Goal: Task Accomplishment & Management: Manage account settings

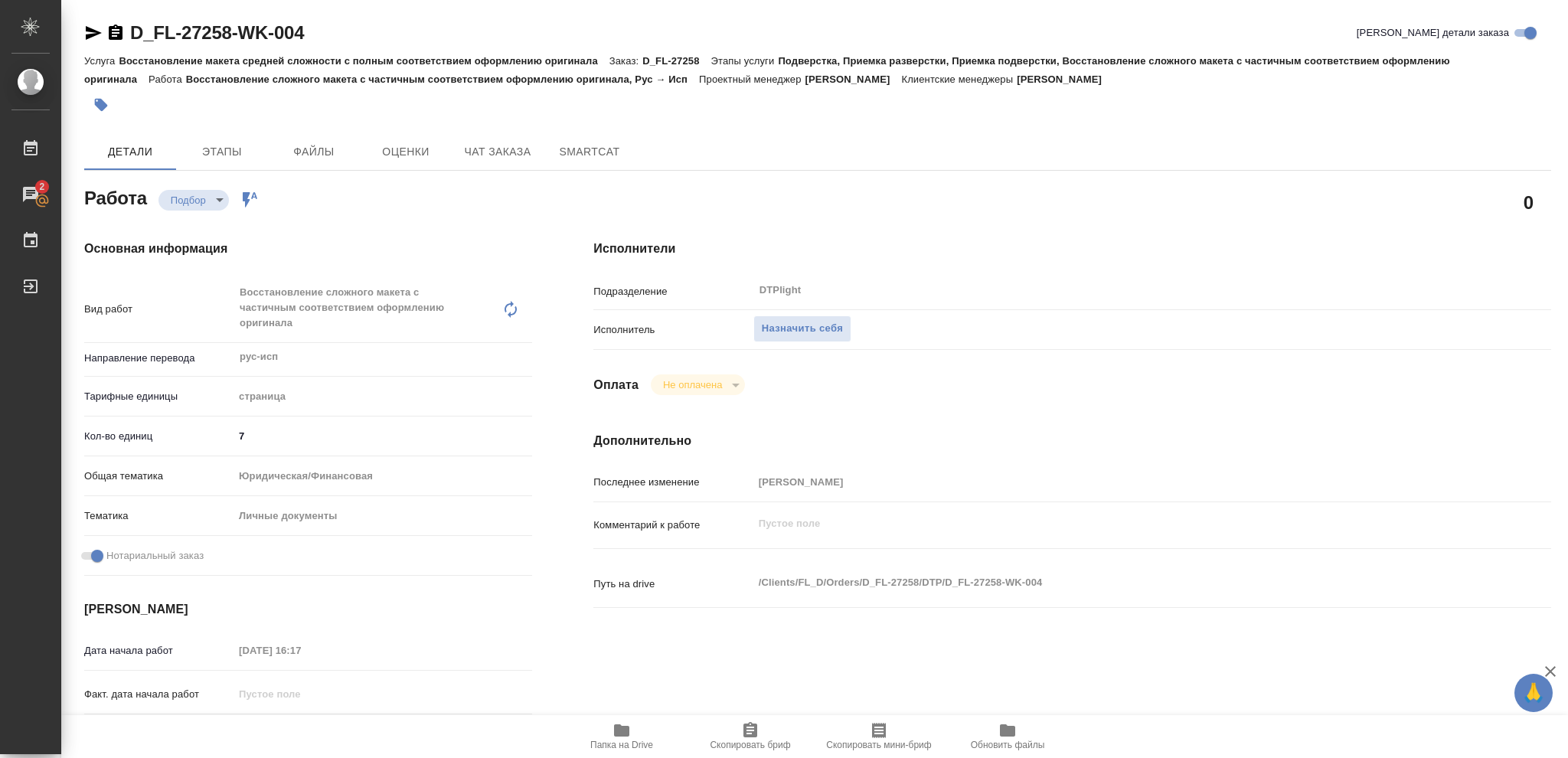
click at [620, 568] on icon "button" at bounding box center [622, 730] width 16 height 12
type textarea "x"
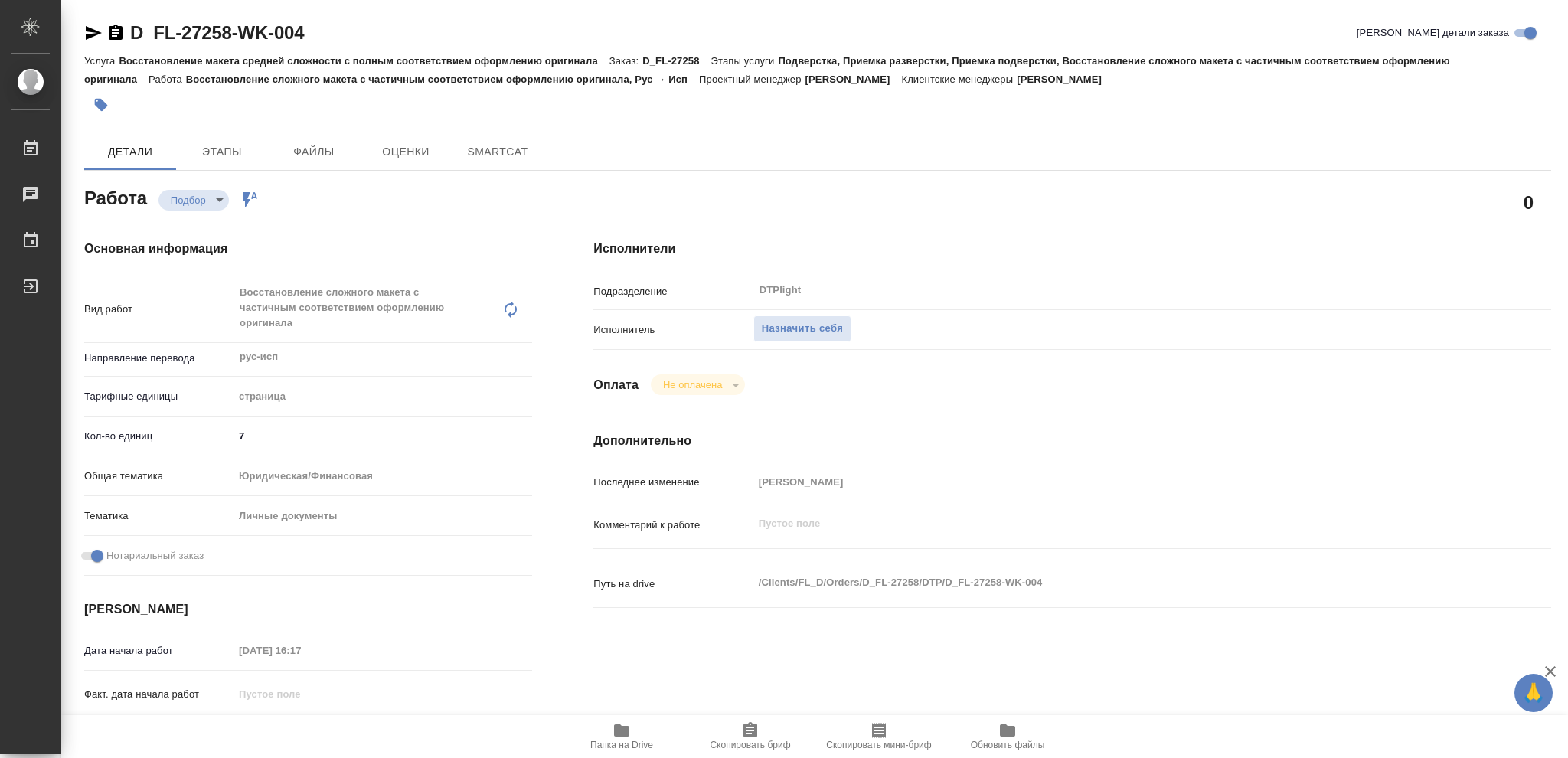
type textarea "x"
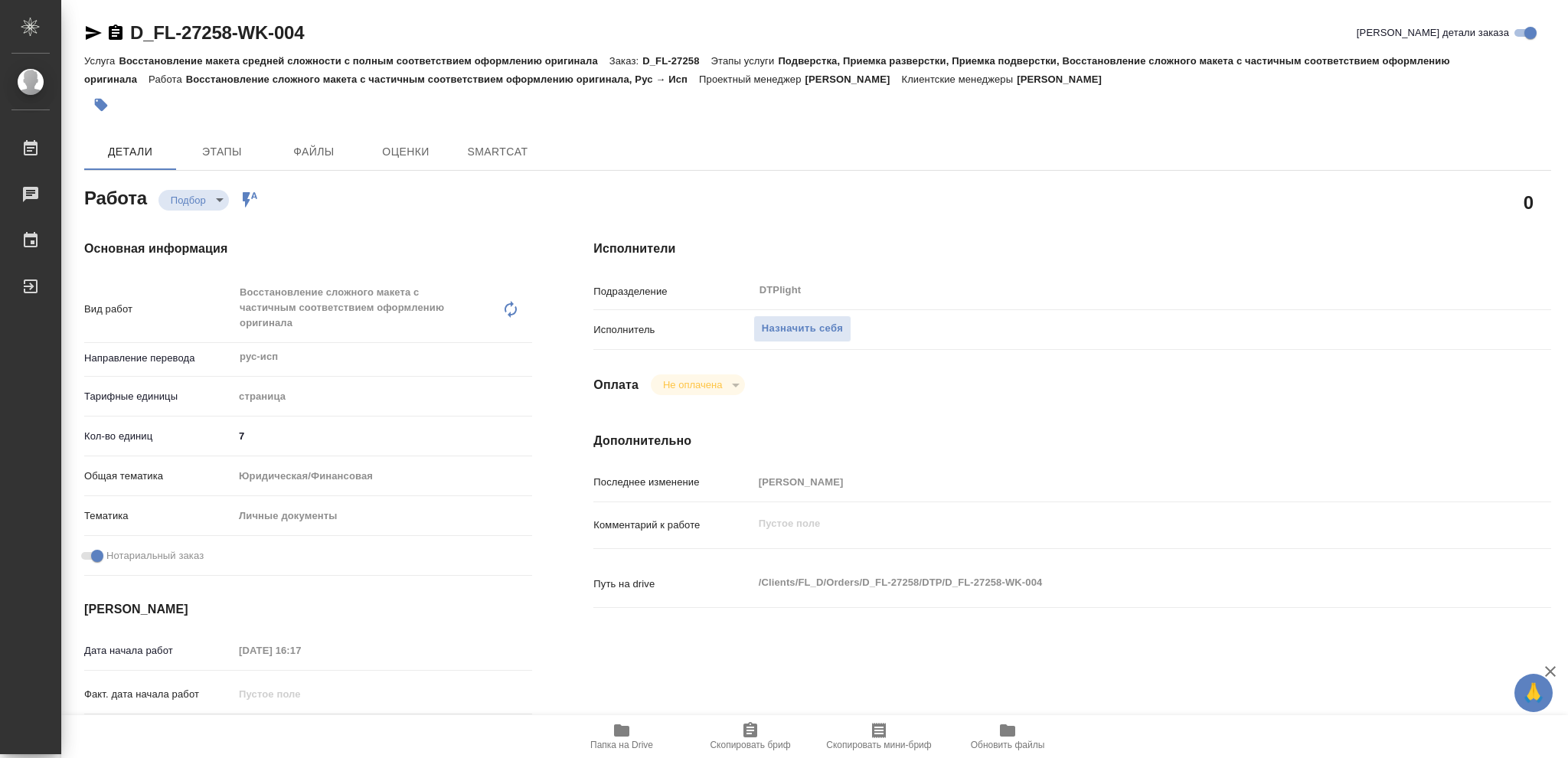
type textarea "x"
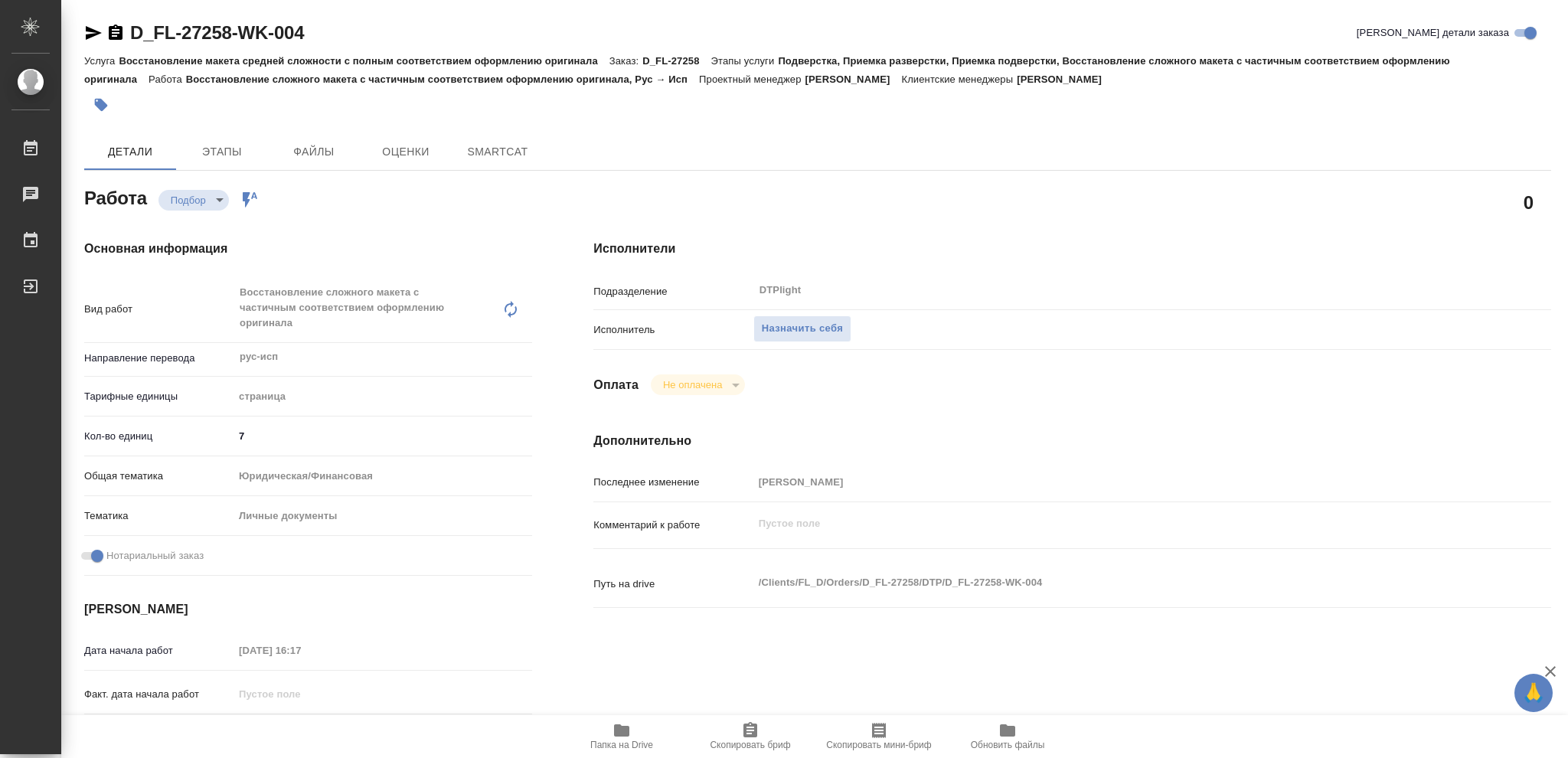
type textarea "x"
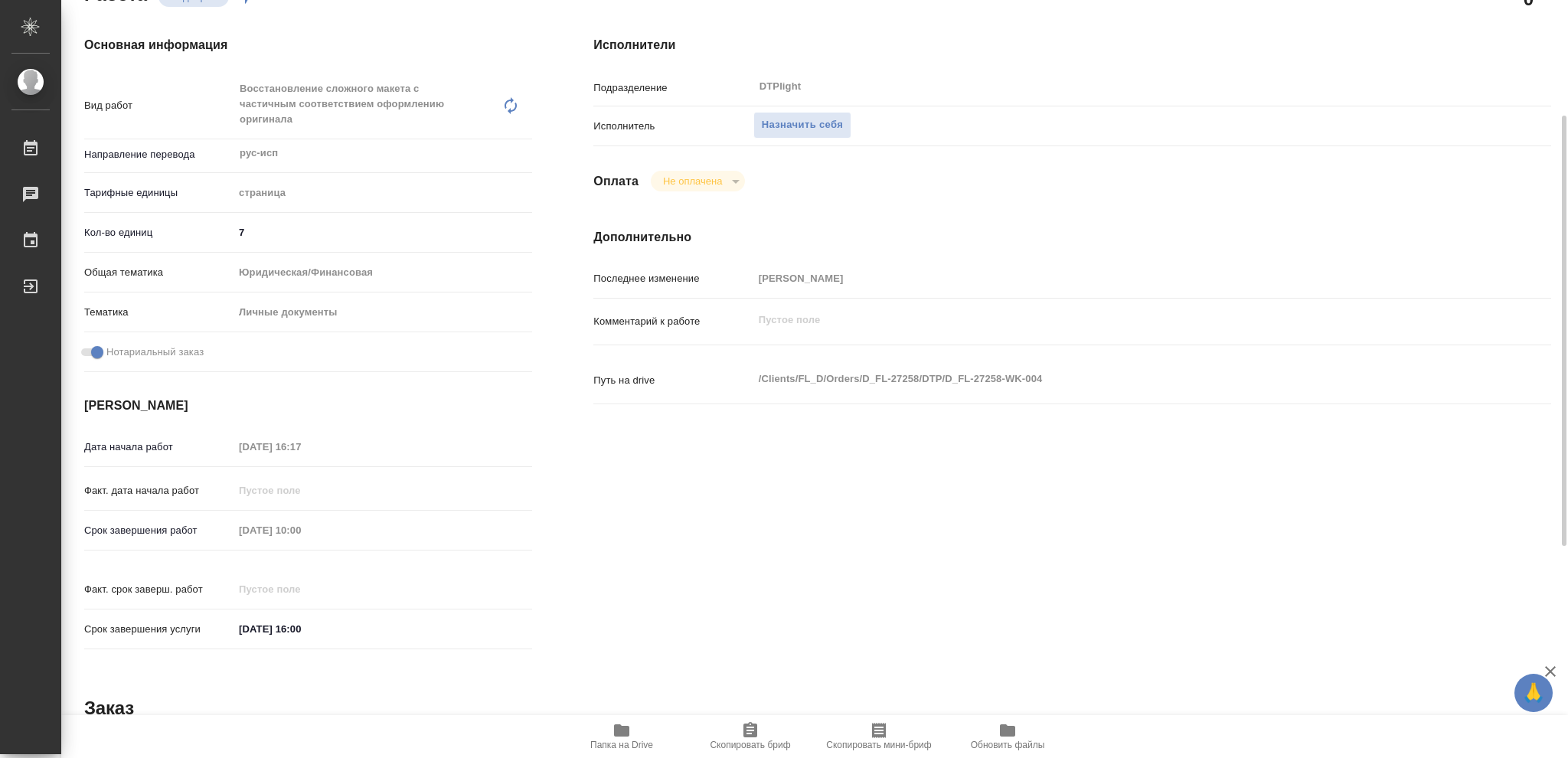
type textarea "x"
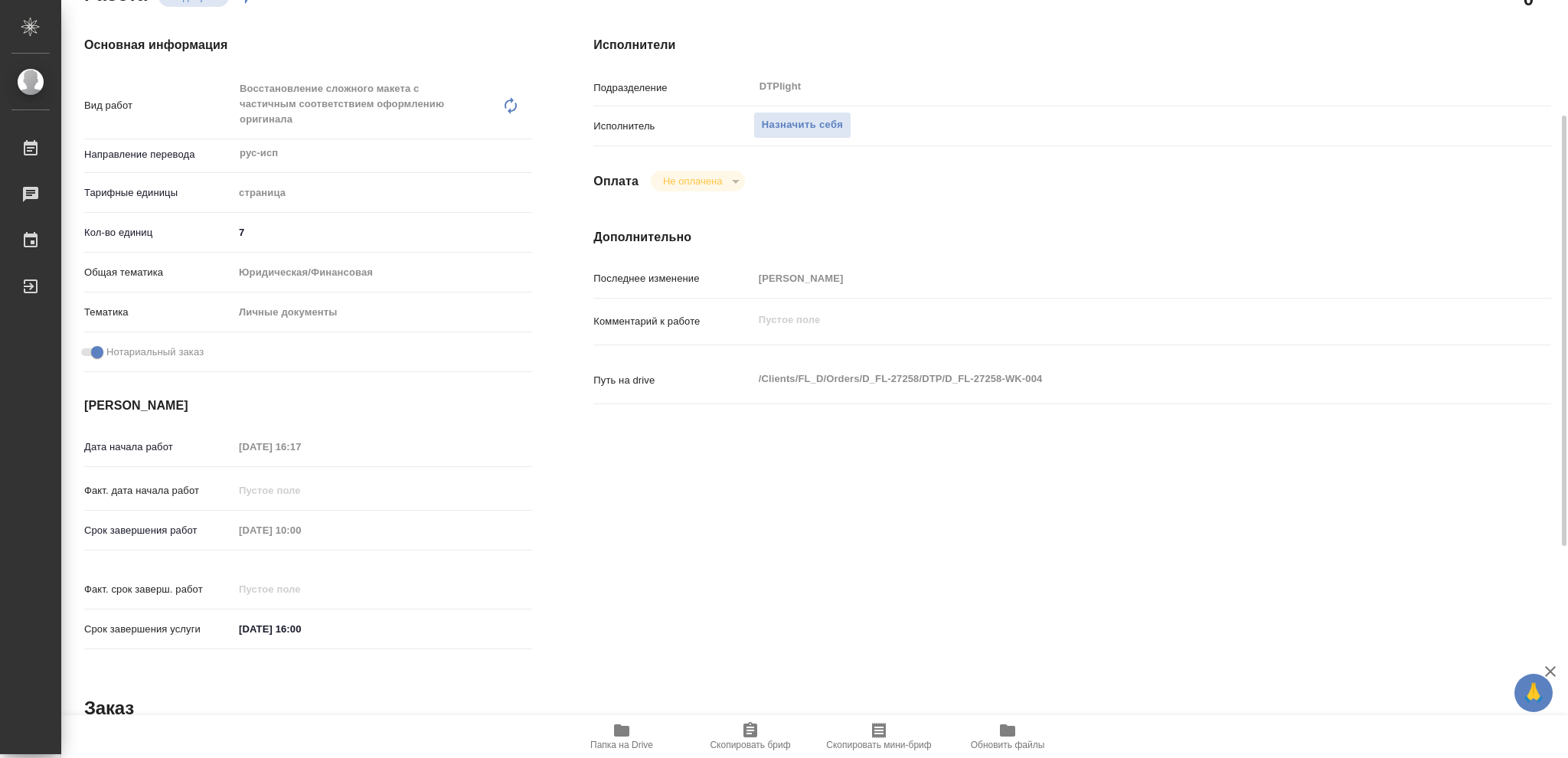
type textarea "x"
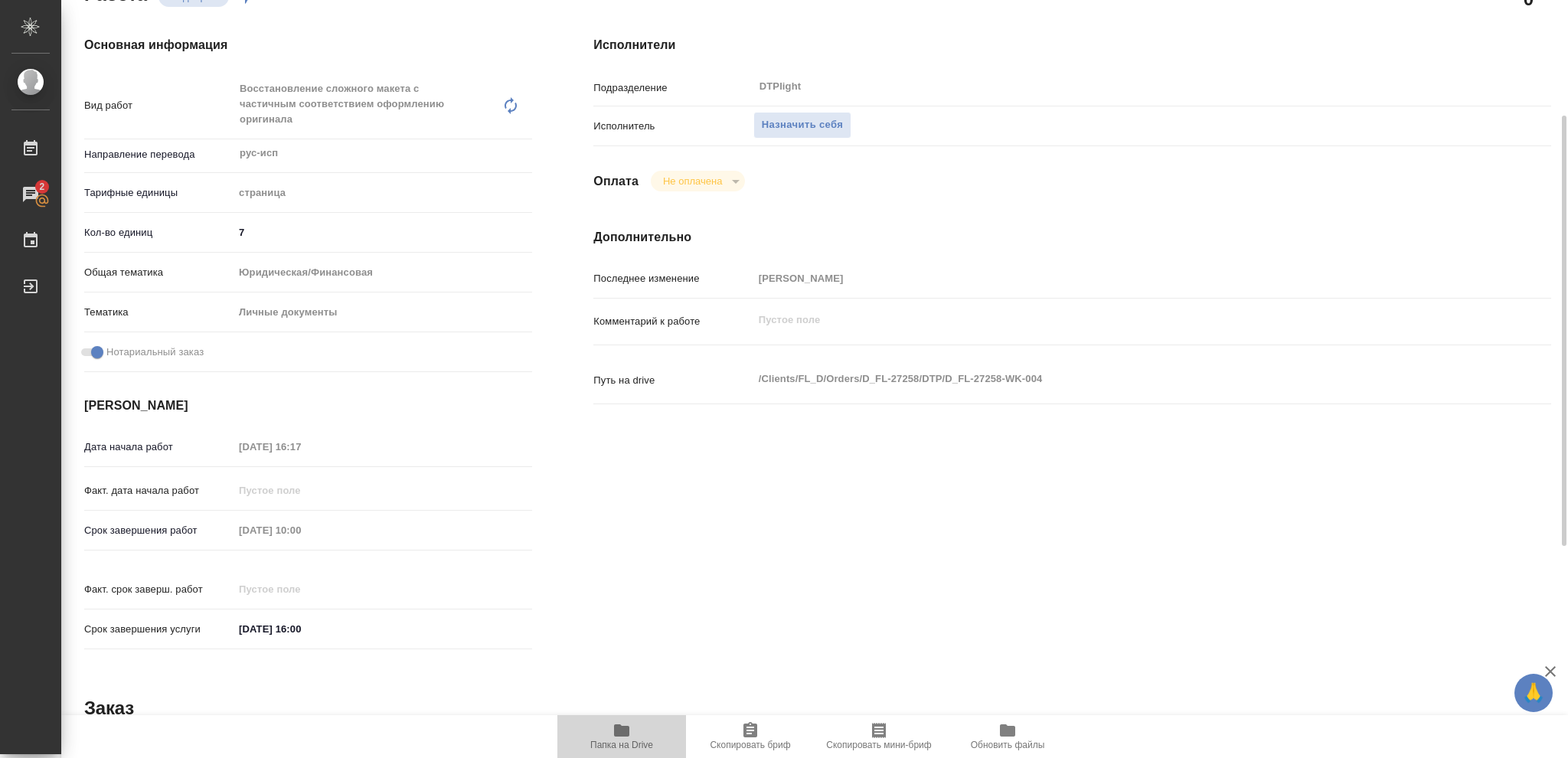
click at [612, 728] on icon "button" at bounding box center [622, 730] width 19 height 19
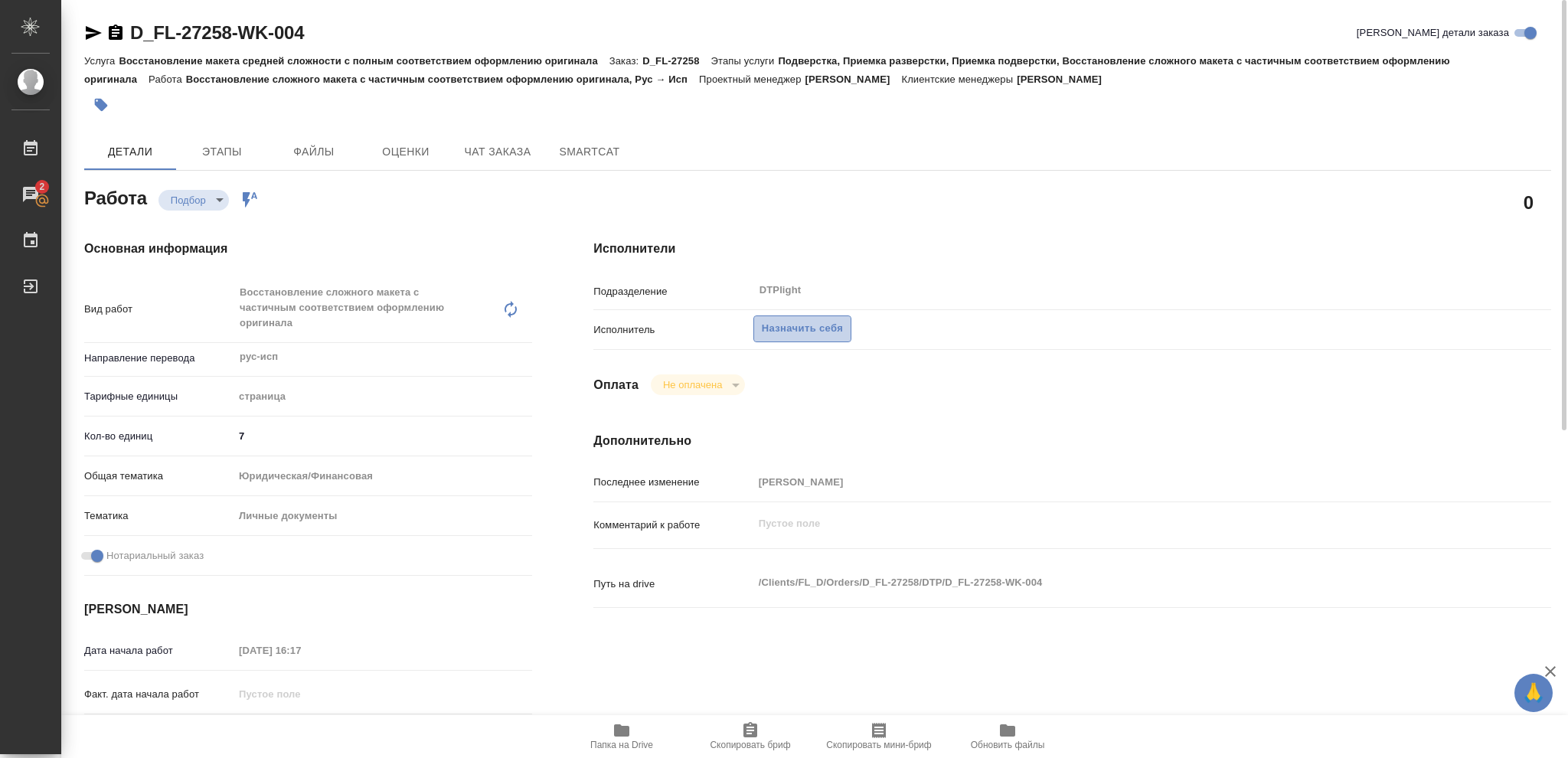
click at [830, 323] on span "Назначить себя" at bounding box center [802, 328] width 81 height 18
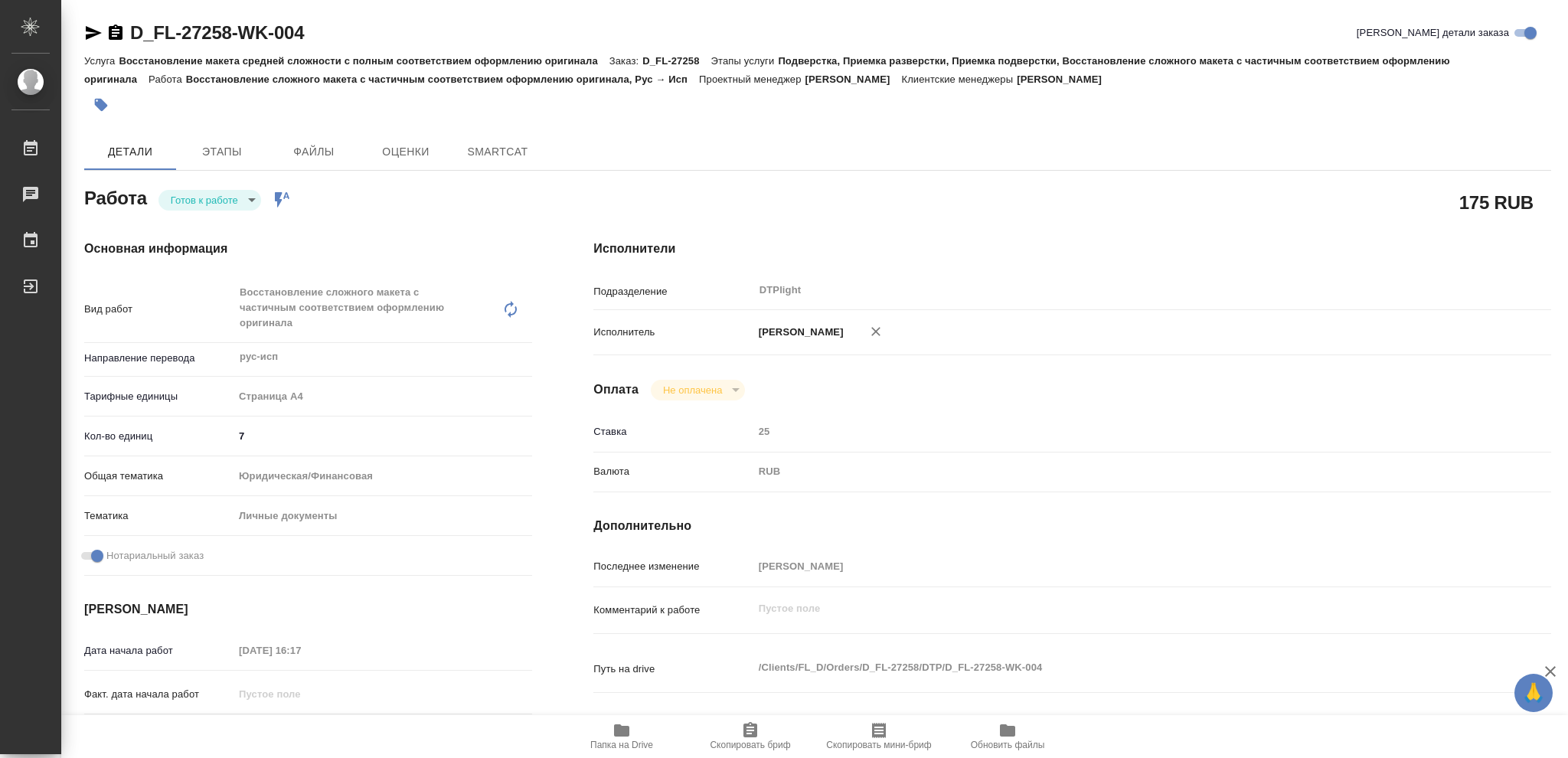
type textarea "x"
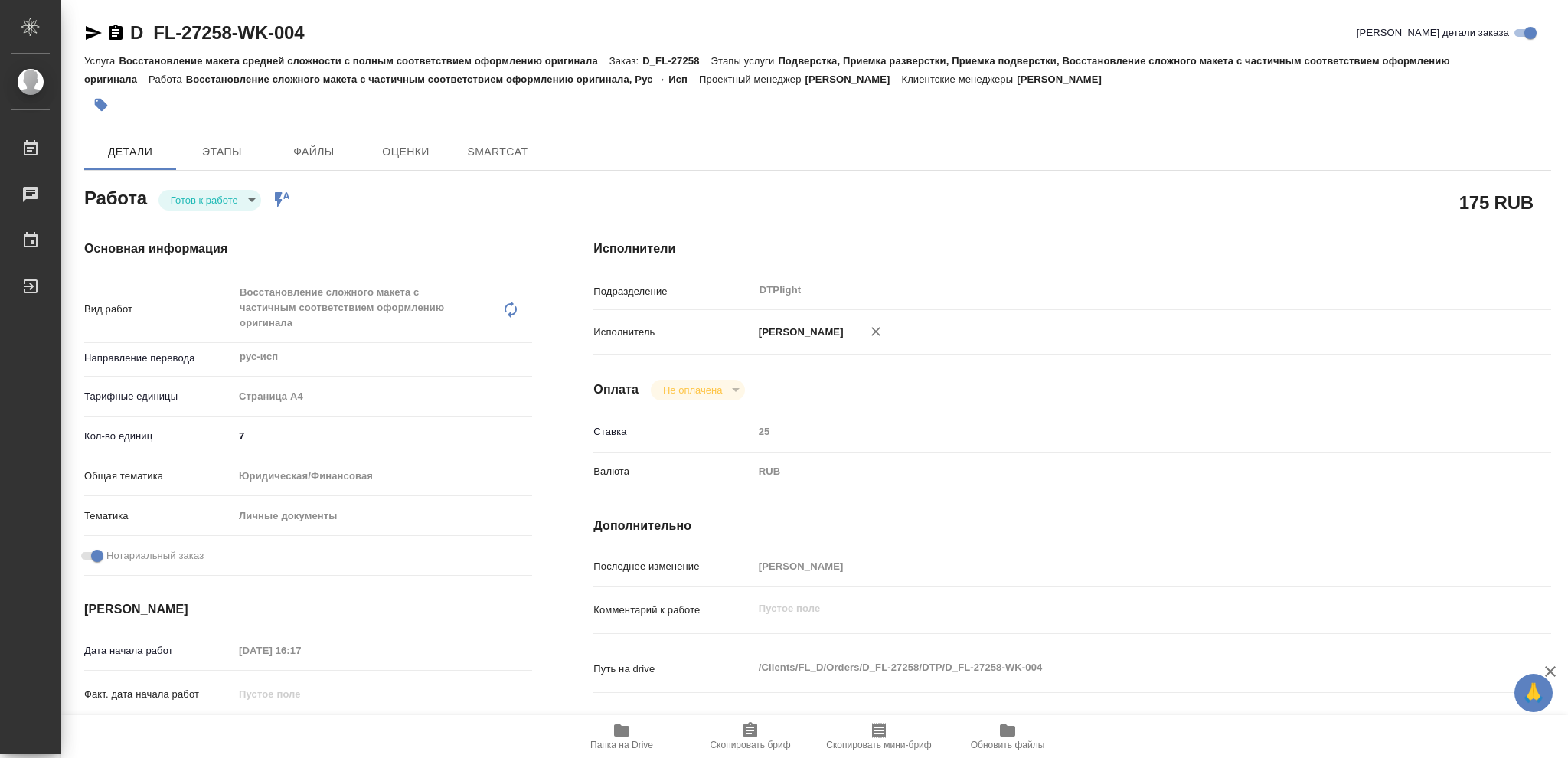
type textarea "x"
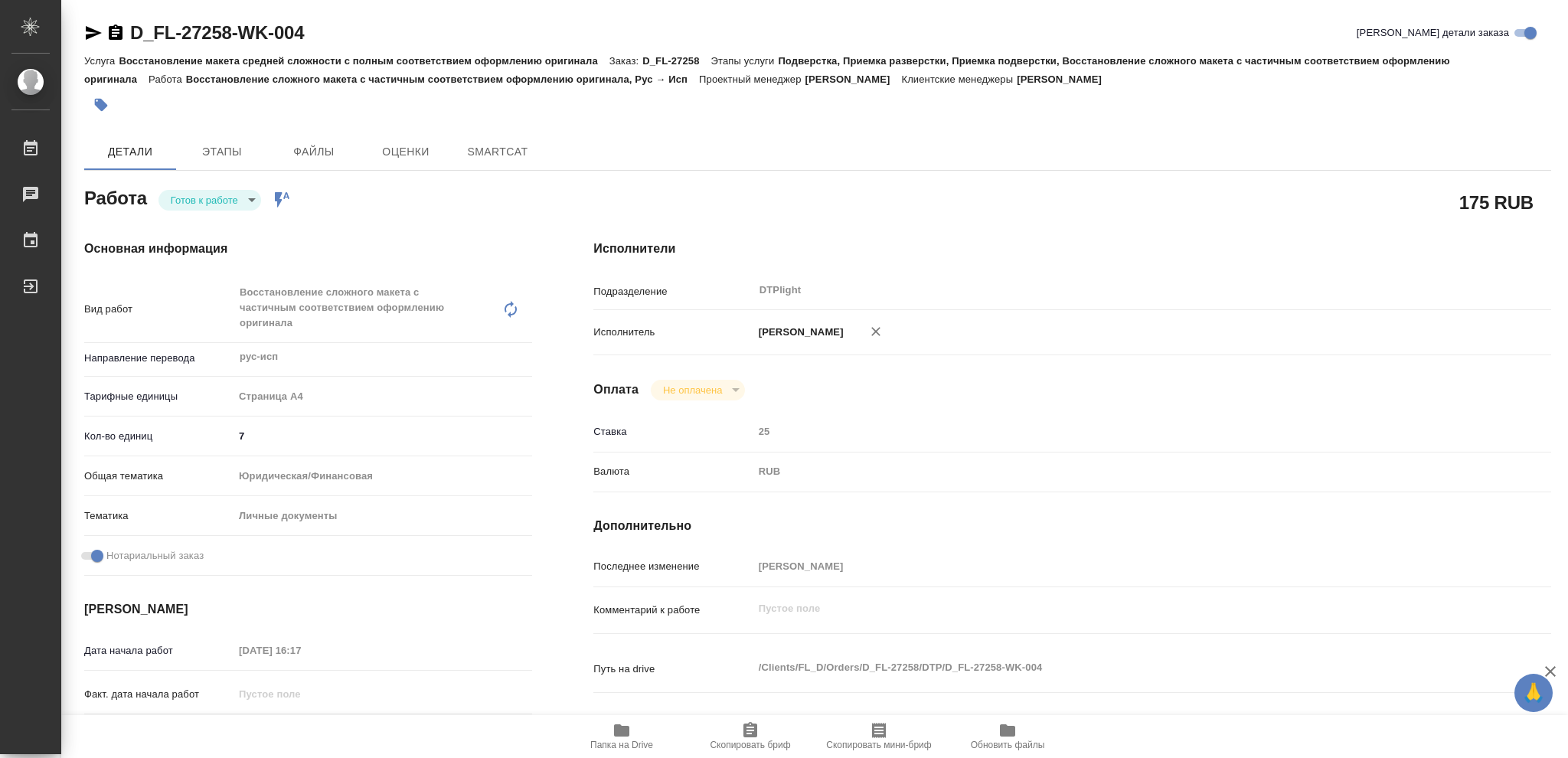
type textarea "x"
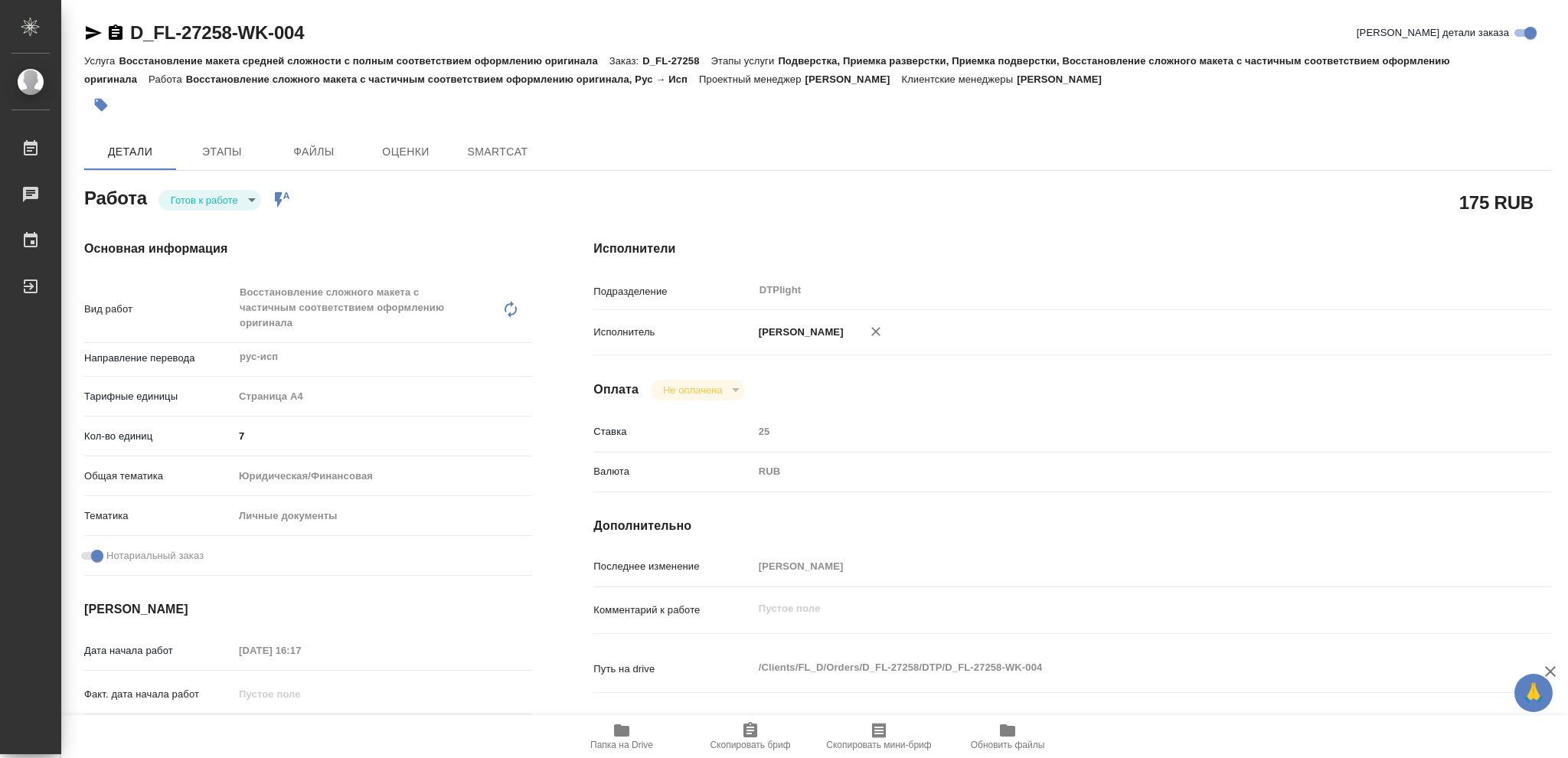
type textarea "x"
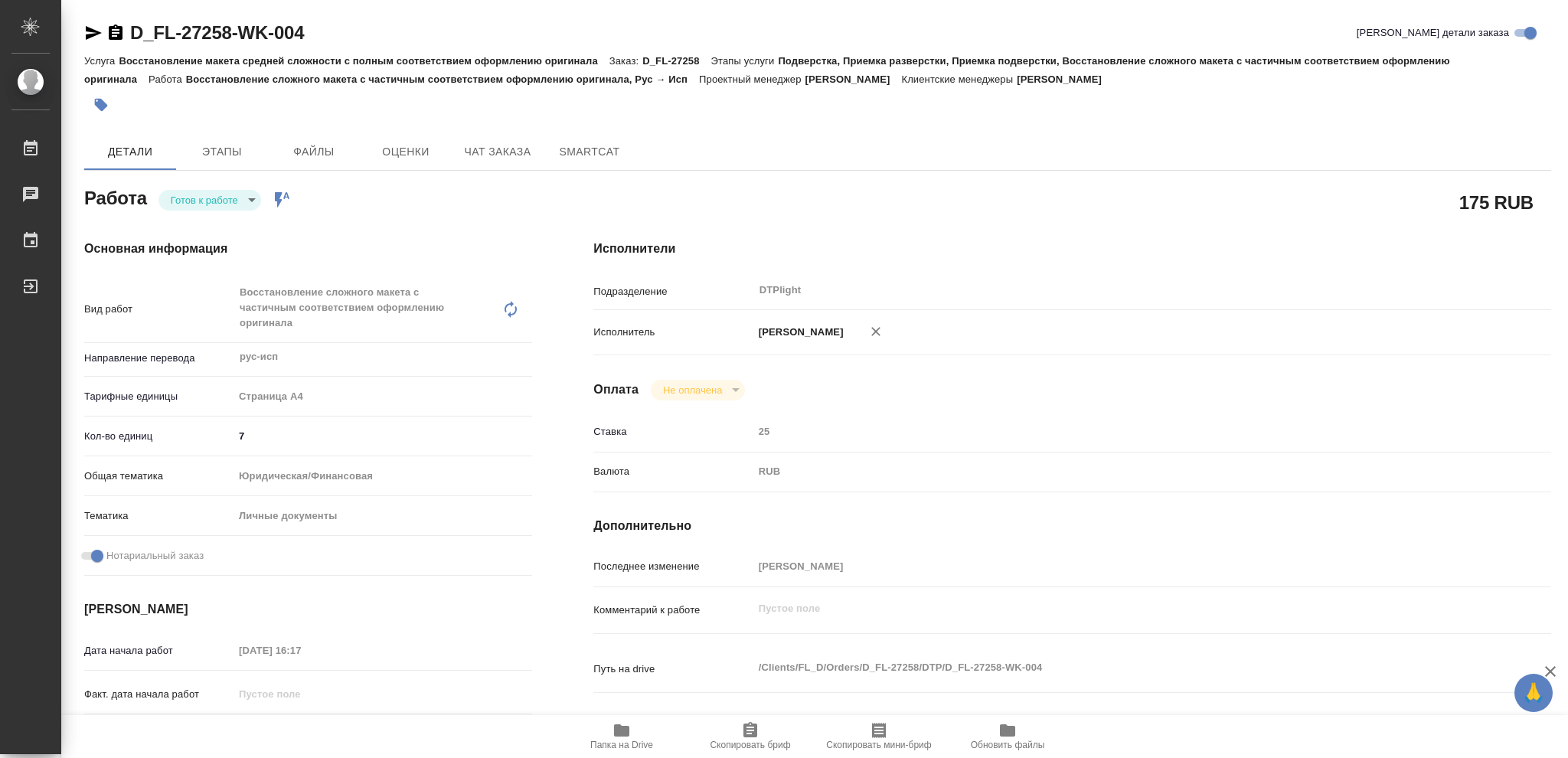
type textarea "x"
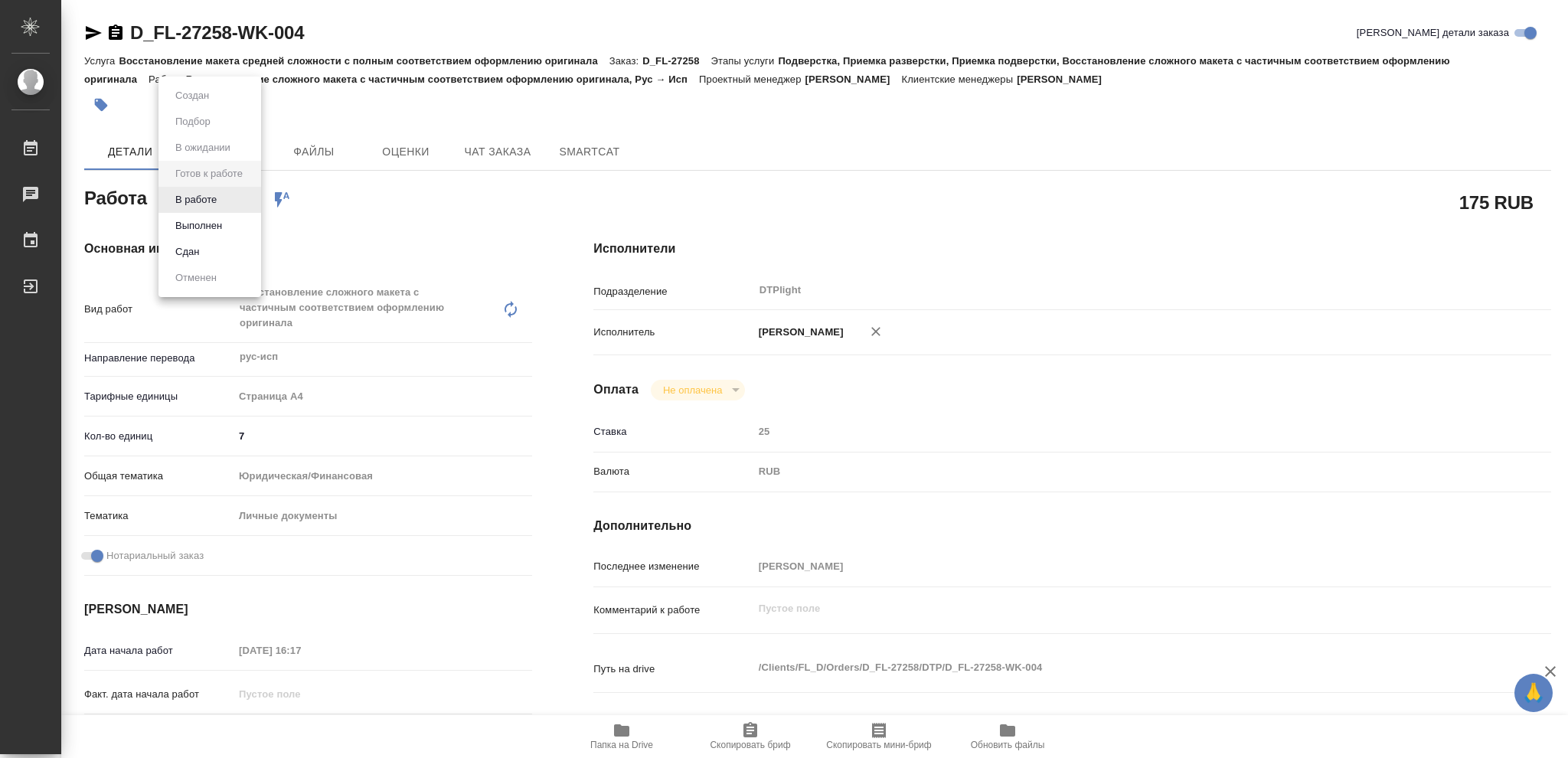
click at [248, 198] on body "🙏 .cls-1 fill:#fff; AWATERA Vasileva Olga Работы Чаты График Выйти D_FL-27258-W…" at bounding box center [784, 379] width 1568 height 758
type textarea "x"
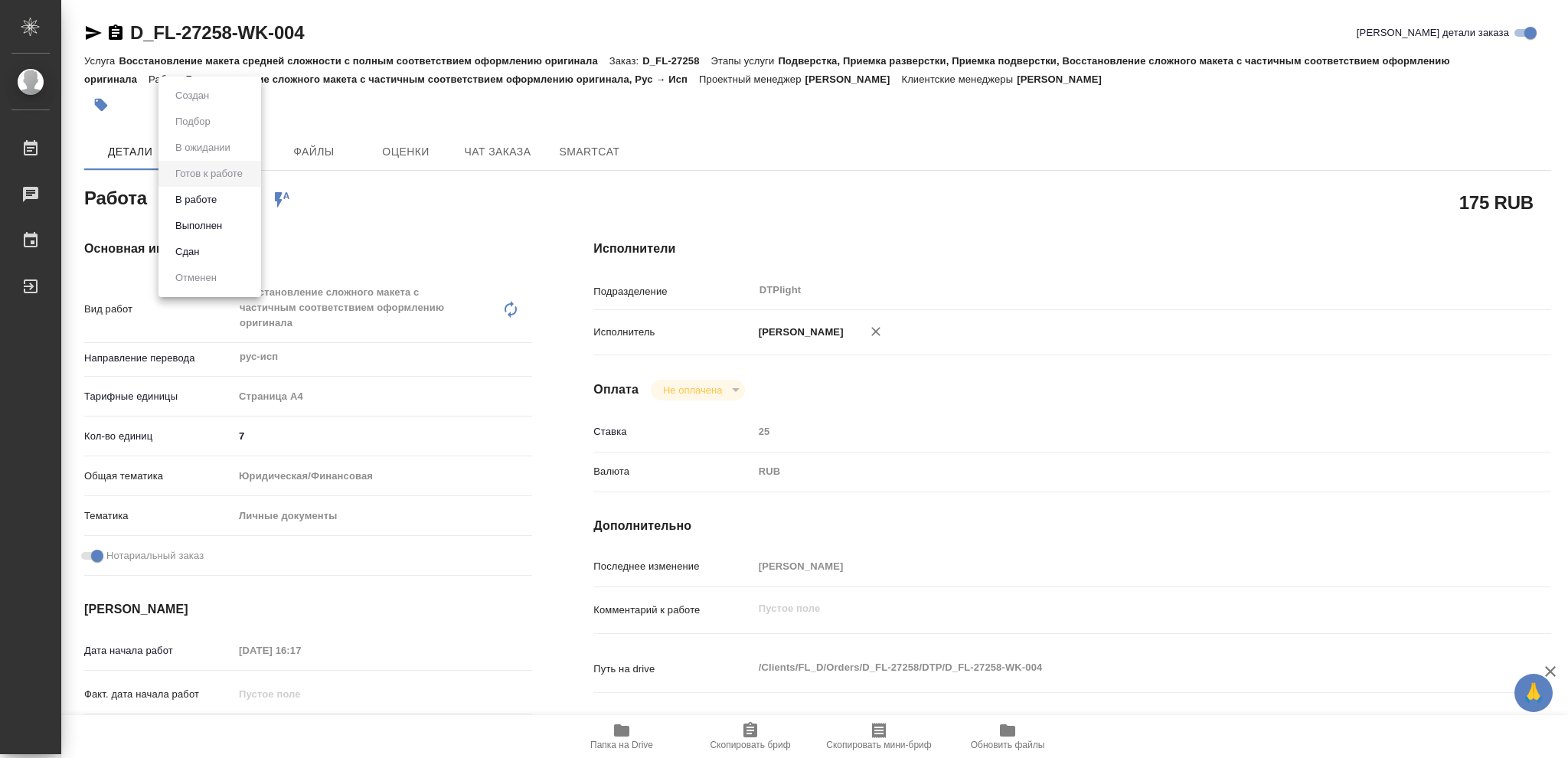
type textarea "x"
click at [202, 198] on button "В работе" at bounding box center [196, 199] width 50 height 17
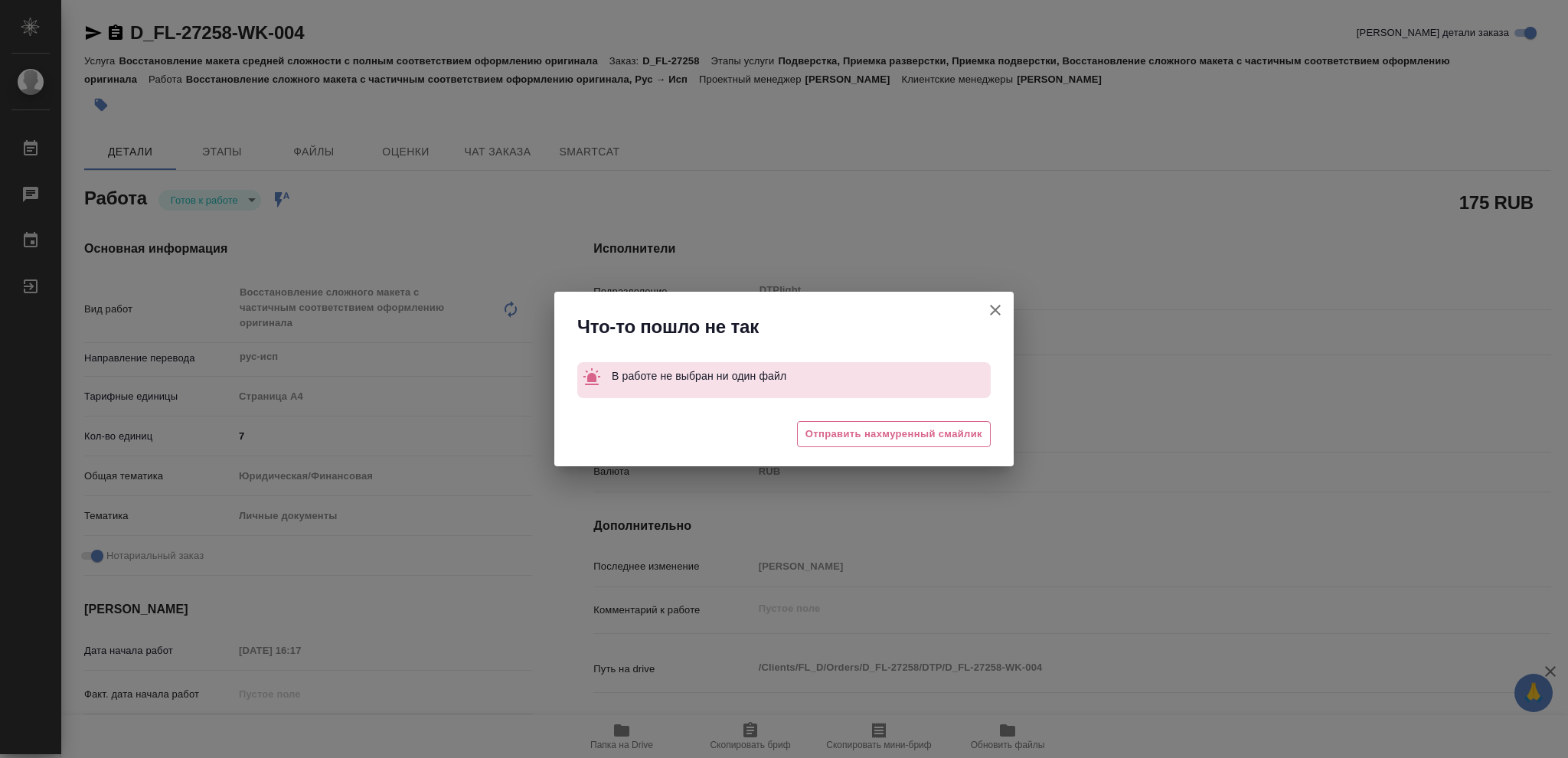
type textarea "x"
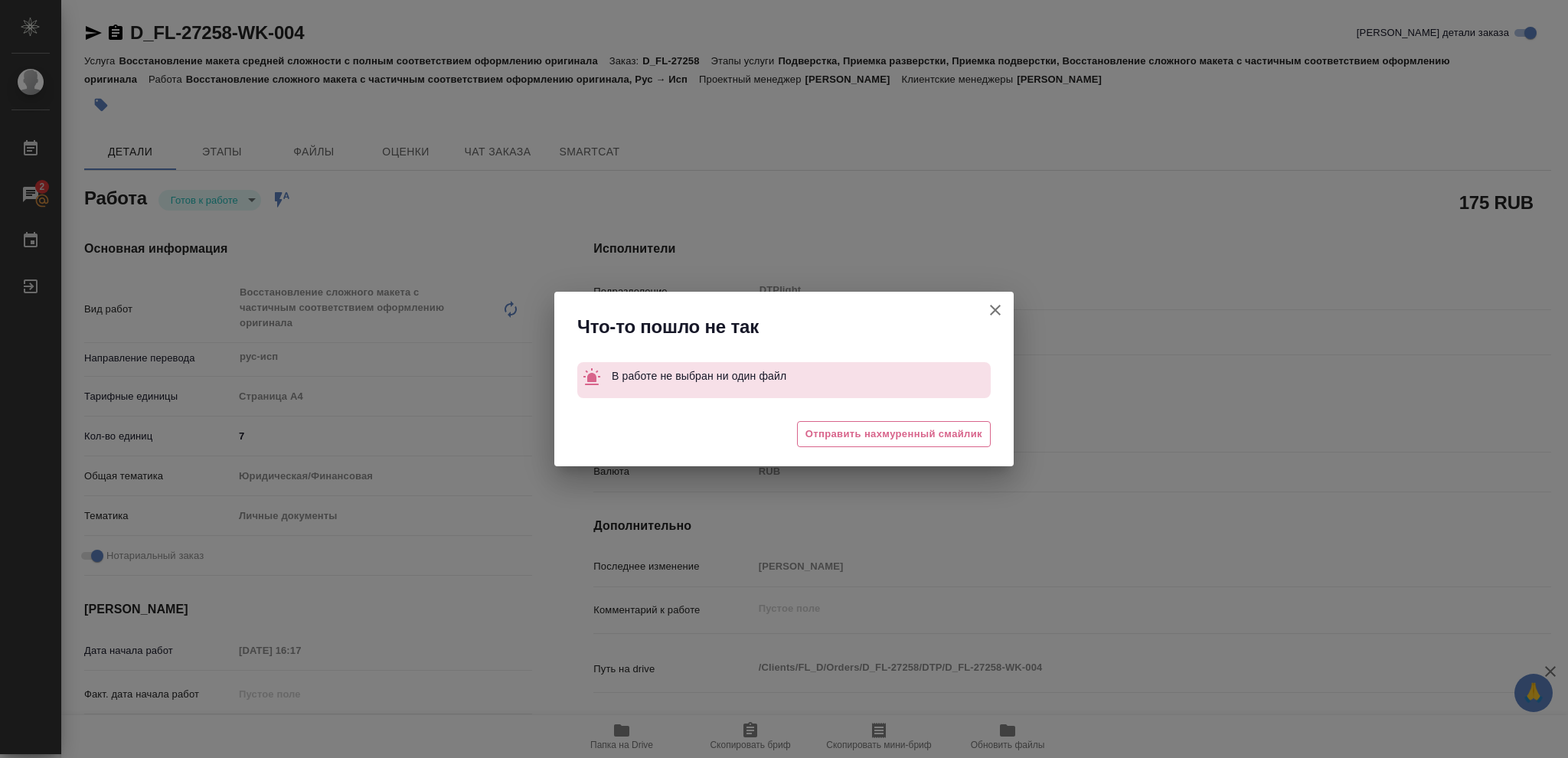
type textarea "x"
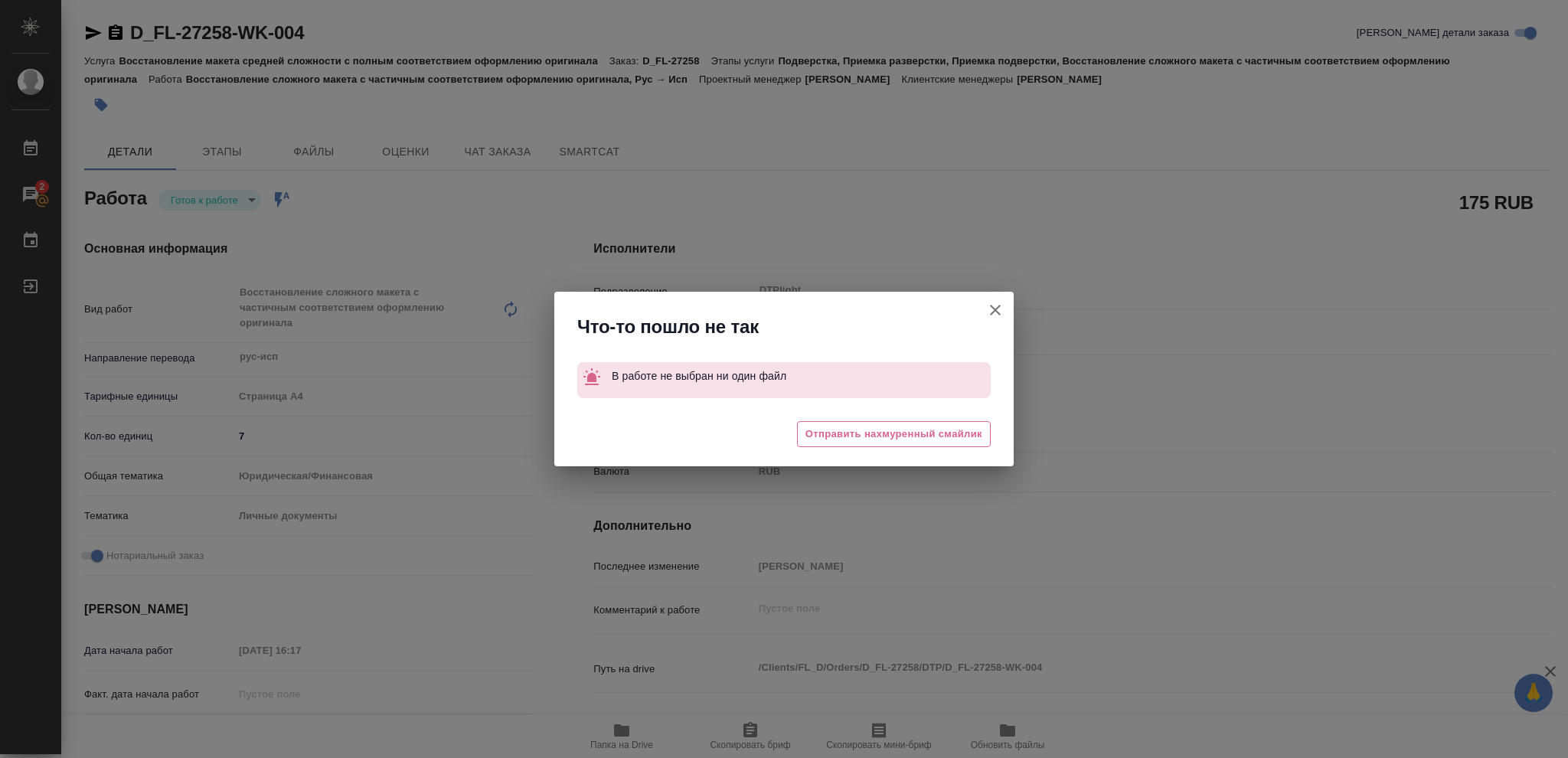
click at [991, 306] on icon "button" at bounding box center [996, 310] width 11 height 11
type textarea "x"
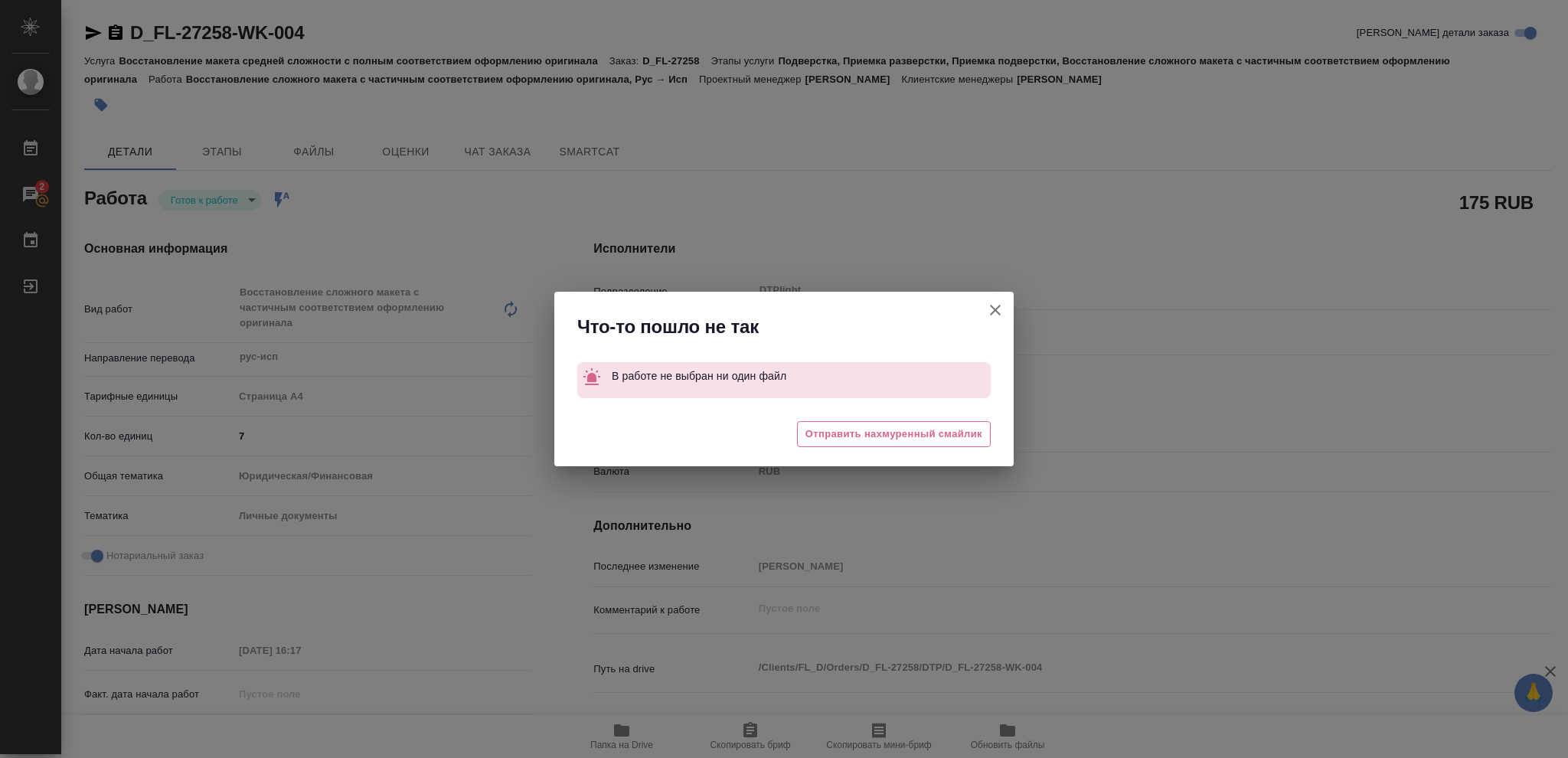
type textarea "x"
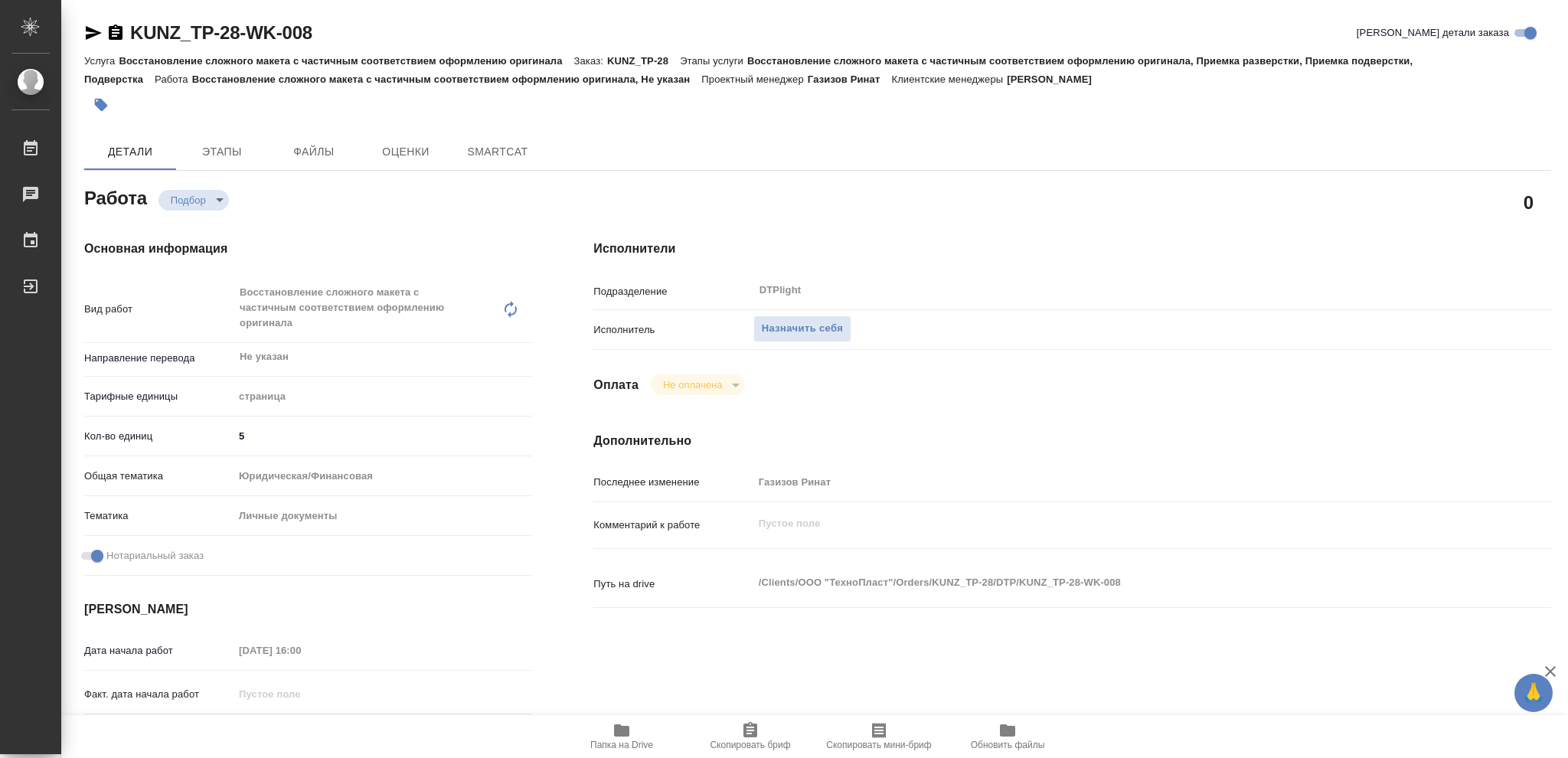
type textarea "x"
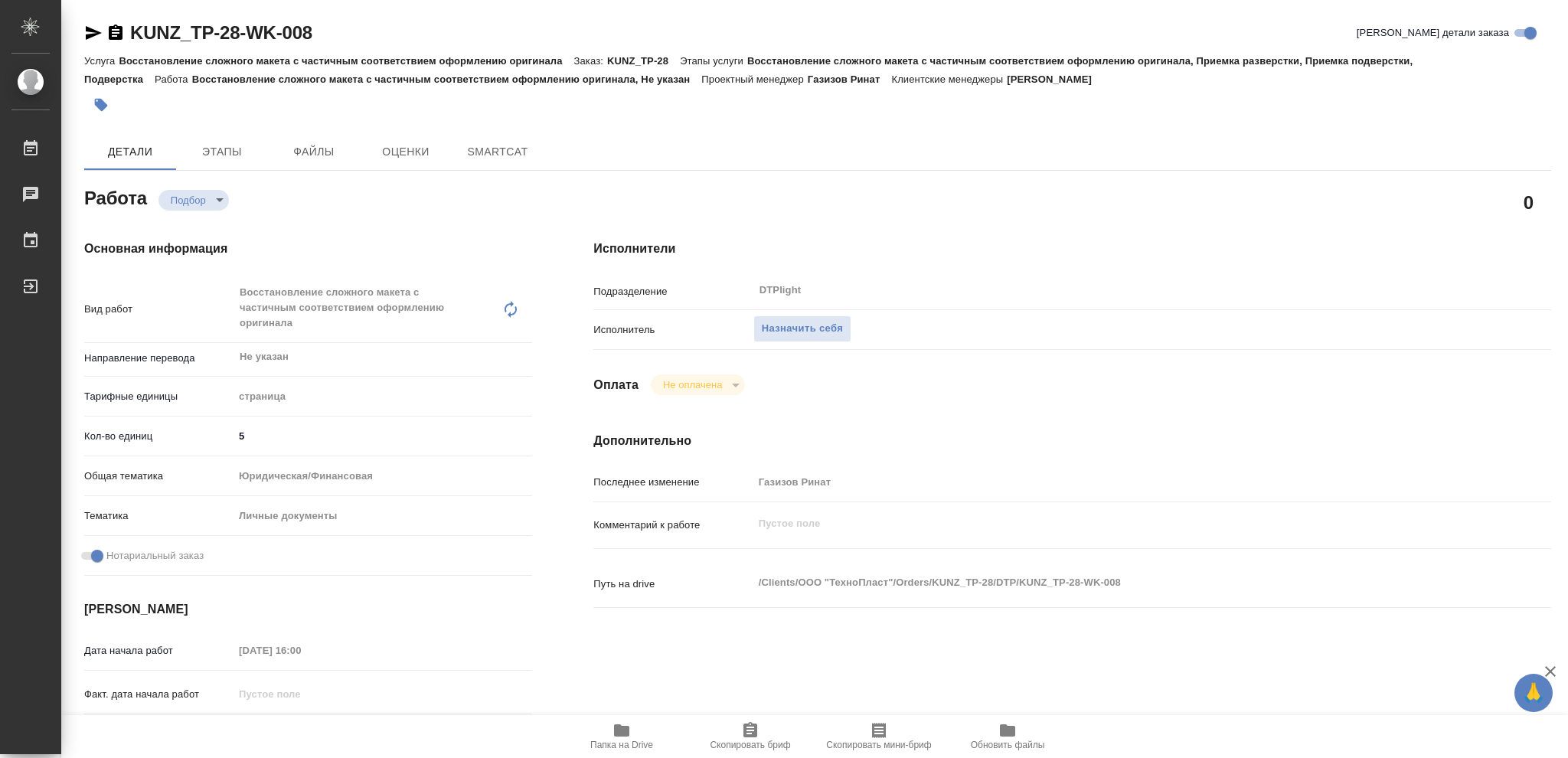
type textarea "x"
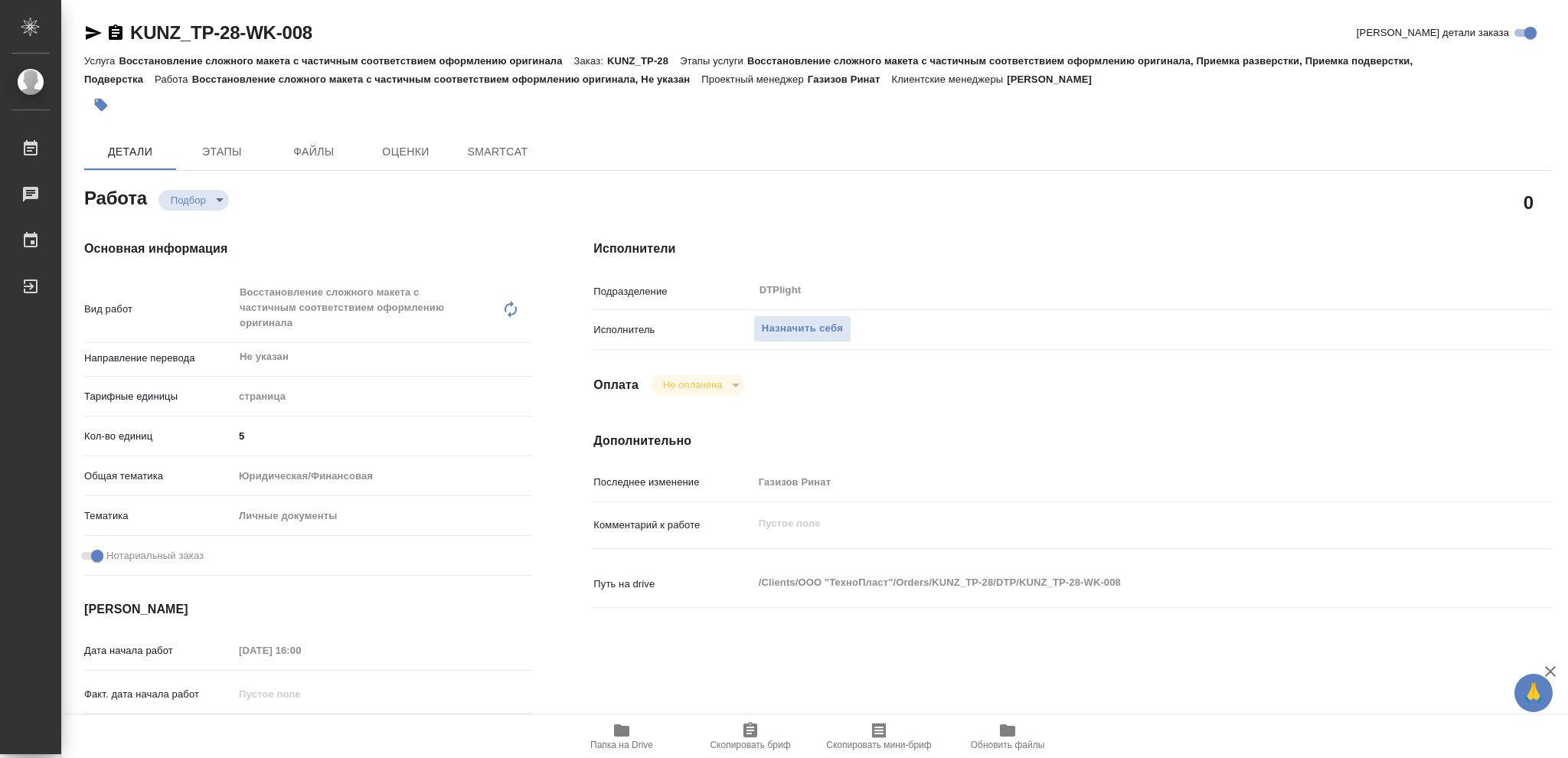
type textarea "x"
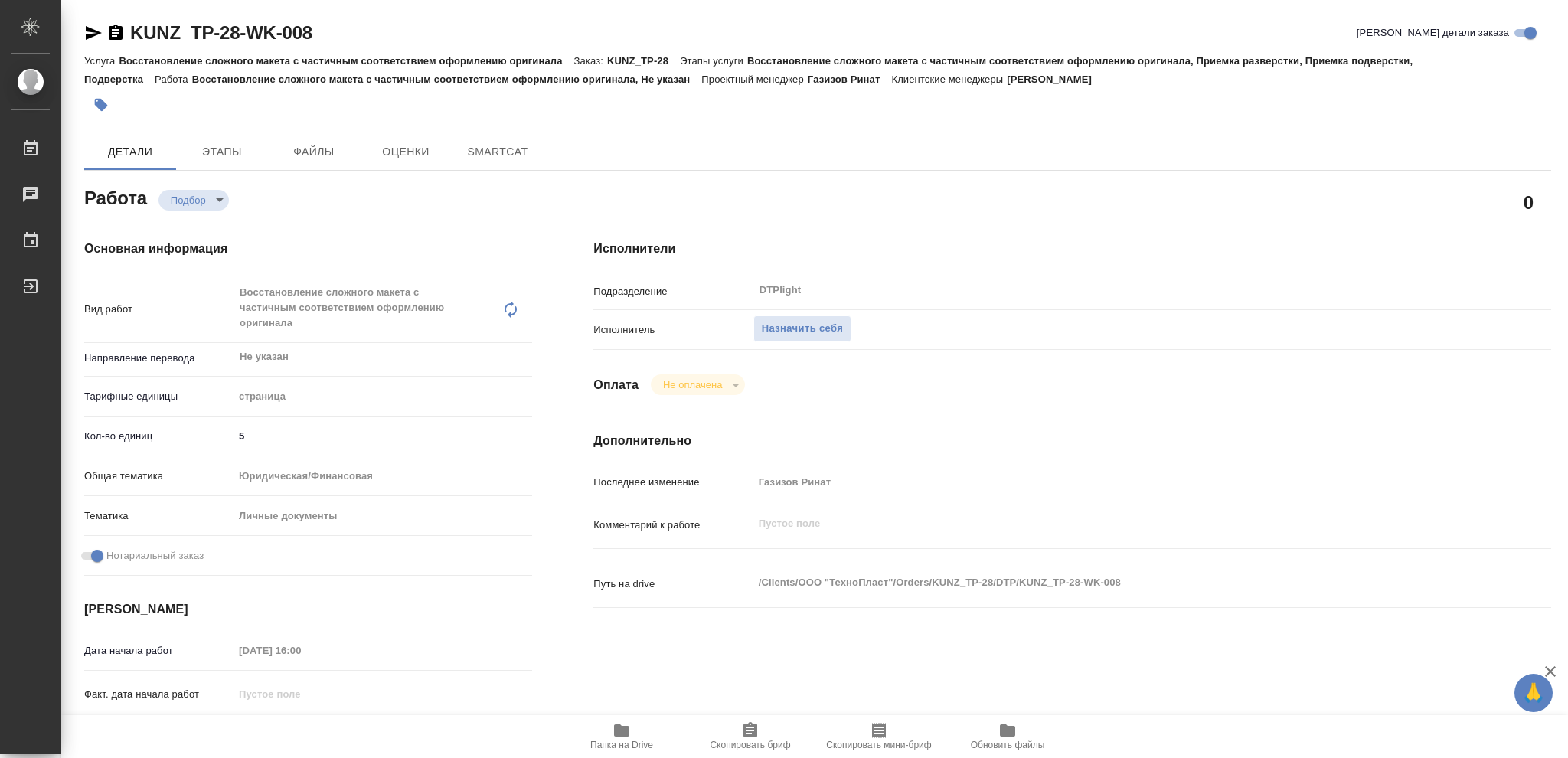
type textarea "x"
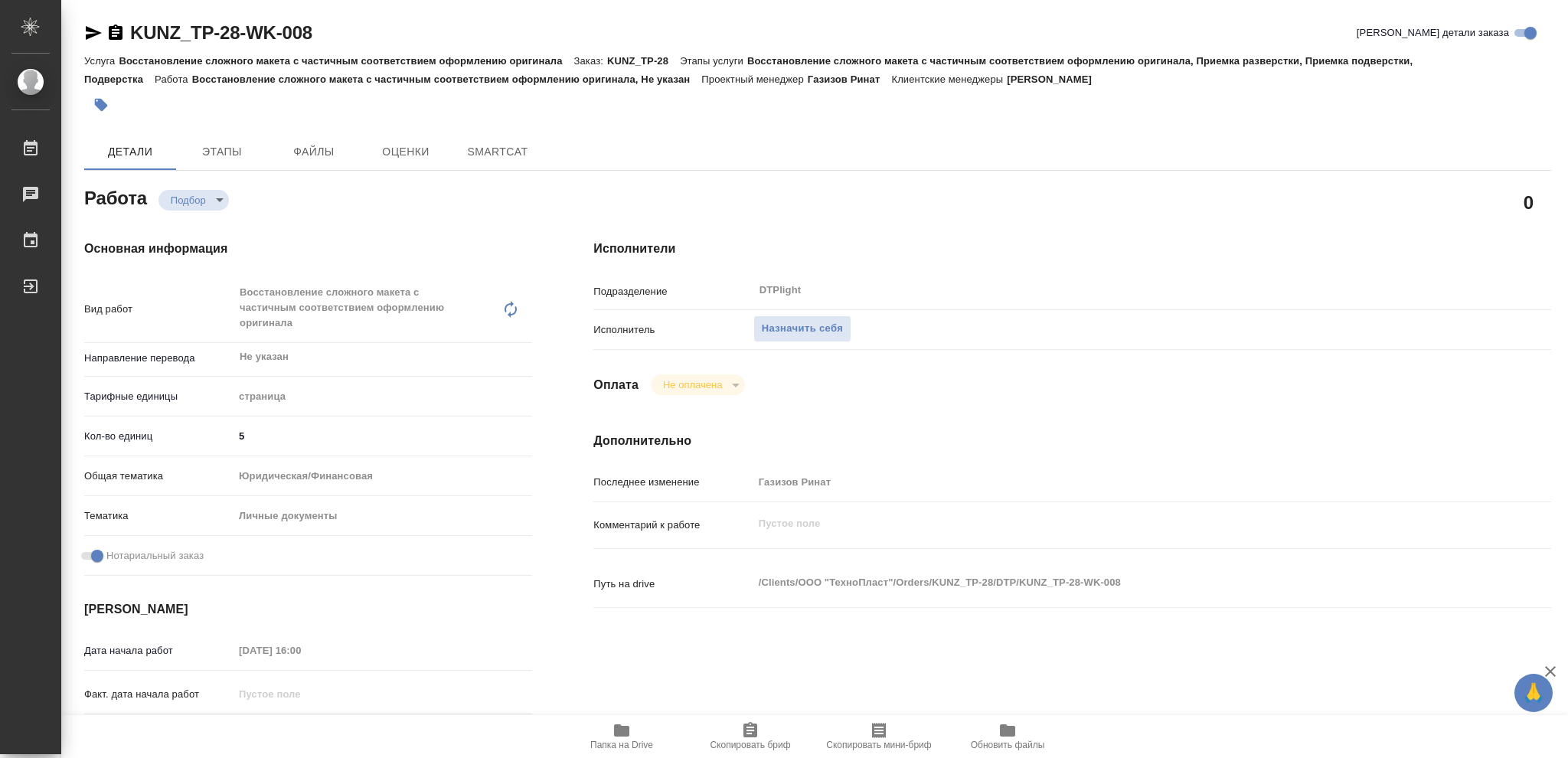
type textarea "x"
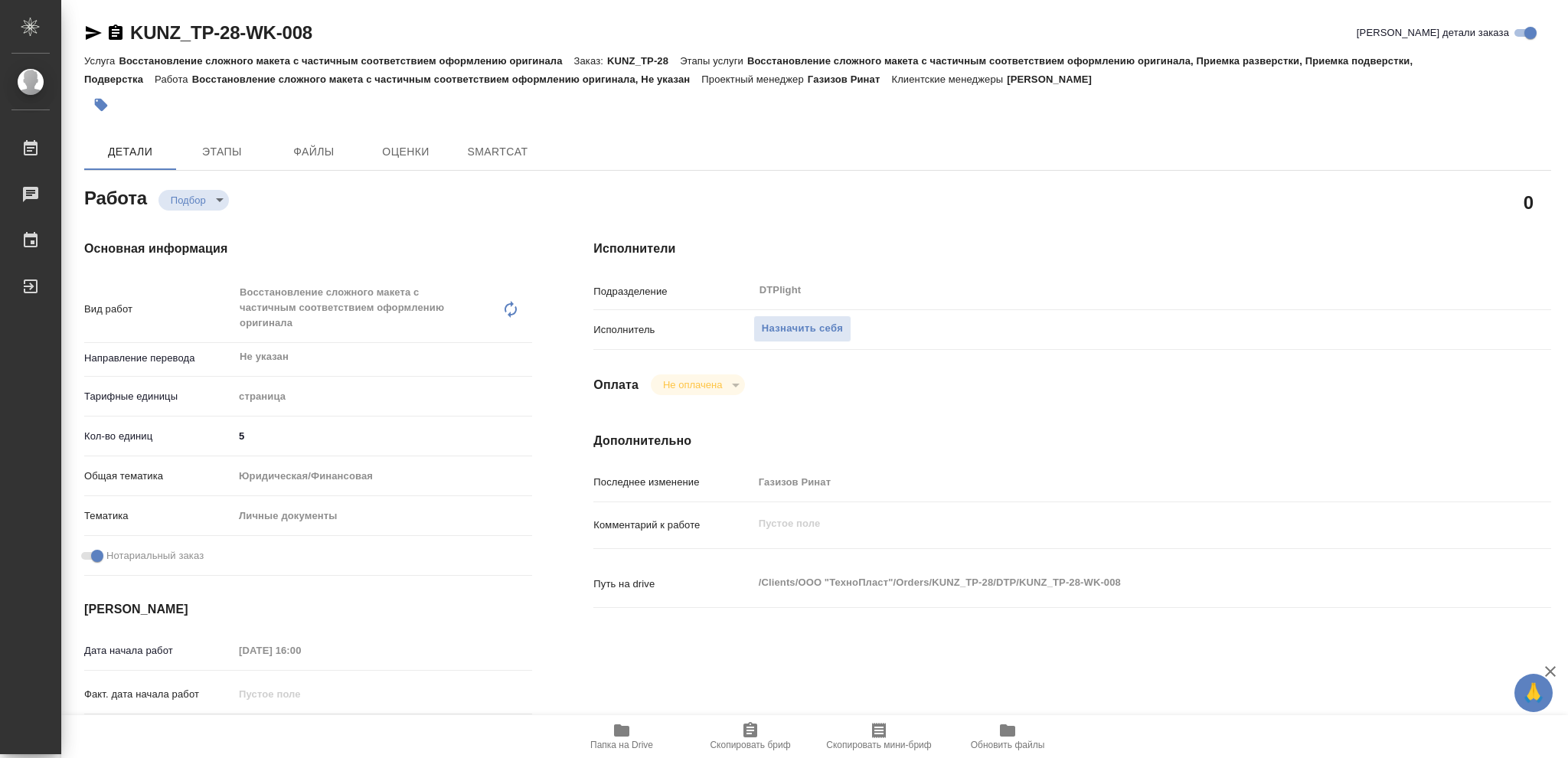
type textarea "x"
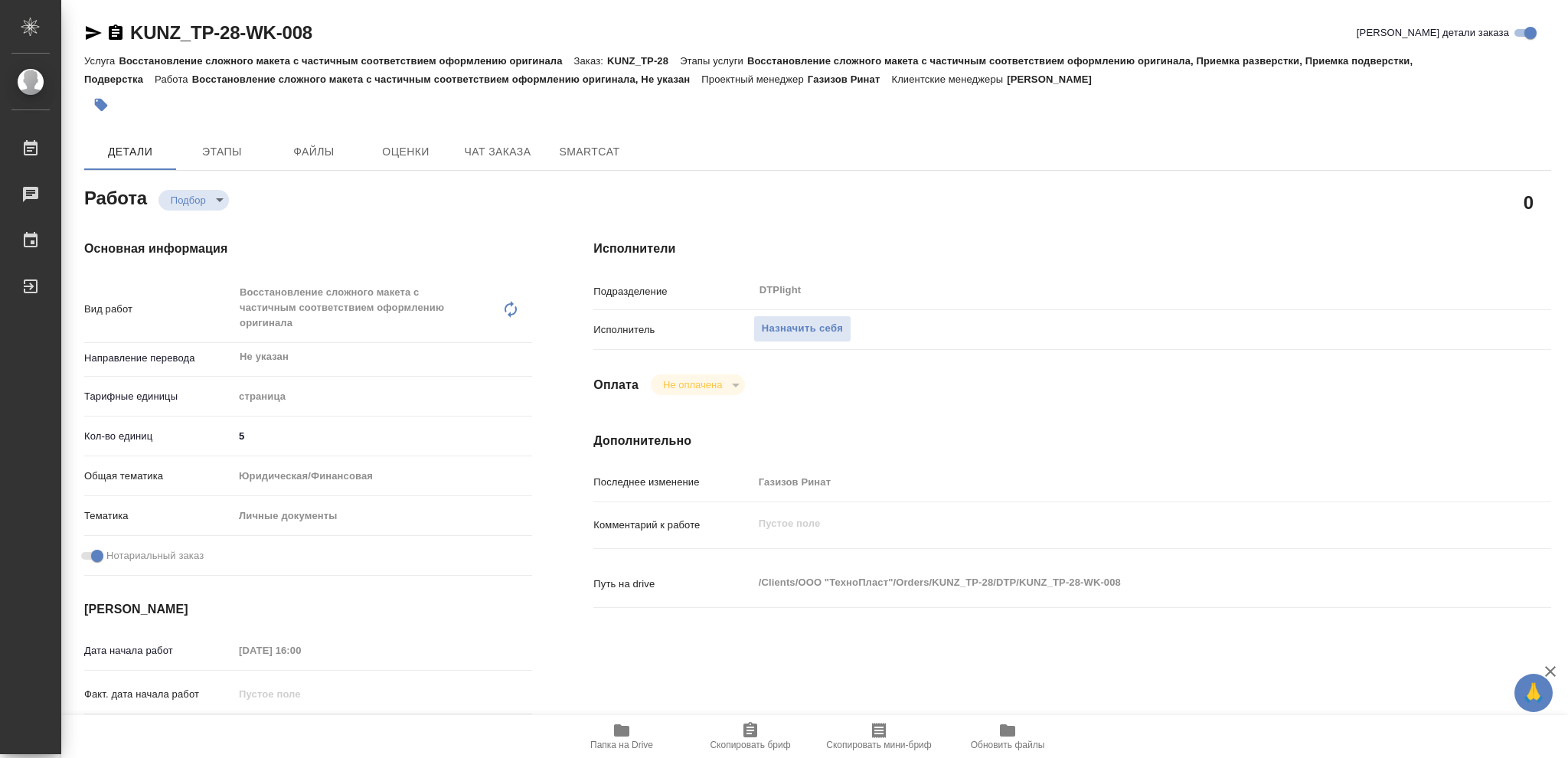
click at [625, 730] on icon "button" at bounding box center [622, 730] width 16 height 12
type textarea "x"
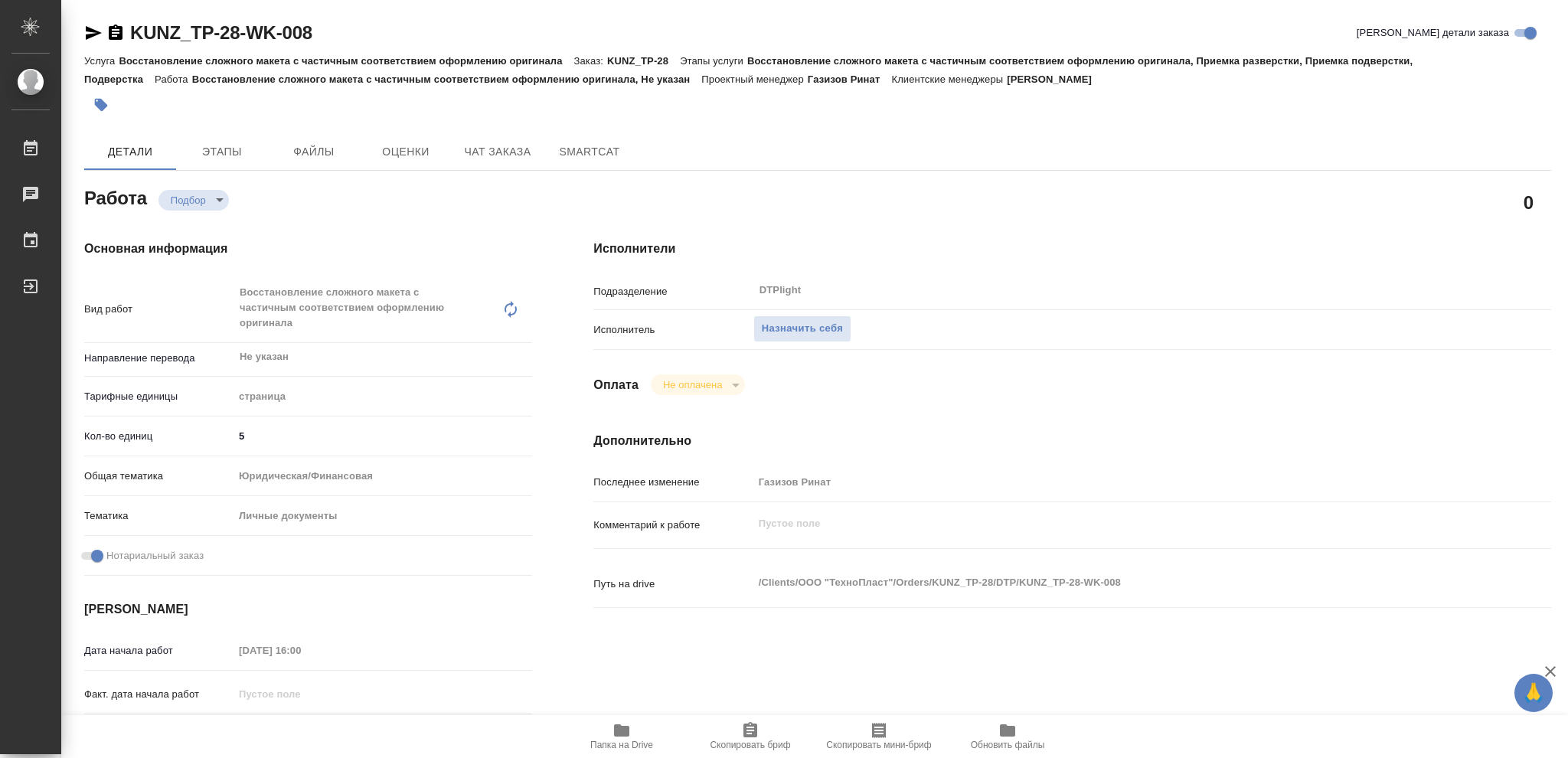
type textarea "x"
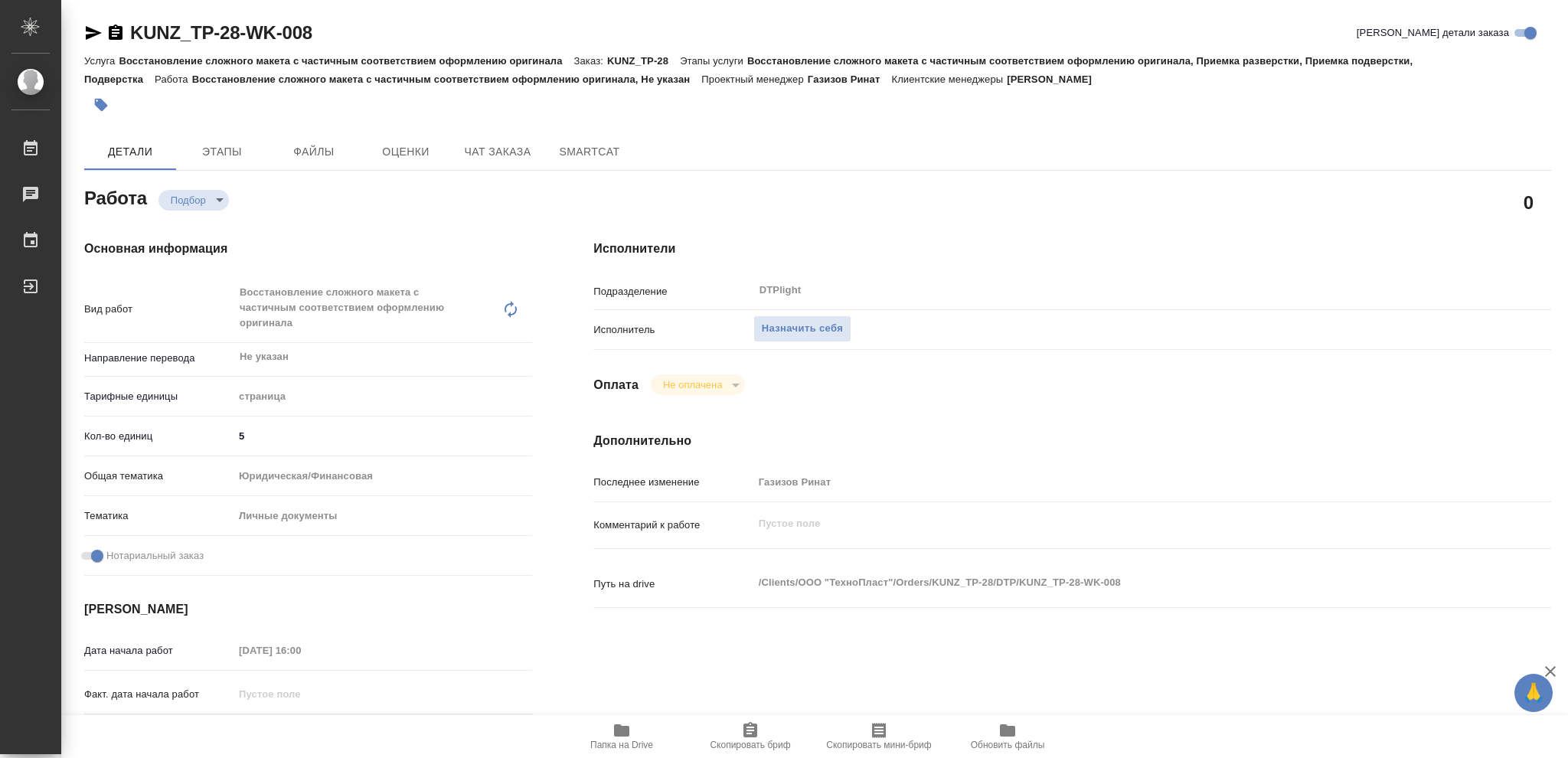
type textarea "x"
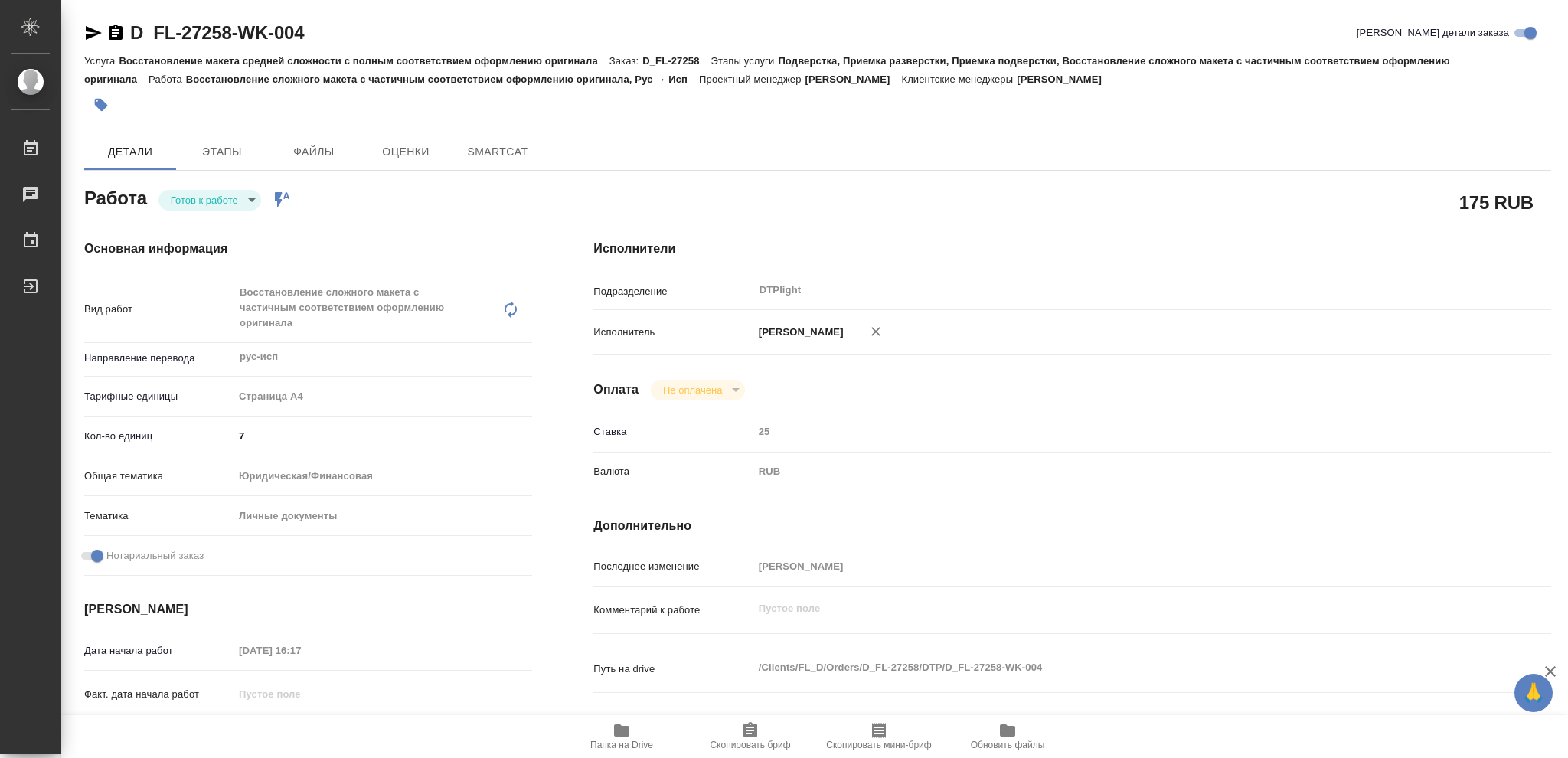
type textarea "x"
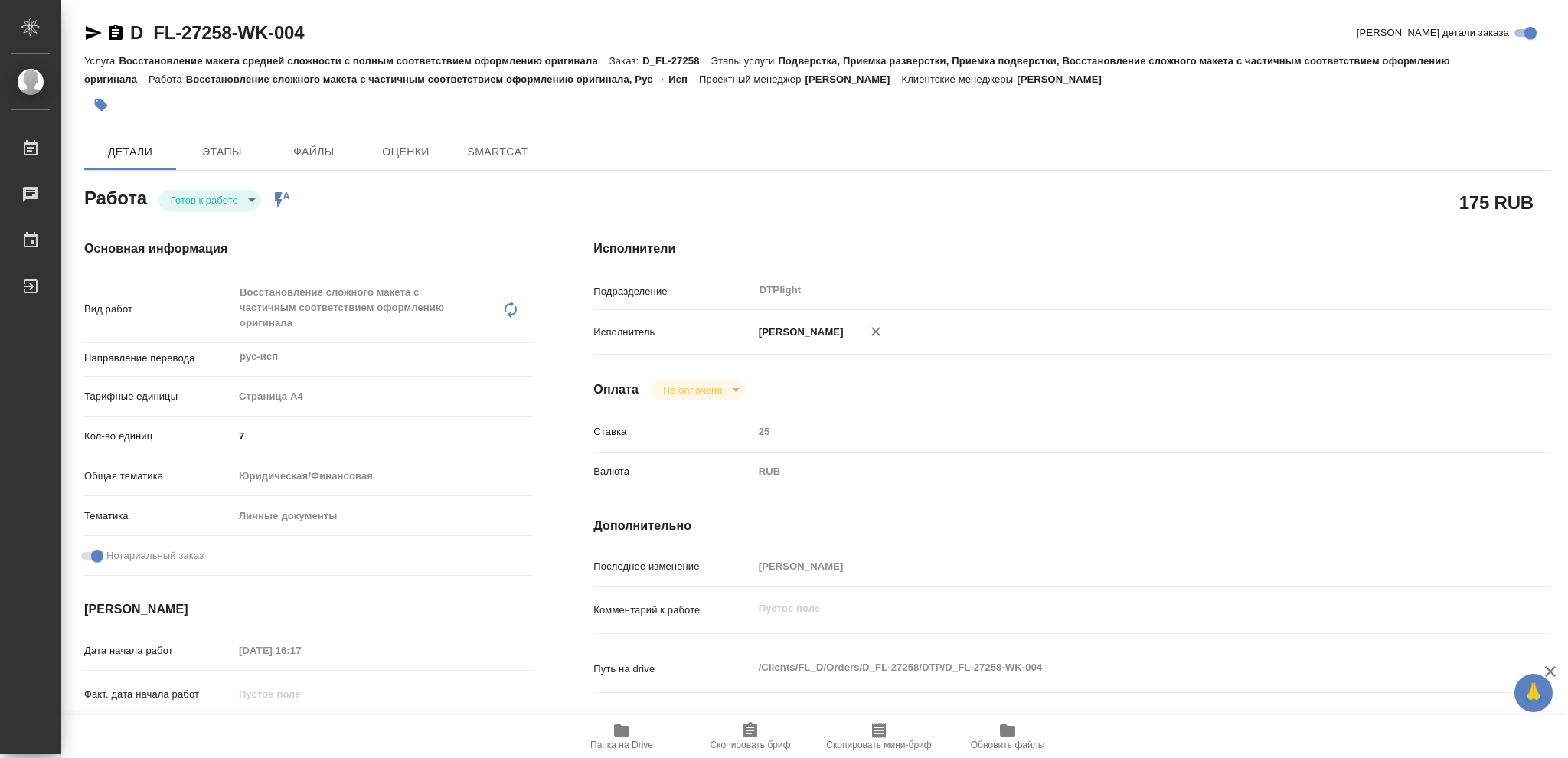
type textarea "x"
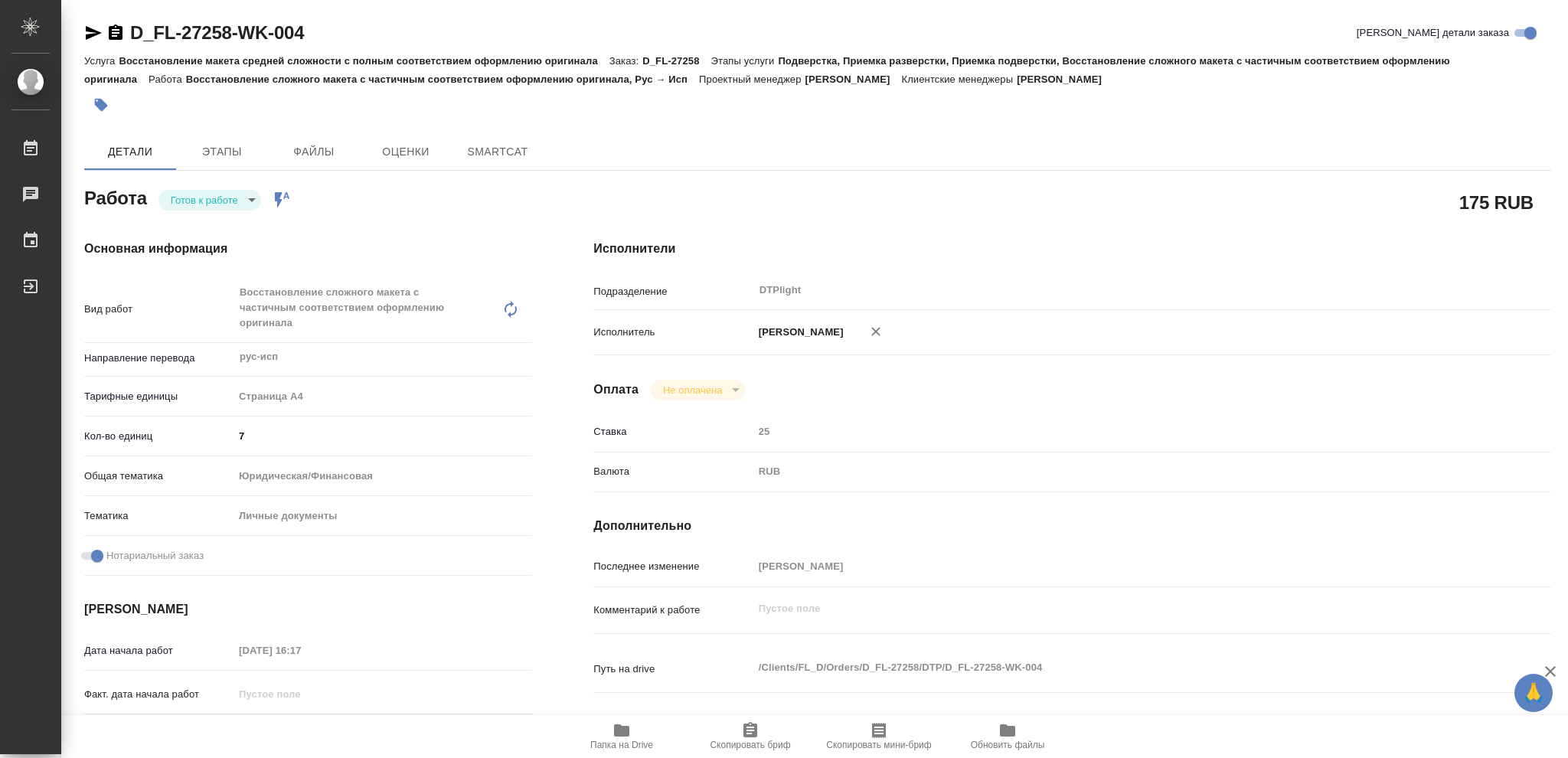
type textarea "x"
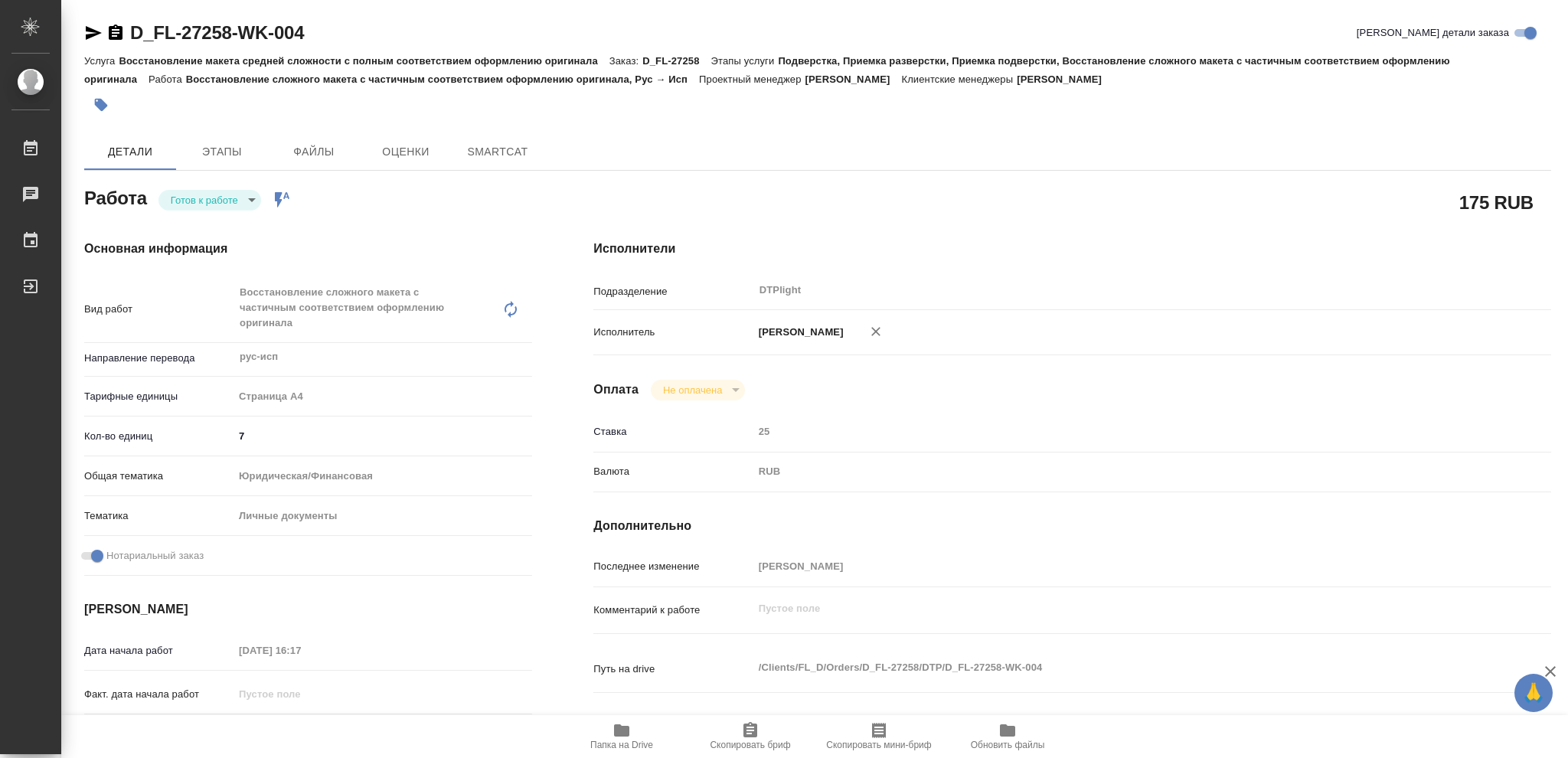
type textarea "x"
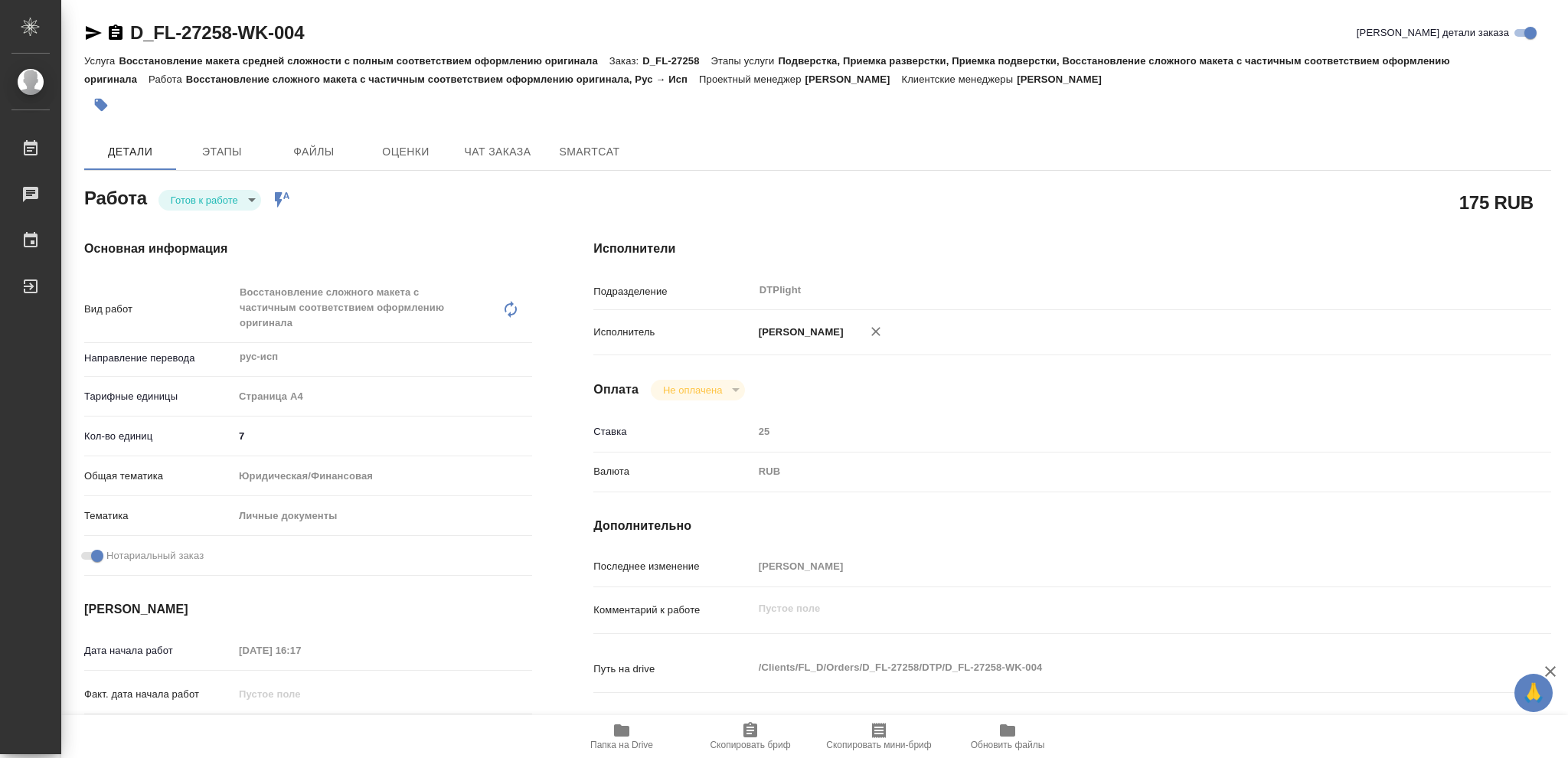
type textarea "x"
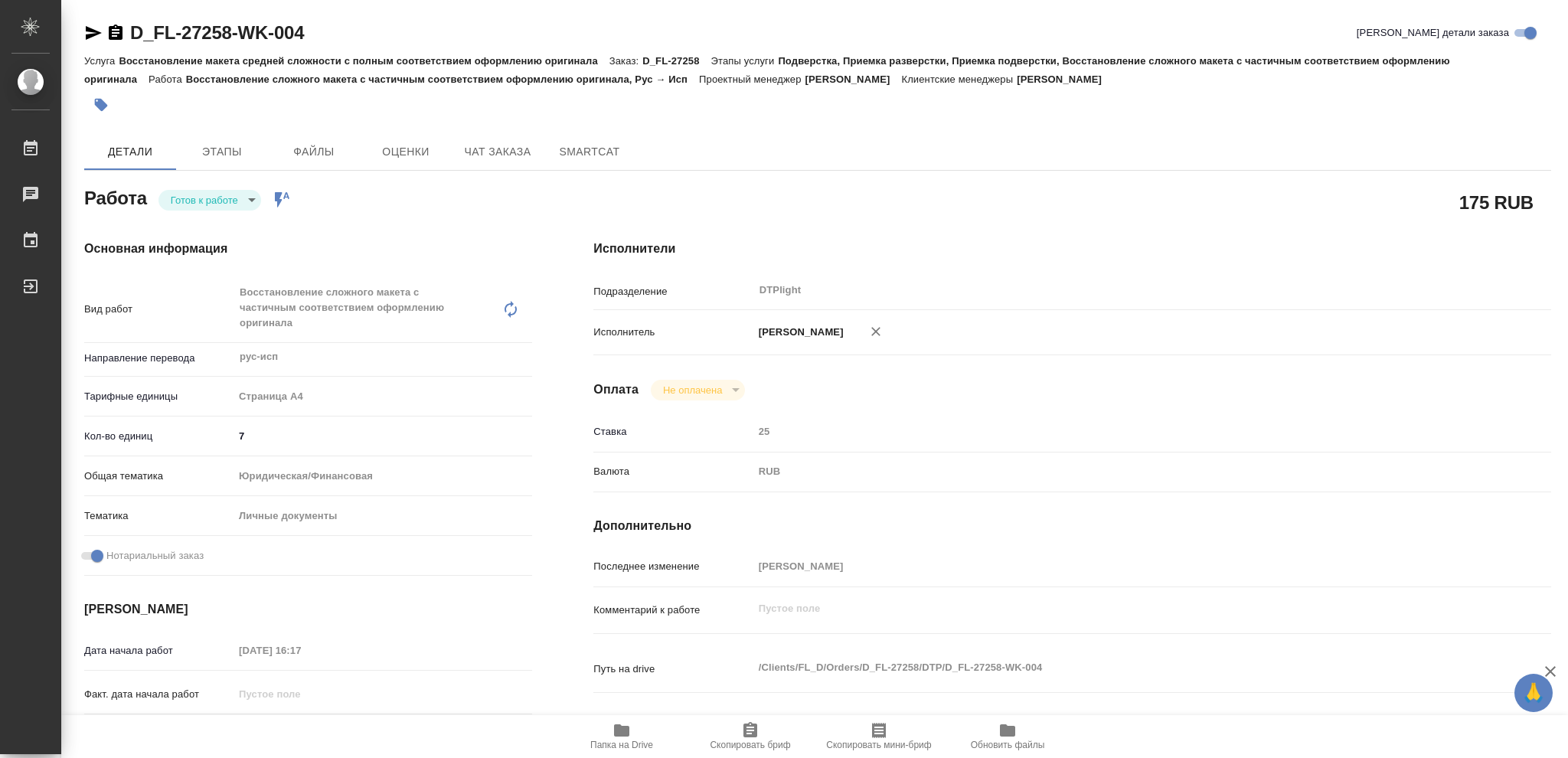
type textarea "x"
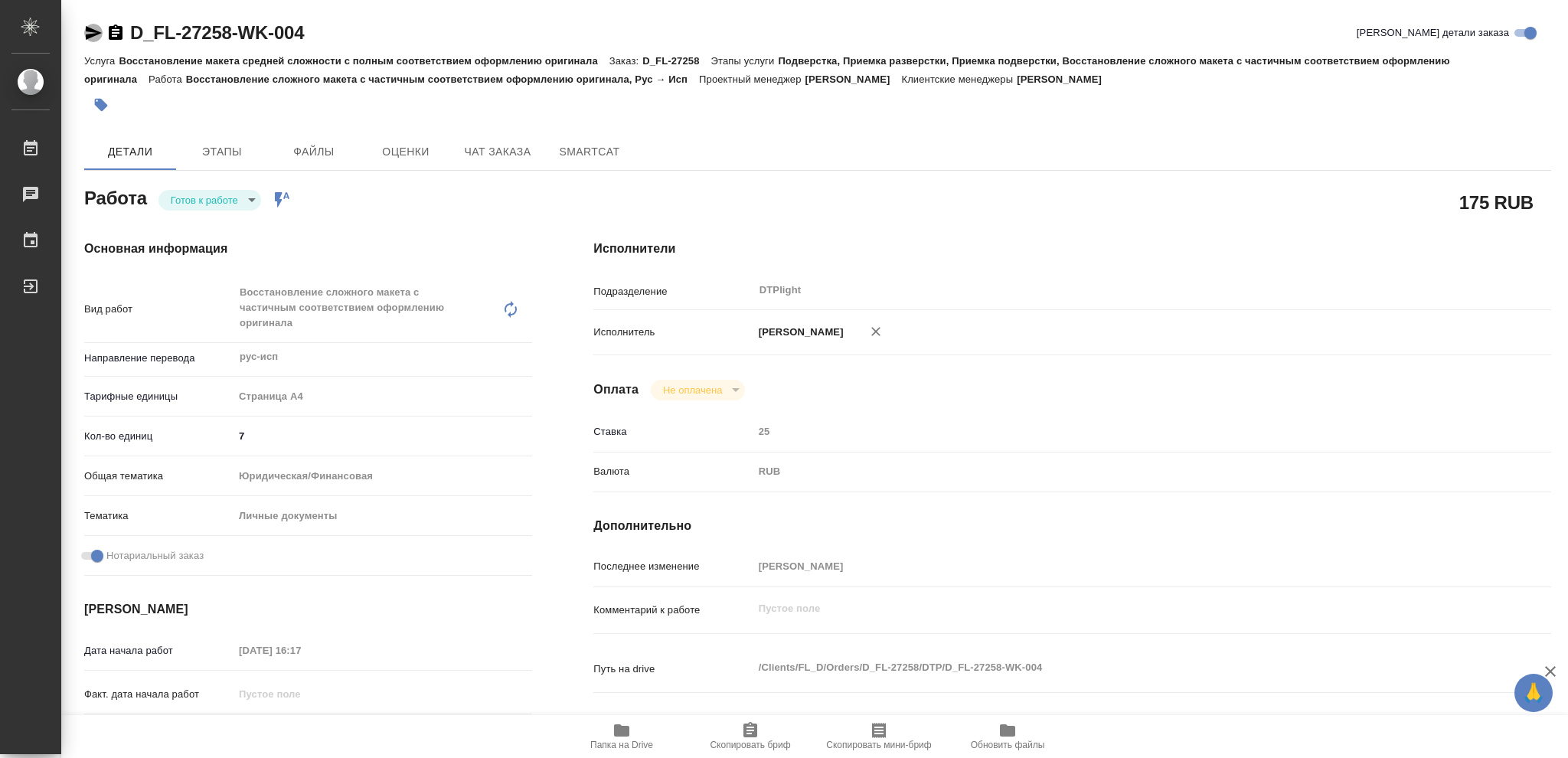
click at [88, 32] on icon "button" at bounding box center [94, 33] width 19 height 19
type textarea "x"
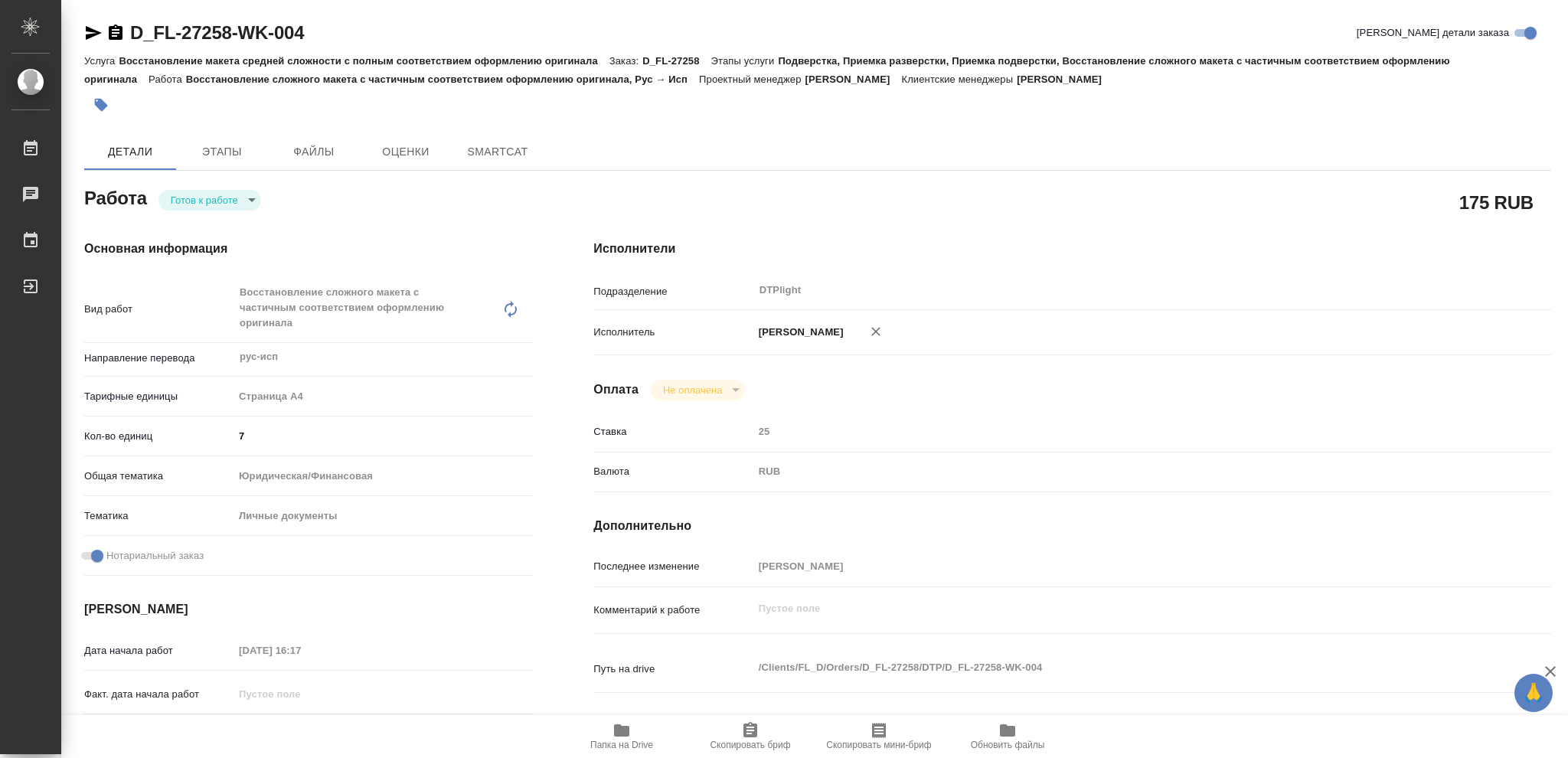
type textarea "x"
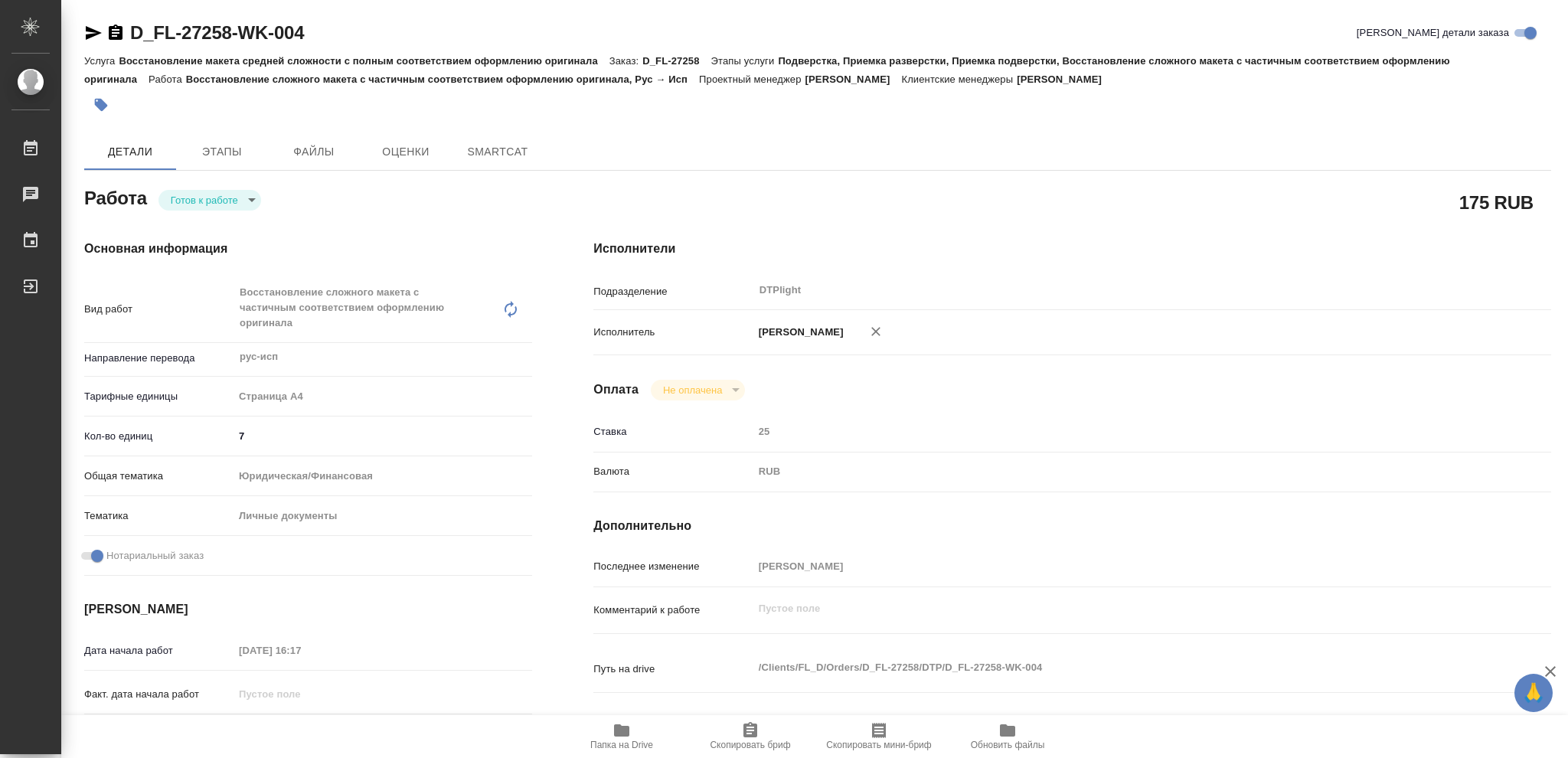
type textarea "x"
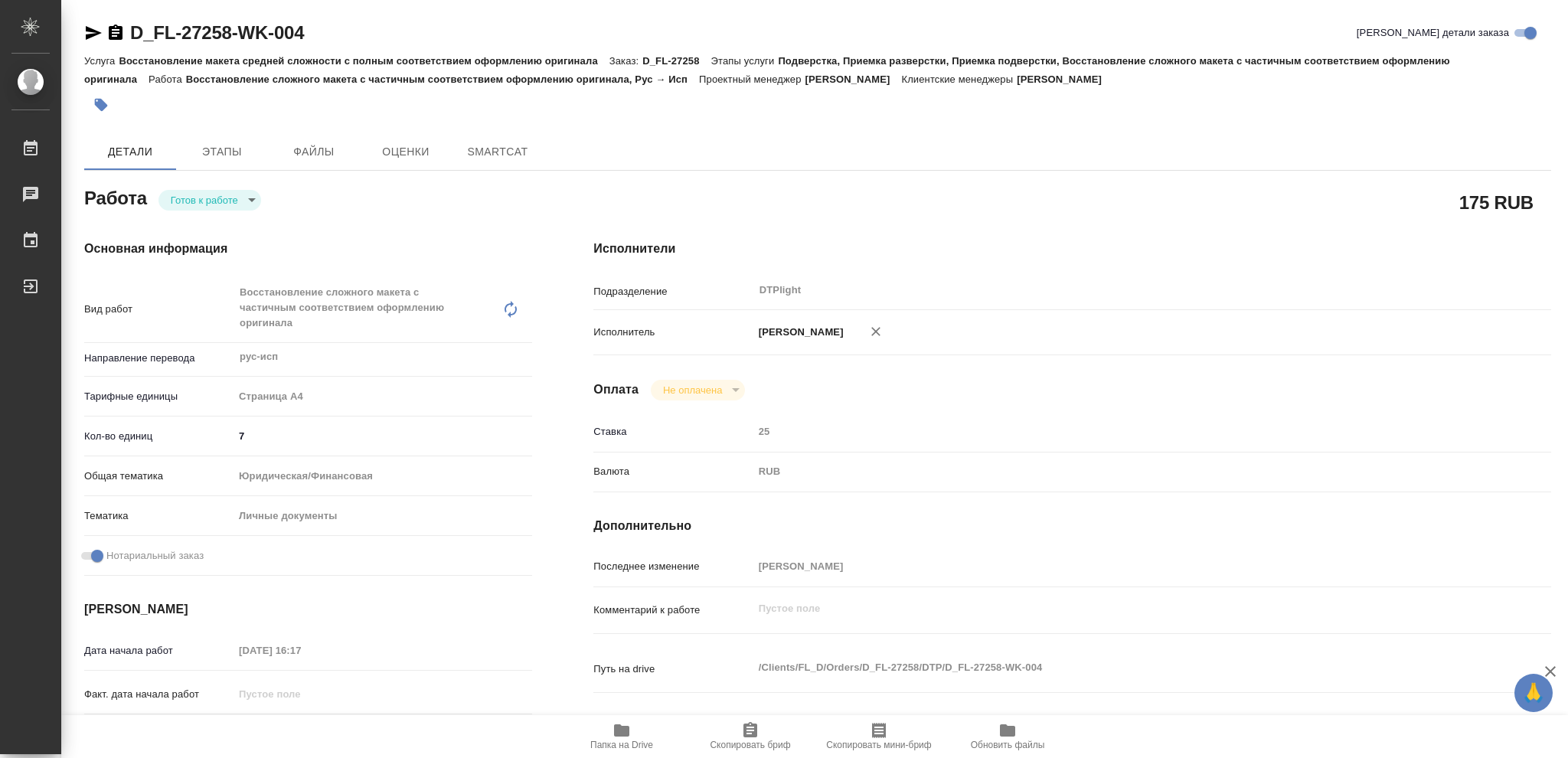
type textarea "x"
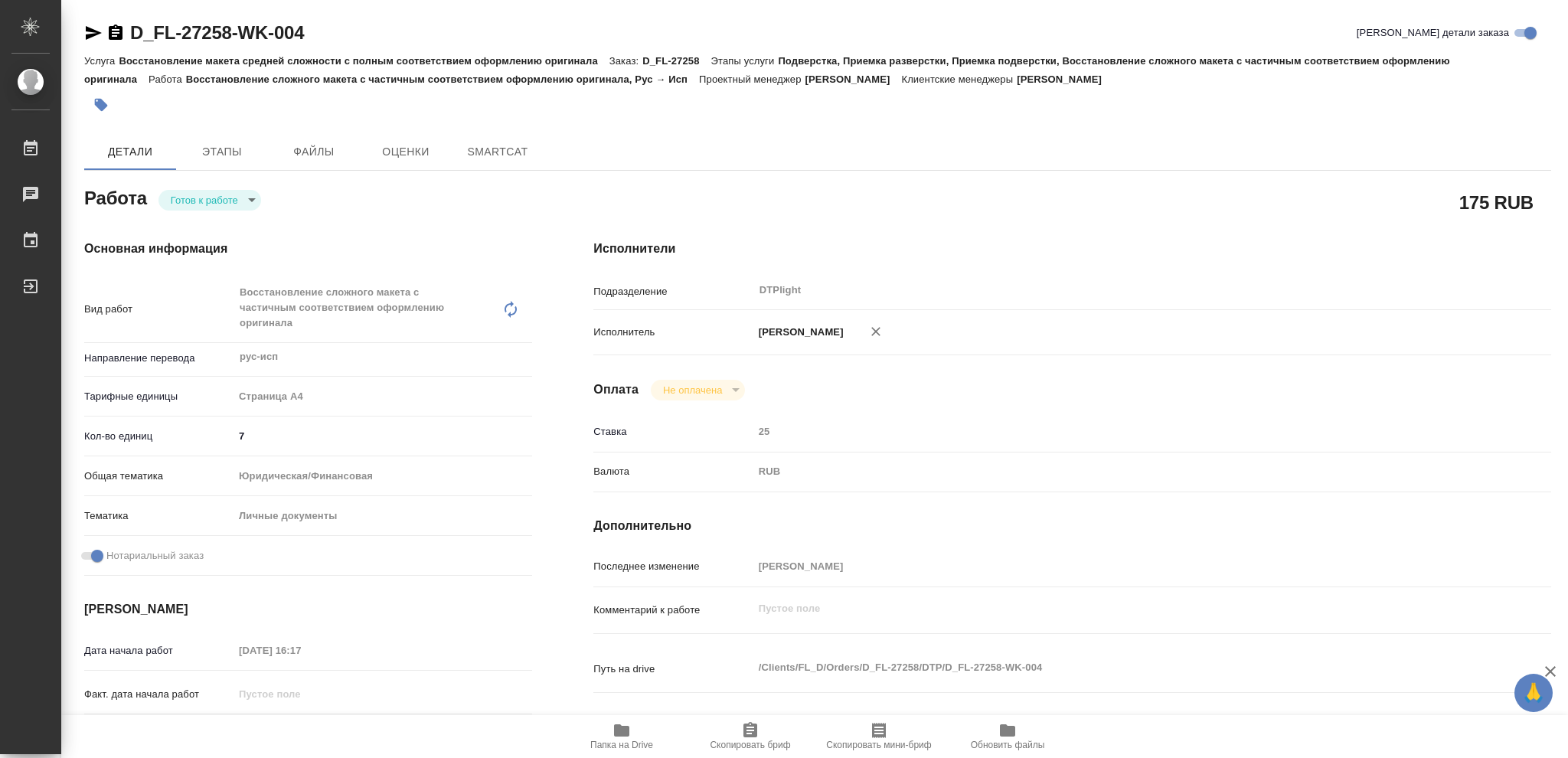
type textarea "x"
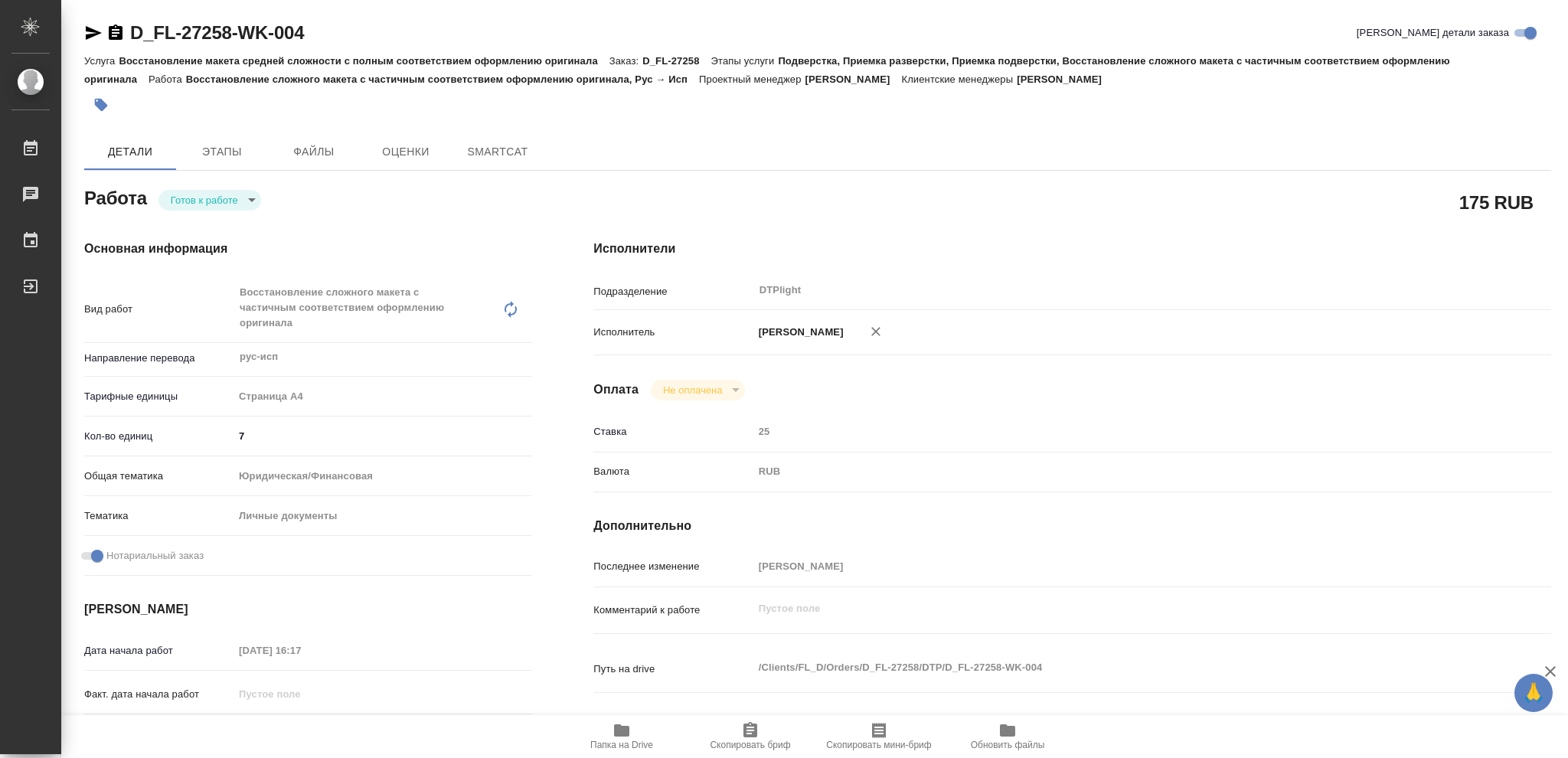
type textarea "x"
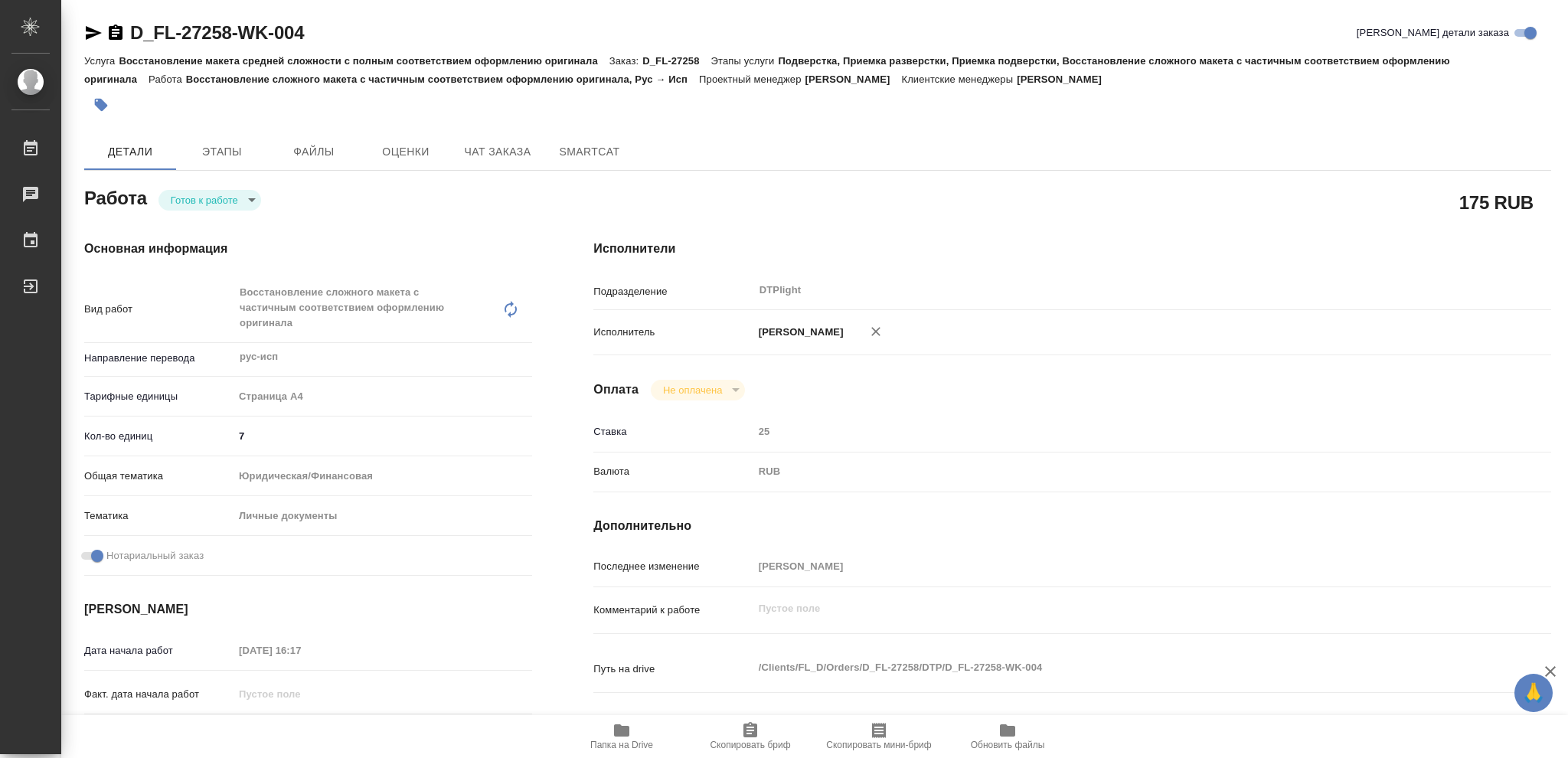
type textarea "x"
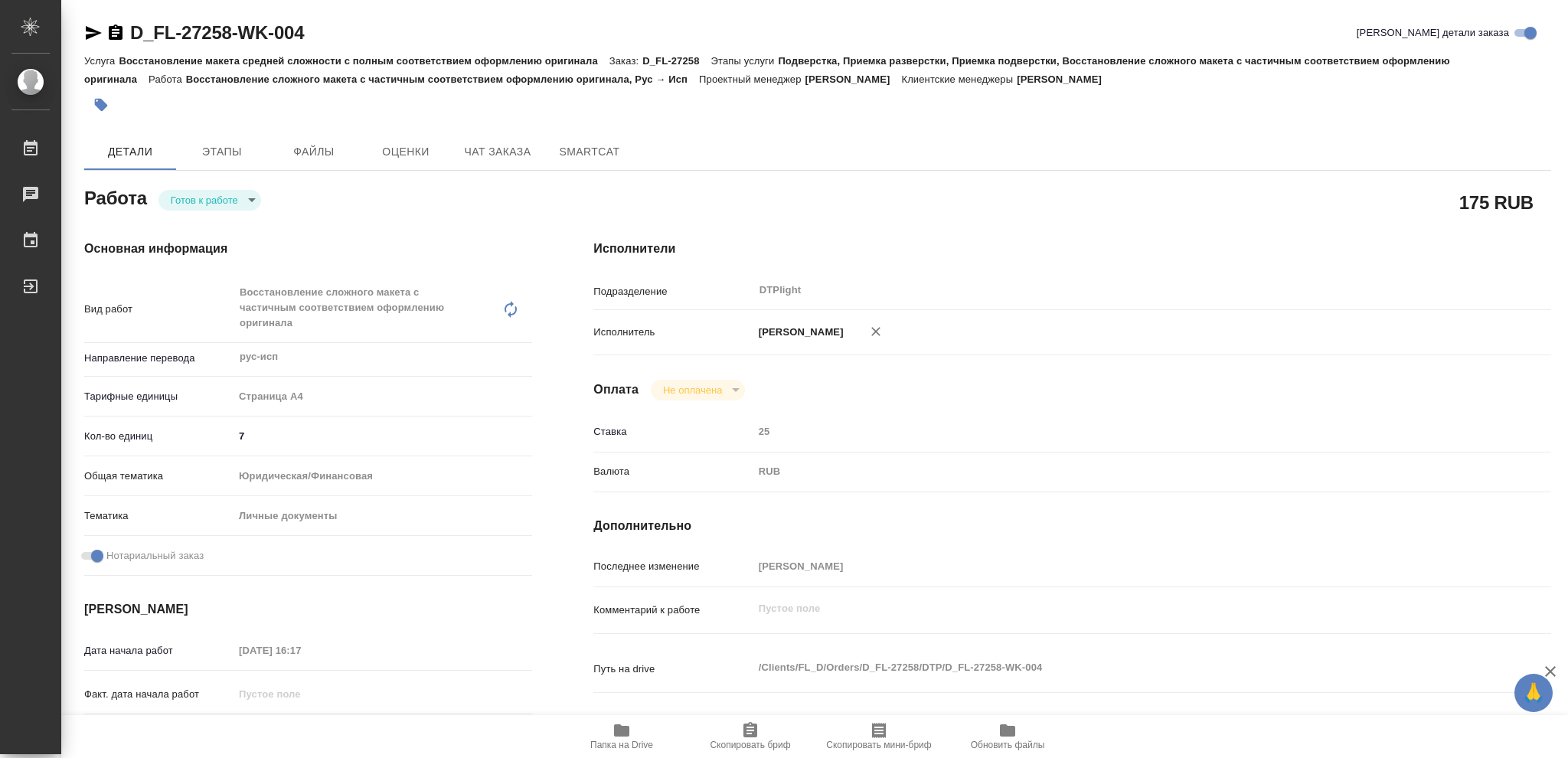
type textarea "x"
click at [251, 199] on body "🙏 .cls-1 fill:#fff; AWATERA Vasileva Olga Работы 2 Чаты График Выйти D_FL-27258…" at bounding box center [784, 379] width 1568 height 758
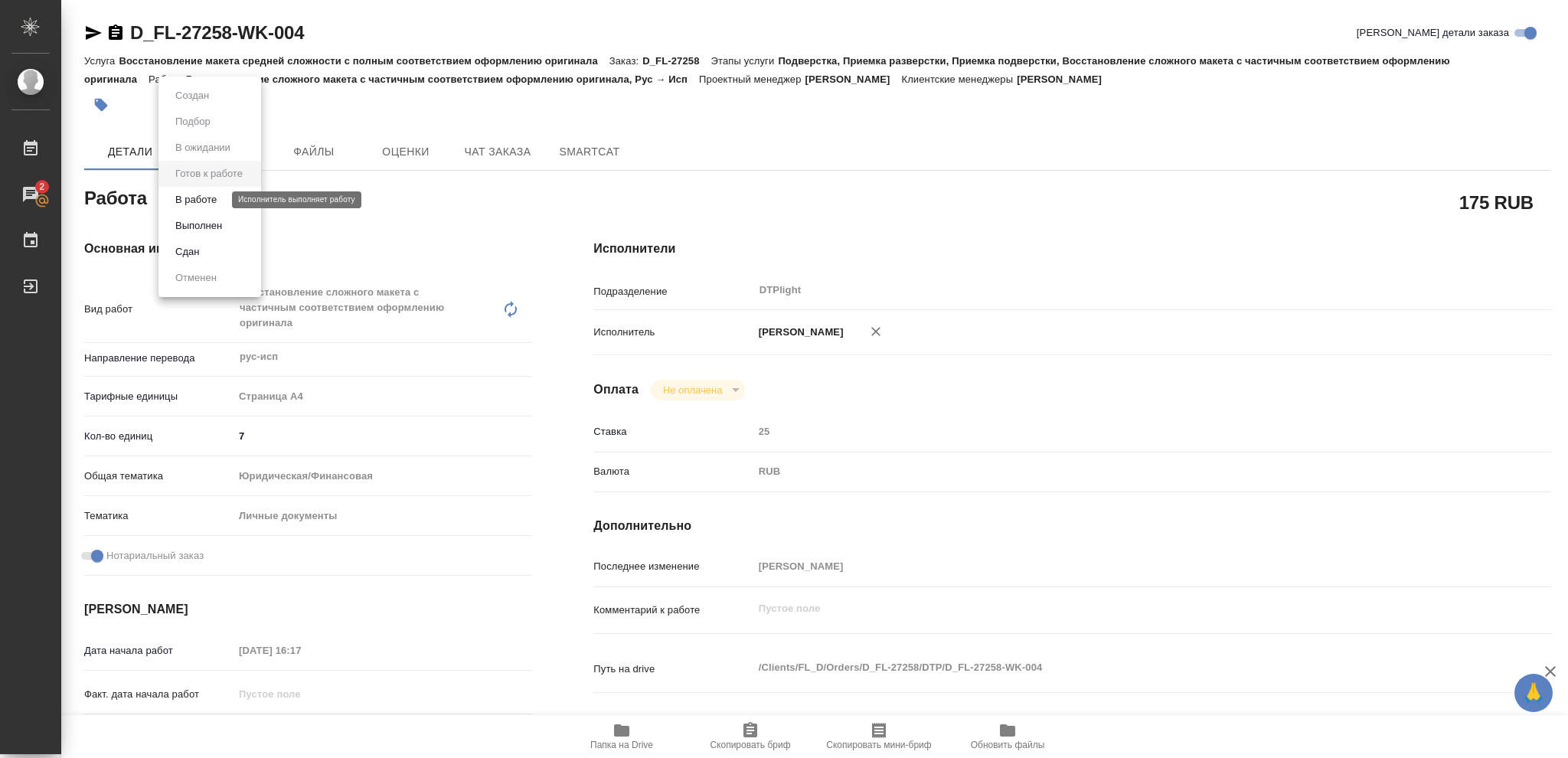
click at [212, 202] on button "В работе" at bounding box center [196, 199] width 50 height 17
type textarea "x"
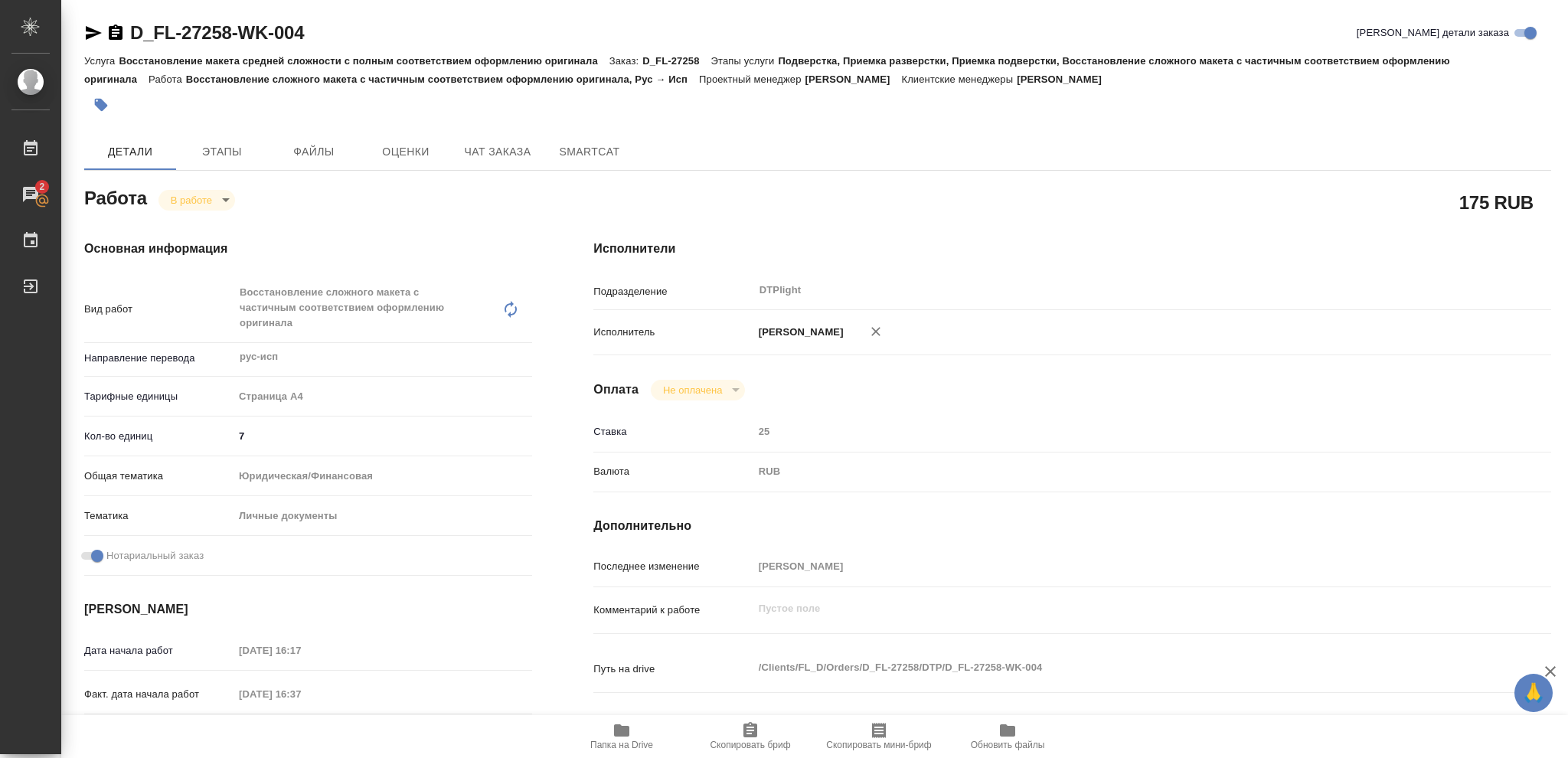
type textarea "x"
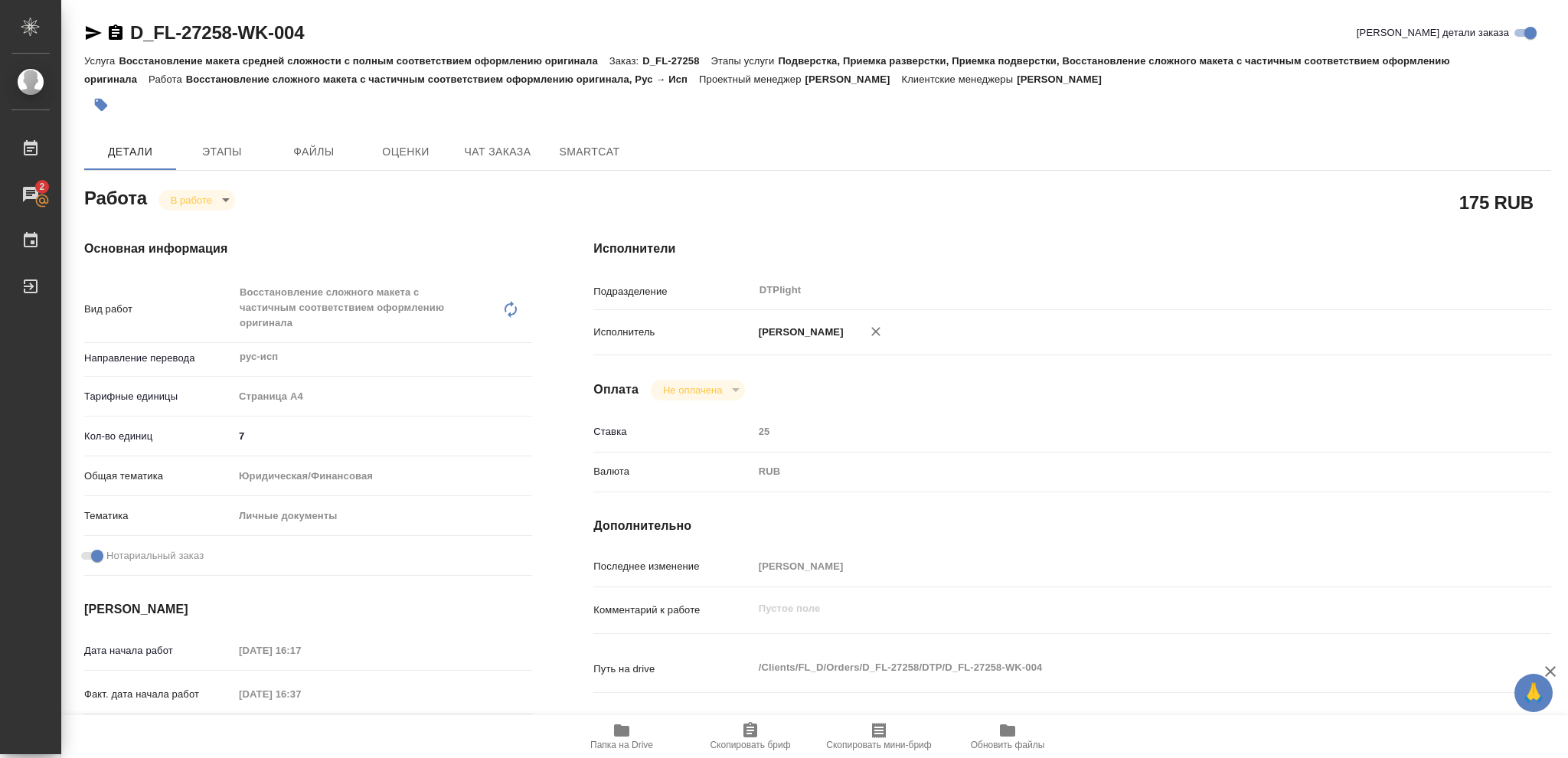
type textarea "x"
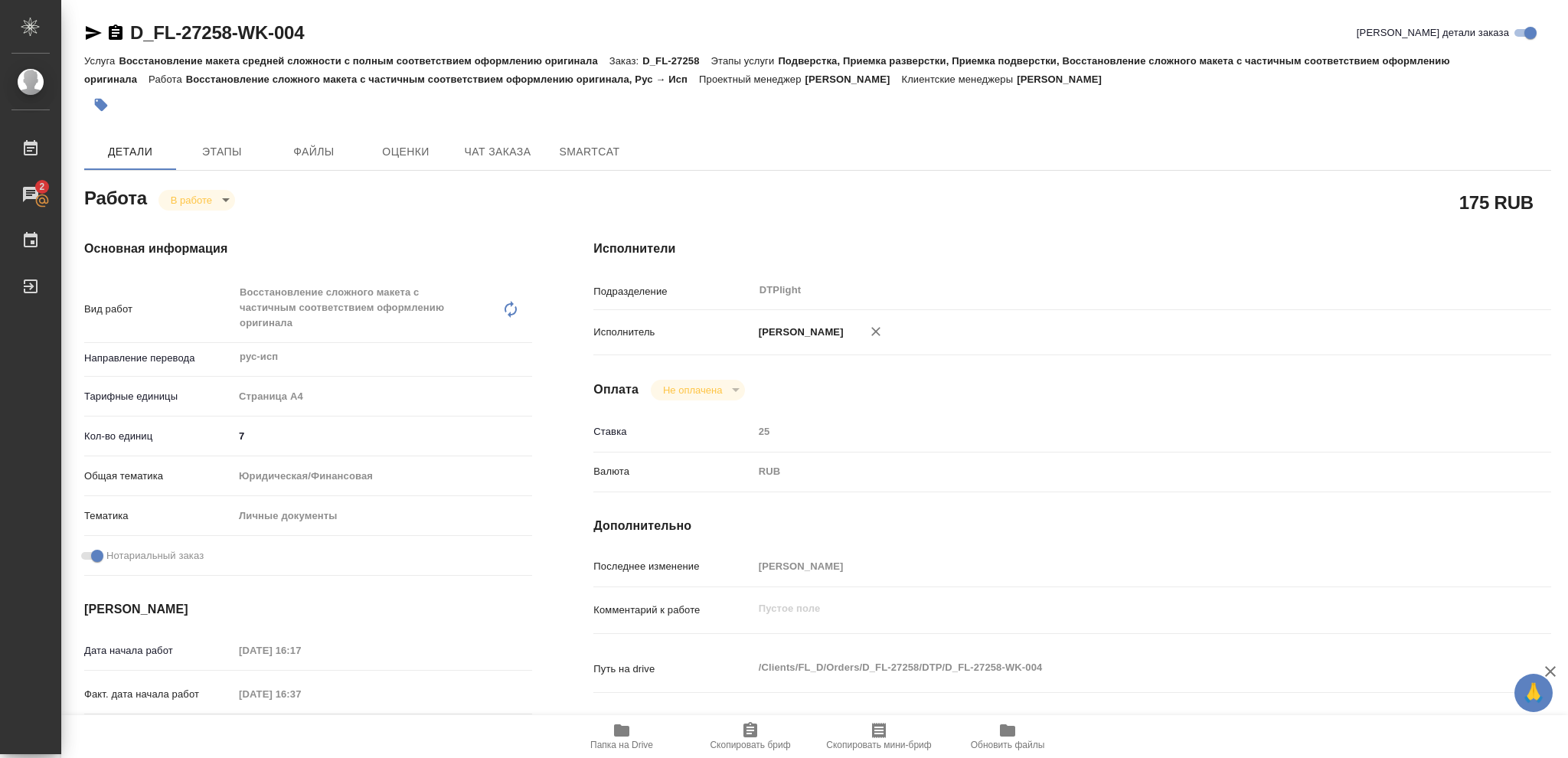
type textarea "x"
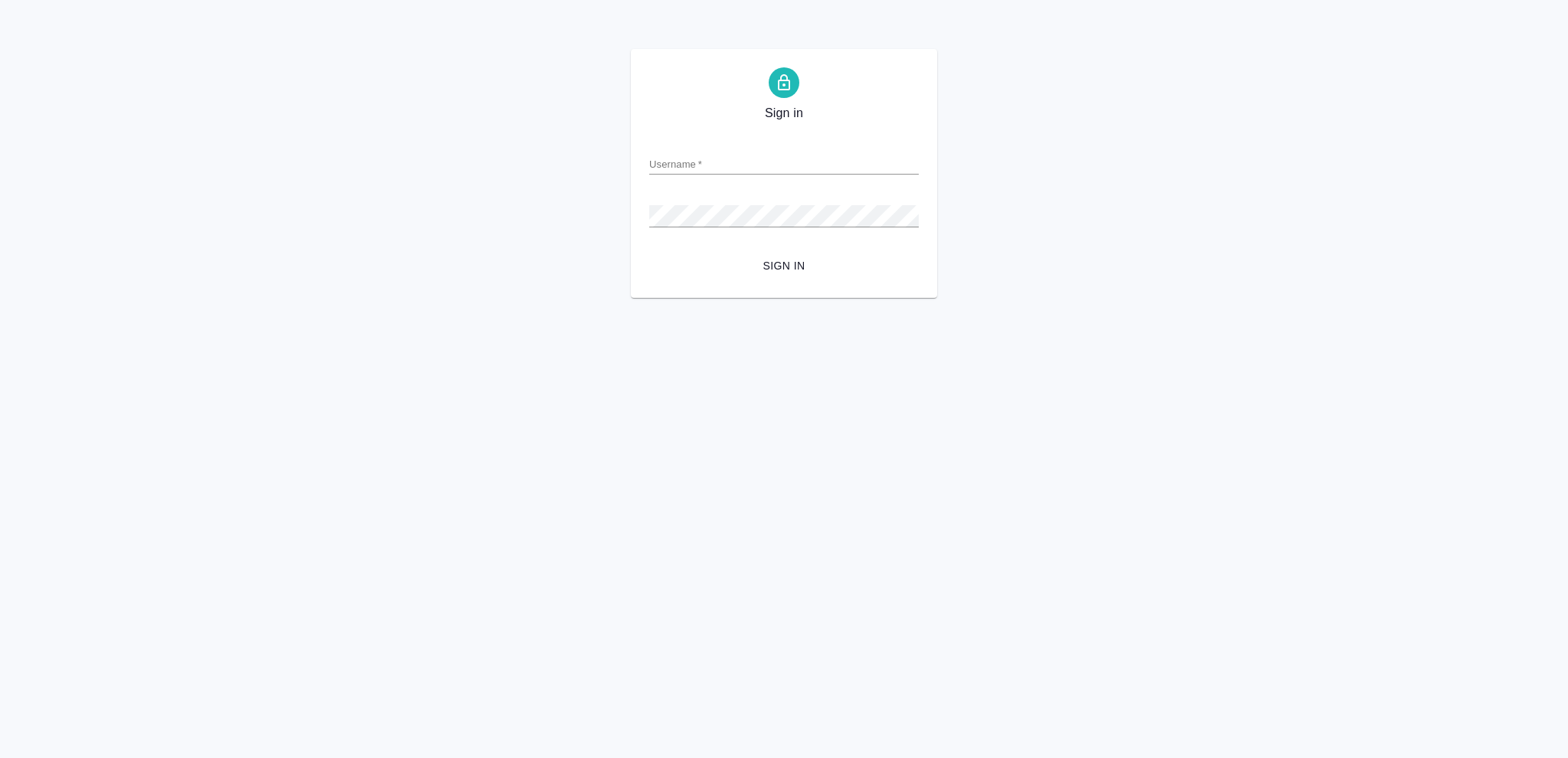
click at [679, 158] on input "Username   *" at bounding box center [784, 163] width 270 height 21
type input "[EMAIL_ADDRESS][DOMAIN_NAME]"
click at [793, 271] on span "Sign in" at bounding box center [784, 265] width 245 height 19
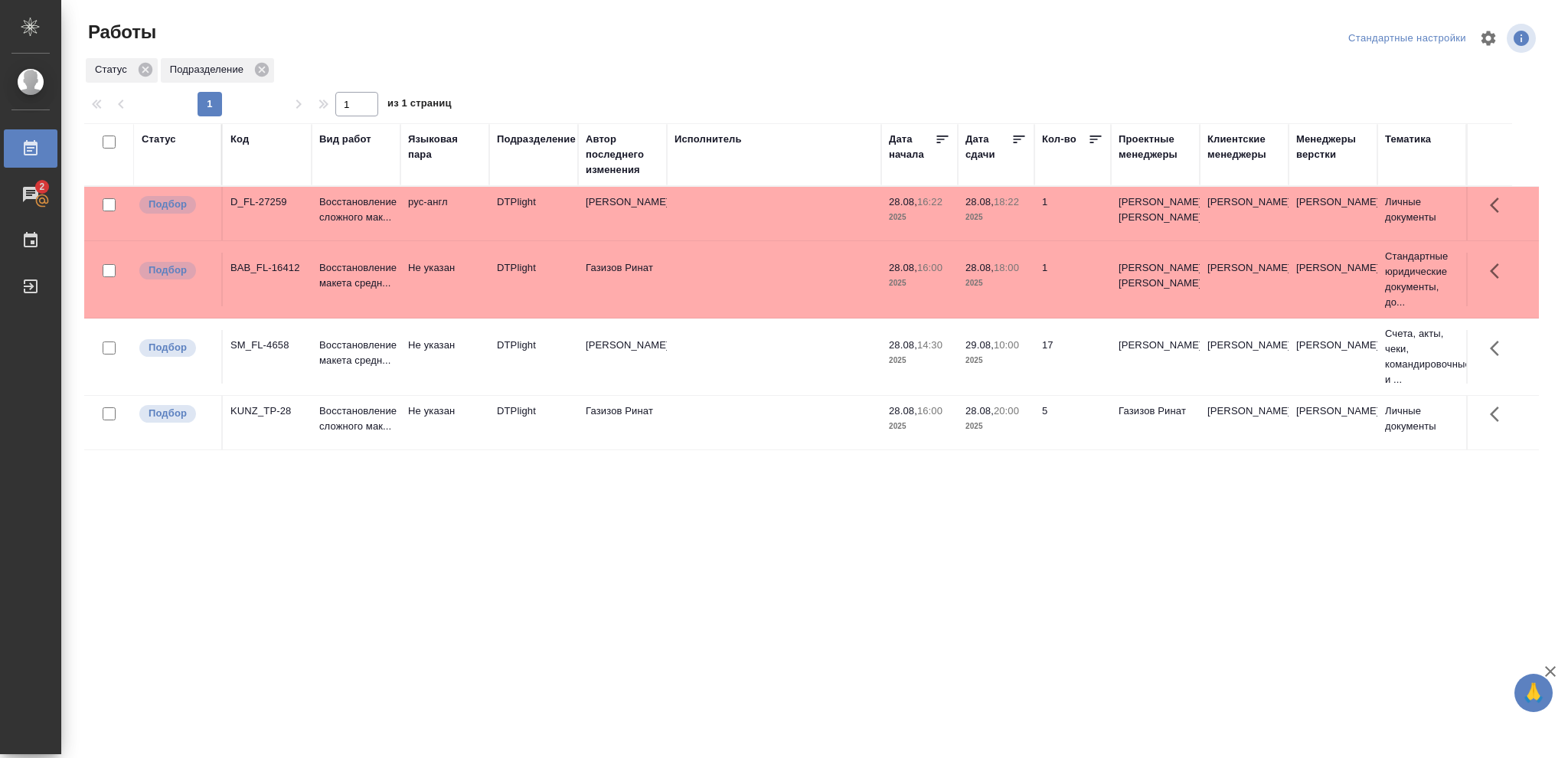
click at [161, 138] on div "Статус" at bounding box center [159, 139] width 34 height 16
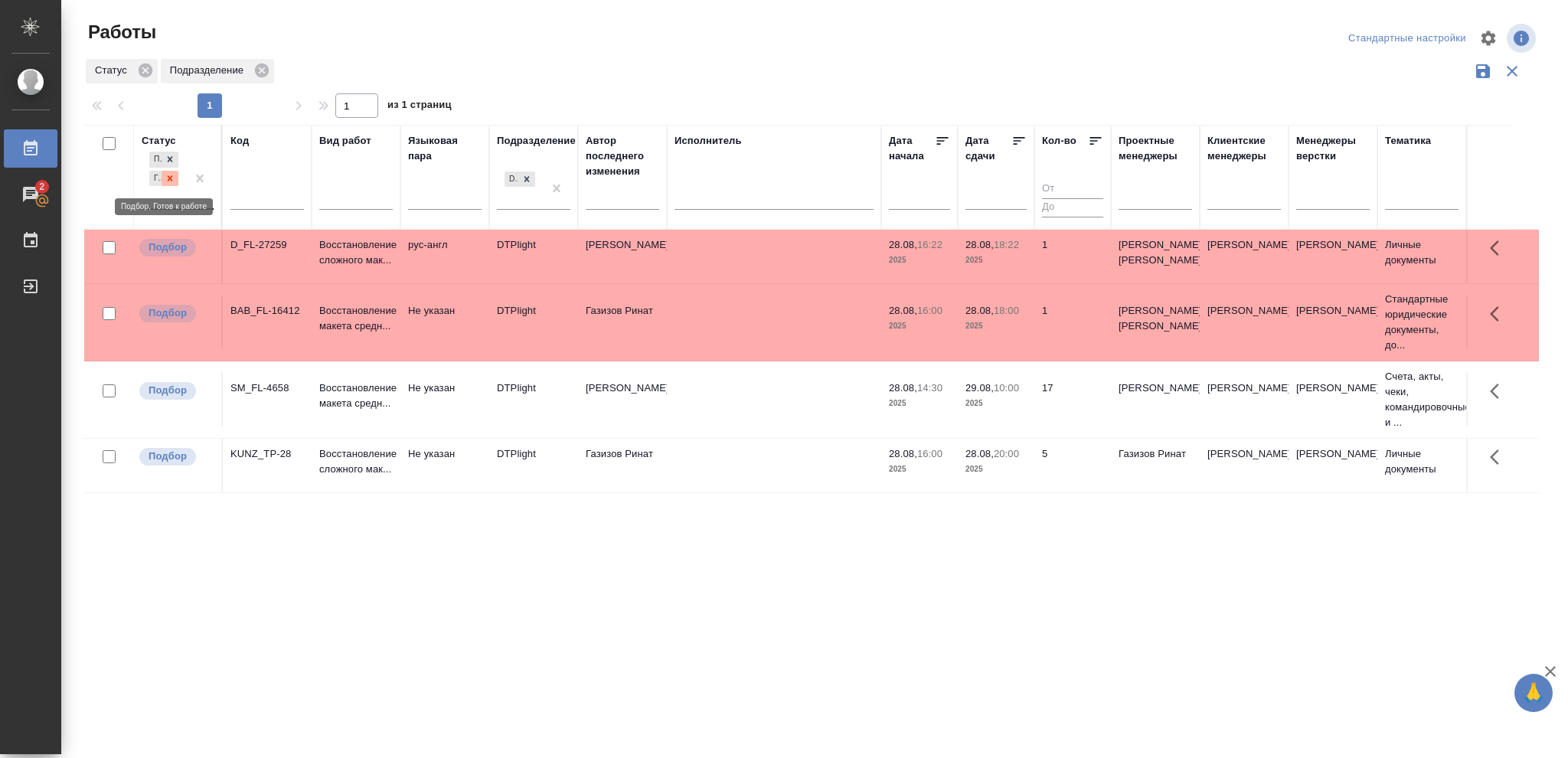
click at [170, 181] on icon at bounding box center [170, 179] width 11 height 11
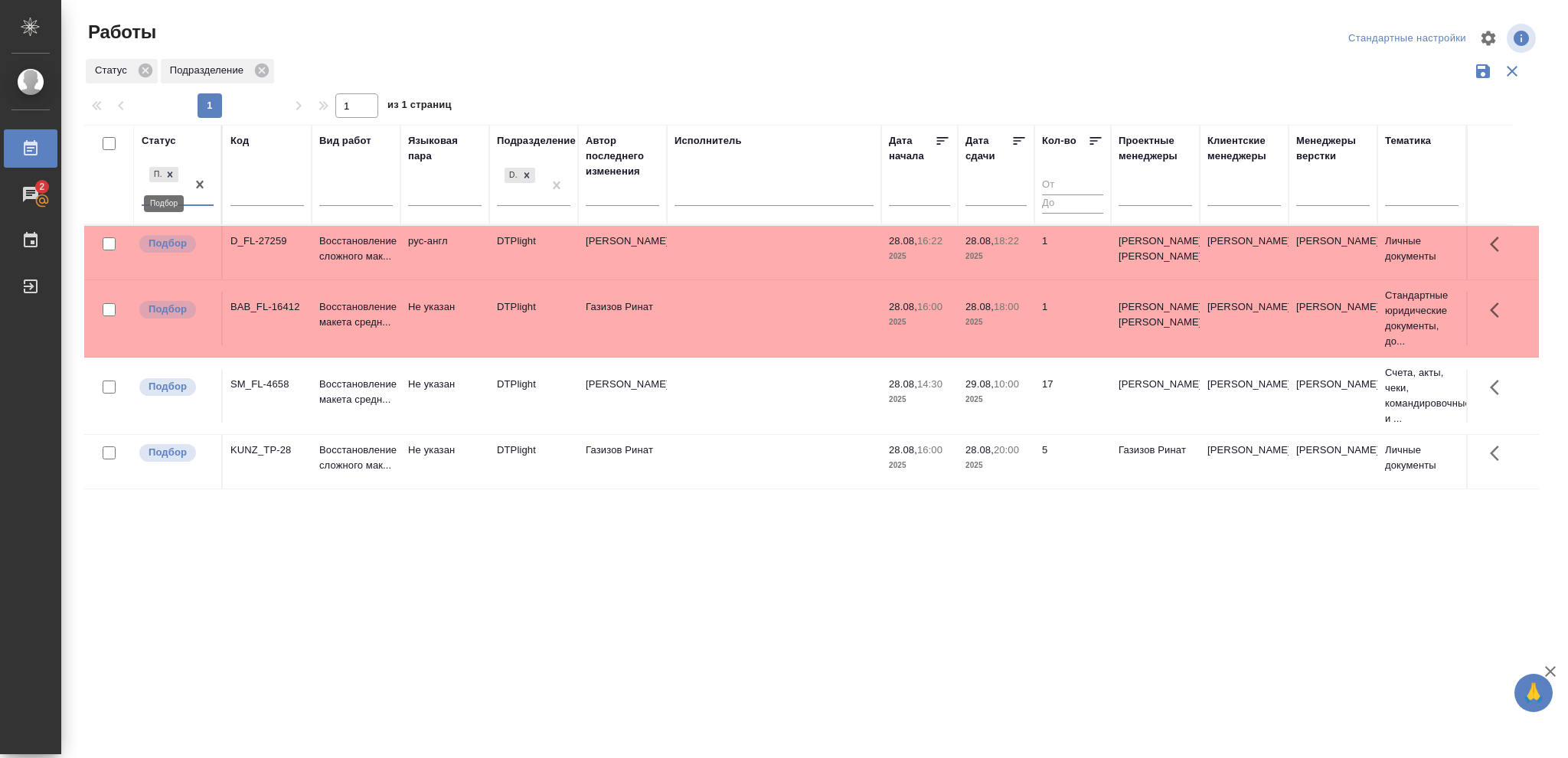
click at [169, 174] on icon at bounding box center [171, 174] width 6 height 6
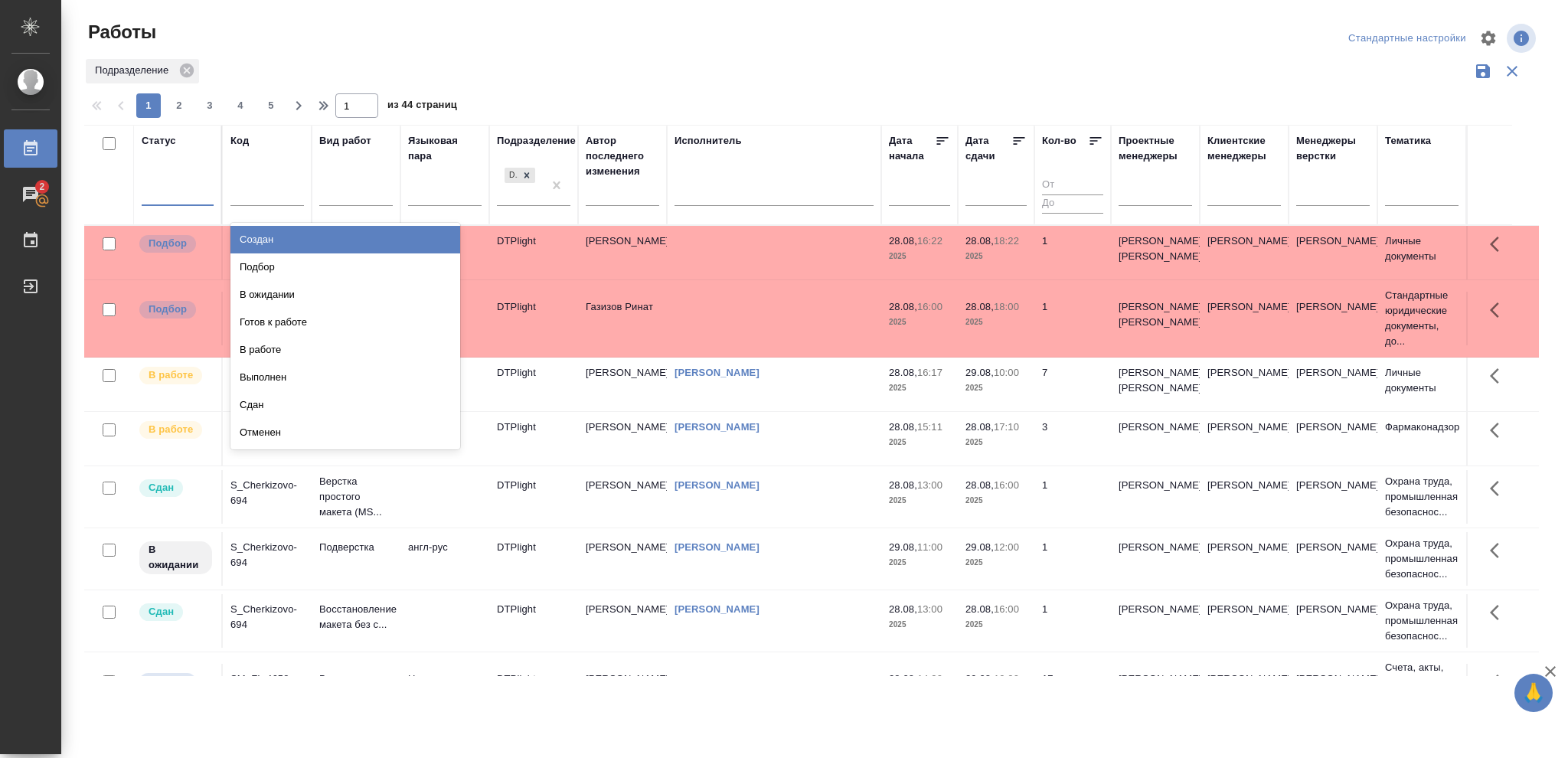
click at [163, 191] on div at bounding box center [178, 191] width 72 height 22
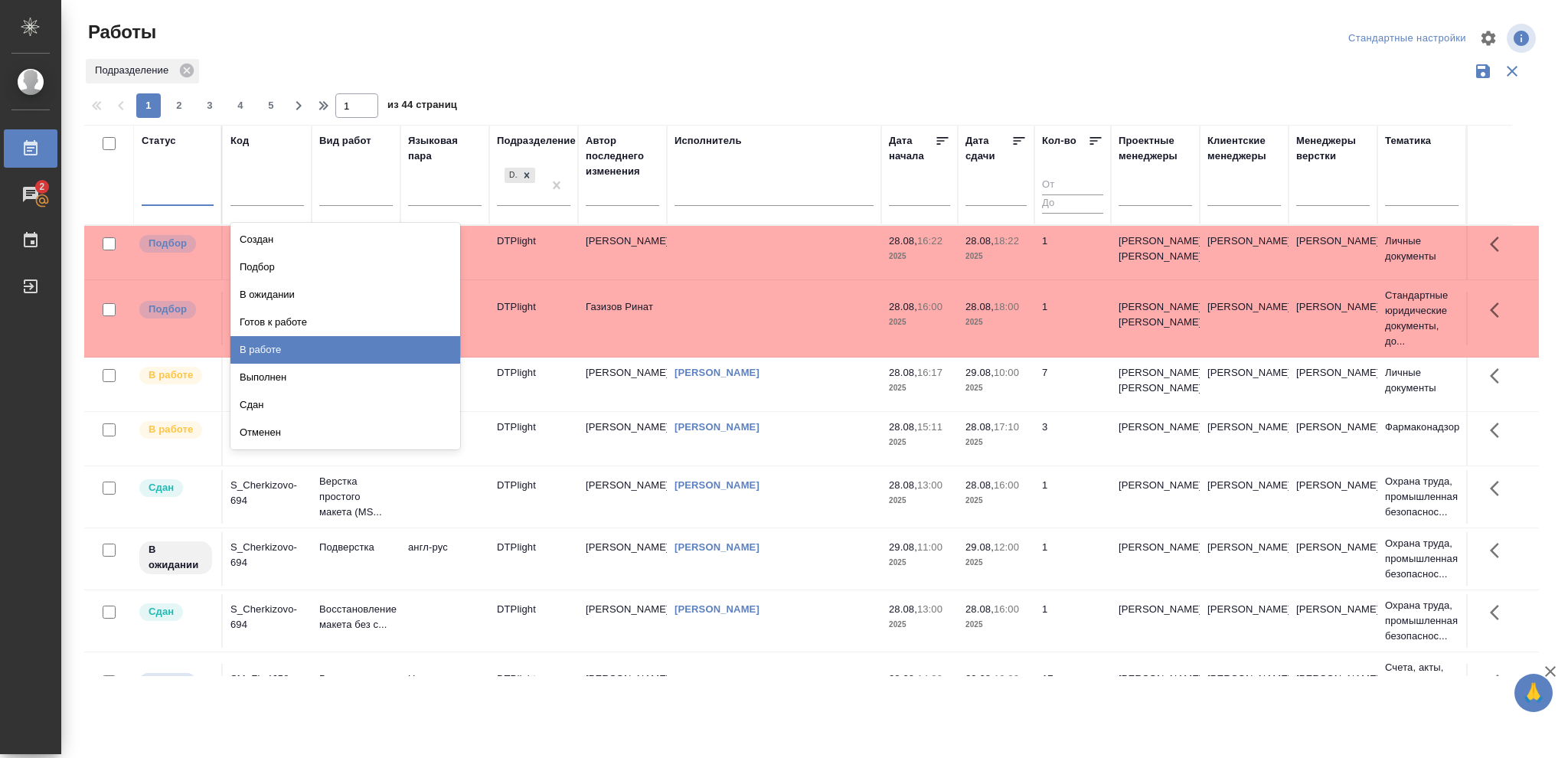
click at [252, 344] on div "В работе" at bounding box center [345, 350] width 230 height 28
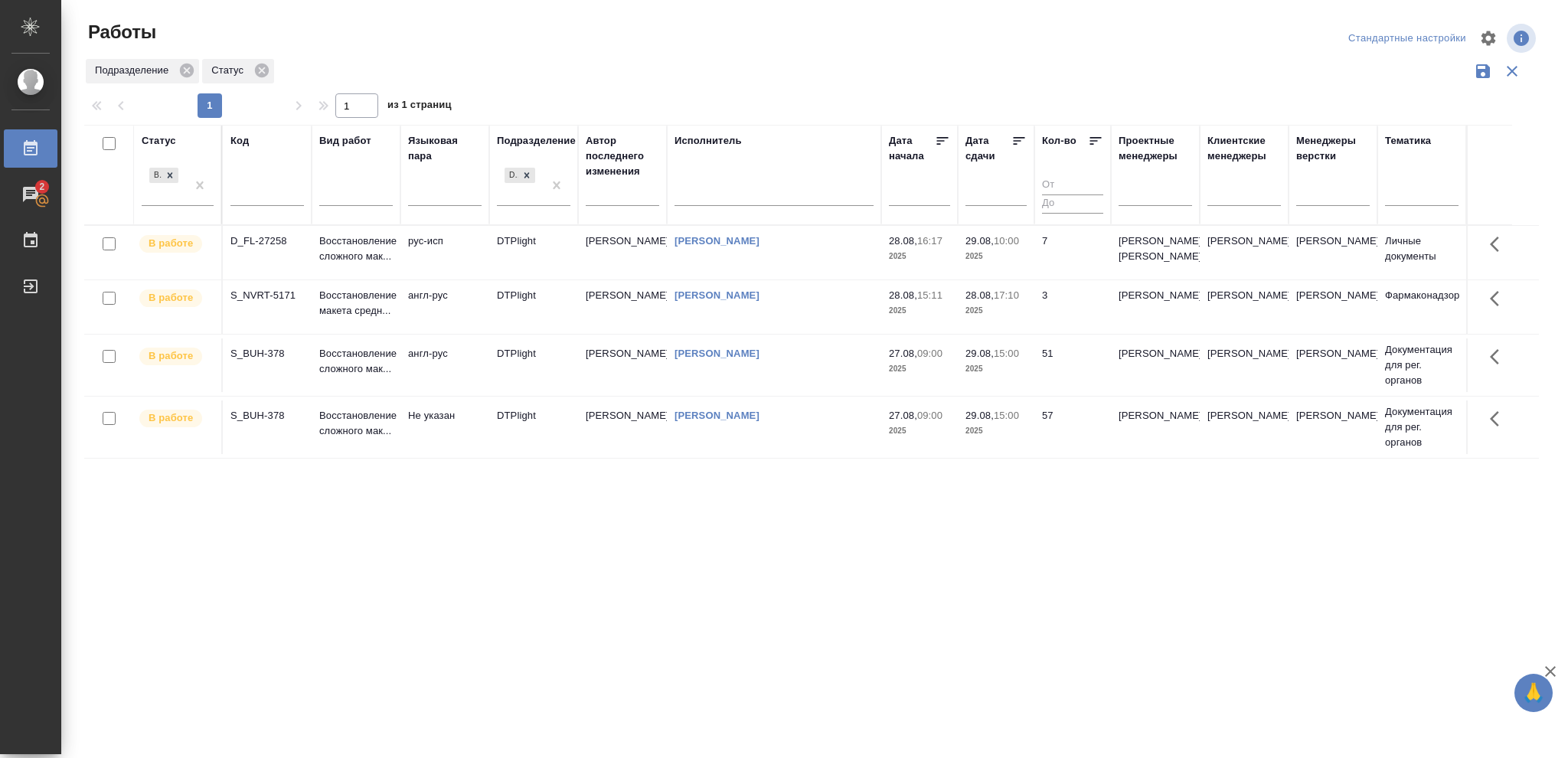
click at [1000, 318] on p "2025" at bounding box center [996, 311] width 61 height 16
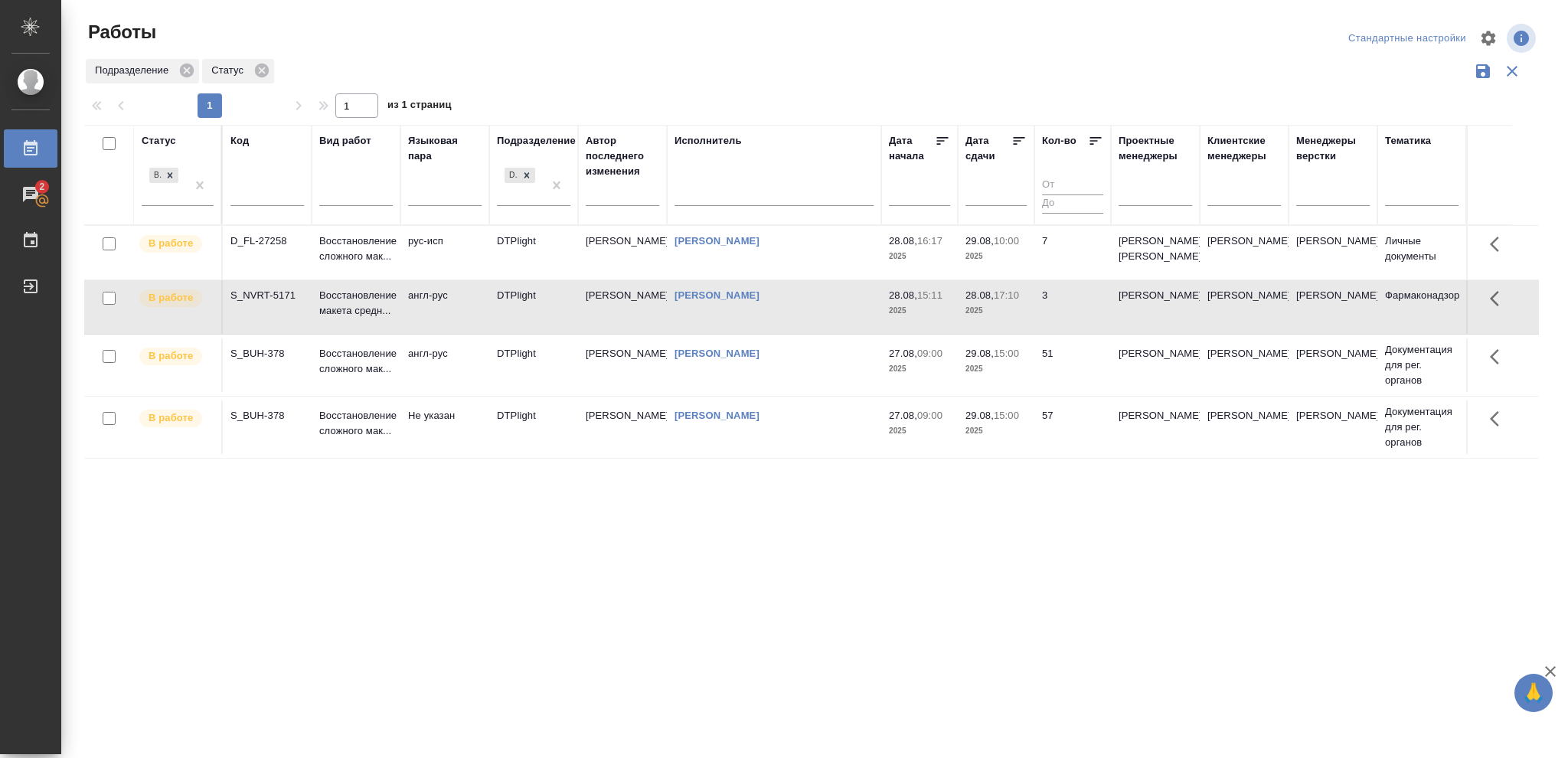
click at [1000, 318] on p "2025" at bounding box center [996, 311] width 61 height 16
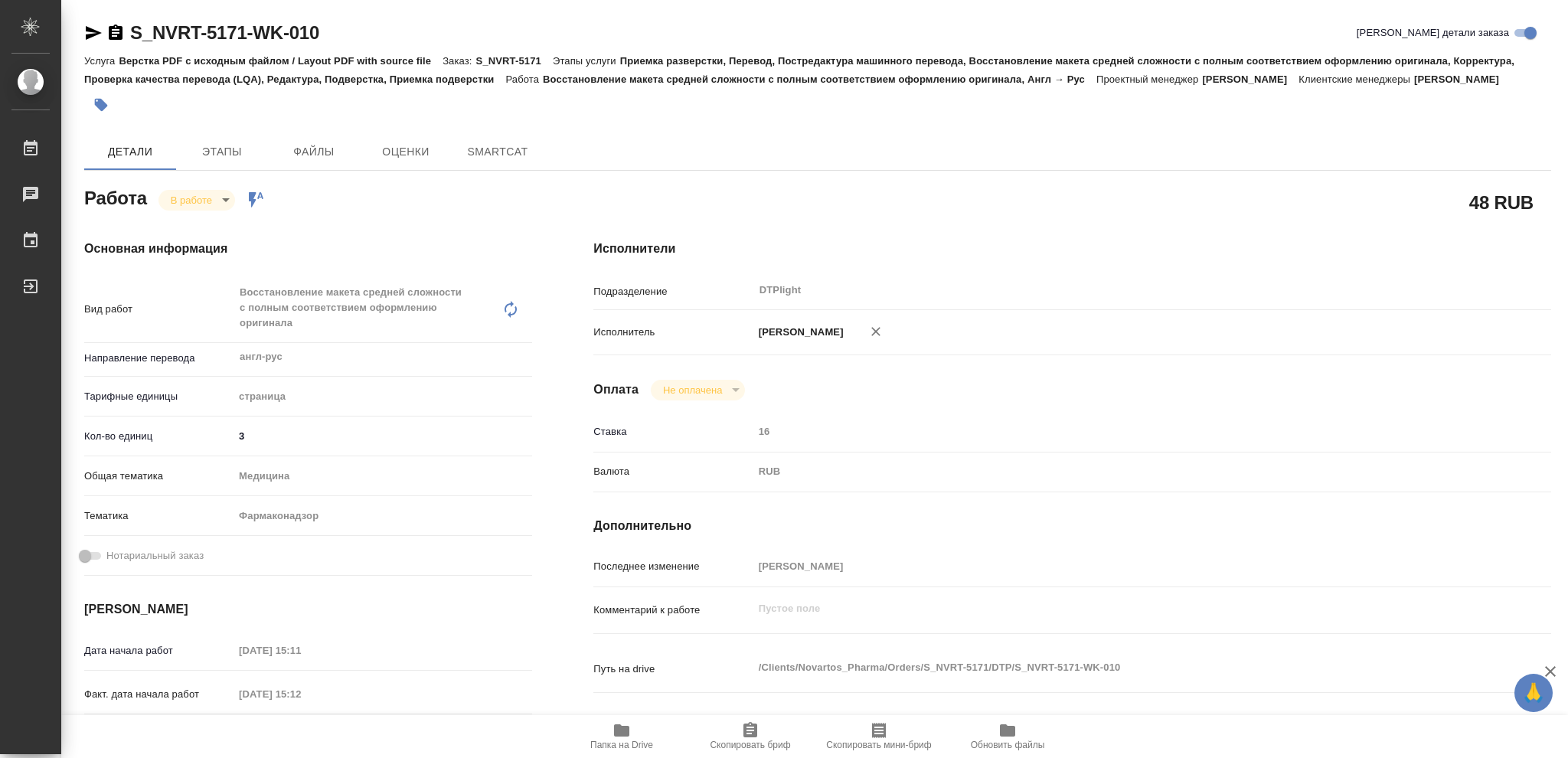
type textarea "x"
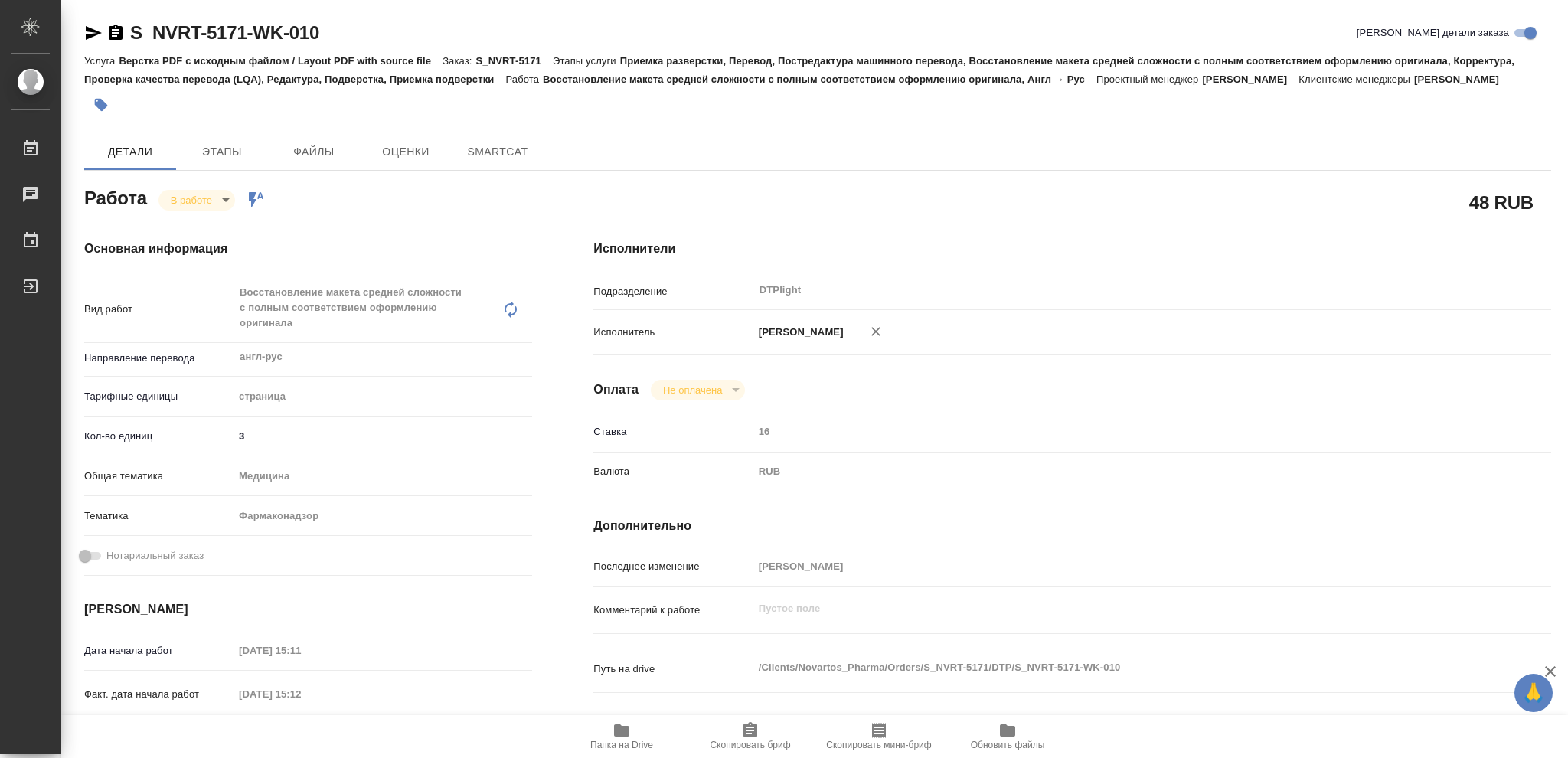
type textarea "x"
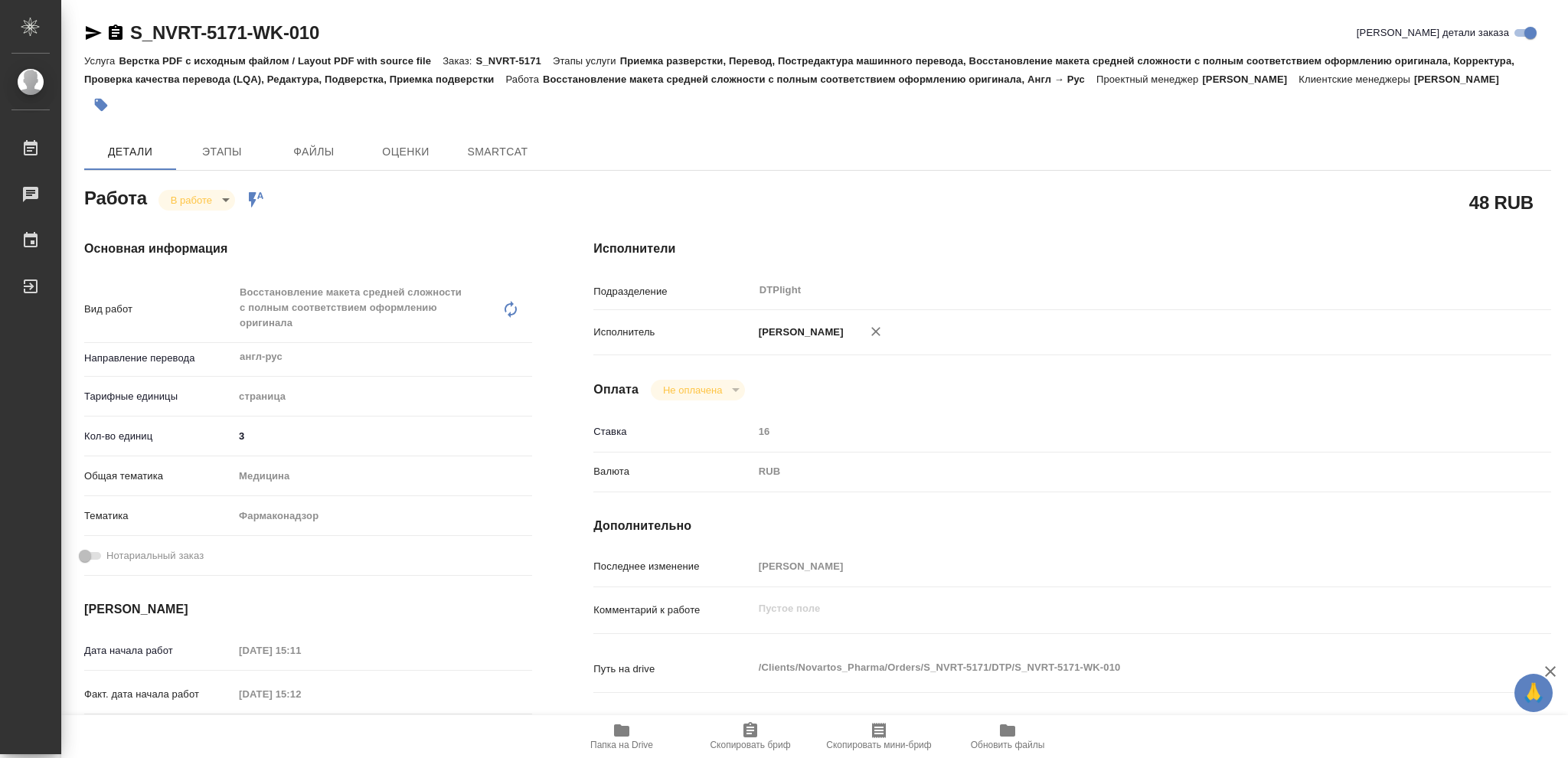
type textarea "x"
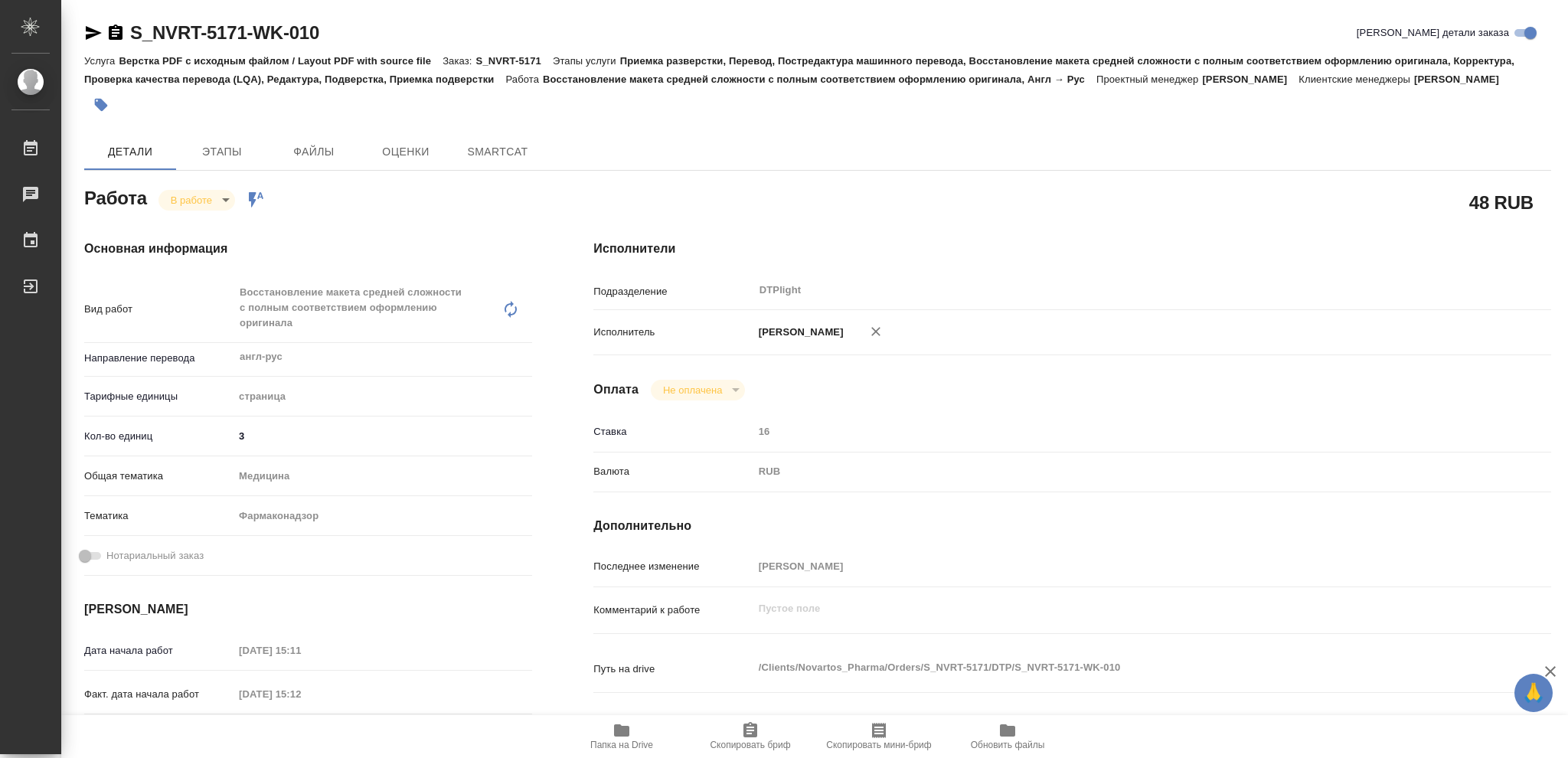
type textarea "x"
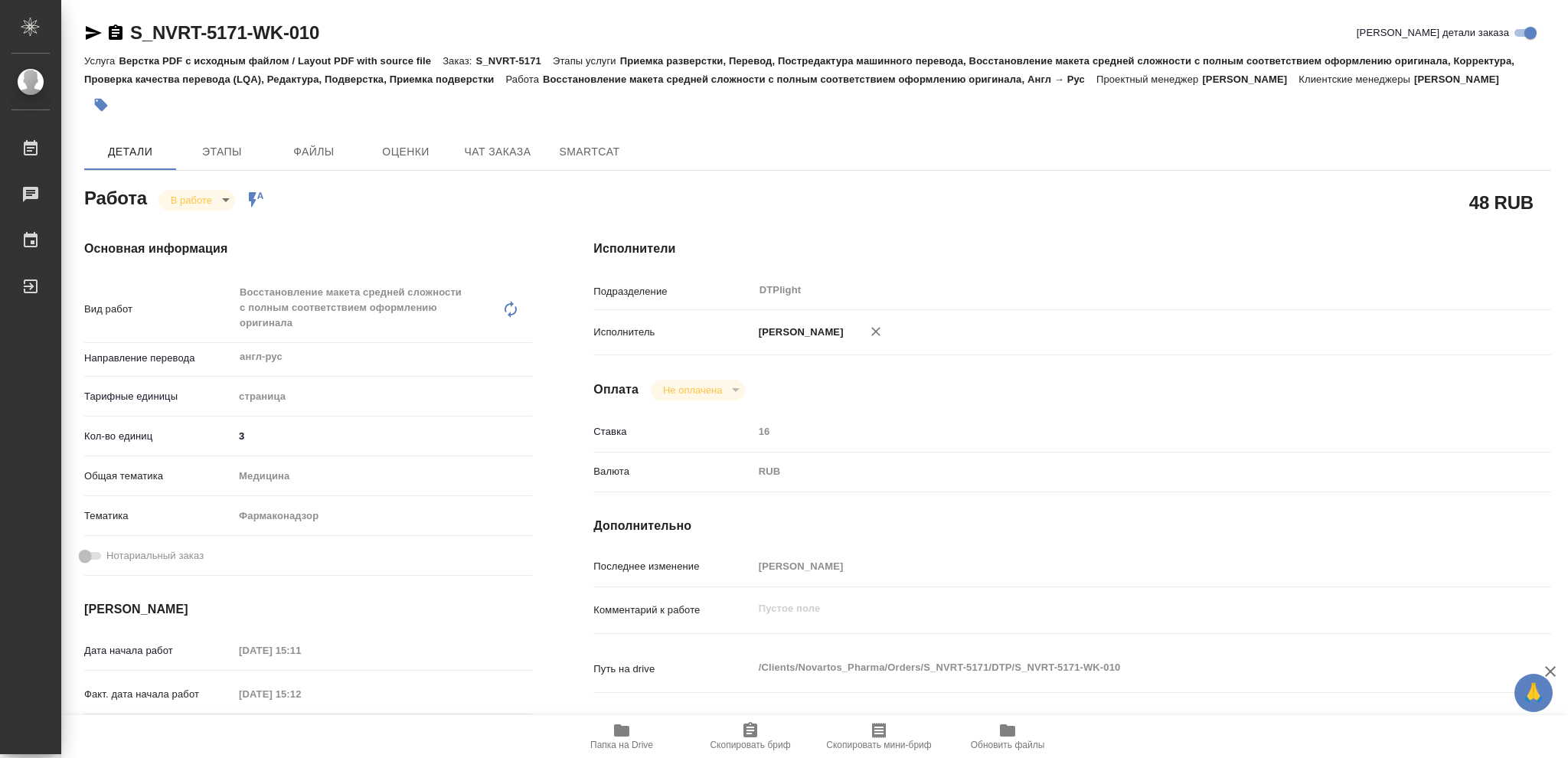
type textarea "x"
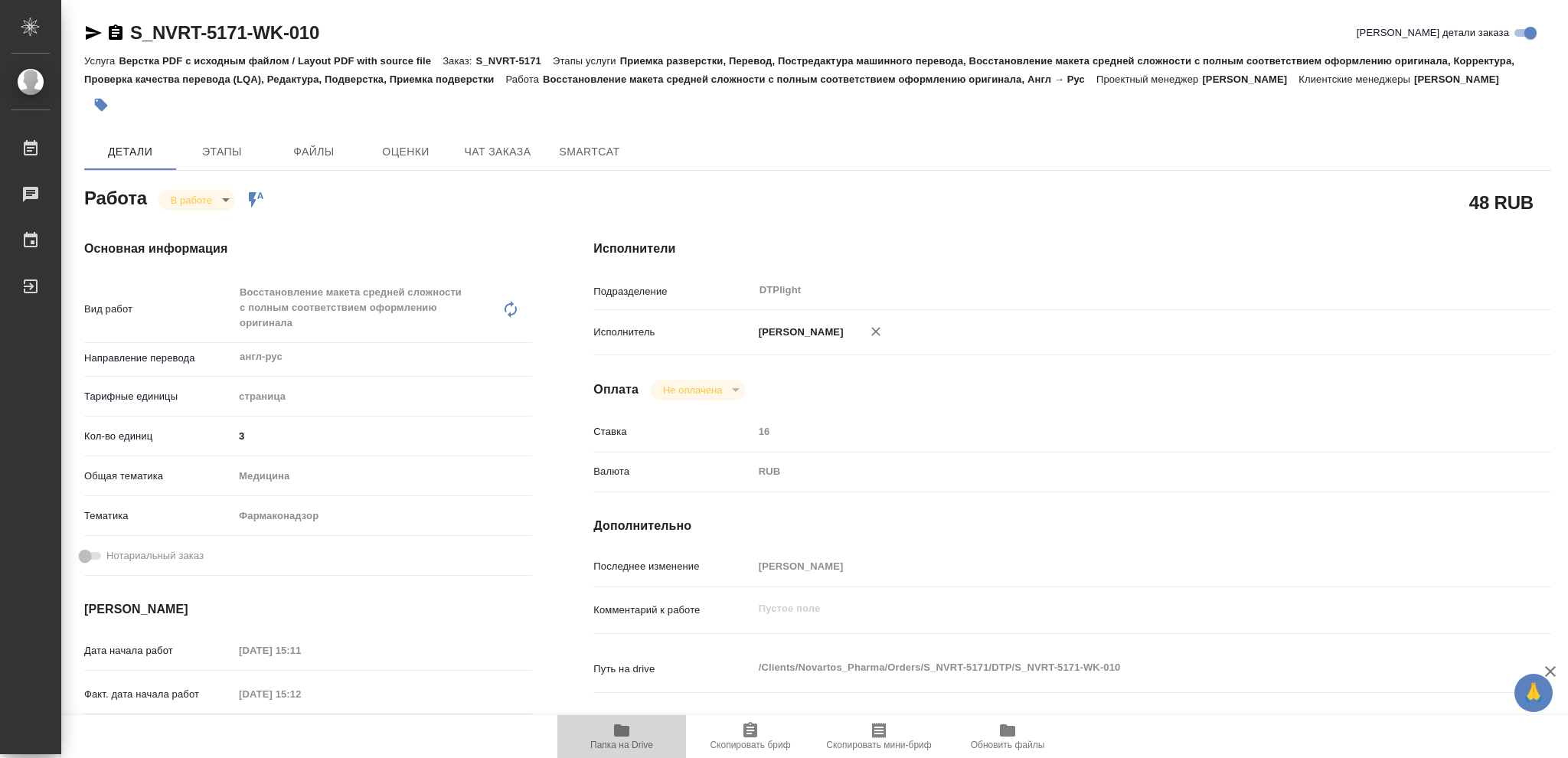
click at [619, 734] on icon "button" at bounding box center [622, 730] width 16 height 12
type textarea "x"
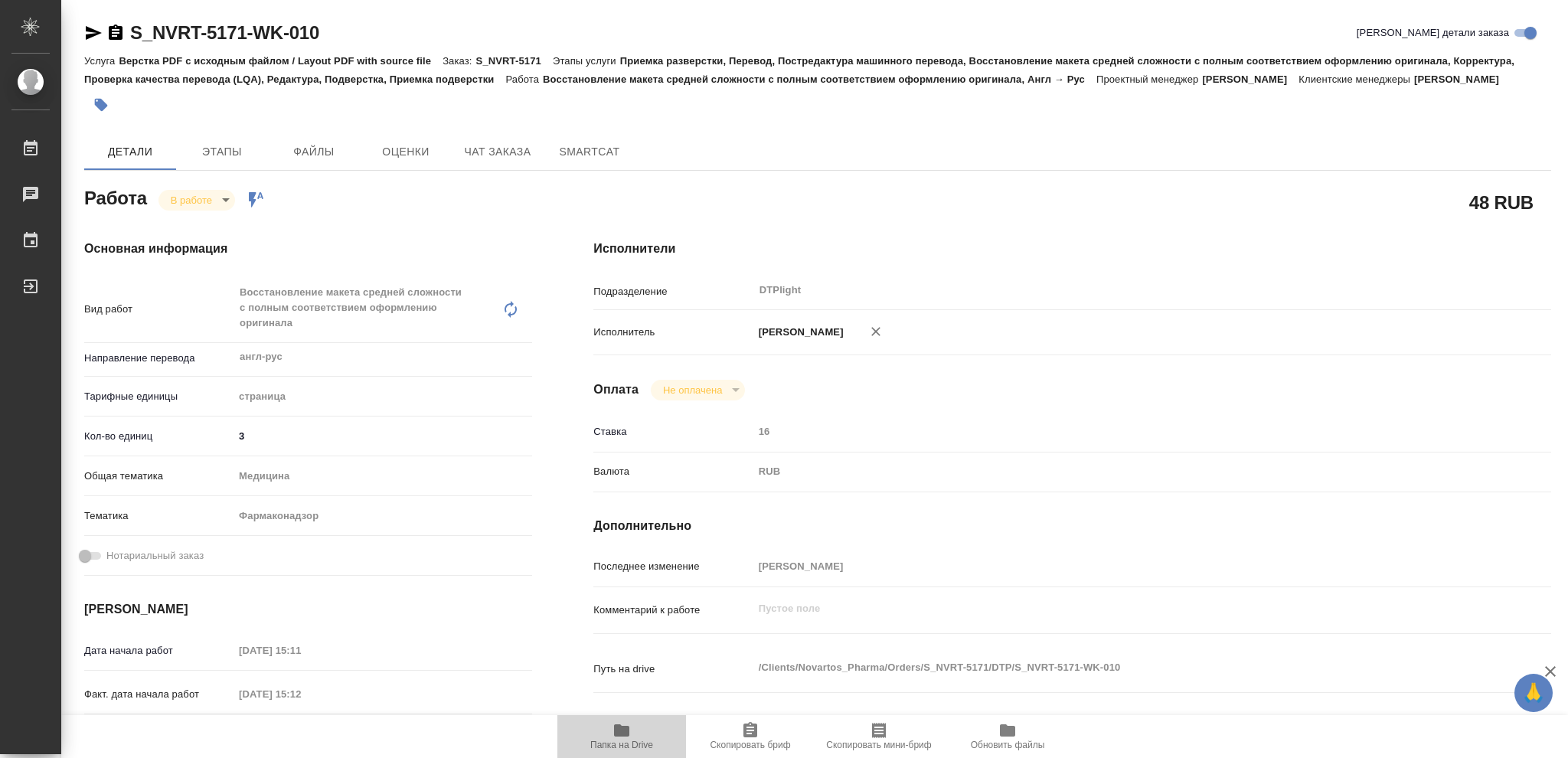
type textarea "x"
click at [225, 198] on body "🙏 .cls-1 fill:#fff; AWATERA Vasileva Olga Работы 2 Чаты График Выйти S_NVRT-517…" at bounding box center [784, 379] width 1568 height 758
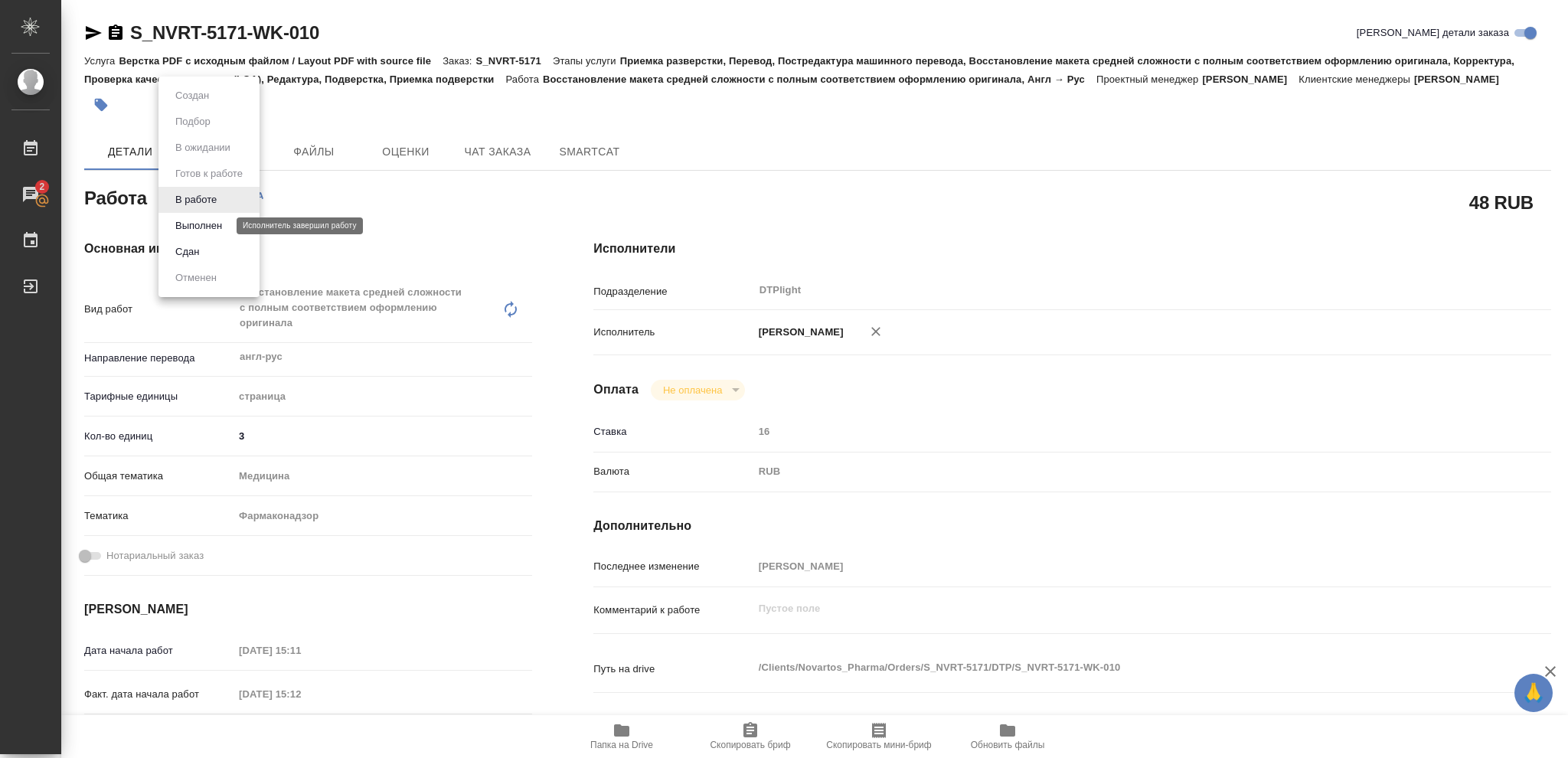
click at [207, 222] on button "Выполнен" at bounding box center [199, 225] width 56 height 17
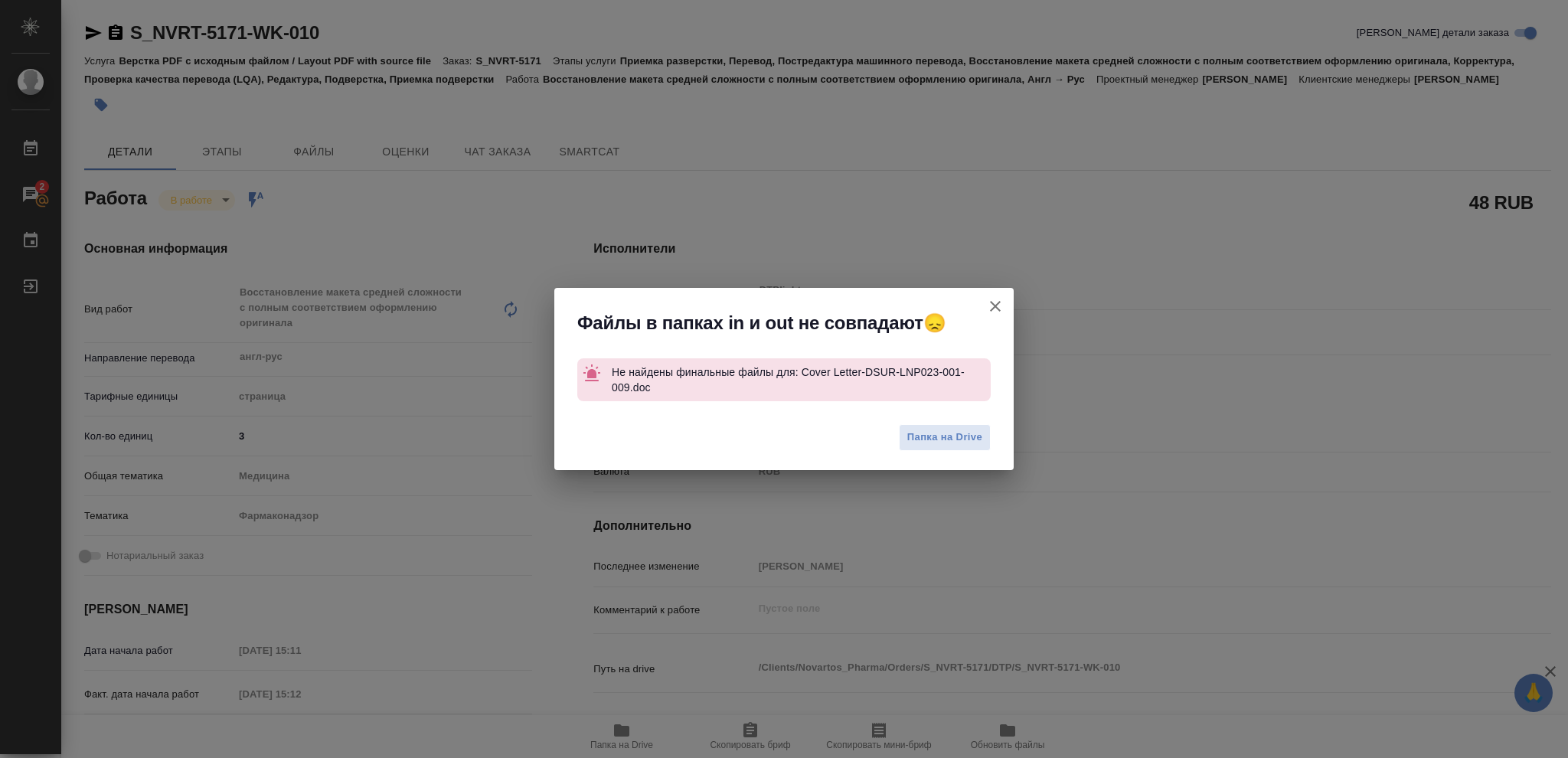
type textarea "x"
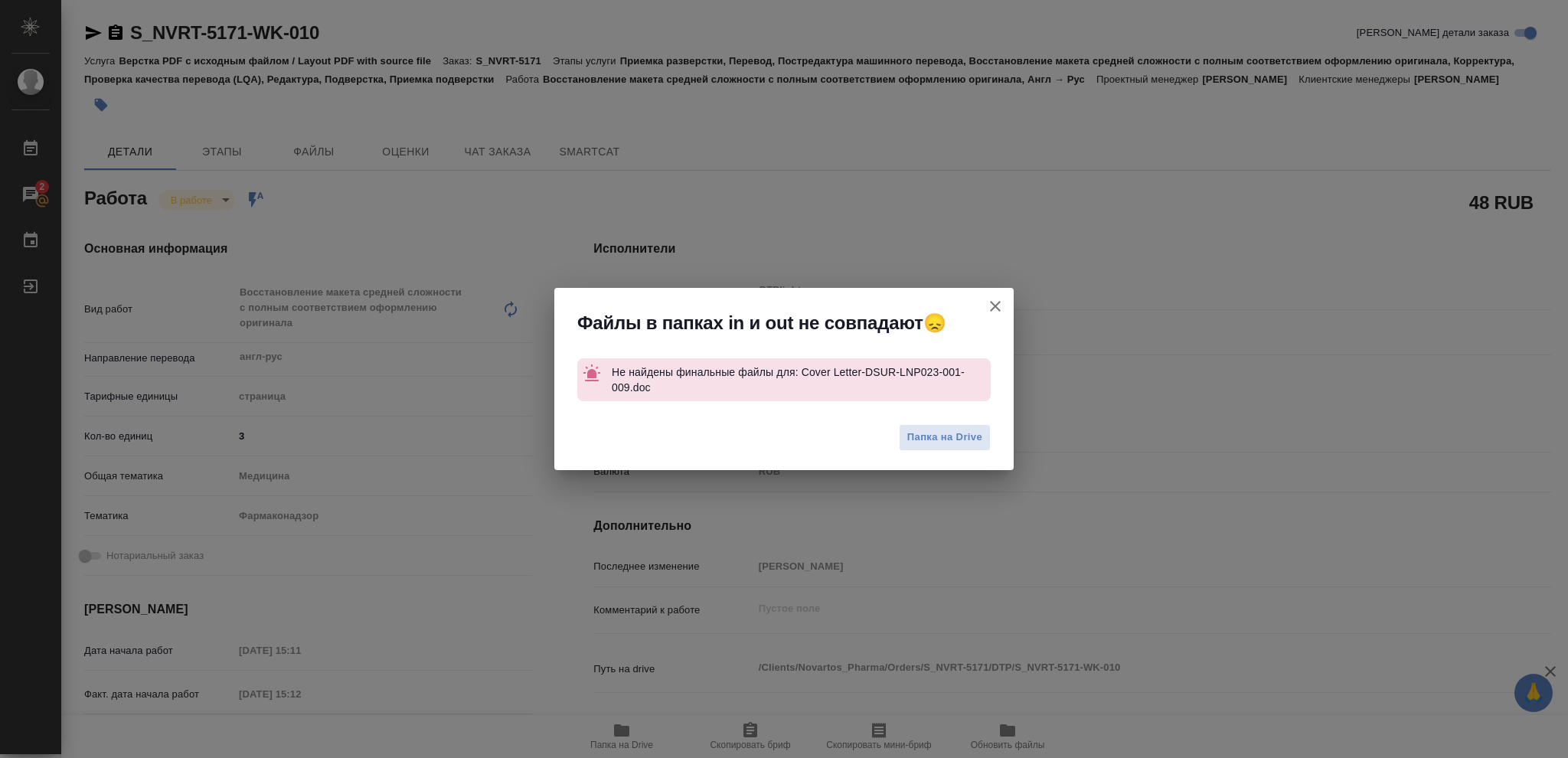
type textarea "x"
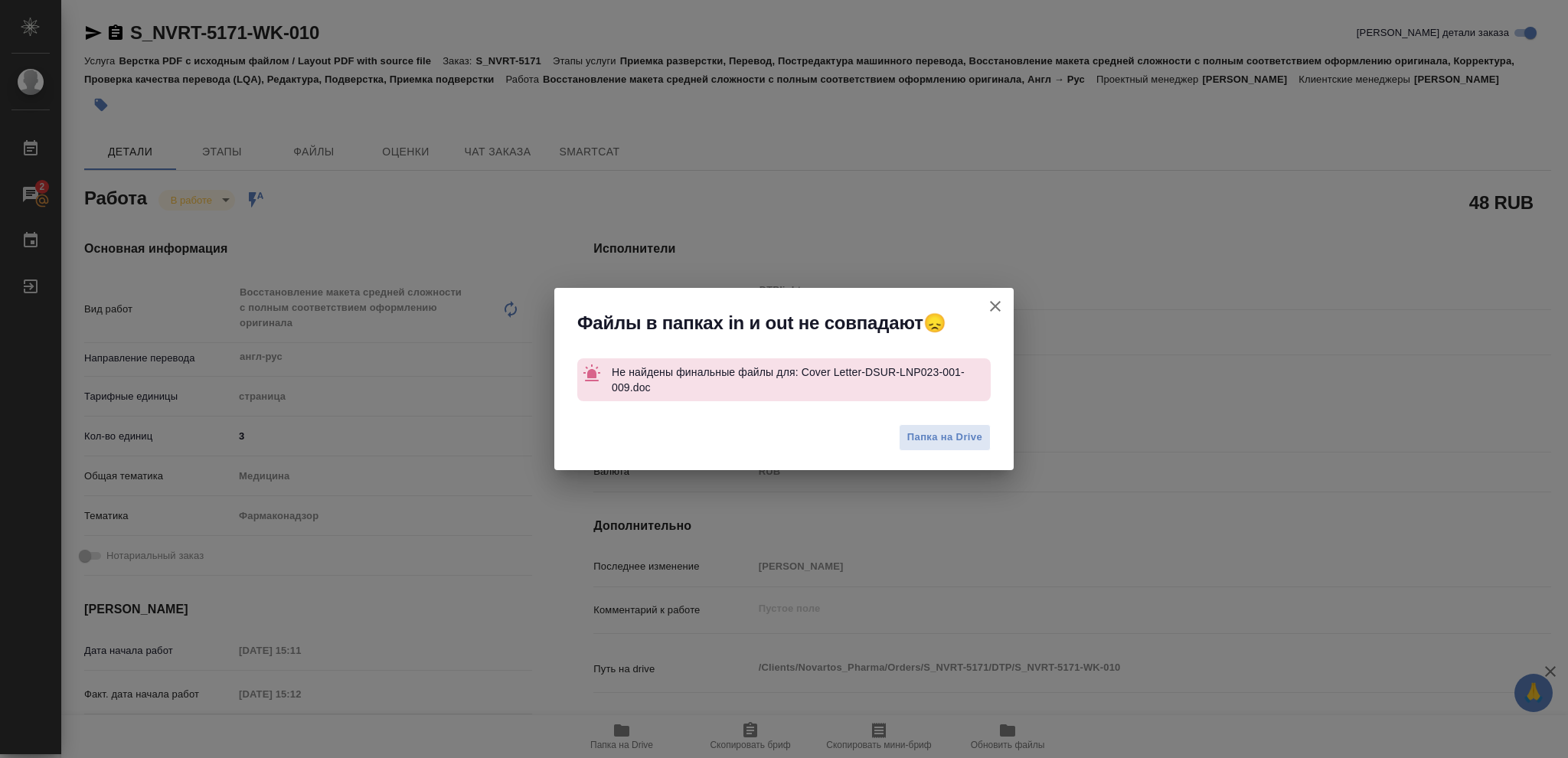
type textarea "x"
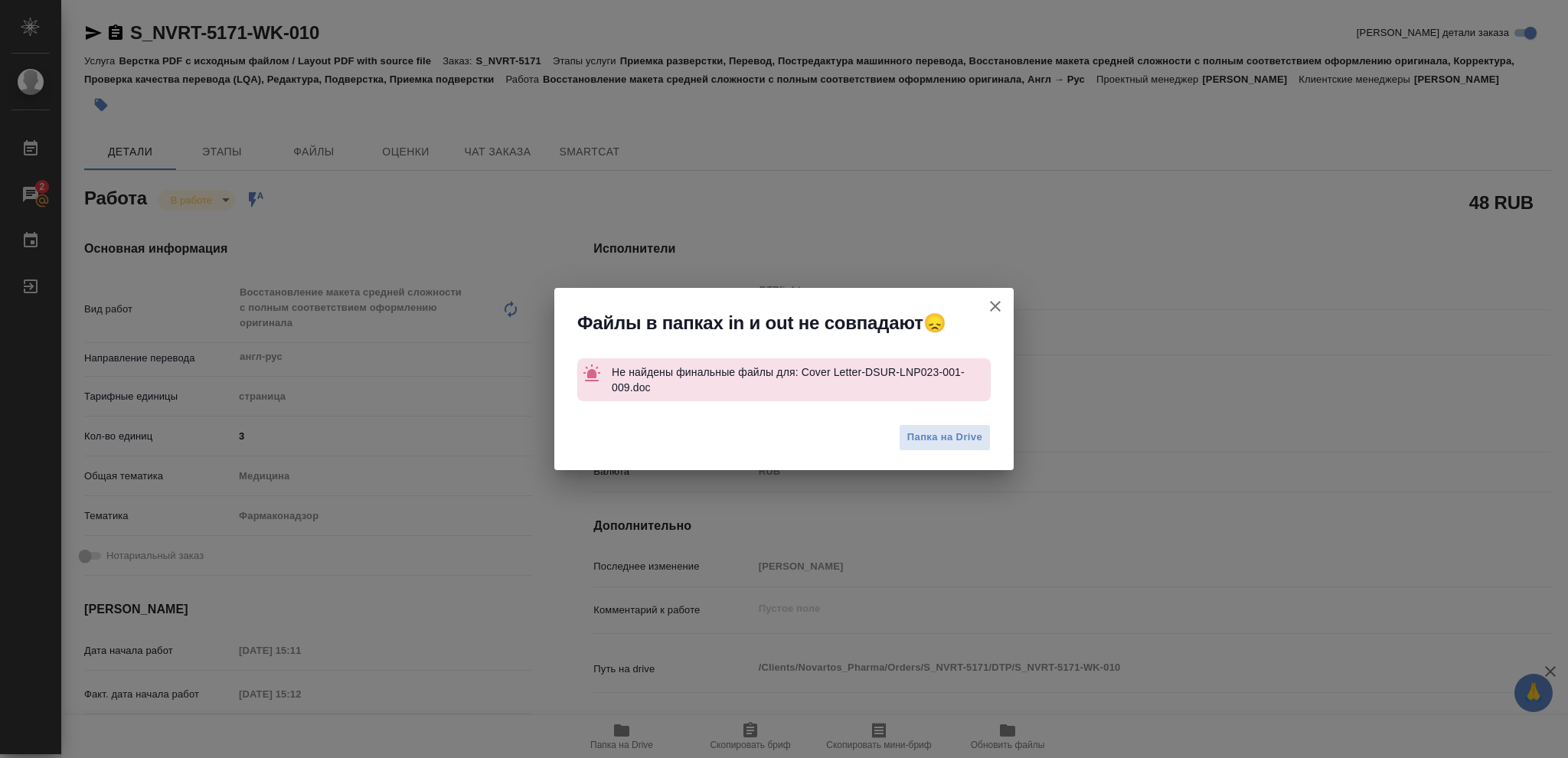
click at [996, 304] on icon "button" at bounding box center [996, 306] width 19 height 19
type textarea "x"
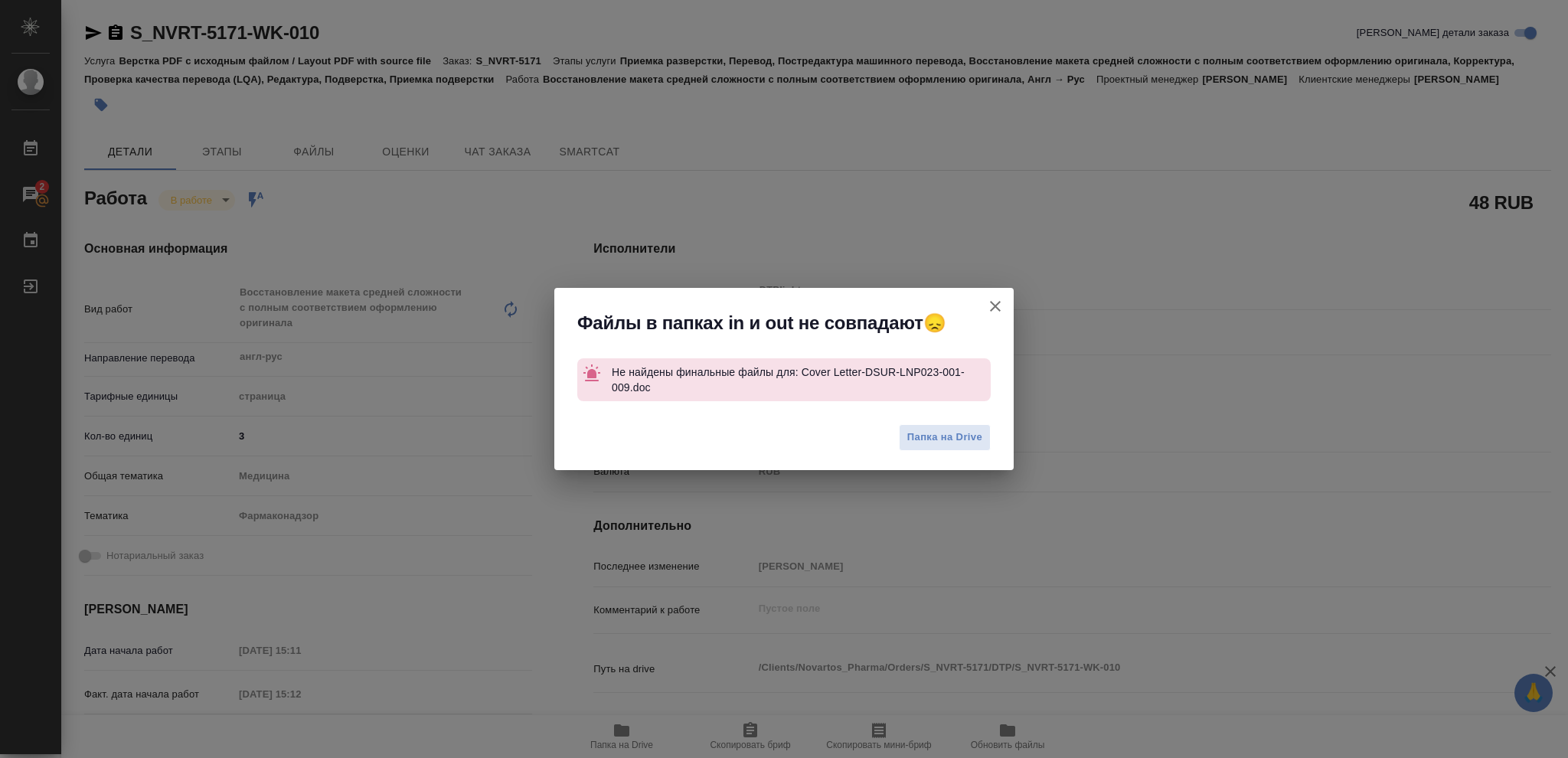
type textarea "x"
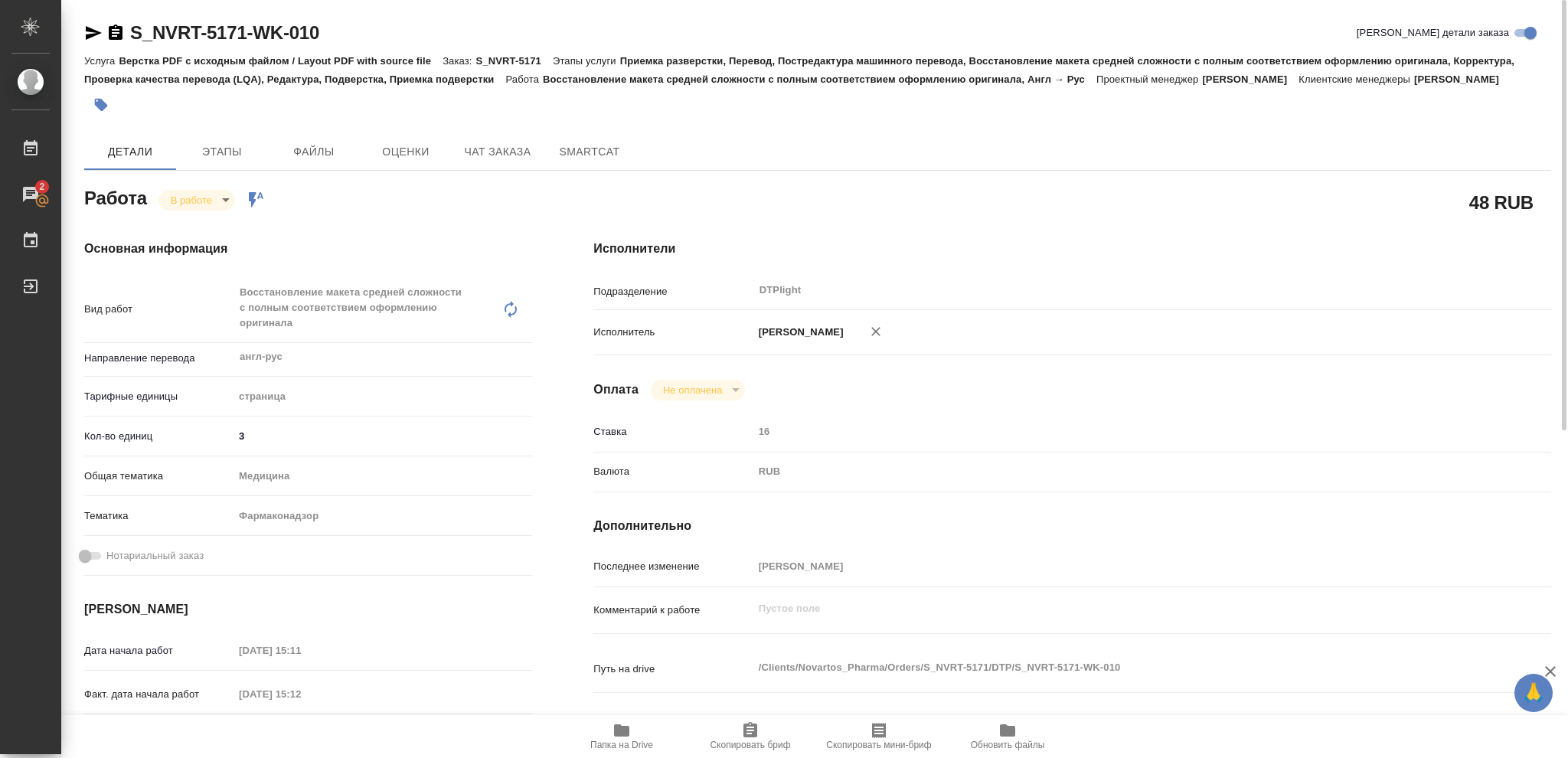
click at [625, 736] on icon "button" at bounding box center [622, 730] width 16 height 12
click at [224, 197] on body "🙏 .cls-1 fill:#fff; AWATERA Vasileva Olga Работы 2 Чаты График Выйти S_NVRT-517…" at bounding box center [784, 379] width 1568 height 758
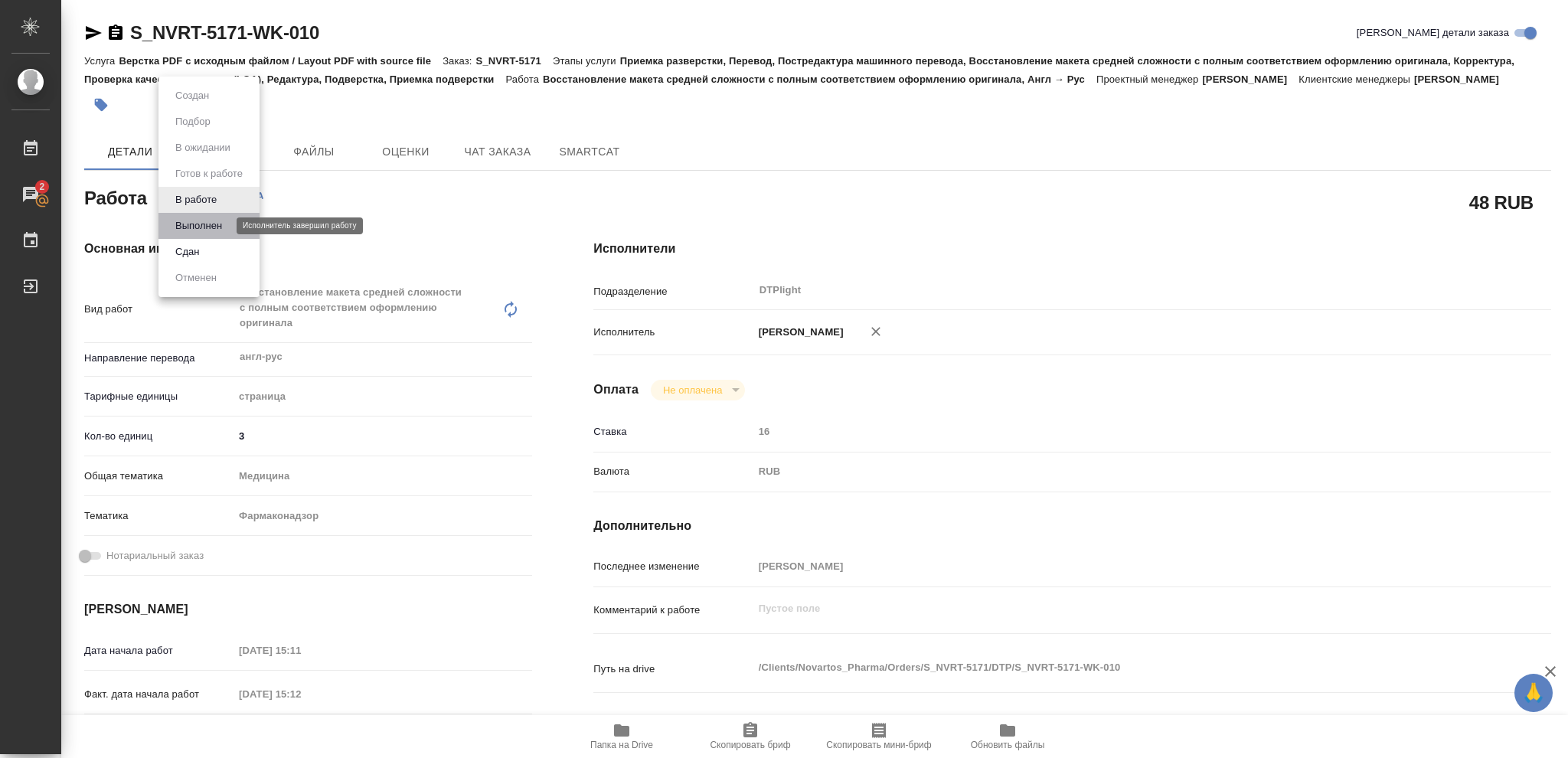
click at [212, 225] on button "Выполнен" at bounding box center [199, 225] width 56 height 17
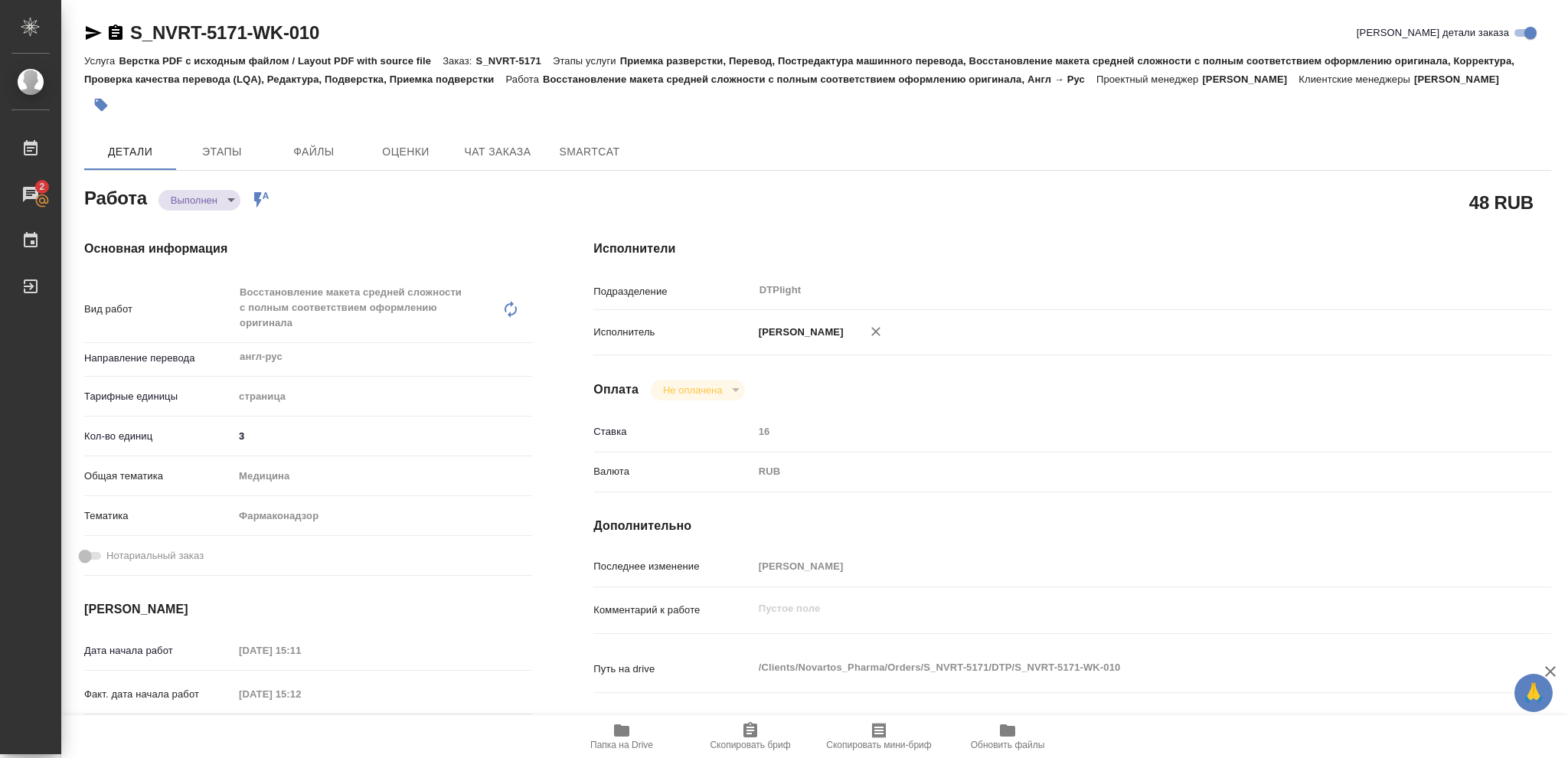
type textarea "x"
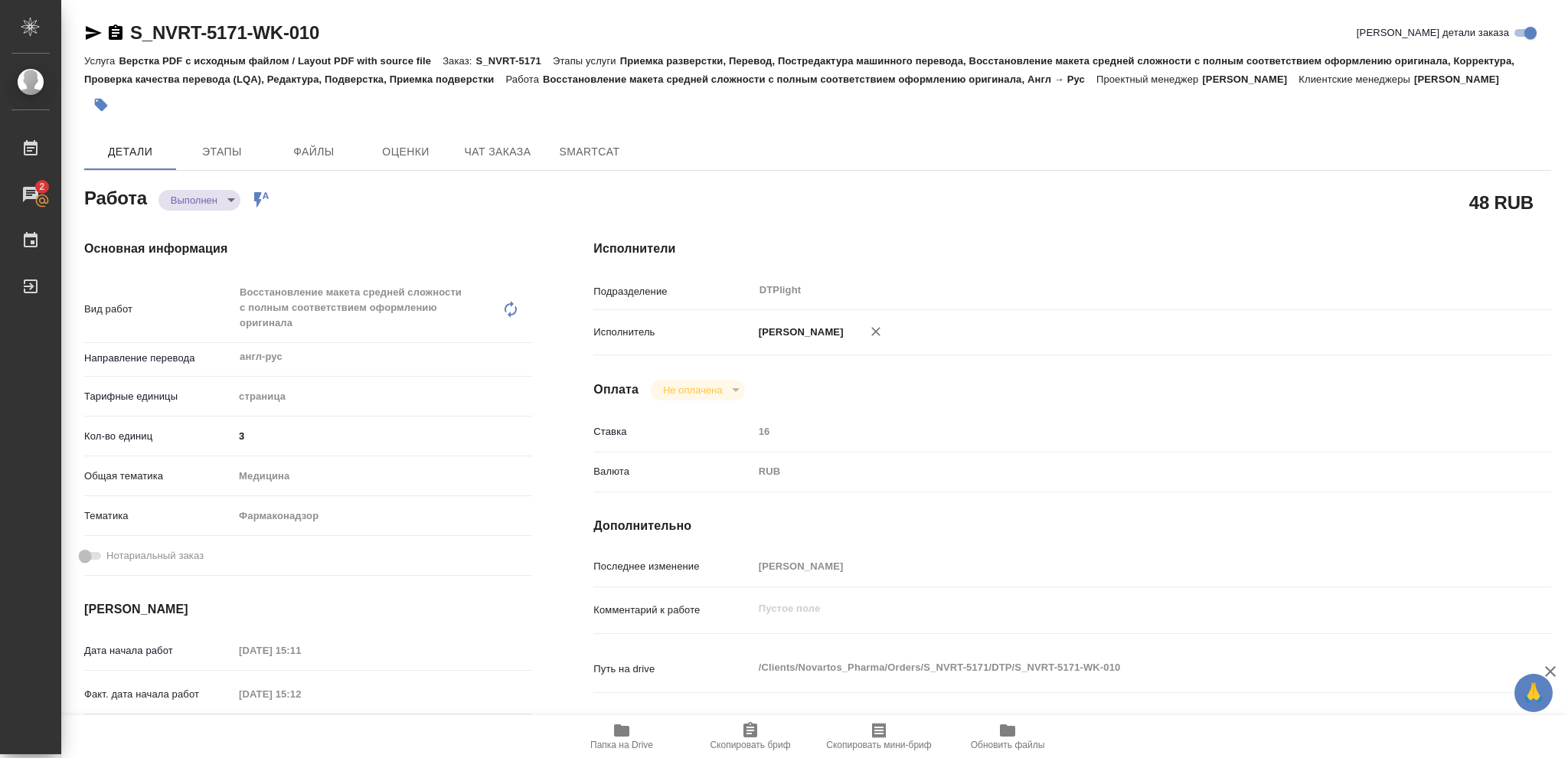
type textarea "x"
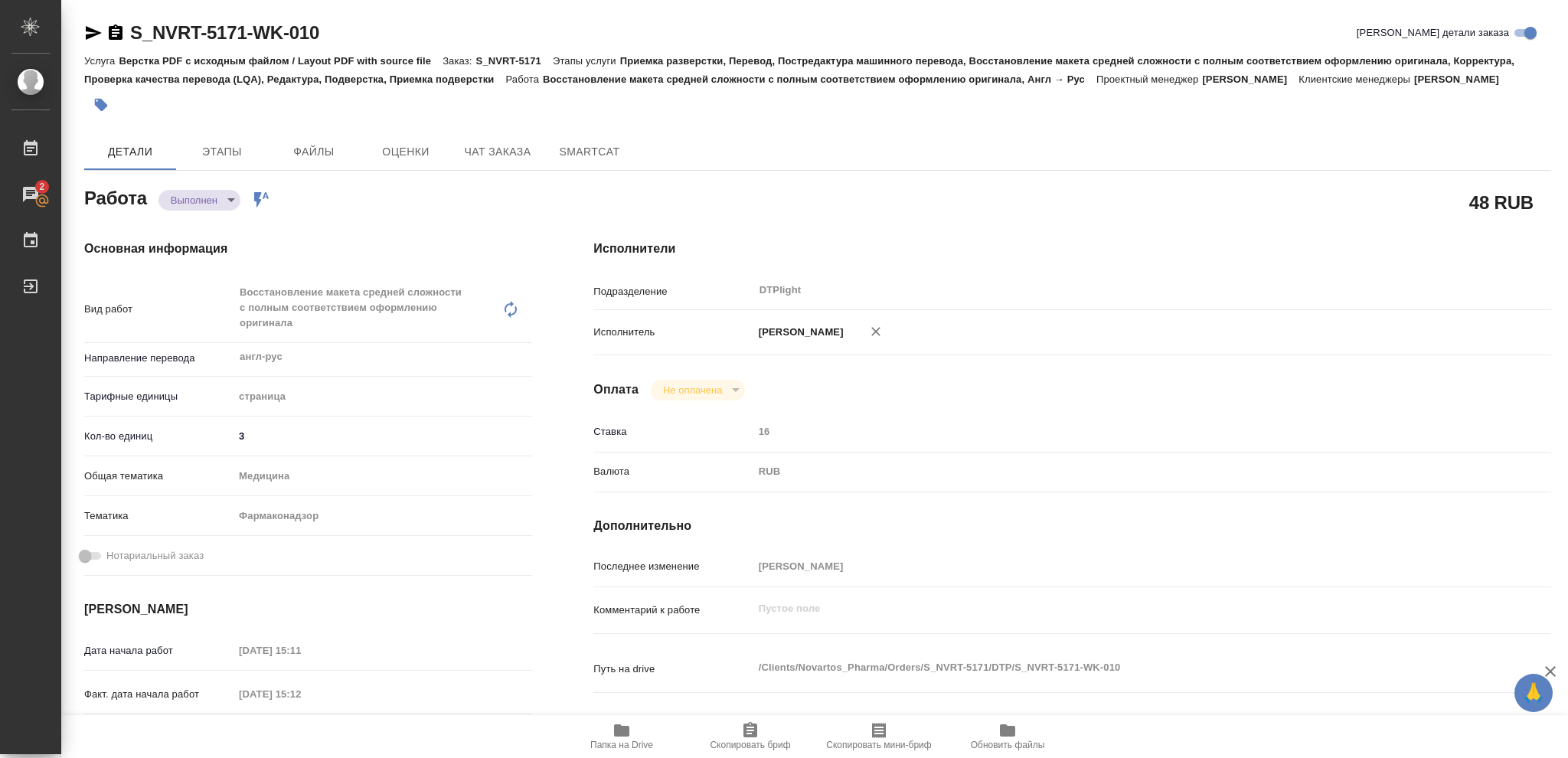
type textarea "x"
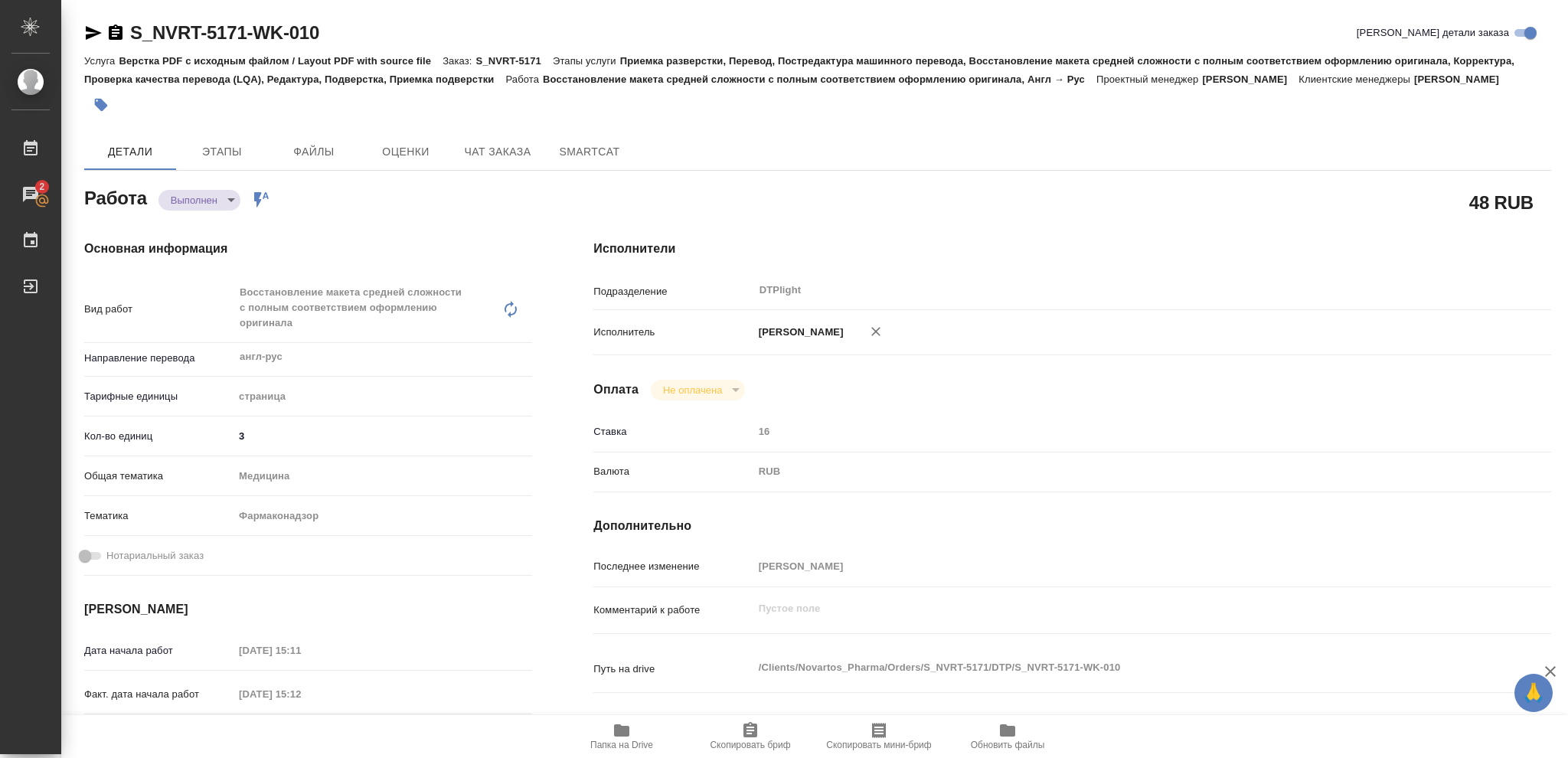
type textarea "x"
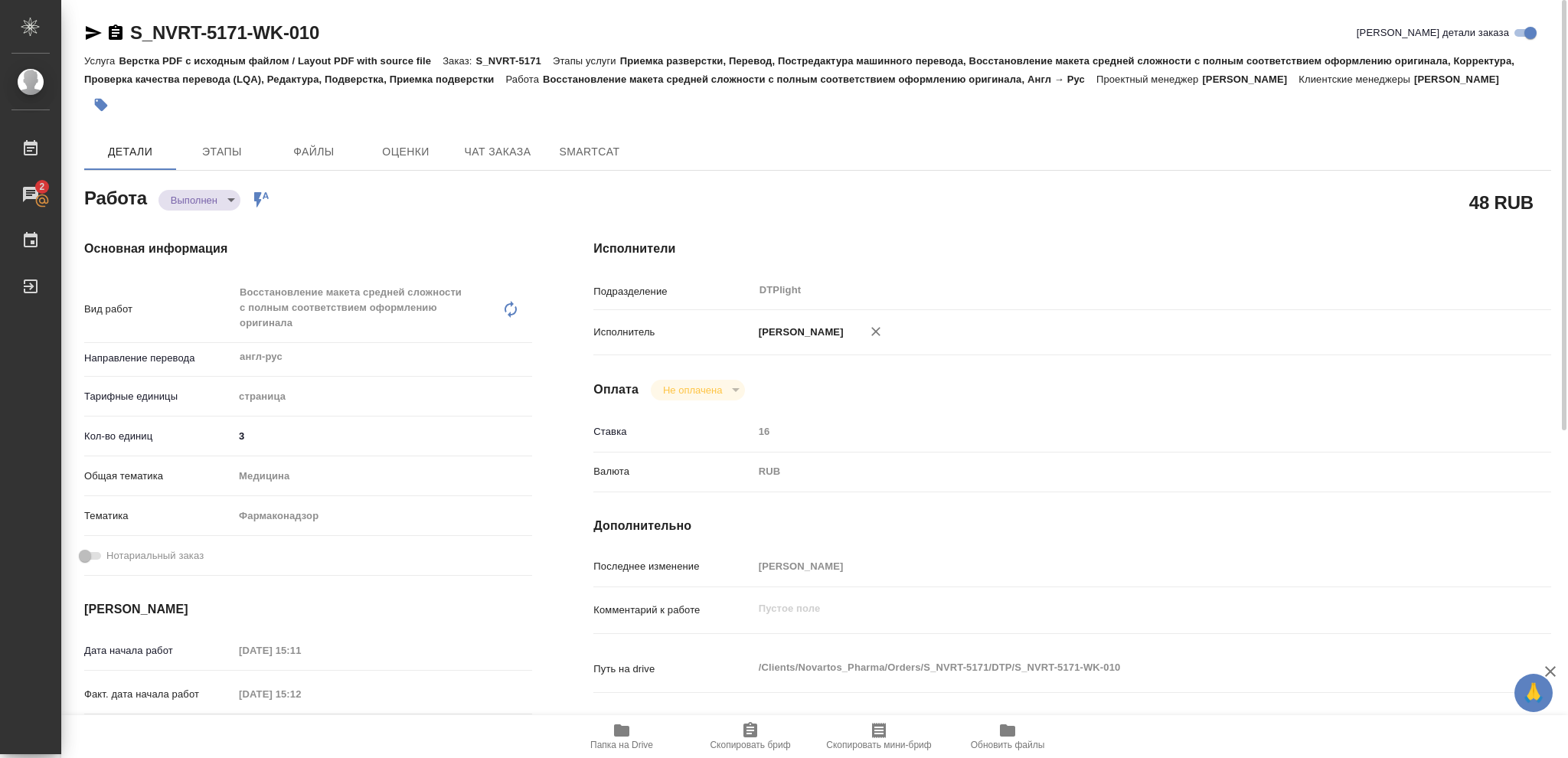
click at [620, 731] on icon "button" at bounding box center [622, 730] width 16 height 12
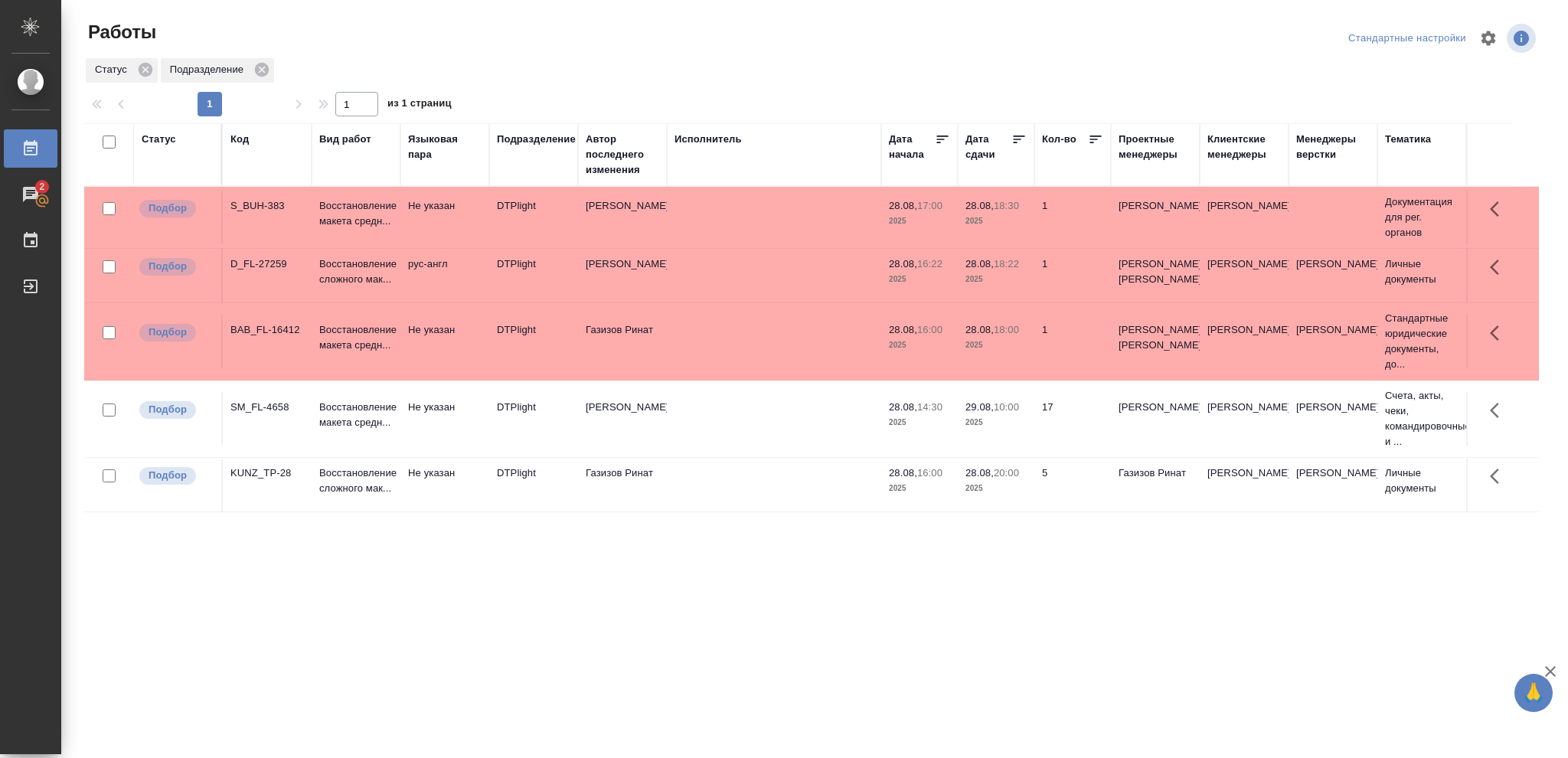
click at [1019, 212] on span "28.08, 18:30" at bounding box center [996, 206] width 61 height 16
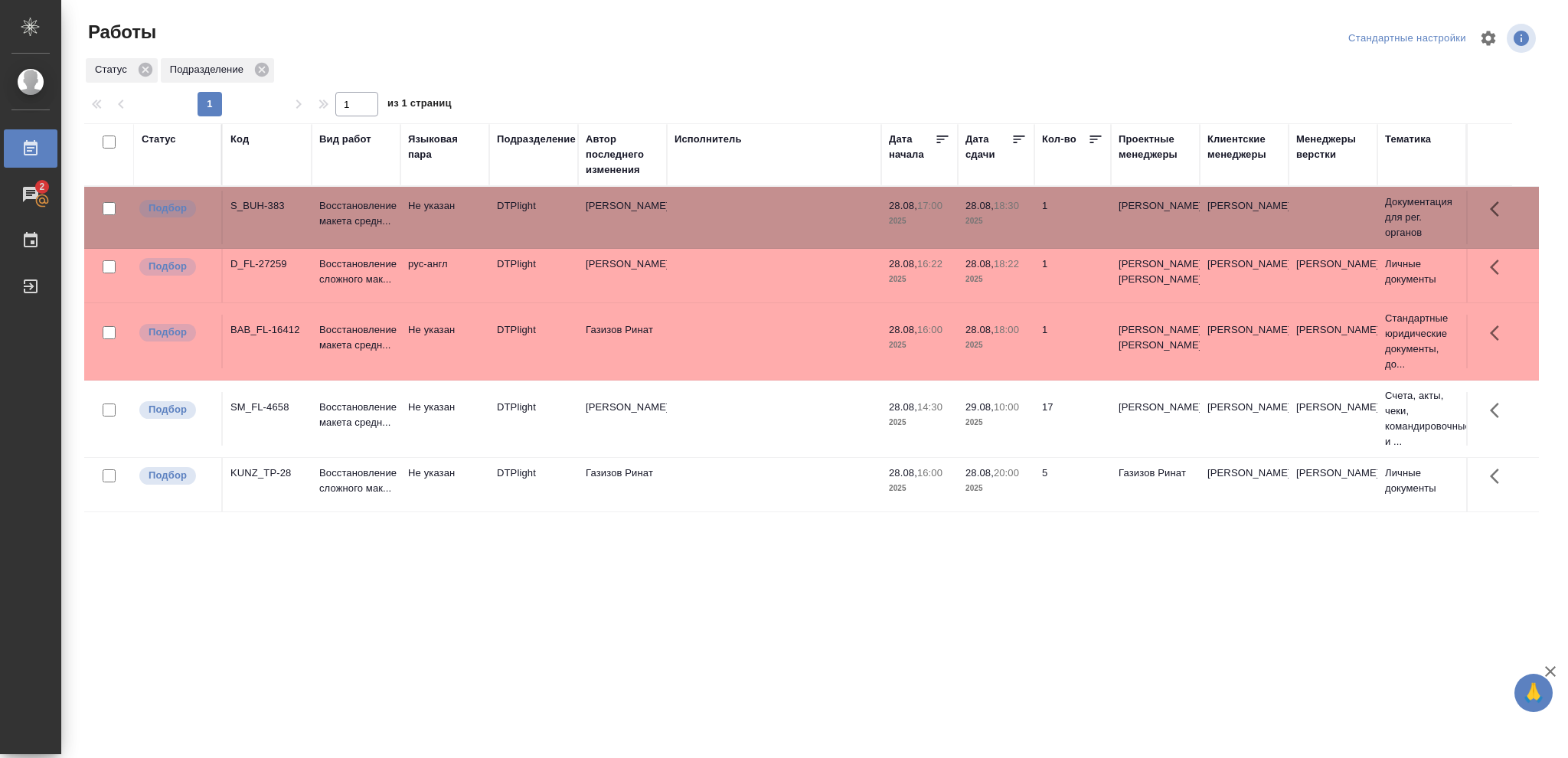
click at [1019, 212] on span "28.08, 18:30" at bounding box center [996, 206] width 61 height 16
click at [1000, 287] on p "2025" at bounding box center [996, 279] width 61 height 16
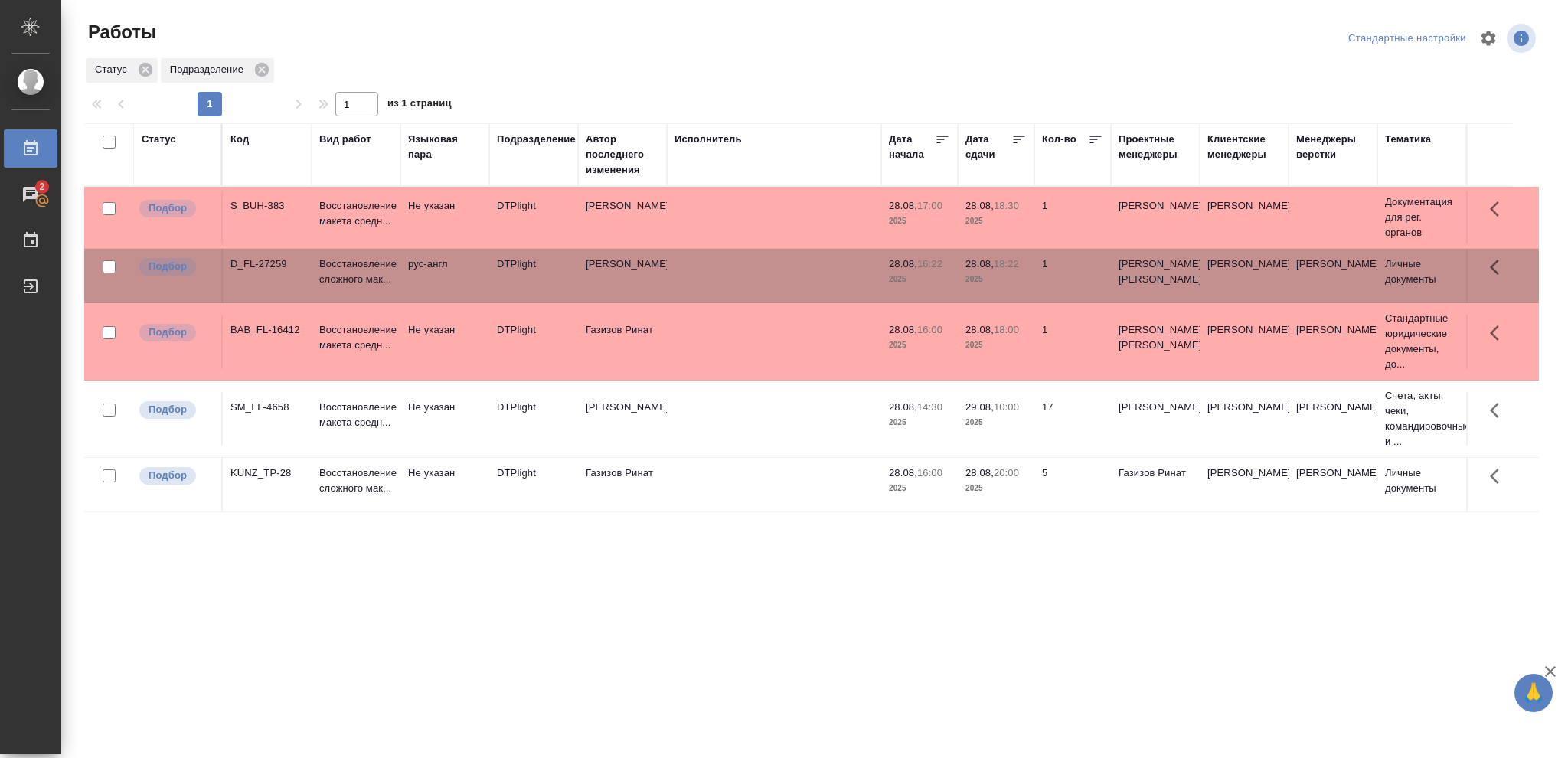
click at [1000, 353] on p "2025" at bounding box center [996, 345] width 61 height 16
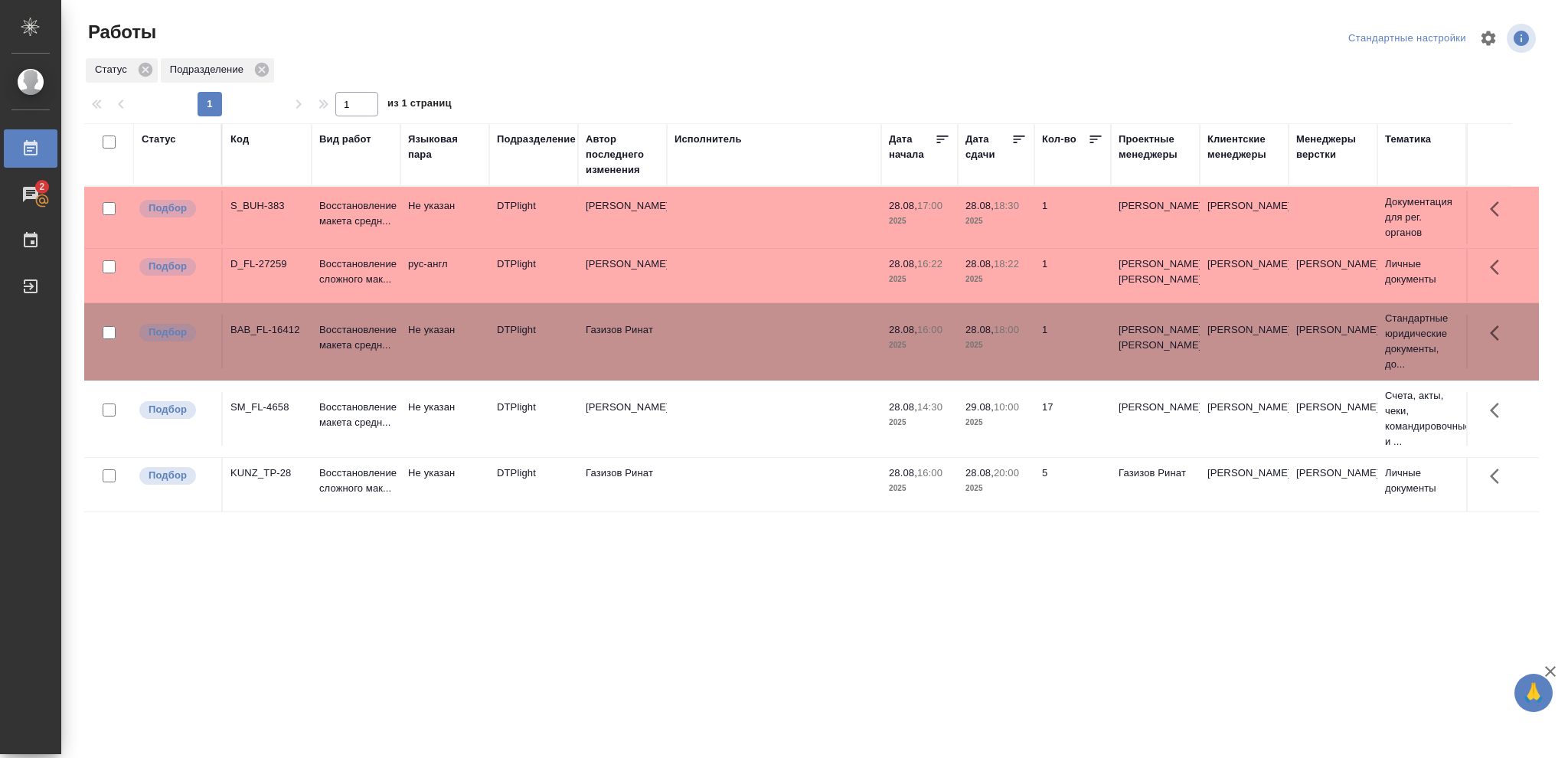
click at [1000, 353] on p "2025" at bounding box center [996, 345] width 61 height 16
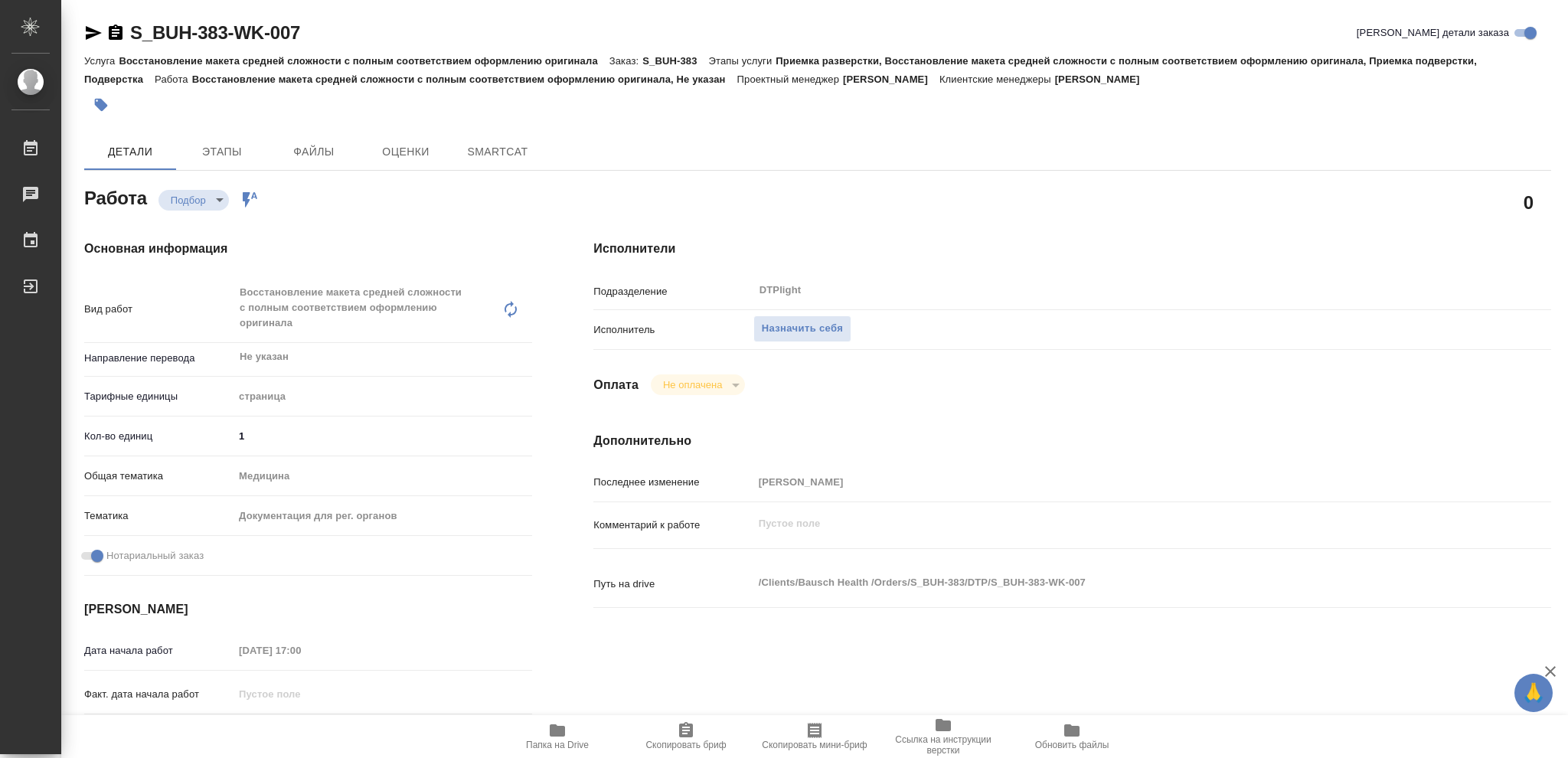
type textarea "x"
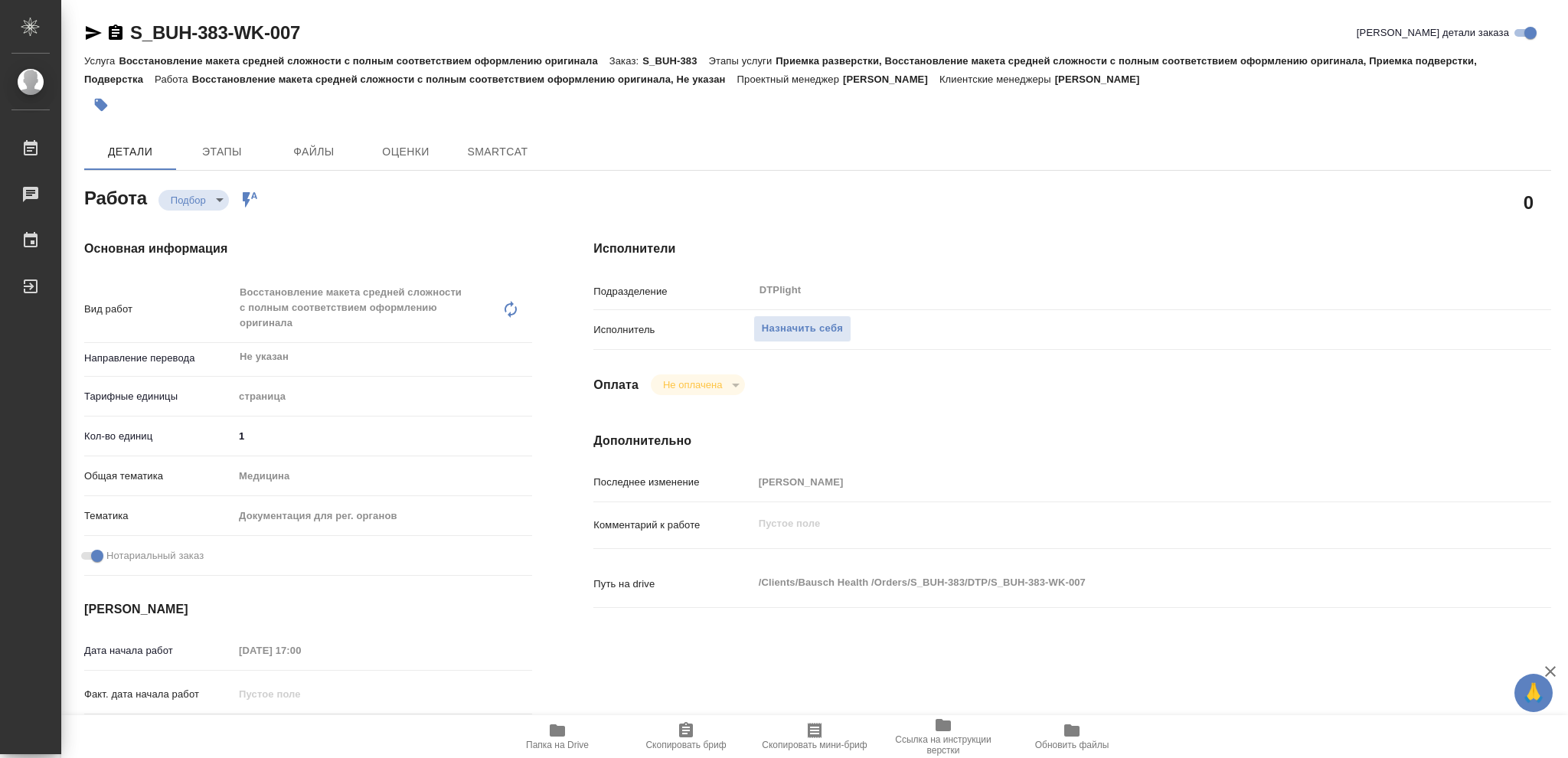
type textarea "x"
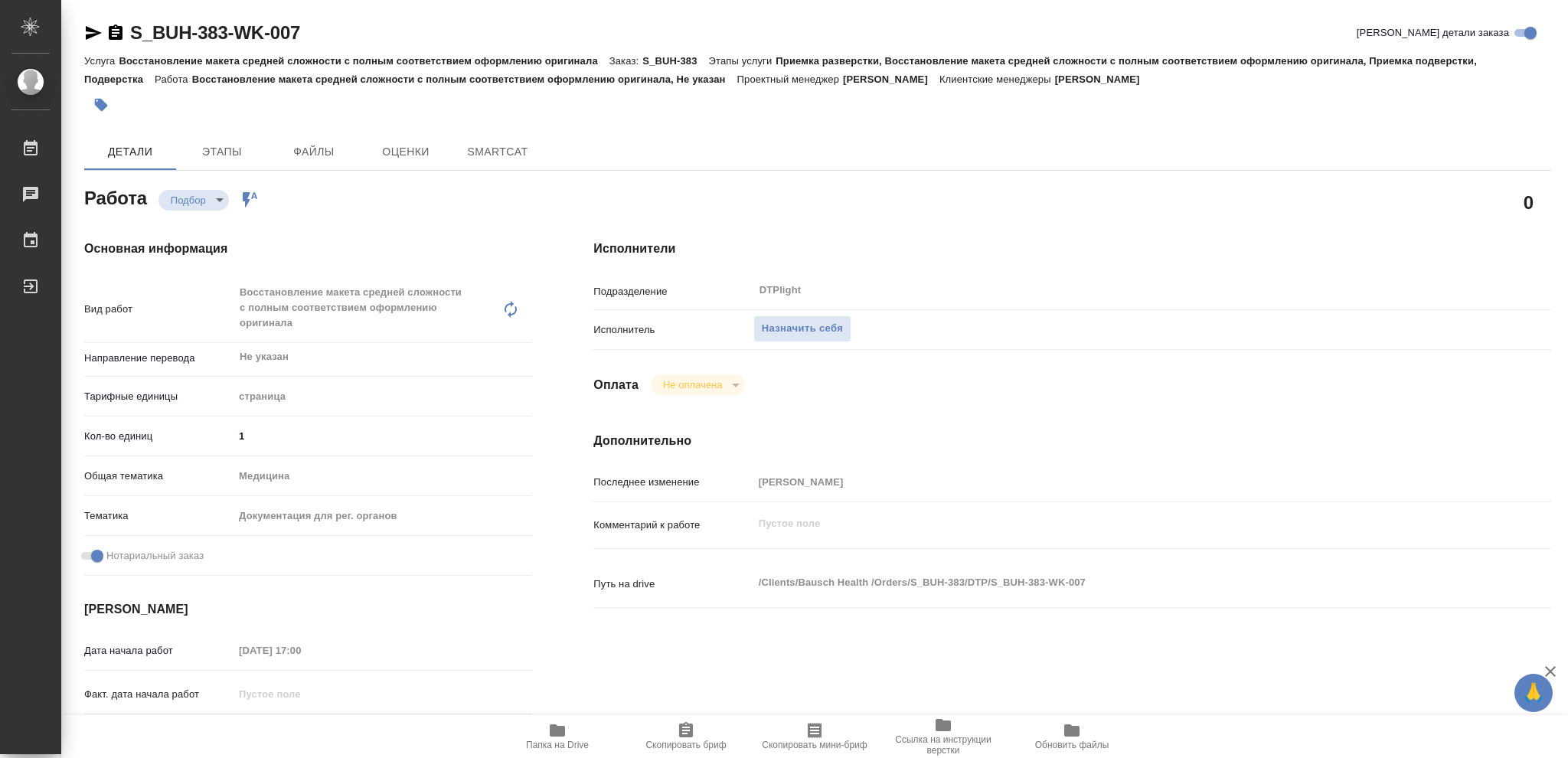
type textarea "x"
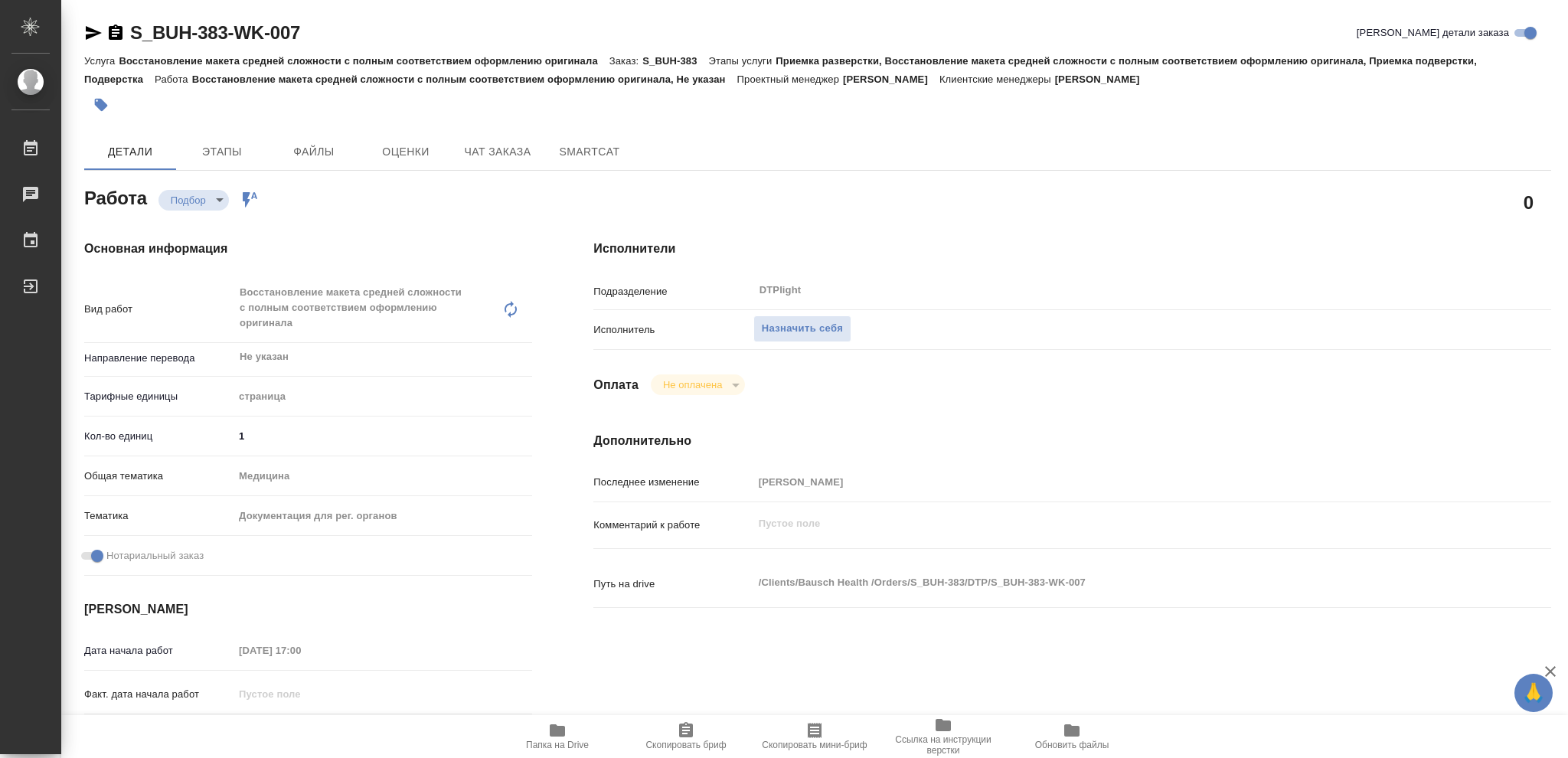
type textarea "x"
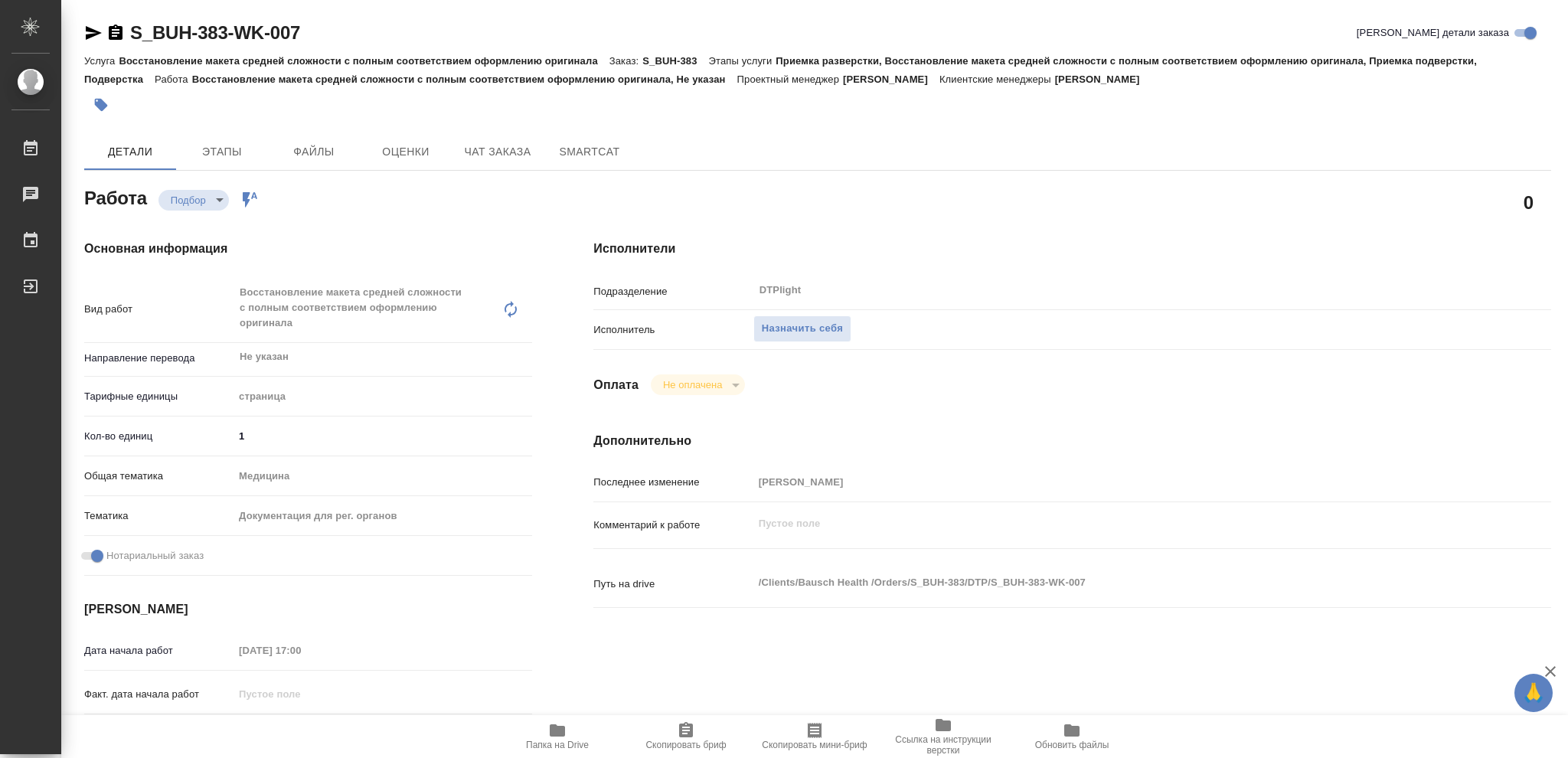
type textarea "x"
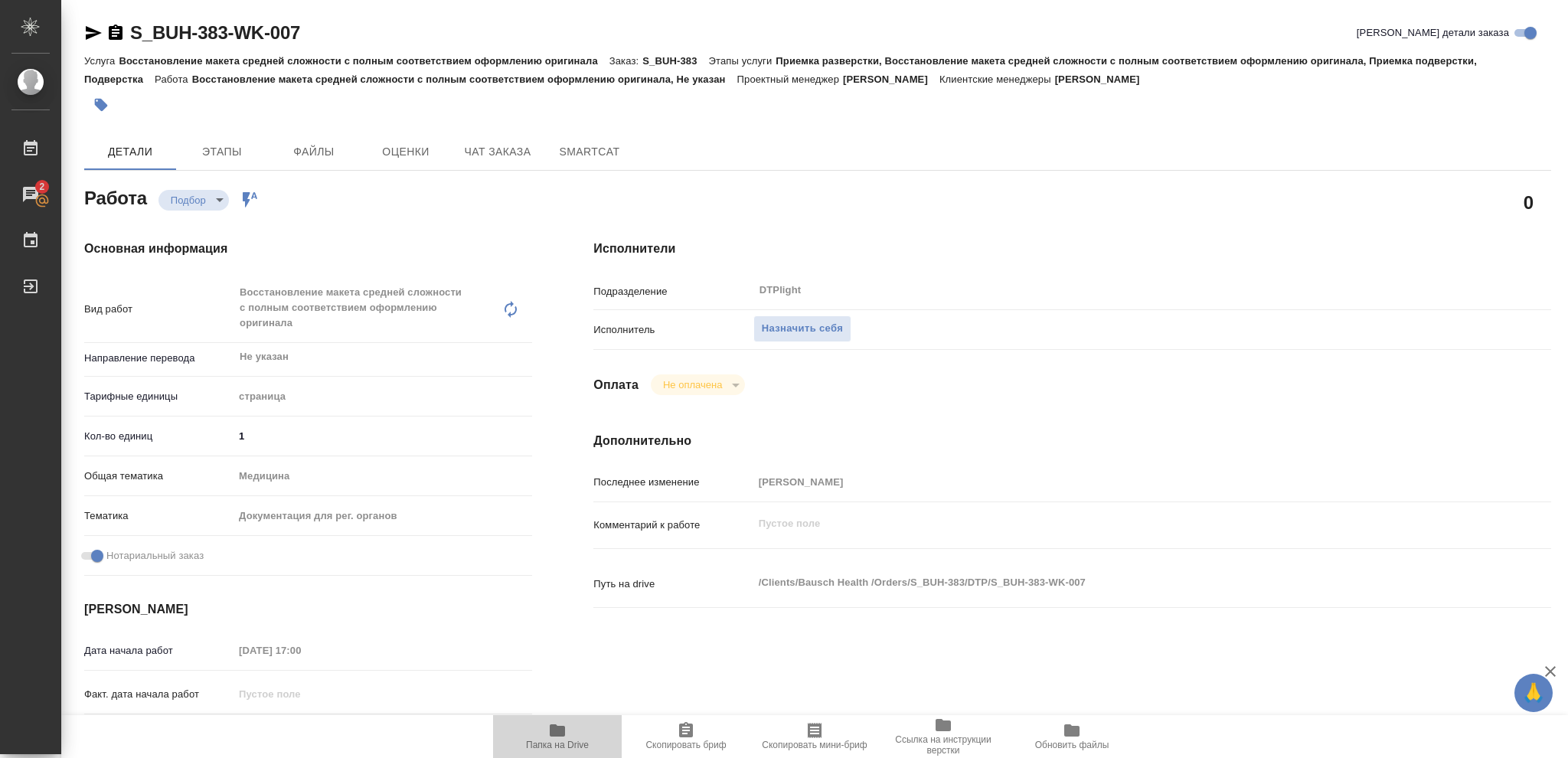
click at [550, 731] on icon "button" at bounding box center [558, 730] width 16 height 12
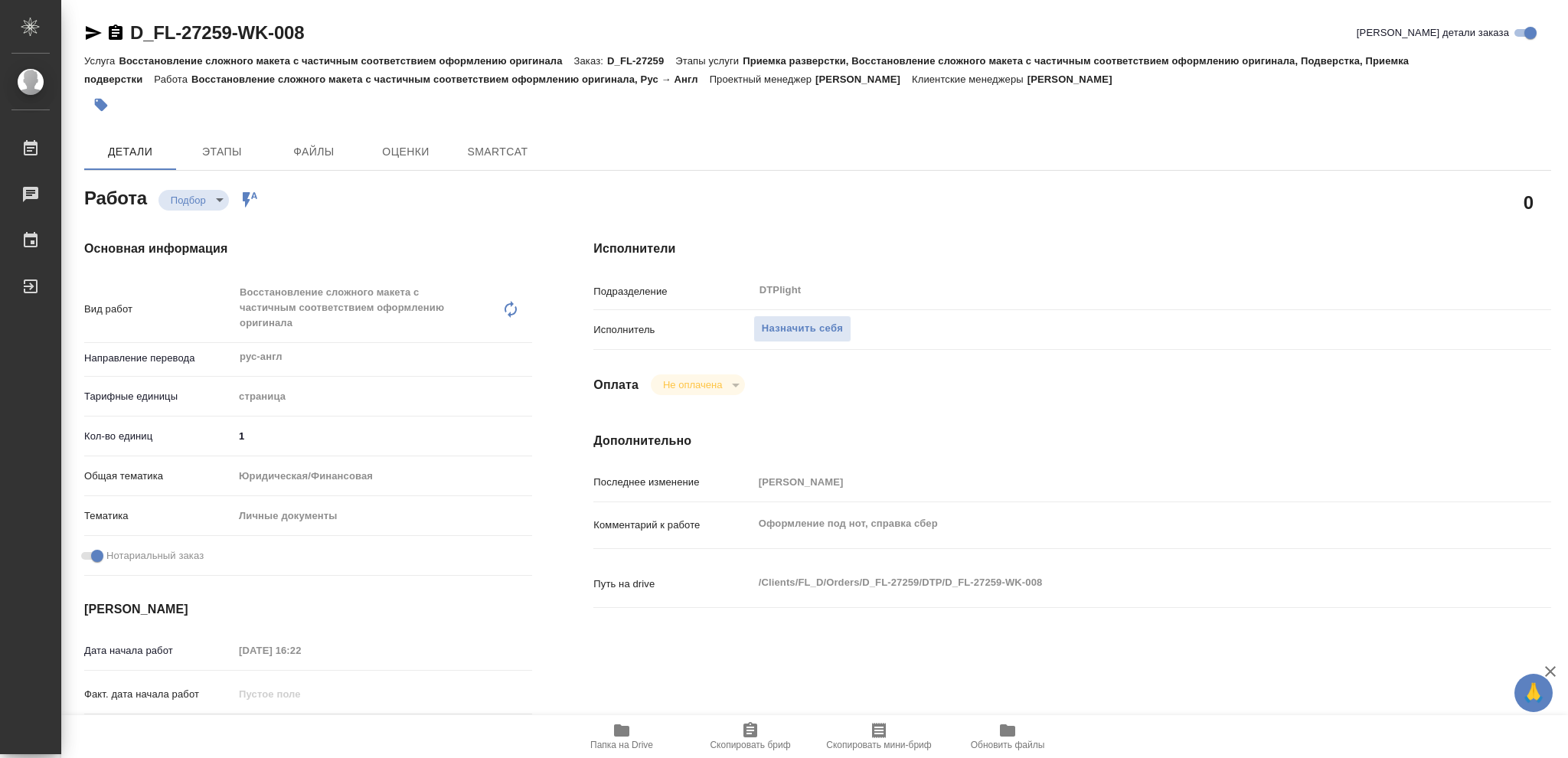
type textarea "x"
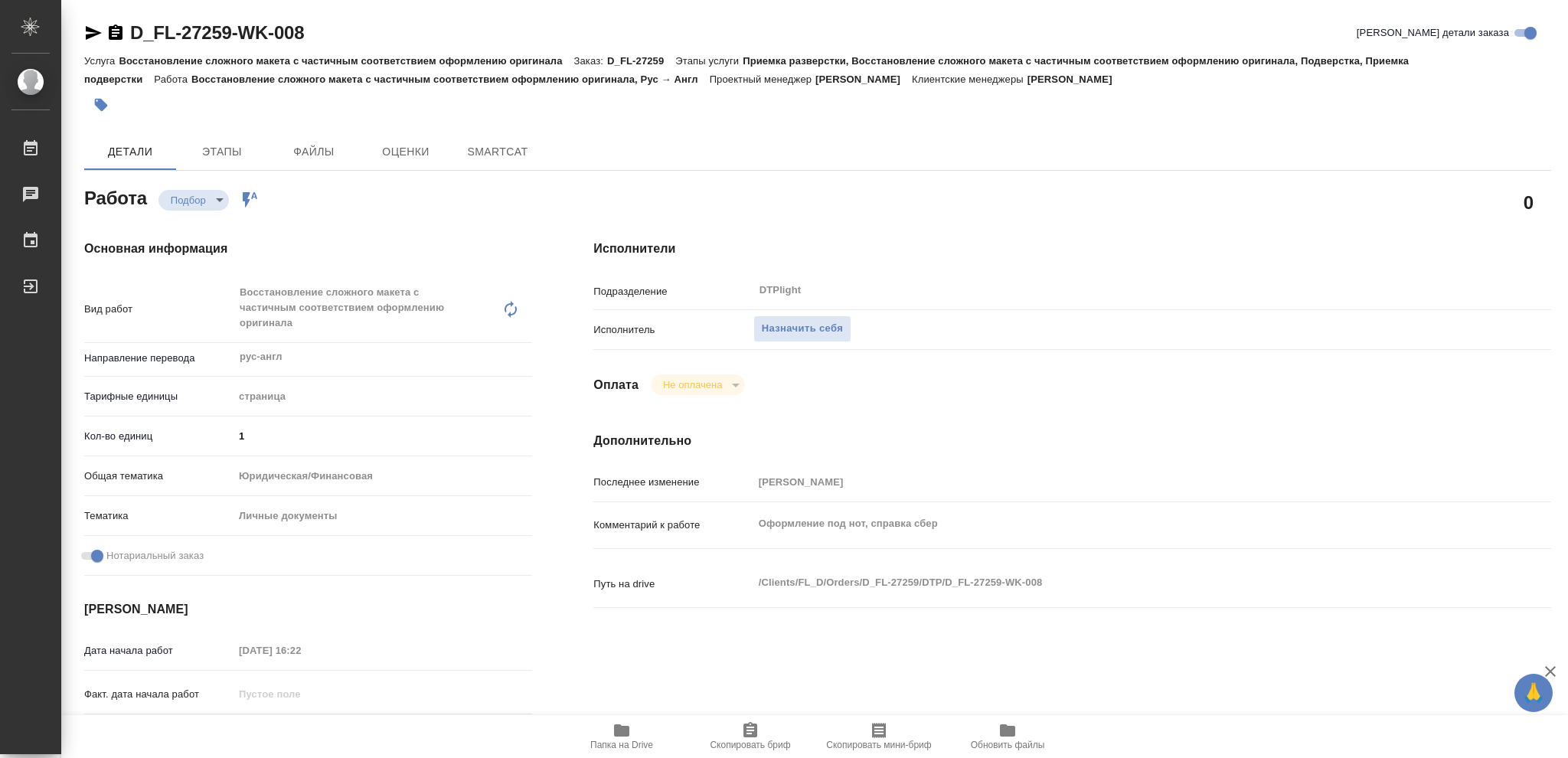
type textarea "x"
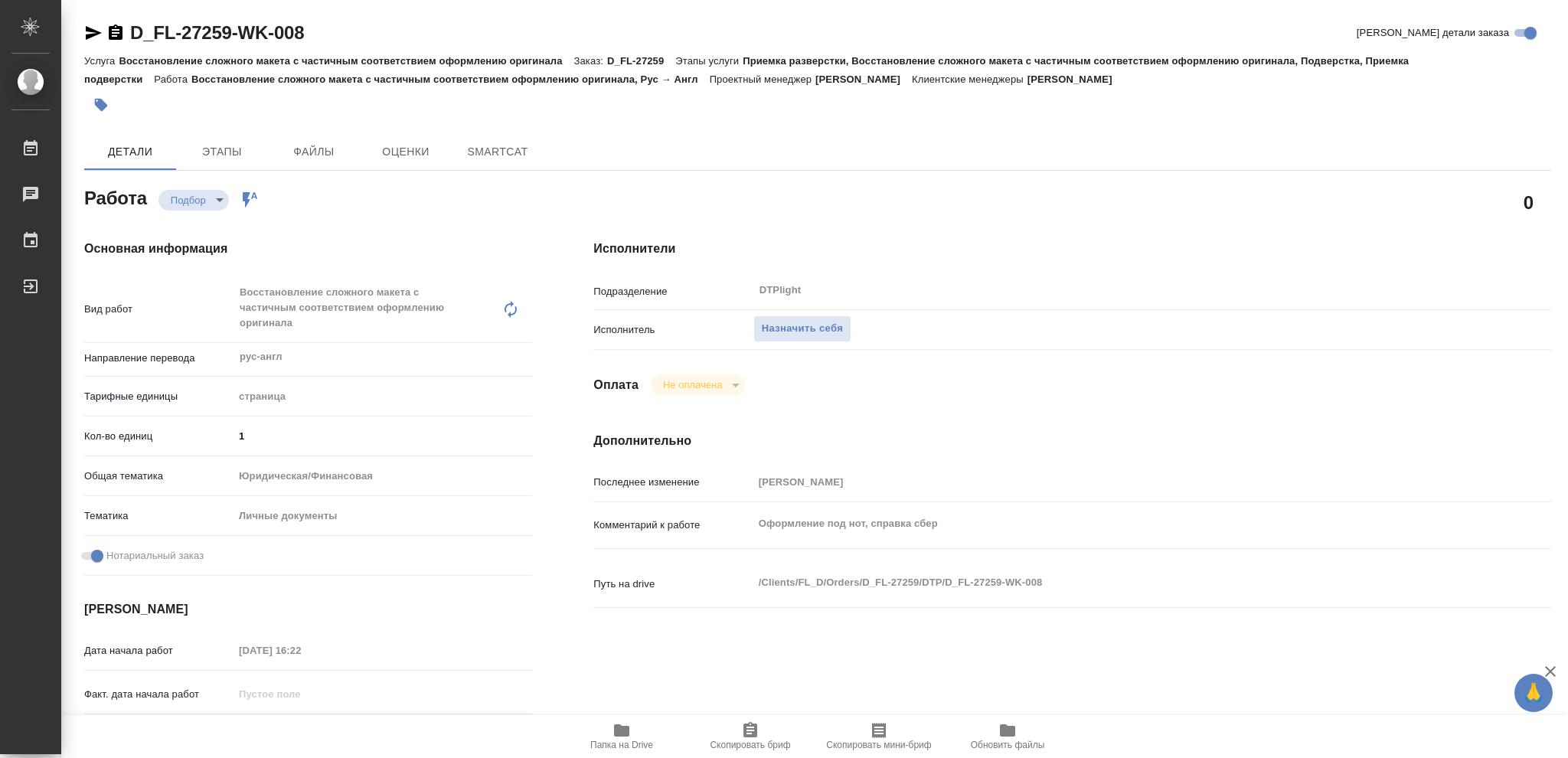
type textarea "x"
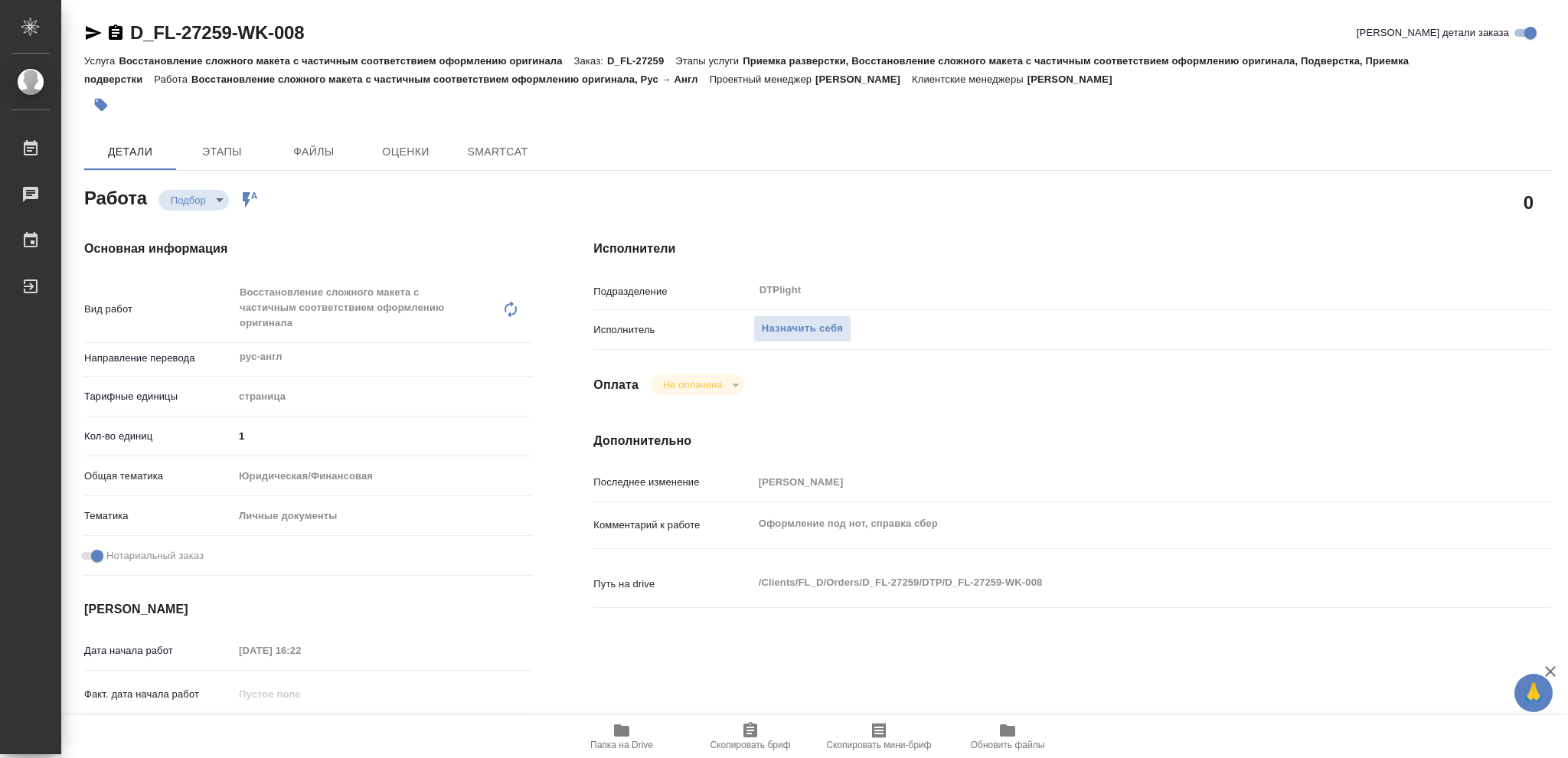
type textarea "x"
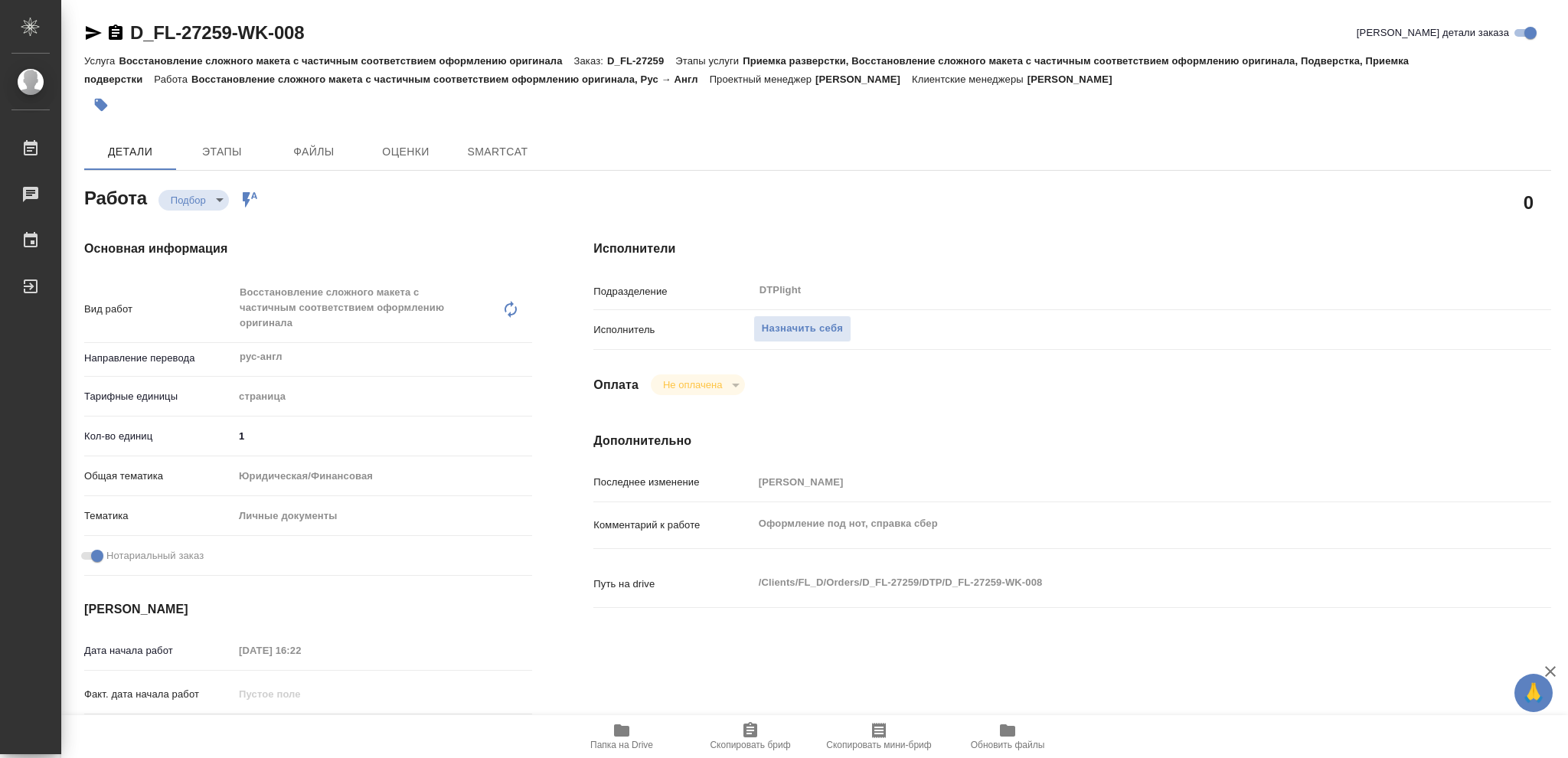
type textarea "x"
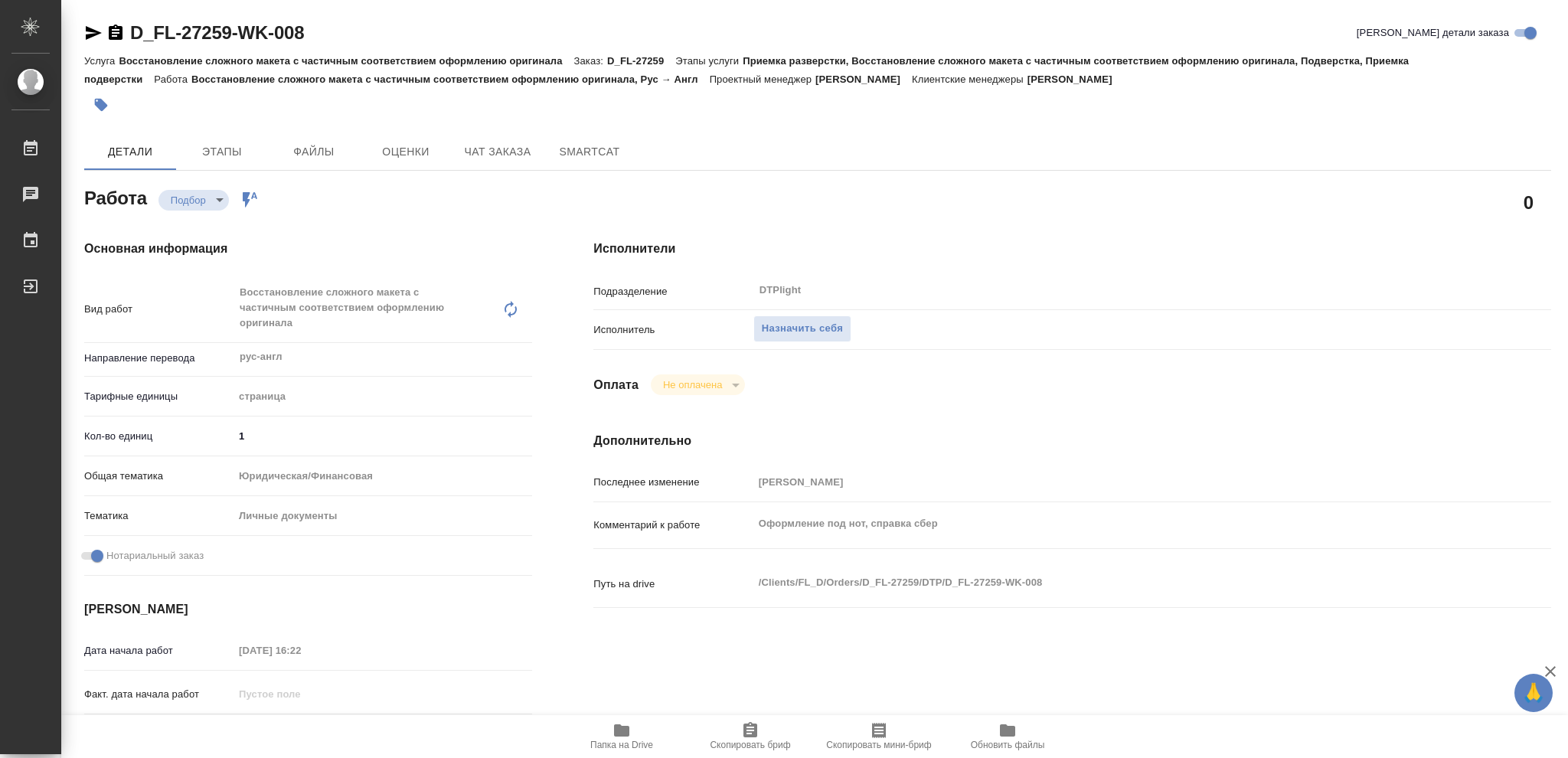
click at [620, 732] on icon "button" at bounding box center [622, 730] width 16 height 12
type textarea "x"
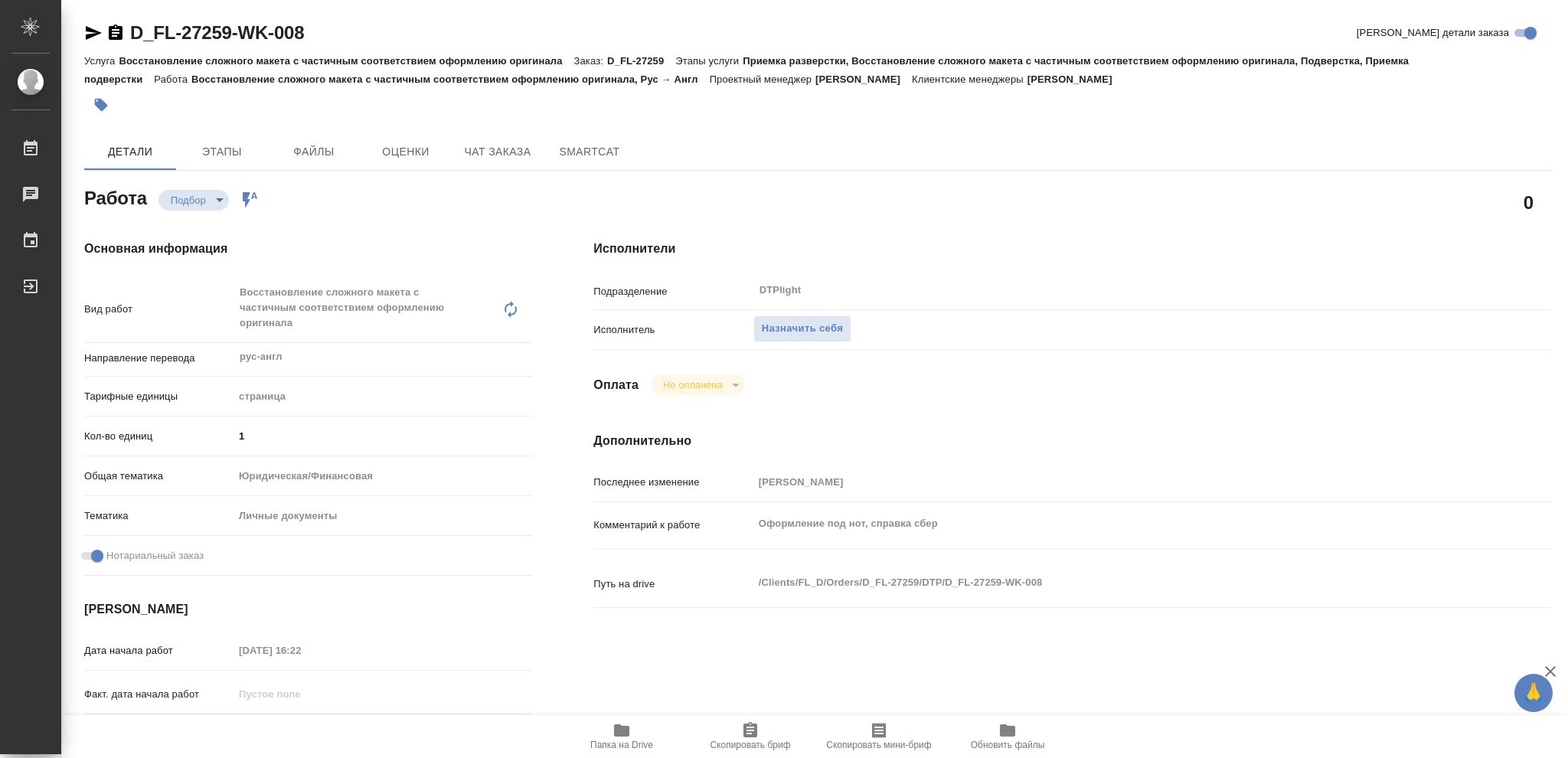
type textarea "x"
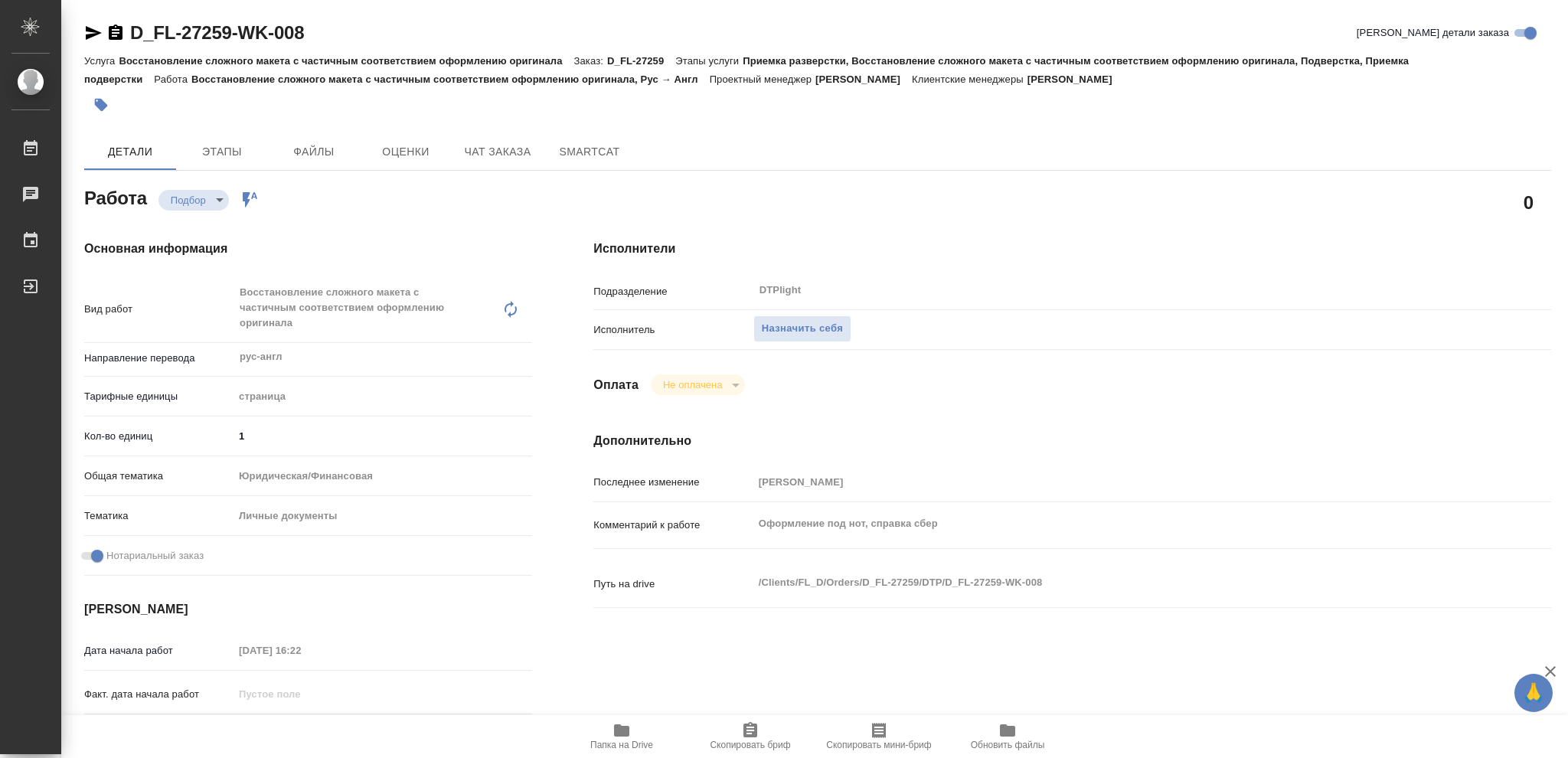
type textarea "x"
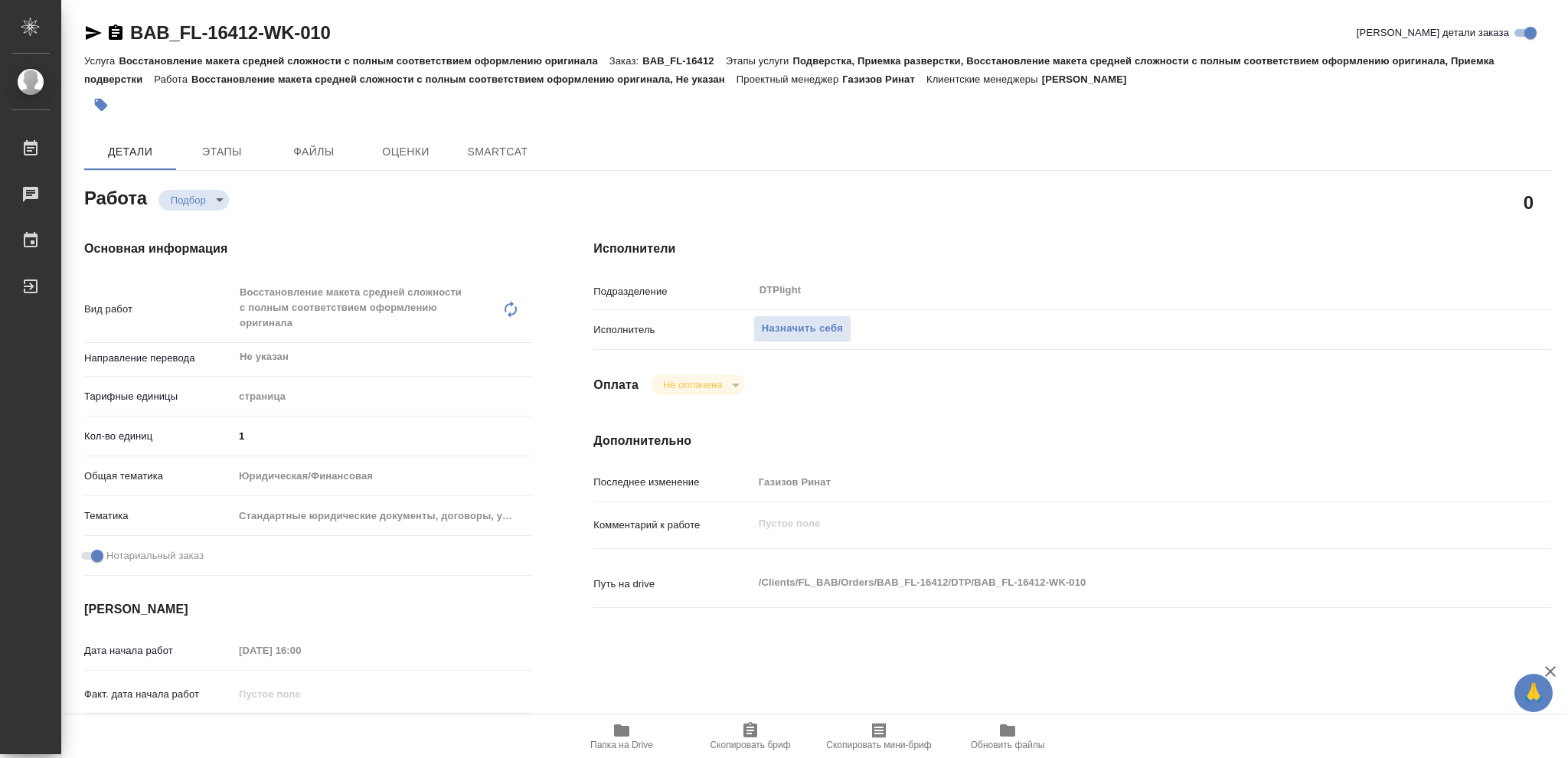
type textarea "x"
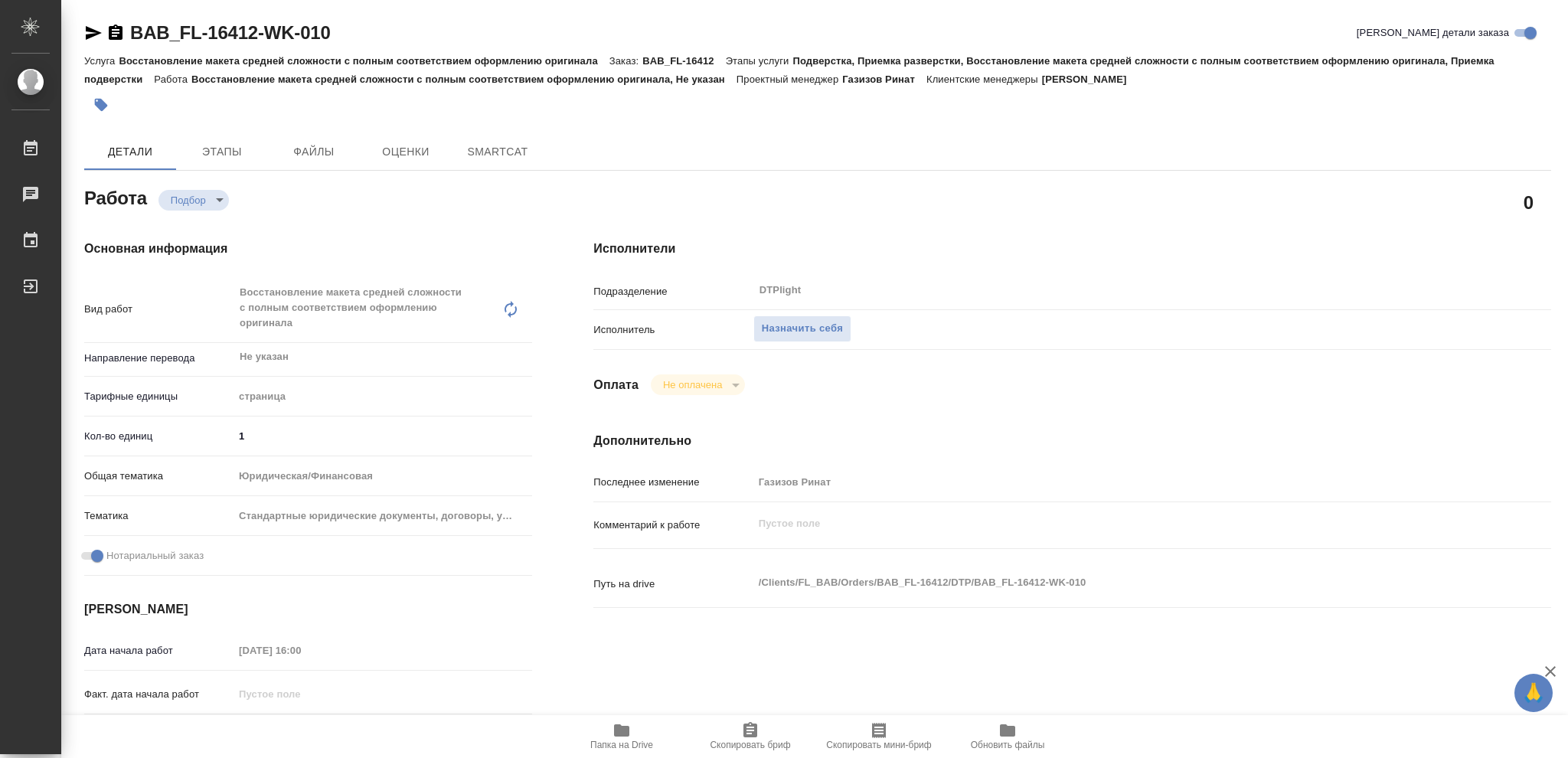
type textarea "x"
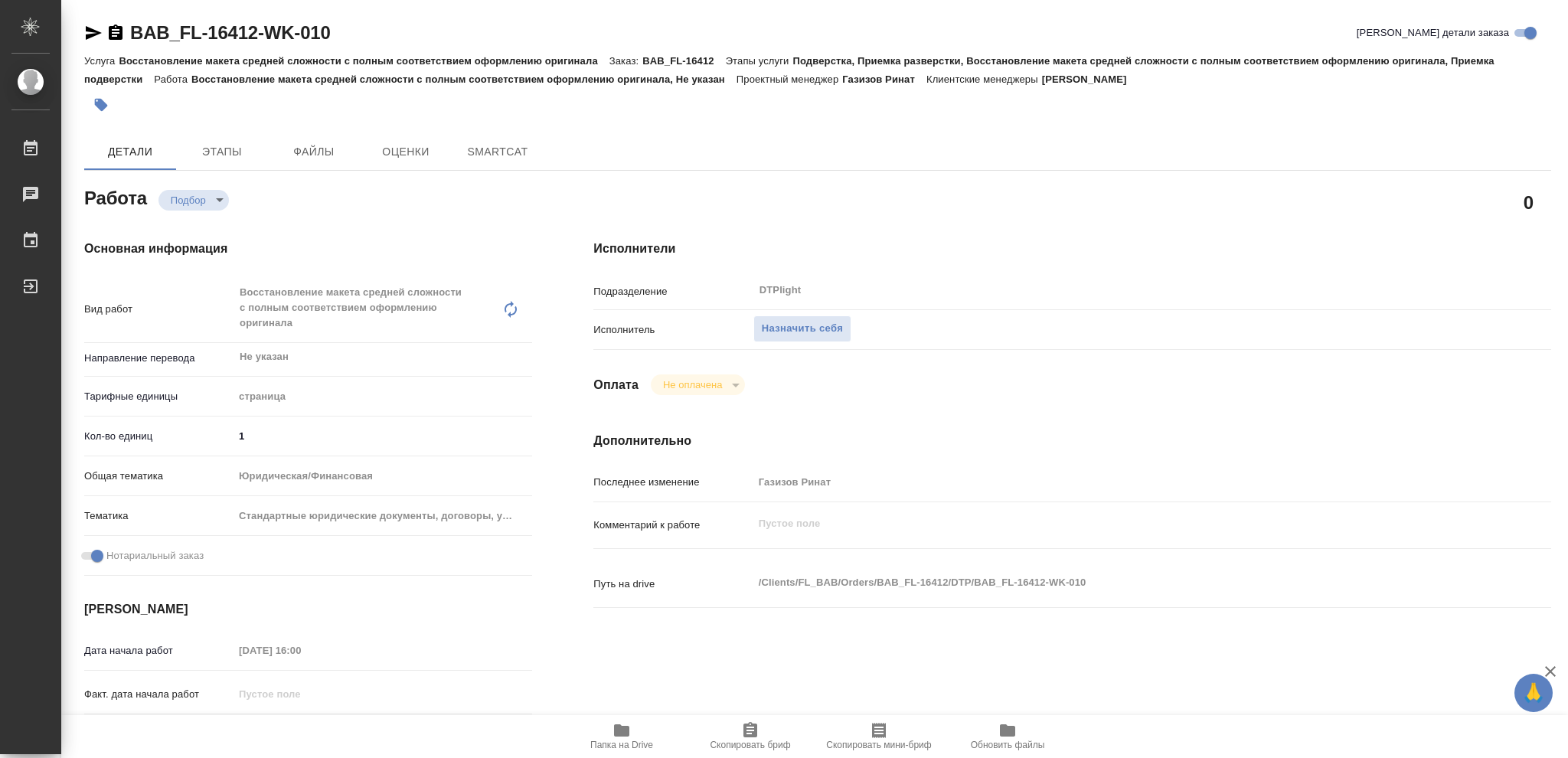
type textarea "x"
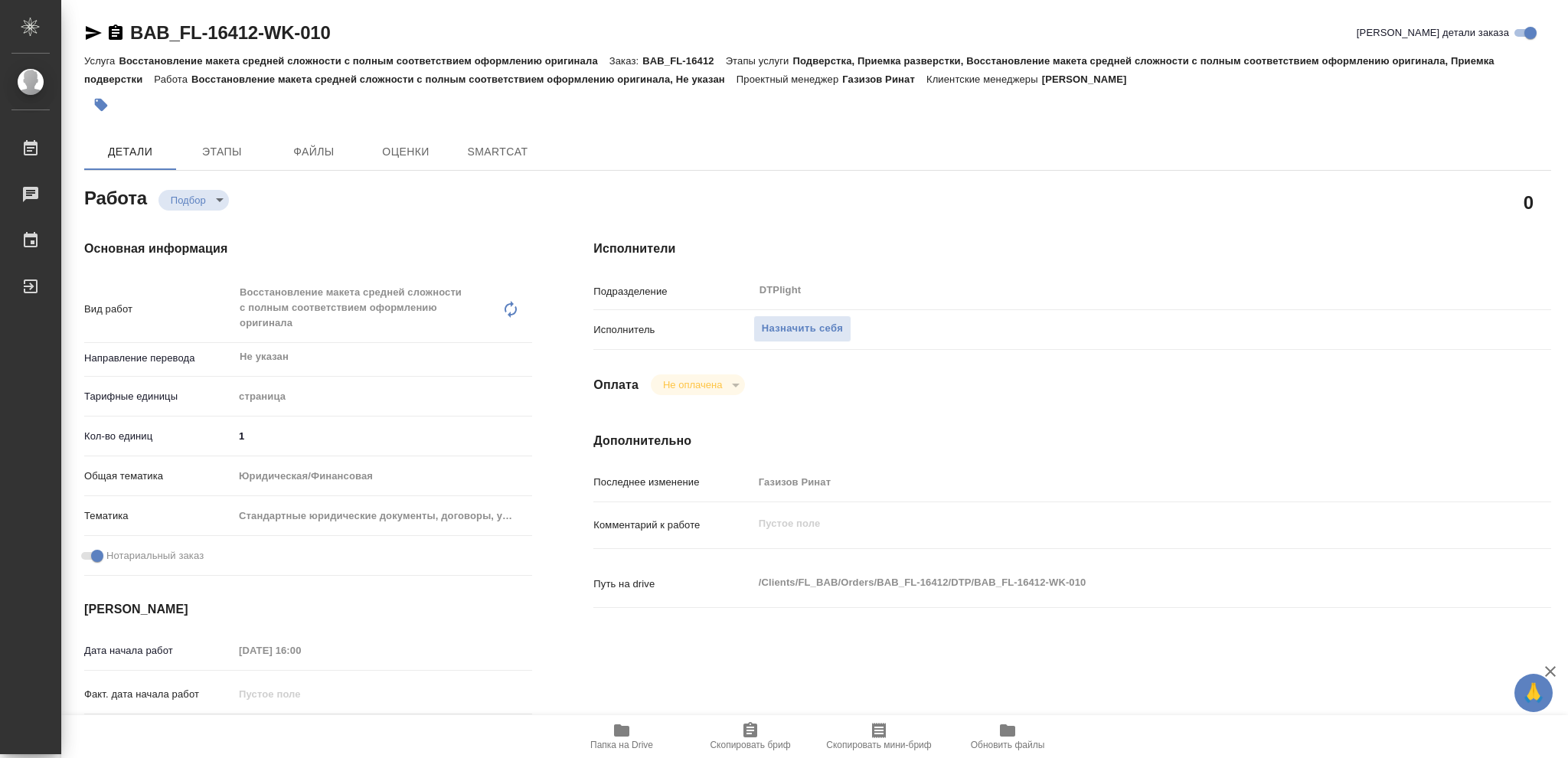
type textarea "x"
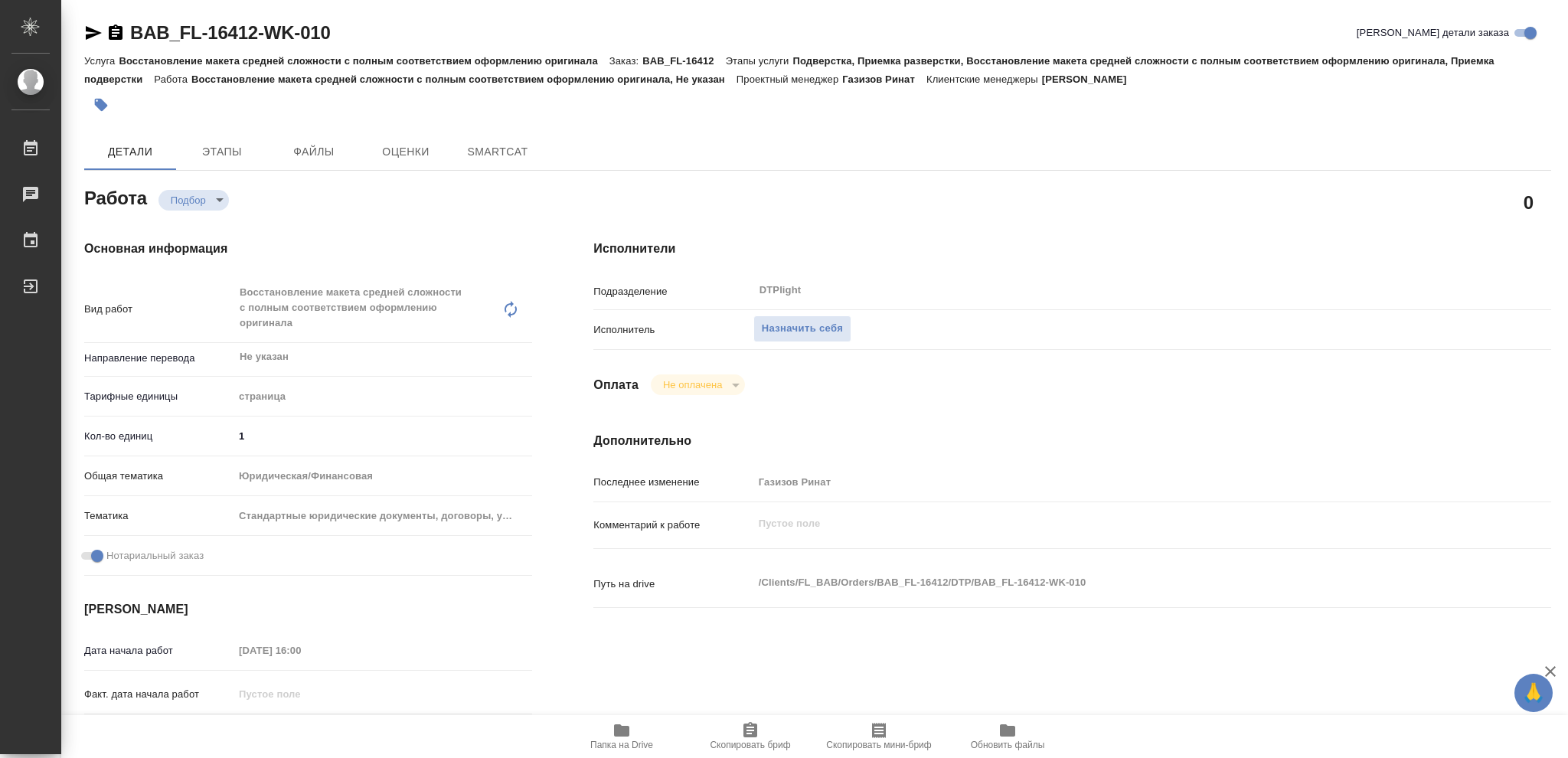
type textarea "x"
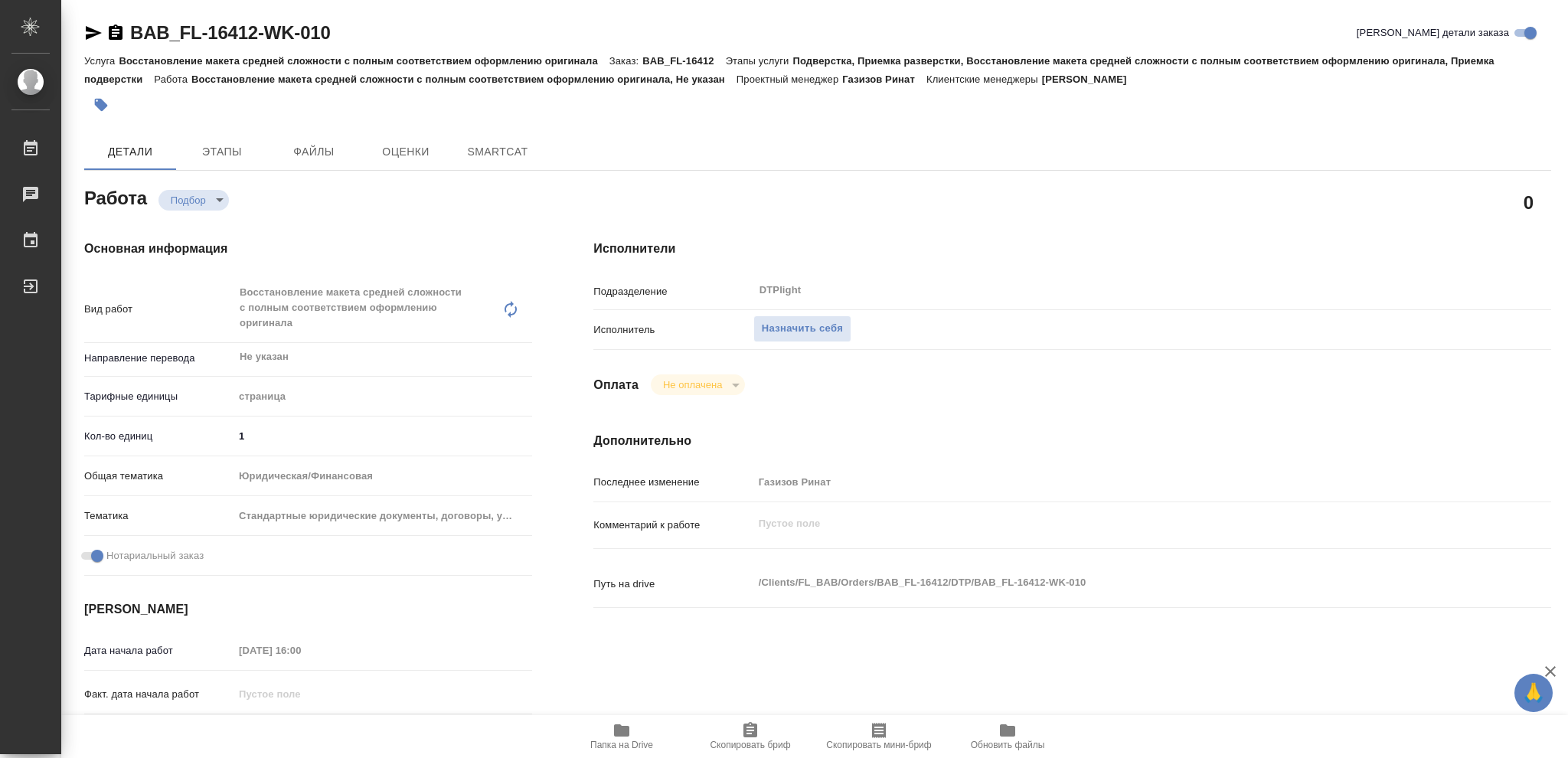
type textarea "x"
click at [622, 735] on icon "button" at bounding box center [622, 730] width 16 height 12
type textarea "x"
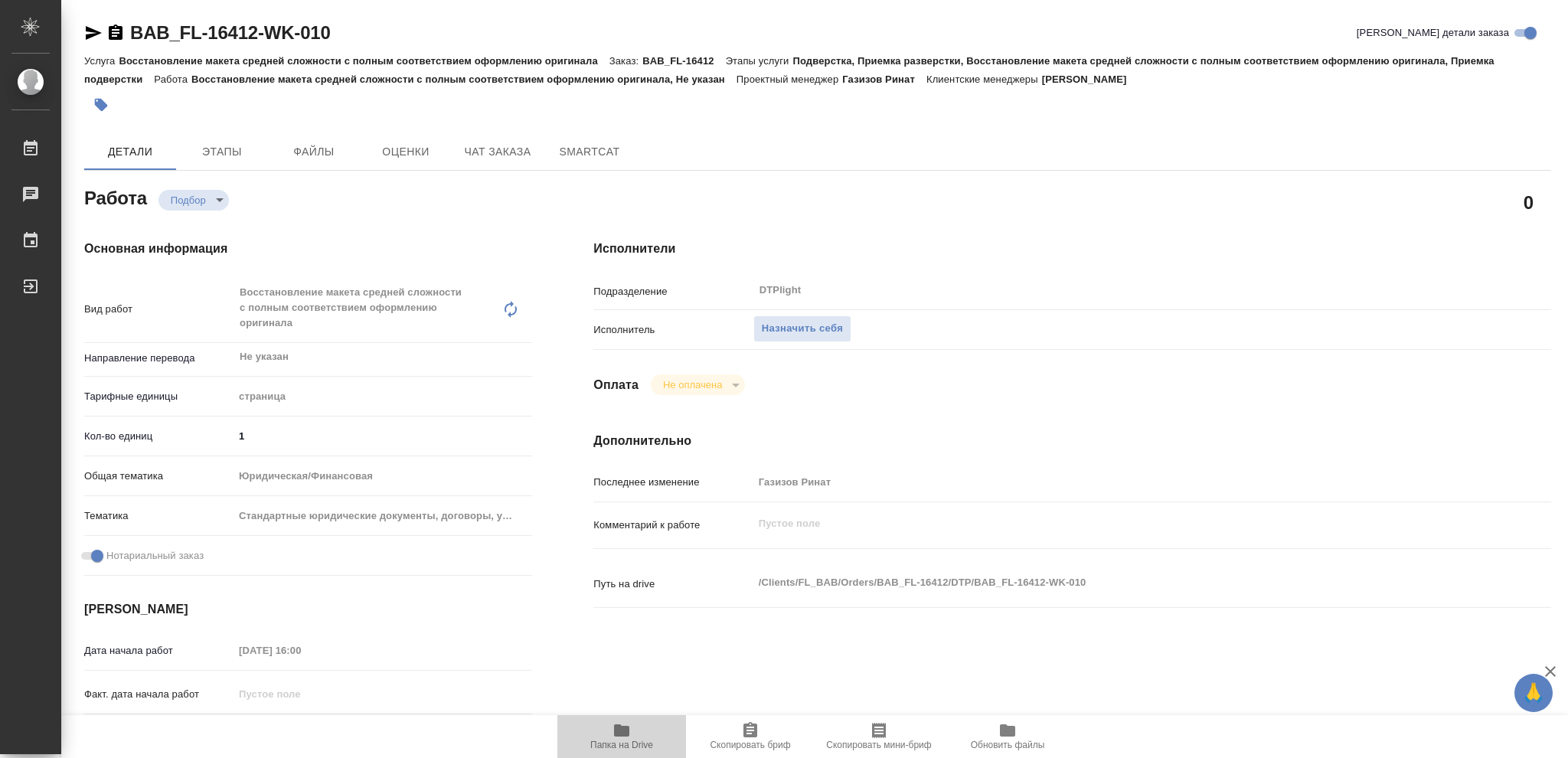
type textarea "x"
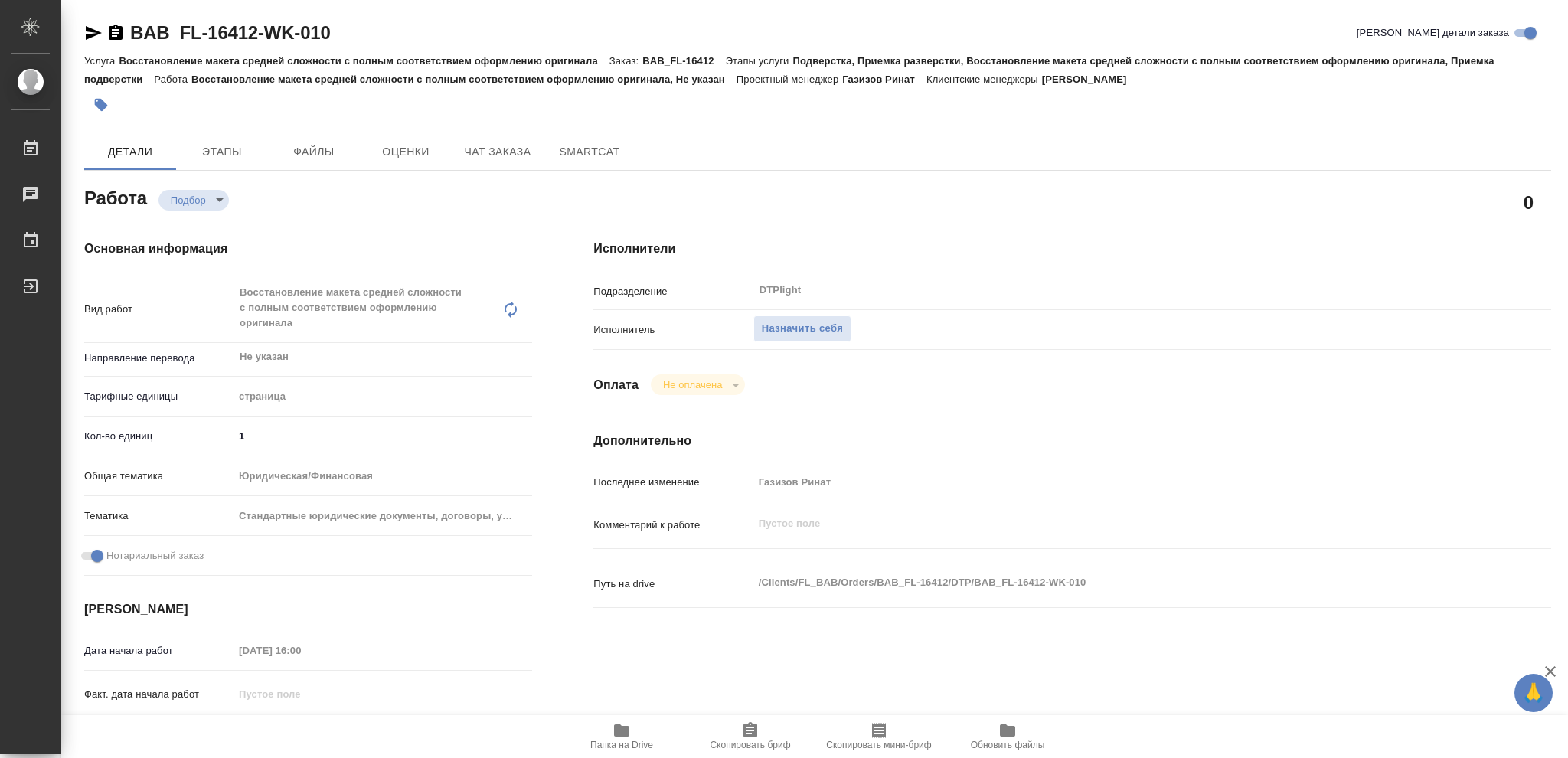
type textarea "x"
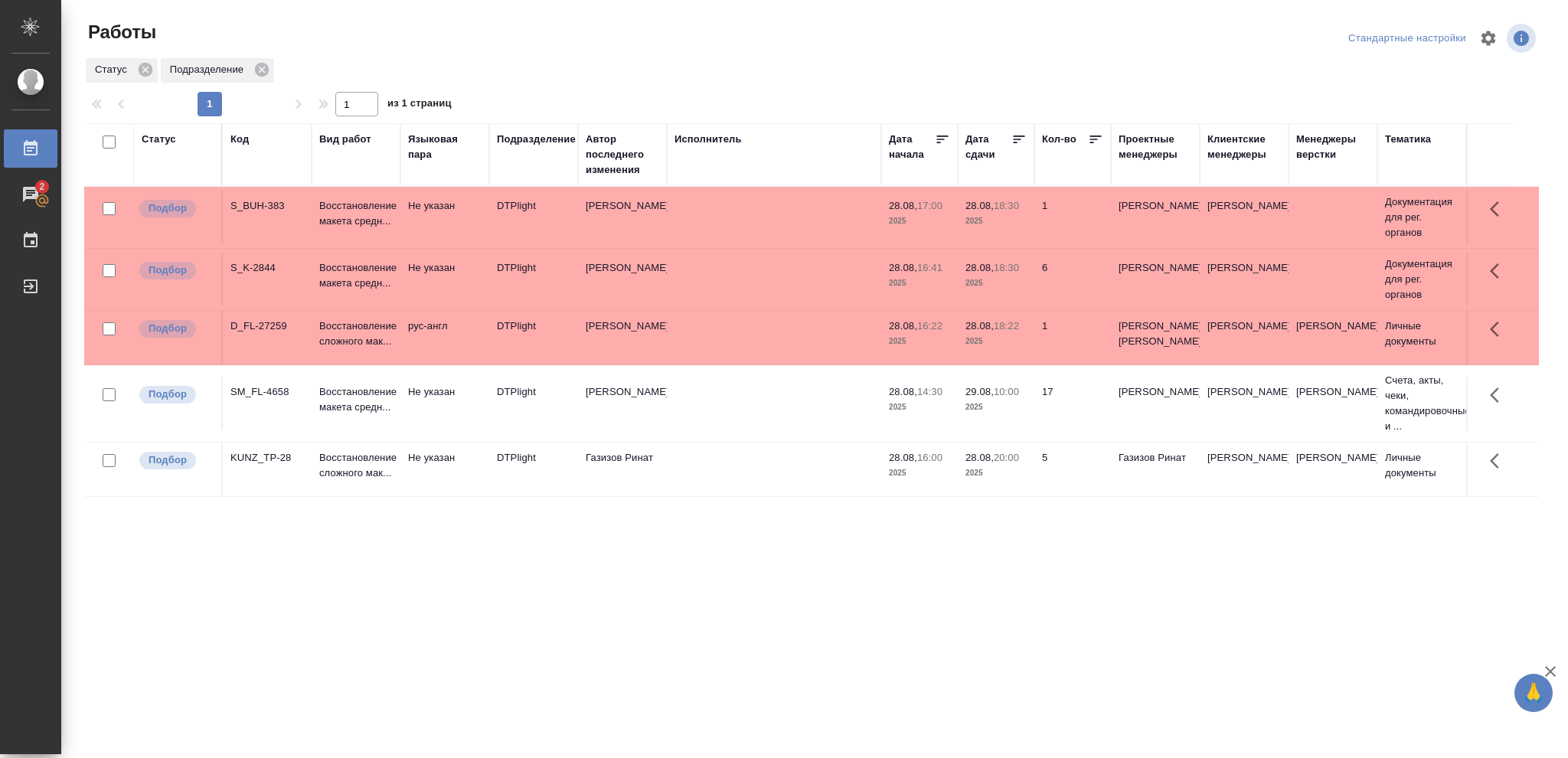
click at [949, 217] on p "2025" at bounding box center [919, 221] width 61 height 16
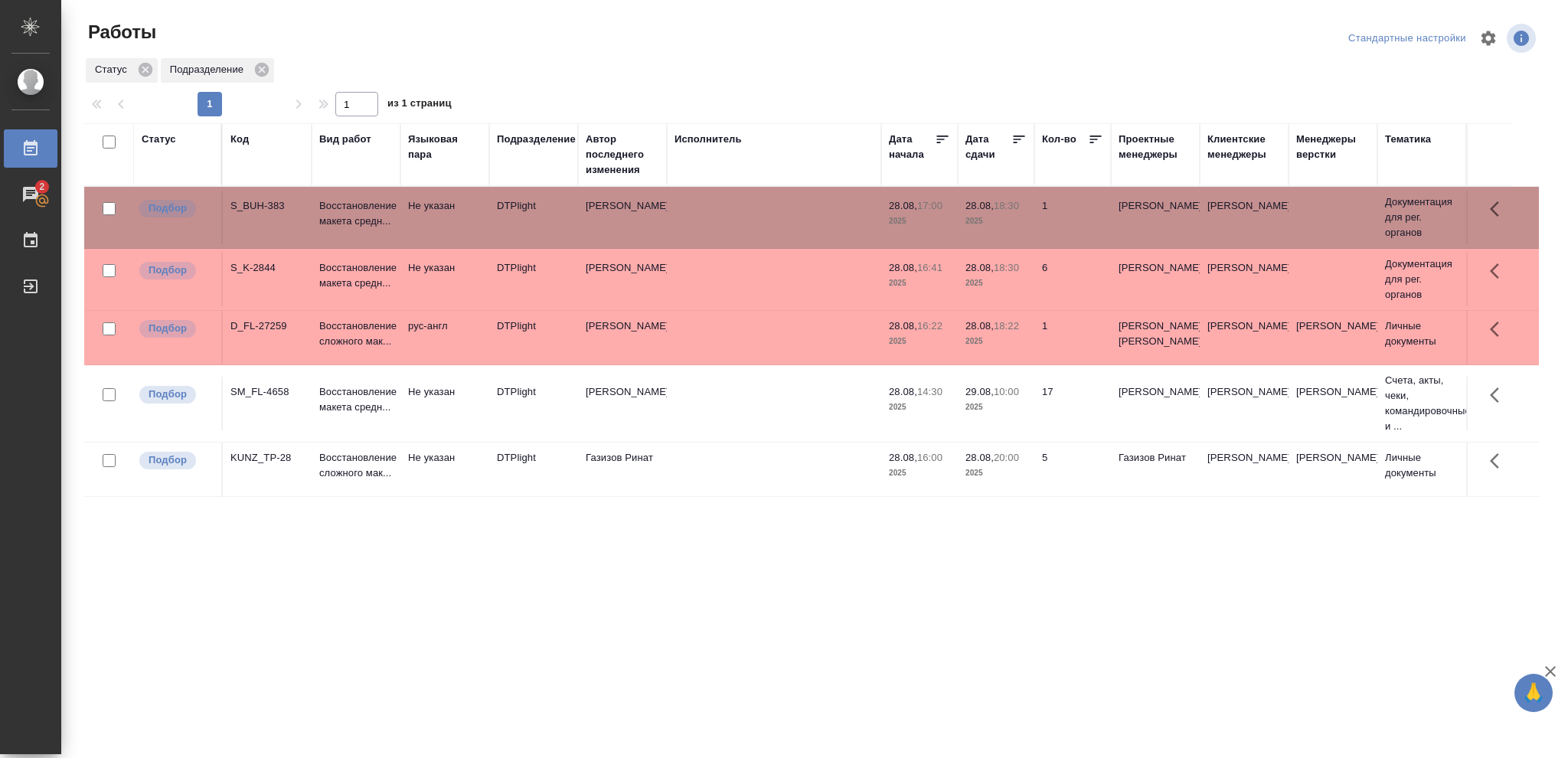
click at [949, 217] on p "2025" at bounding box center [919, 221] width 61 height 16
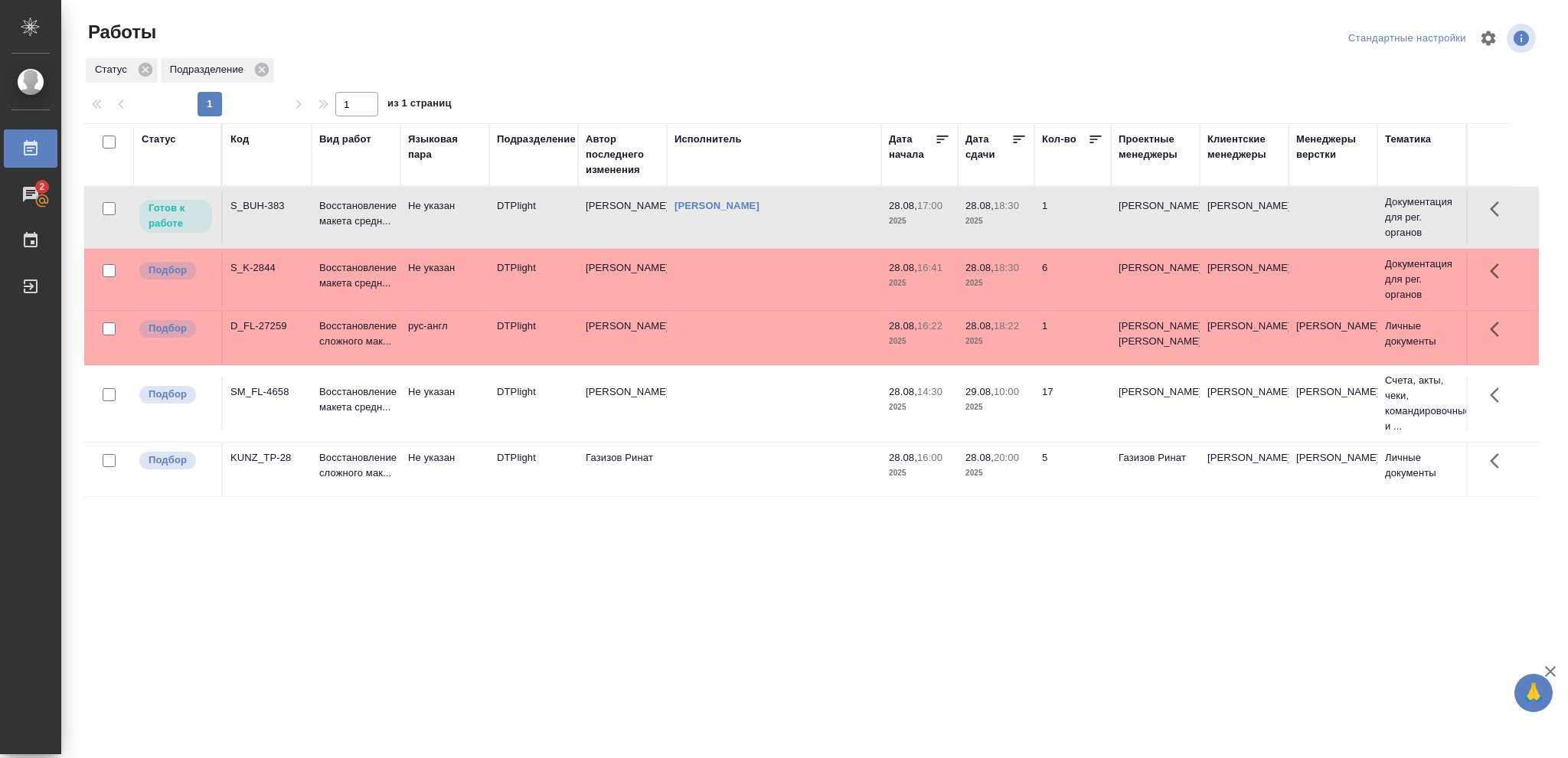
click at [996, 225] on p "2025" at bounding box center [996, 221] width 61 height 16
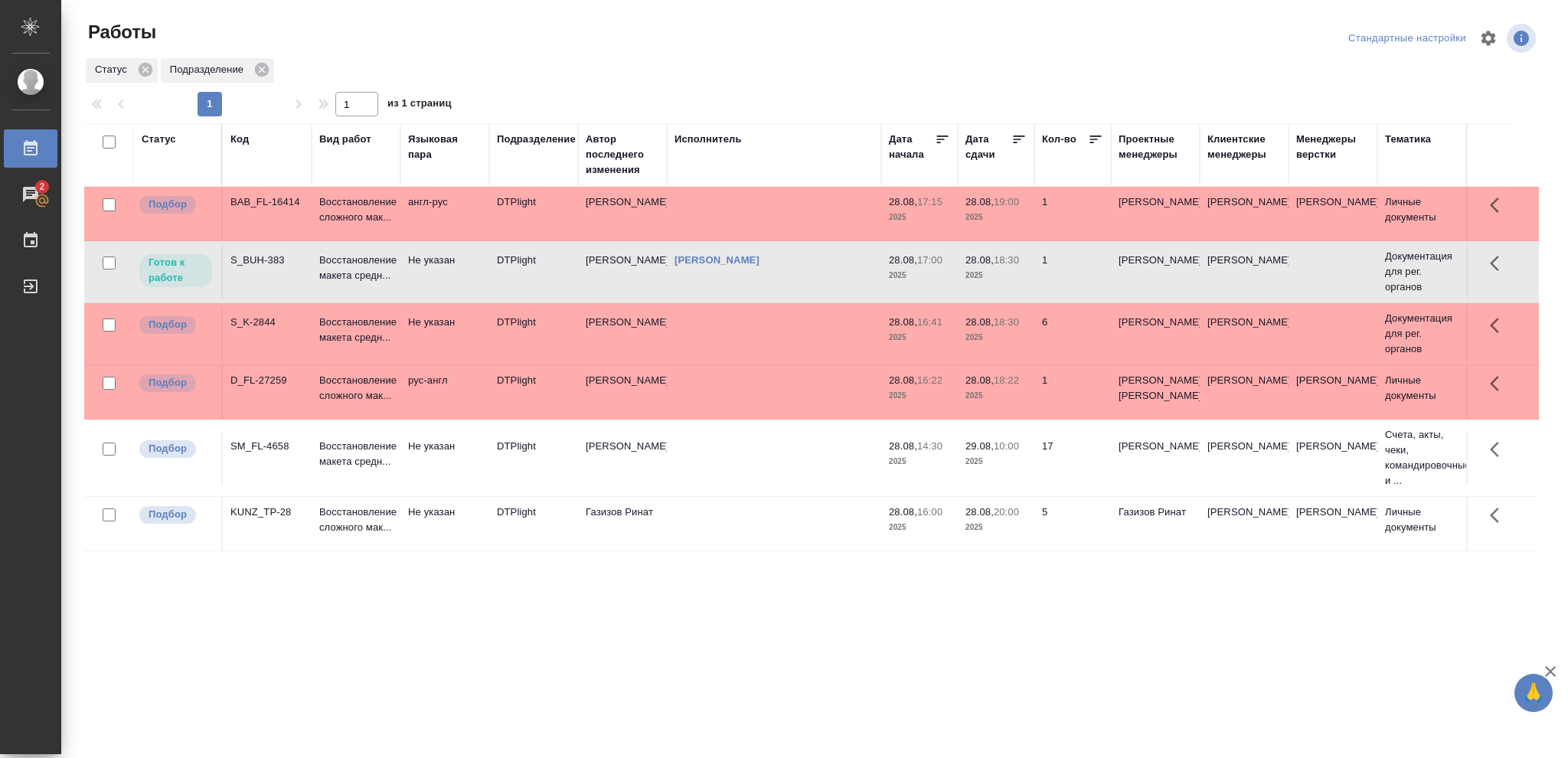
click at [971, 275] on p "2025" at bounding box center [996, 276] width 61 height 16
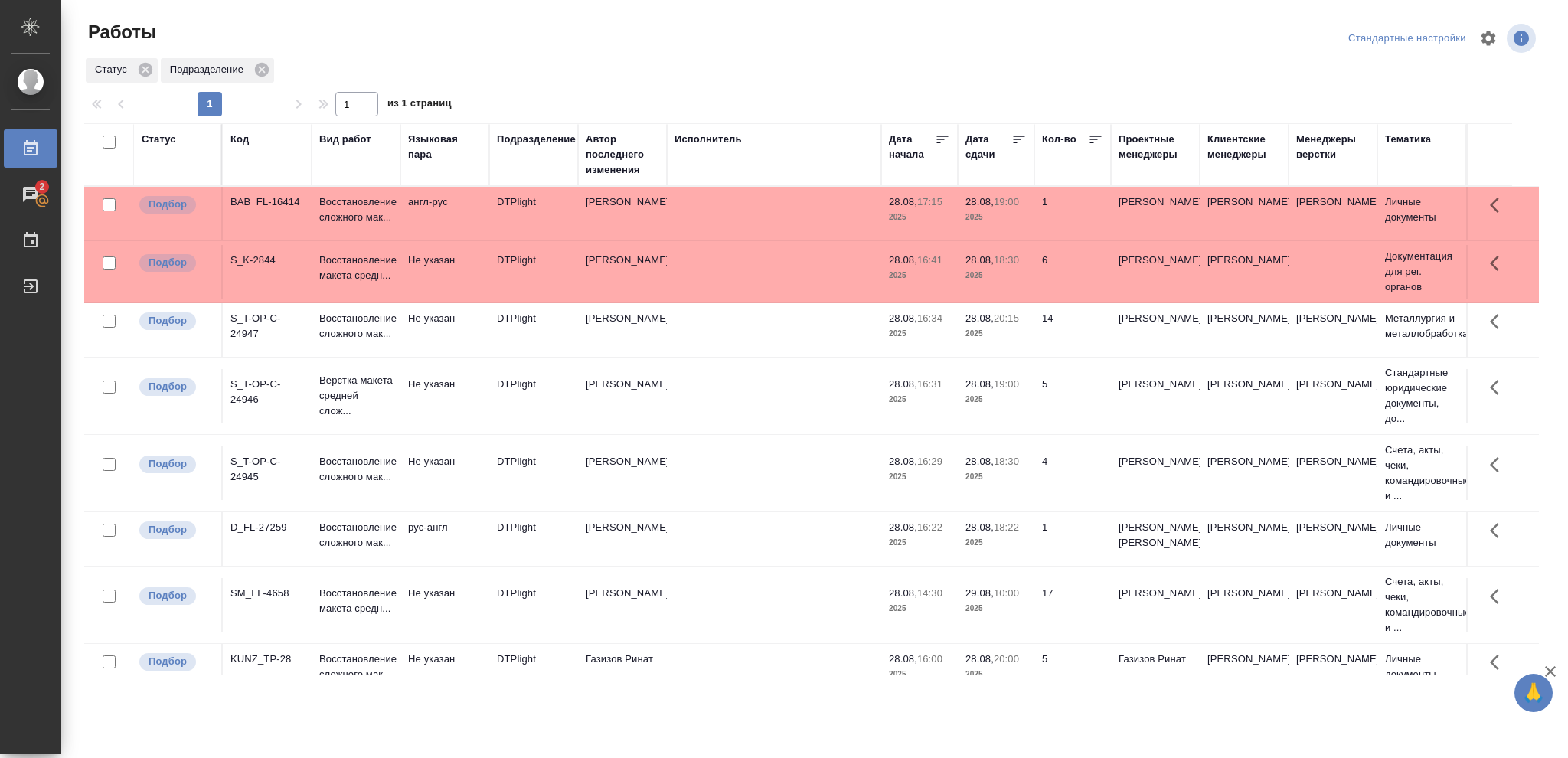
click at [1019, 329] on p "2025" at bounding box center [996, 334] width 61 height 16
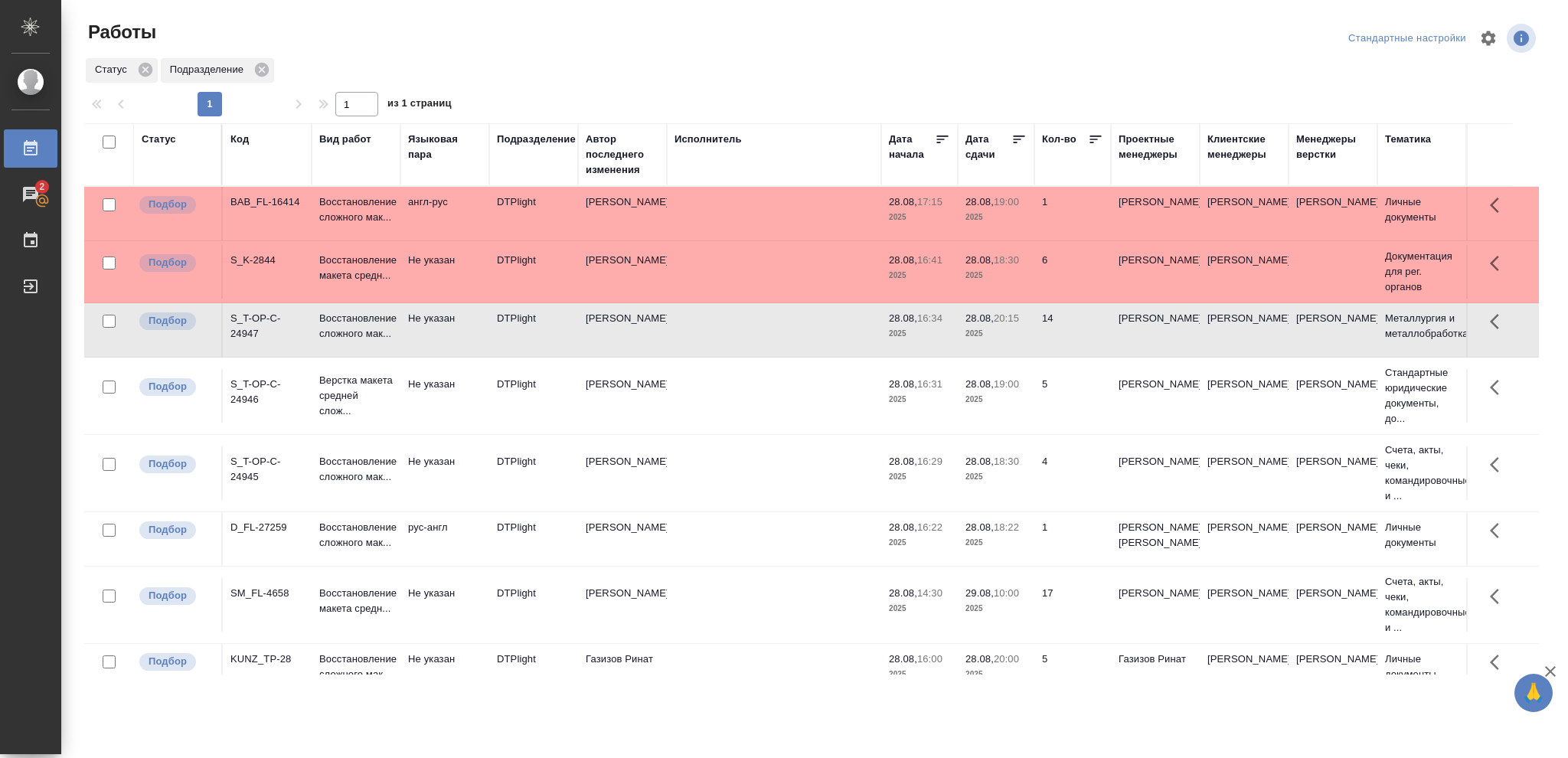
click at [1019, 329] on p "2025" at bounding box center [996, 334] width 61 height 16
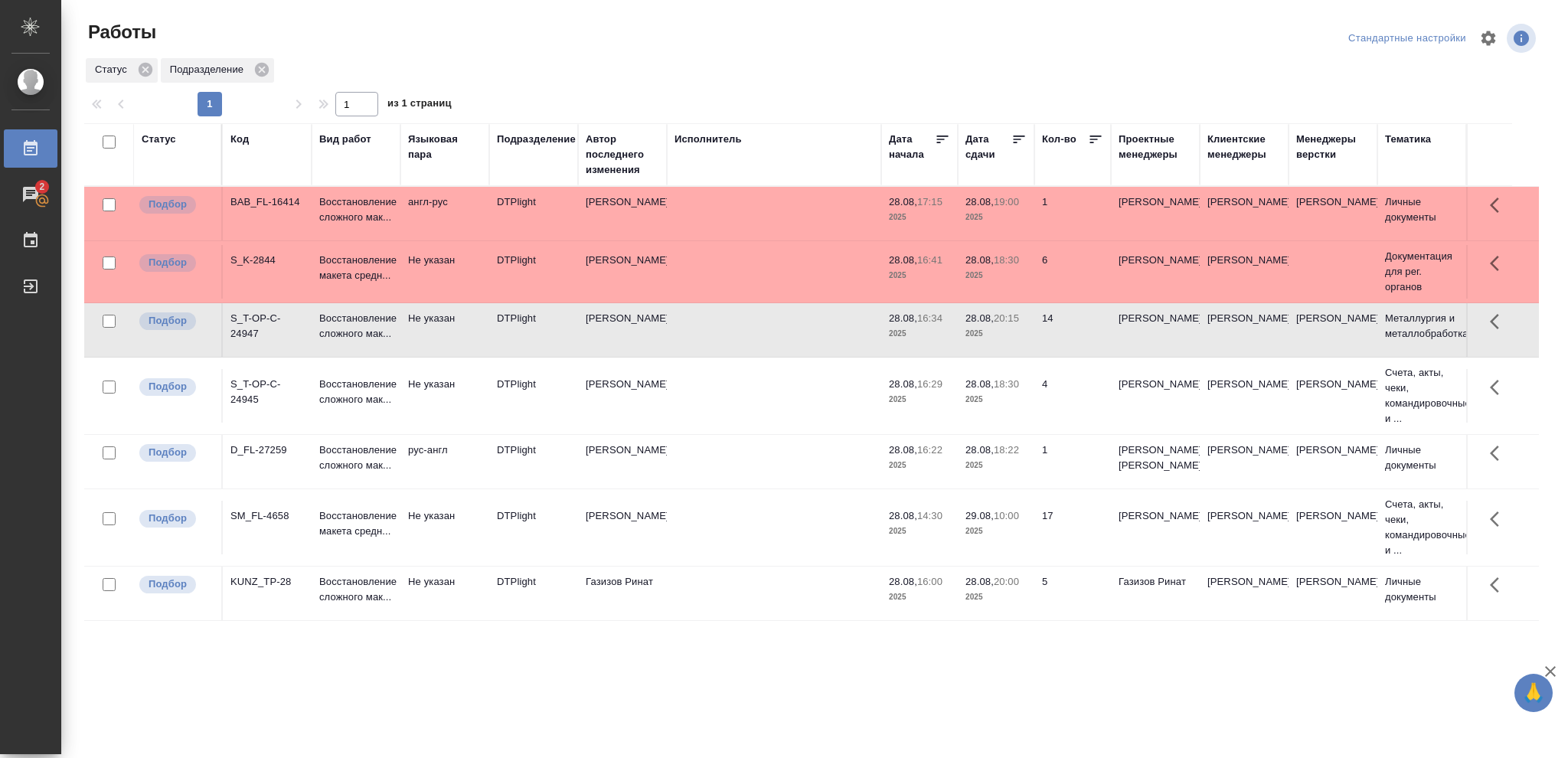
click at [1006, 278] on p "2025" at bounding box center [996, 276] width 61 height 16
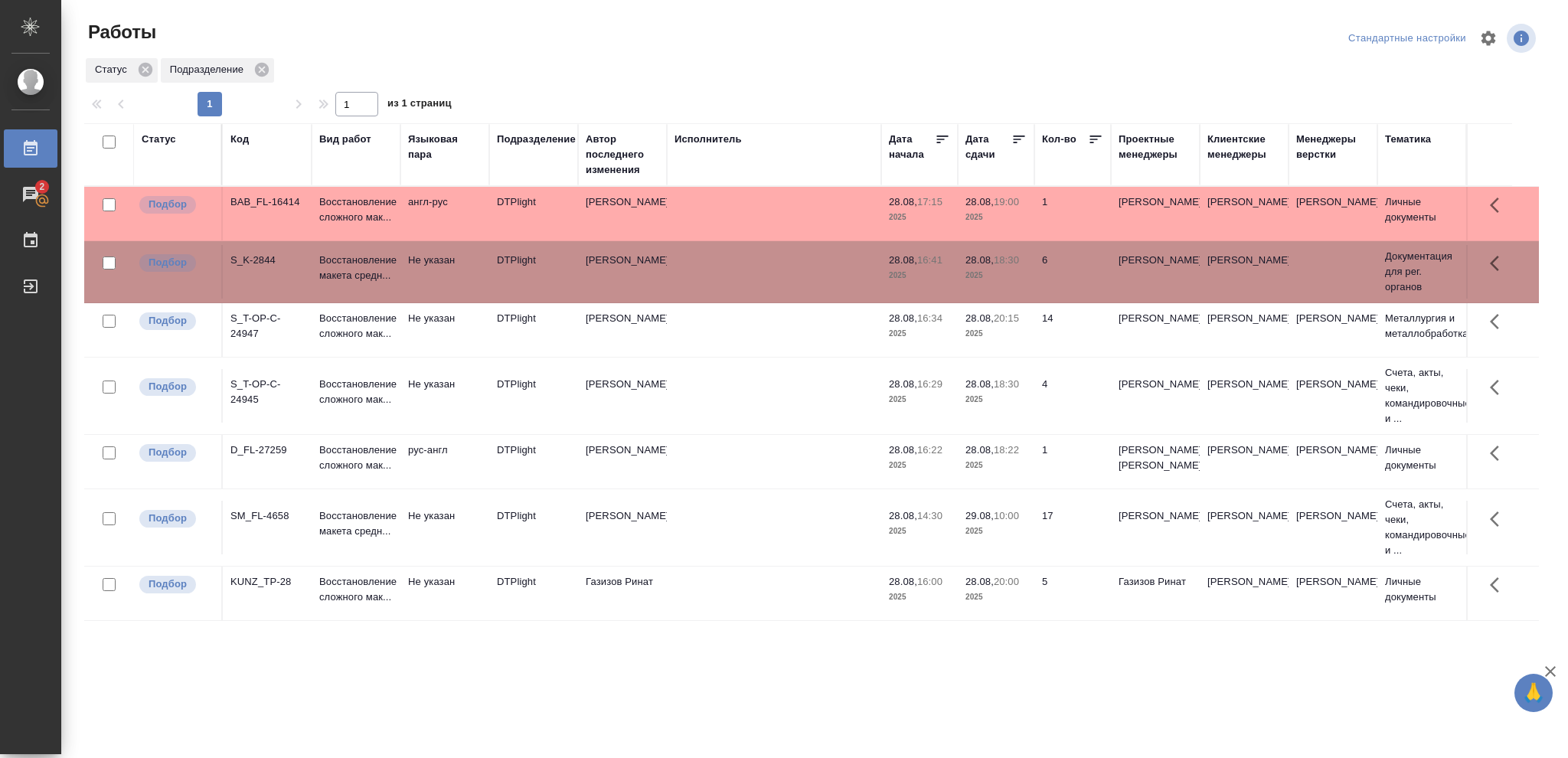
click at [1006, 278] on p "2025" at bounding box center [996, 276] width 61 height 16
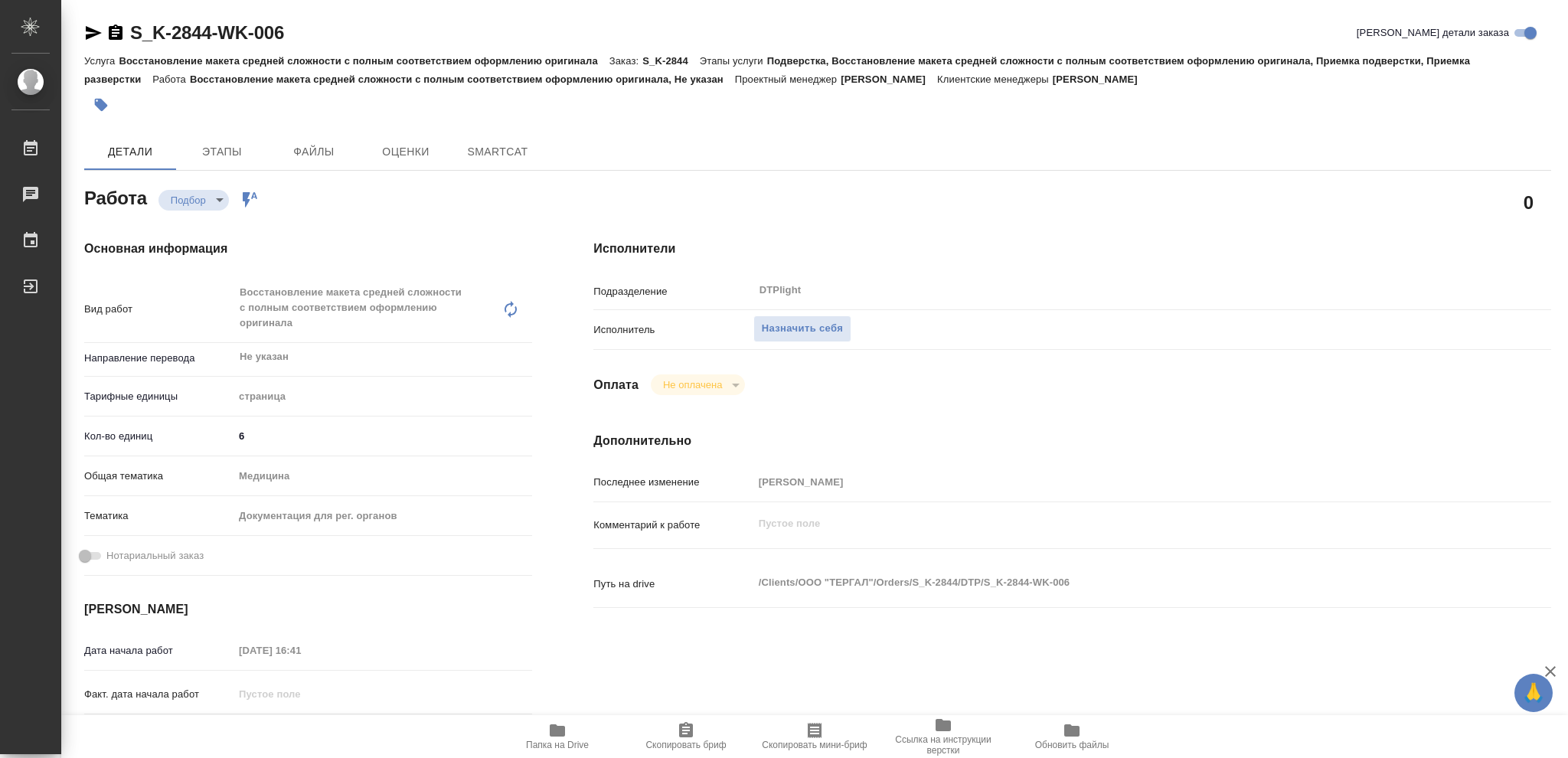
type textarea "x"
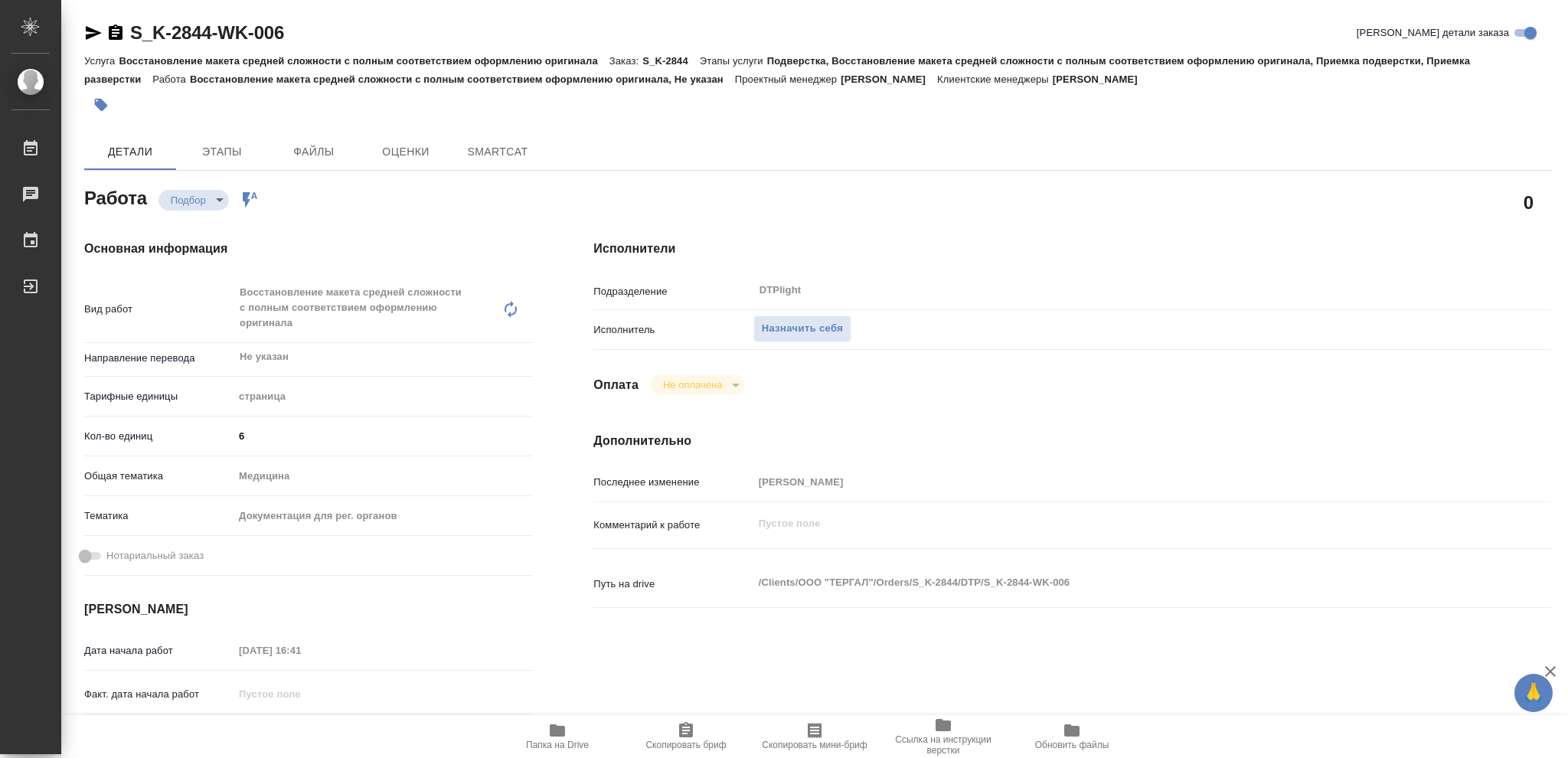
type textarea "x"
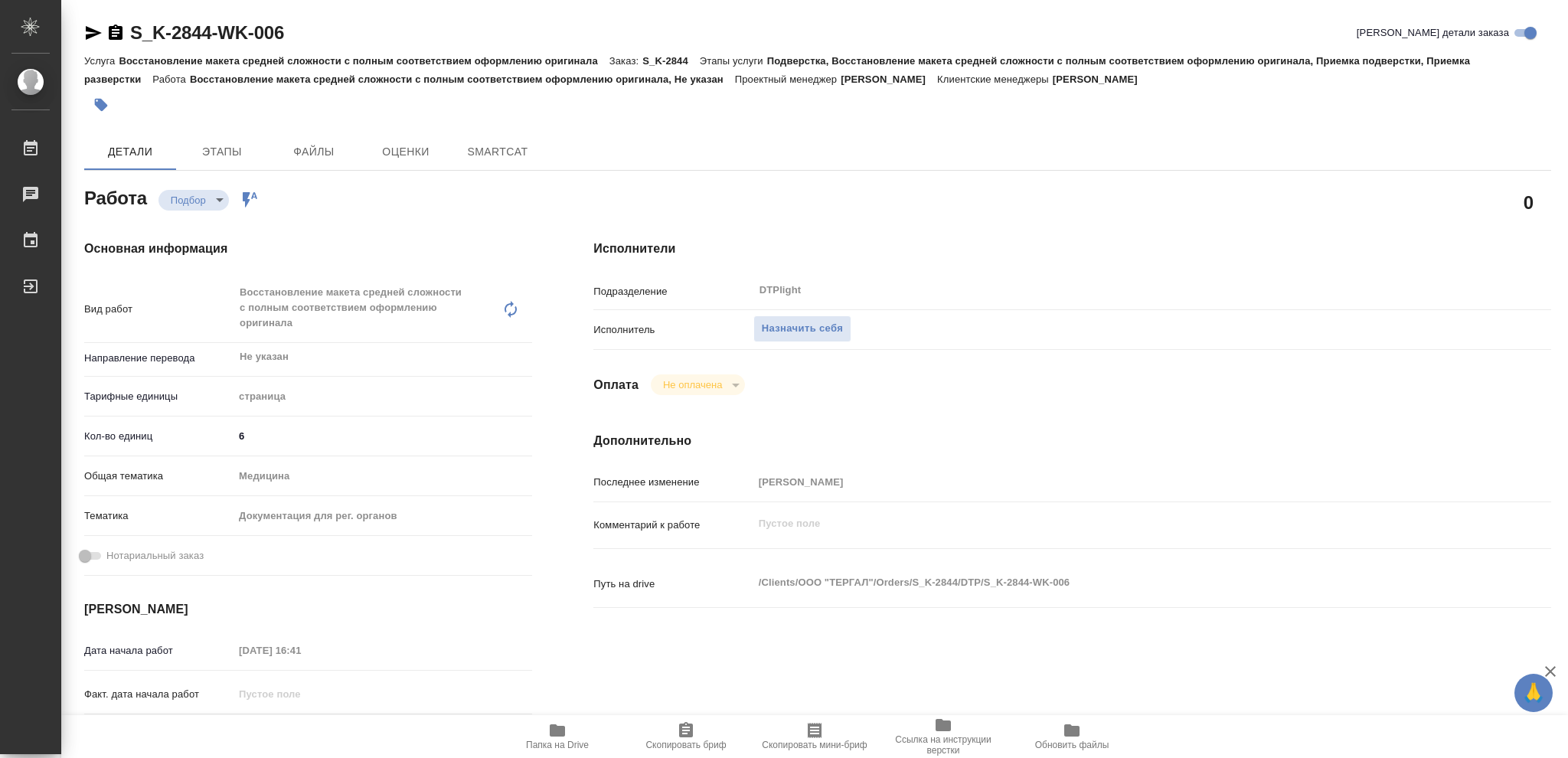
type textarea "x"
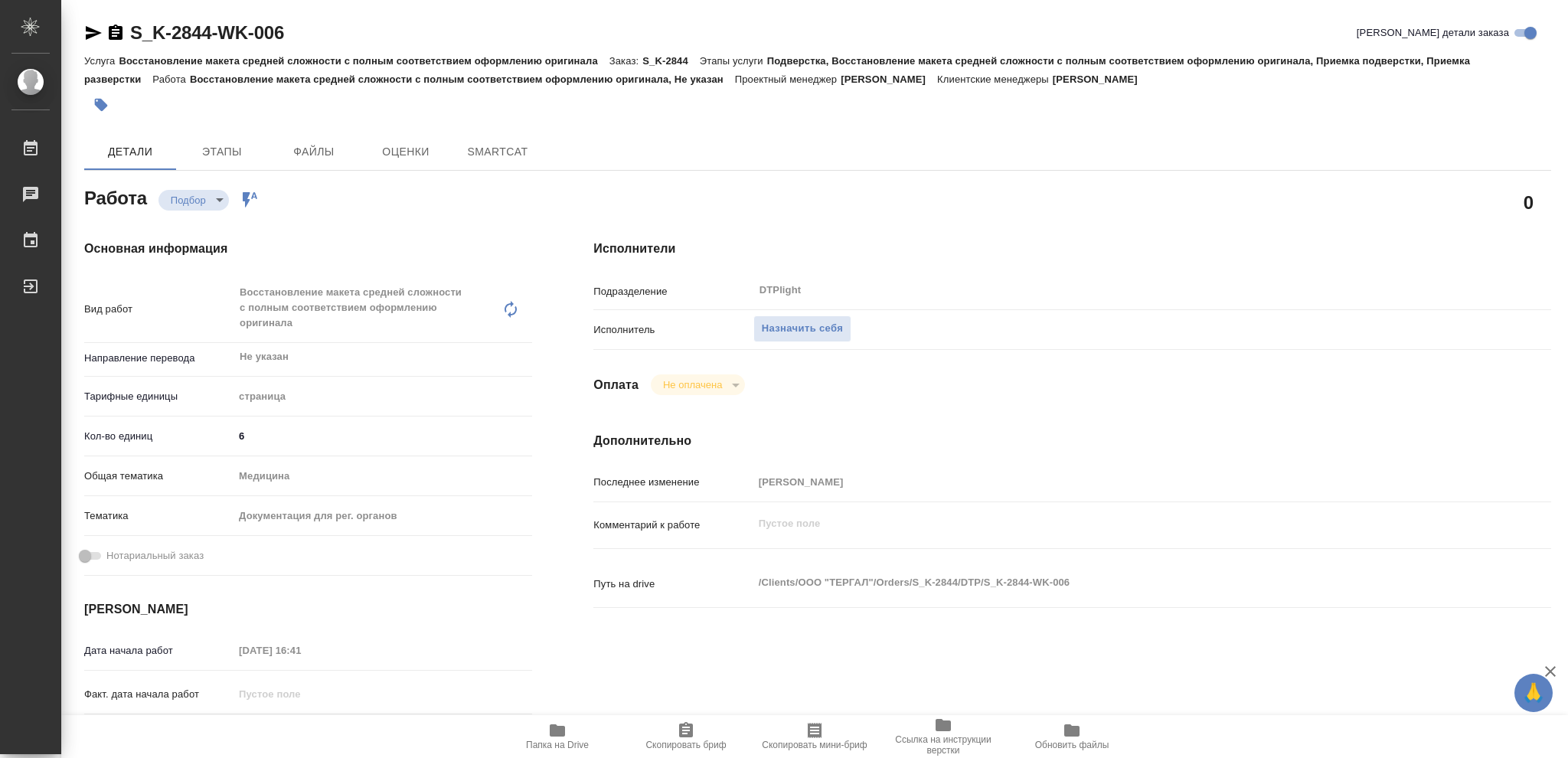
type textarea "x"
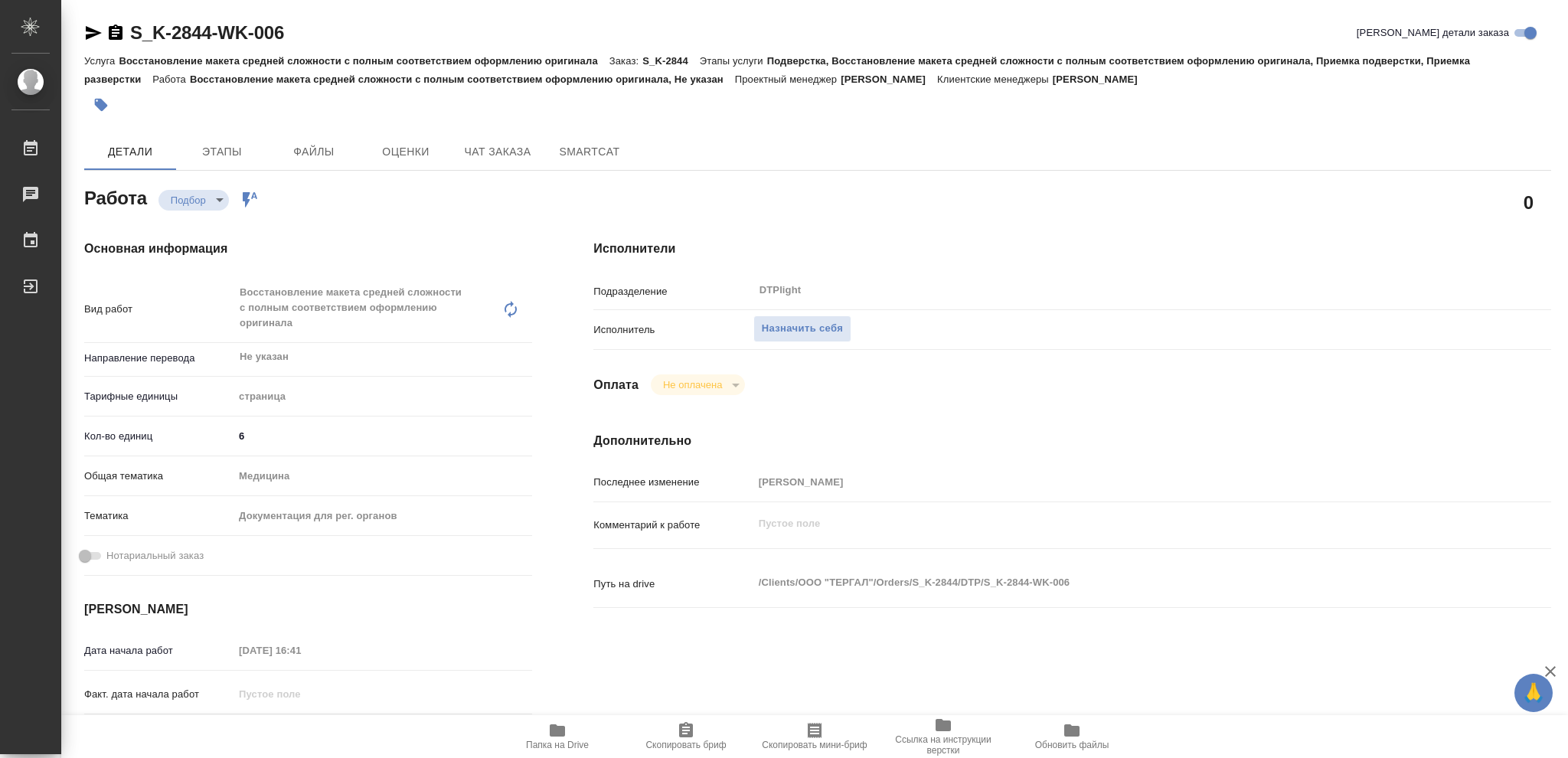
type textarea "x"
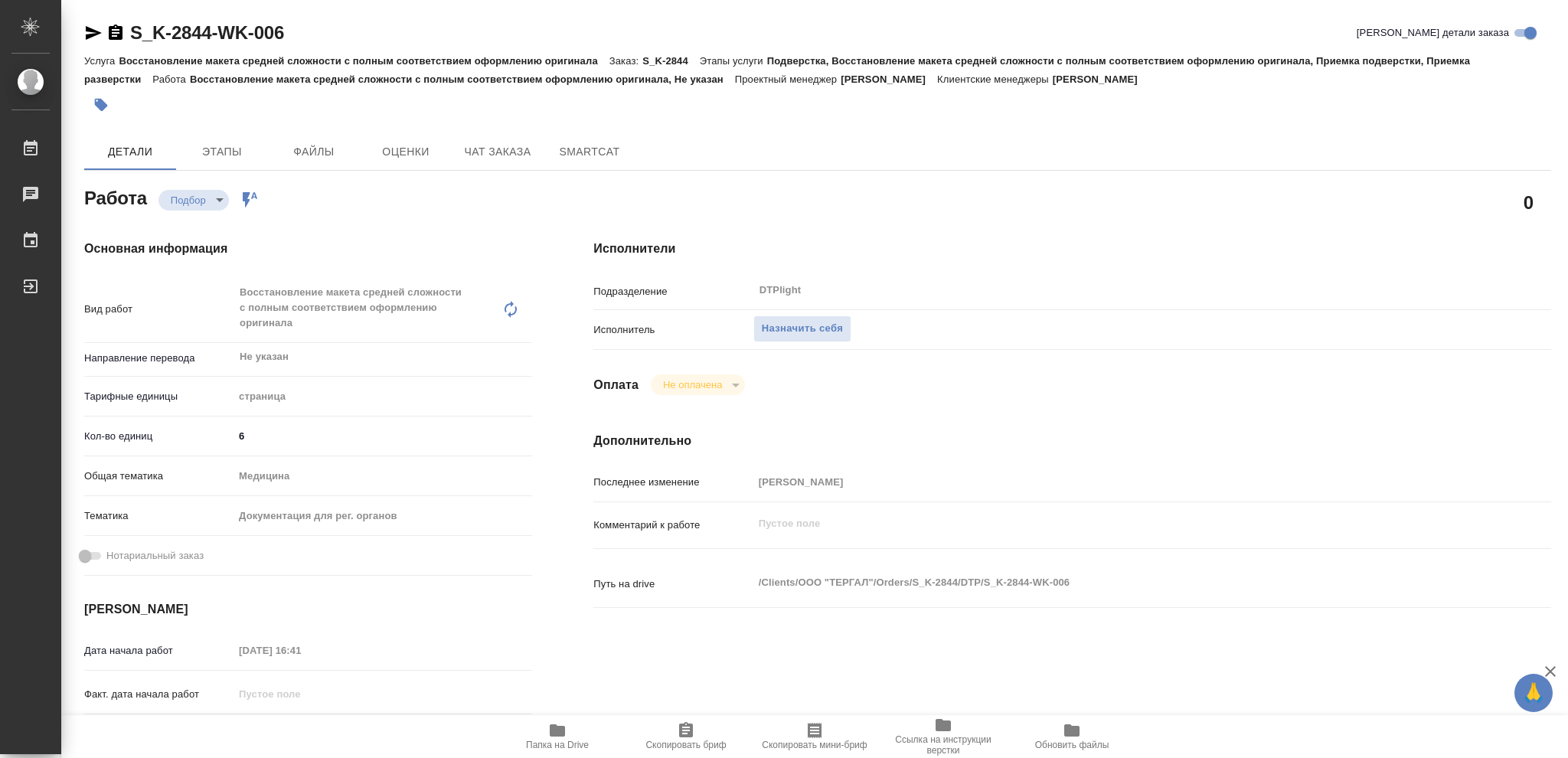
click at [559, 736] on icon "button" at bounding box center [558, 730] width 16 height 12
type textarea "x"
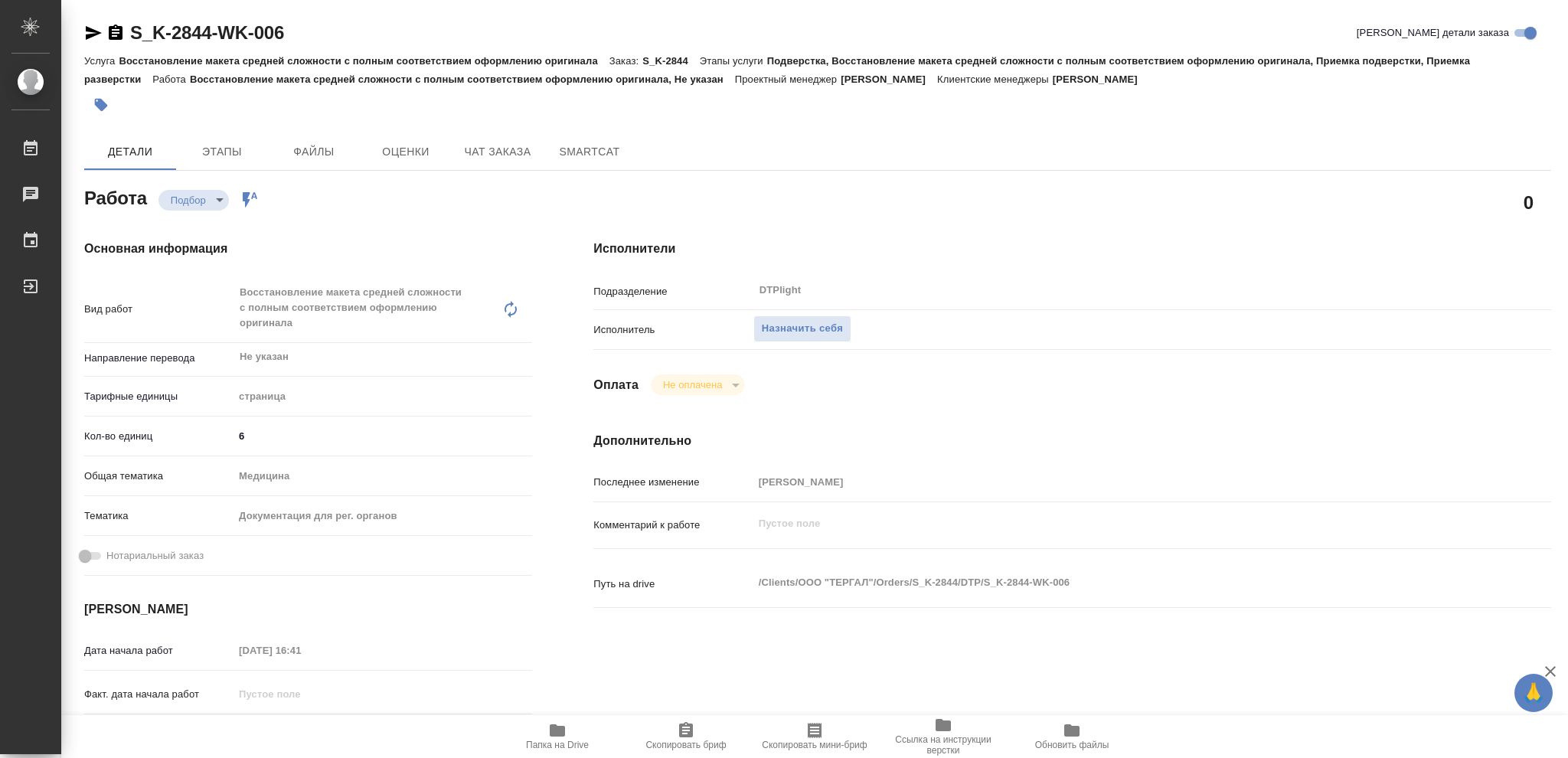
type textarea "x"
click at [805, 325] on span "Назначить себя" at bounding box center [802, 328] width 81 height 18
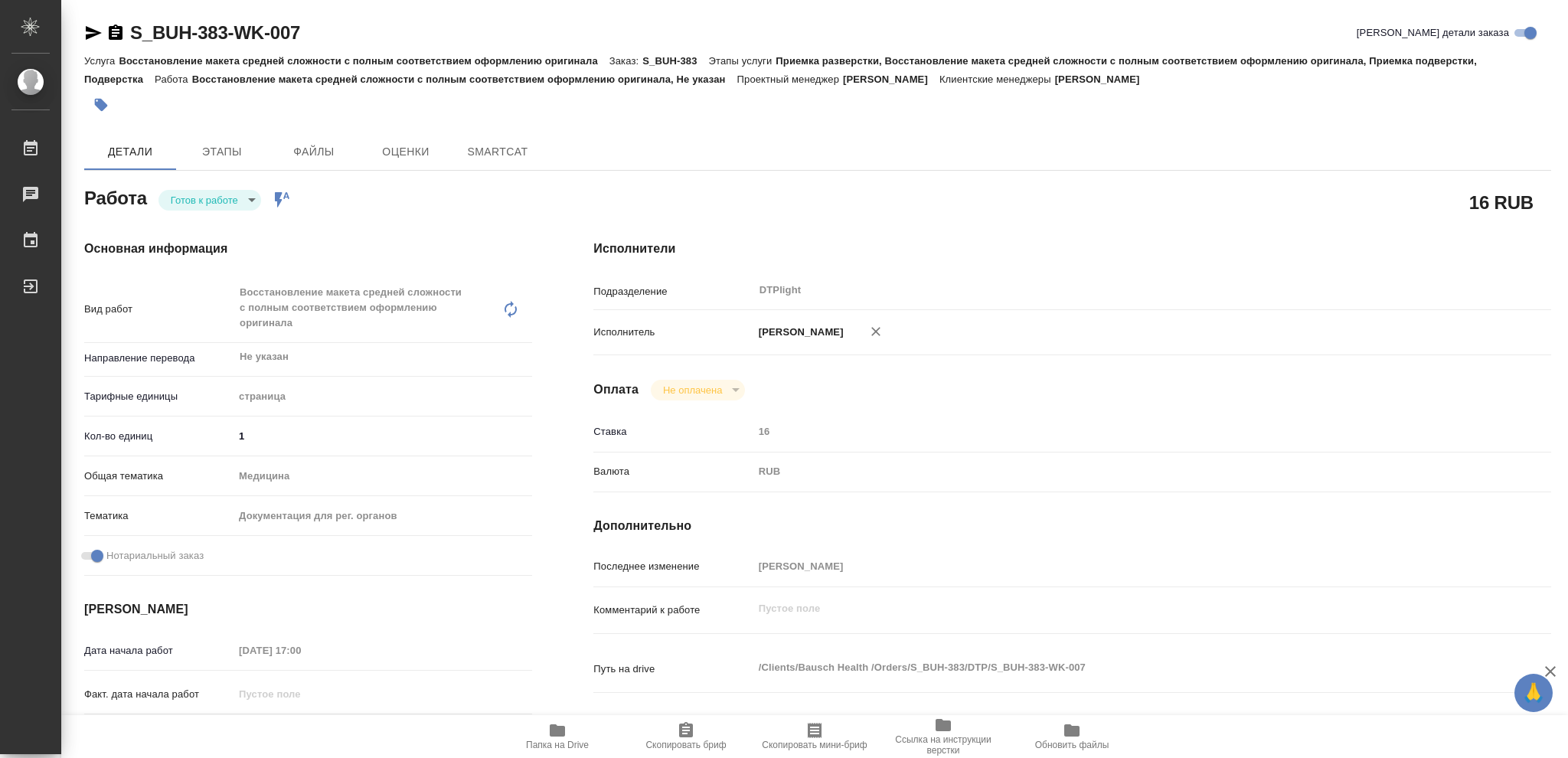
type textarea "x"
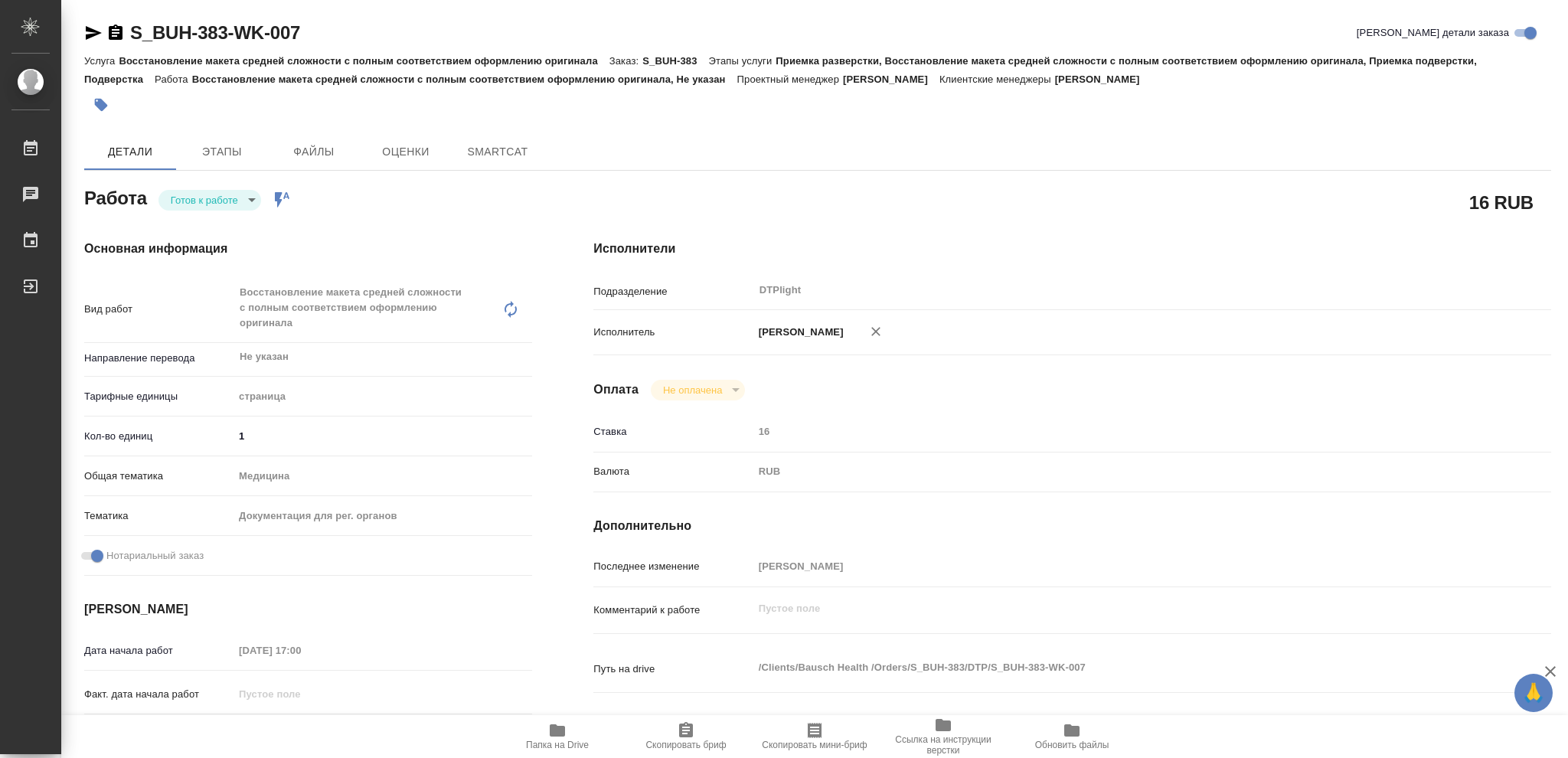
type textarea "x"
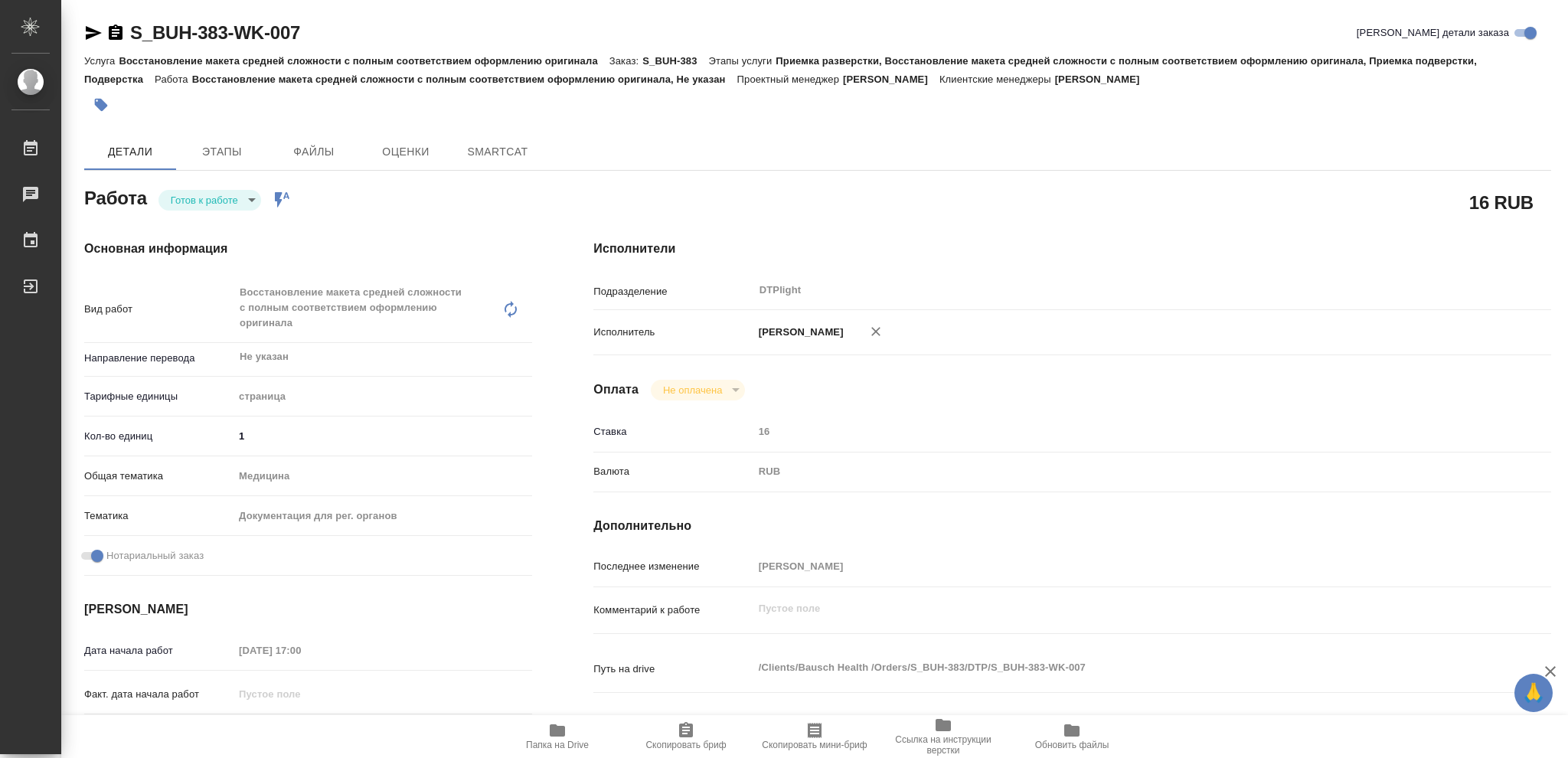
type textarea "x"
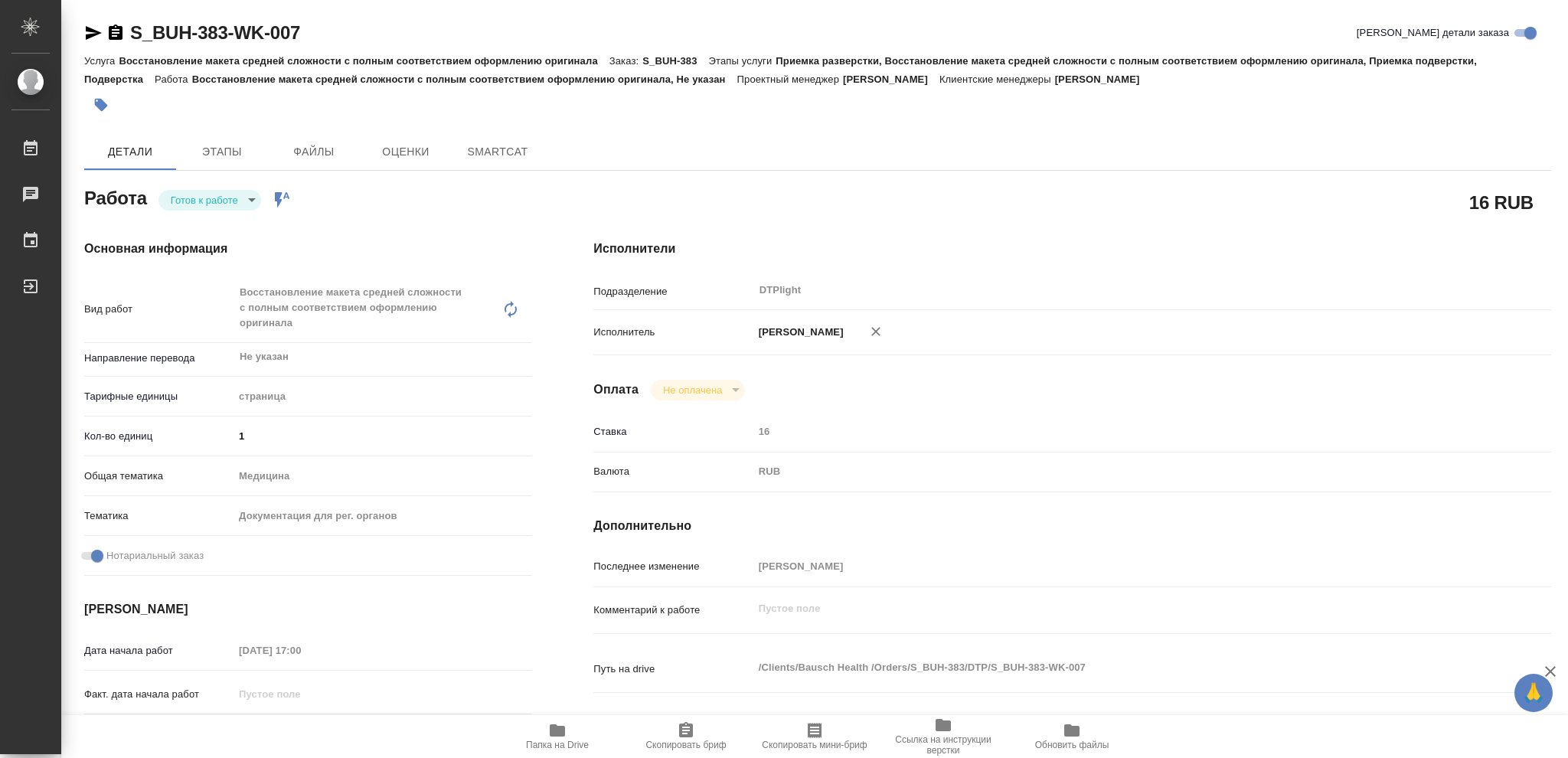
type textarea "x"
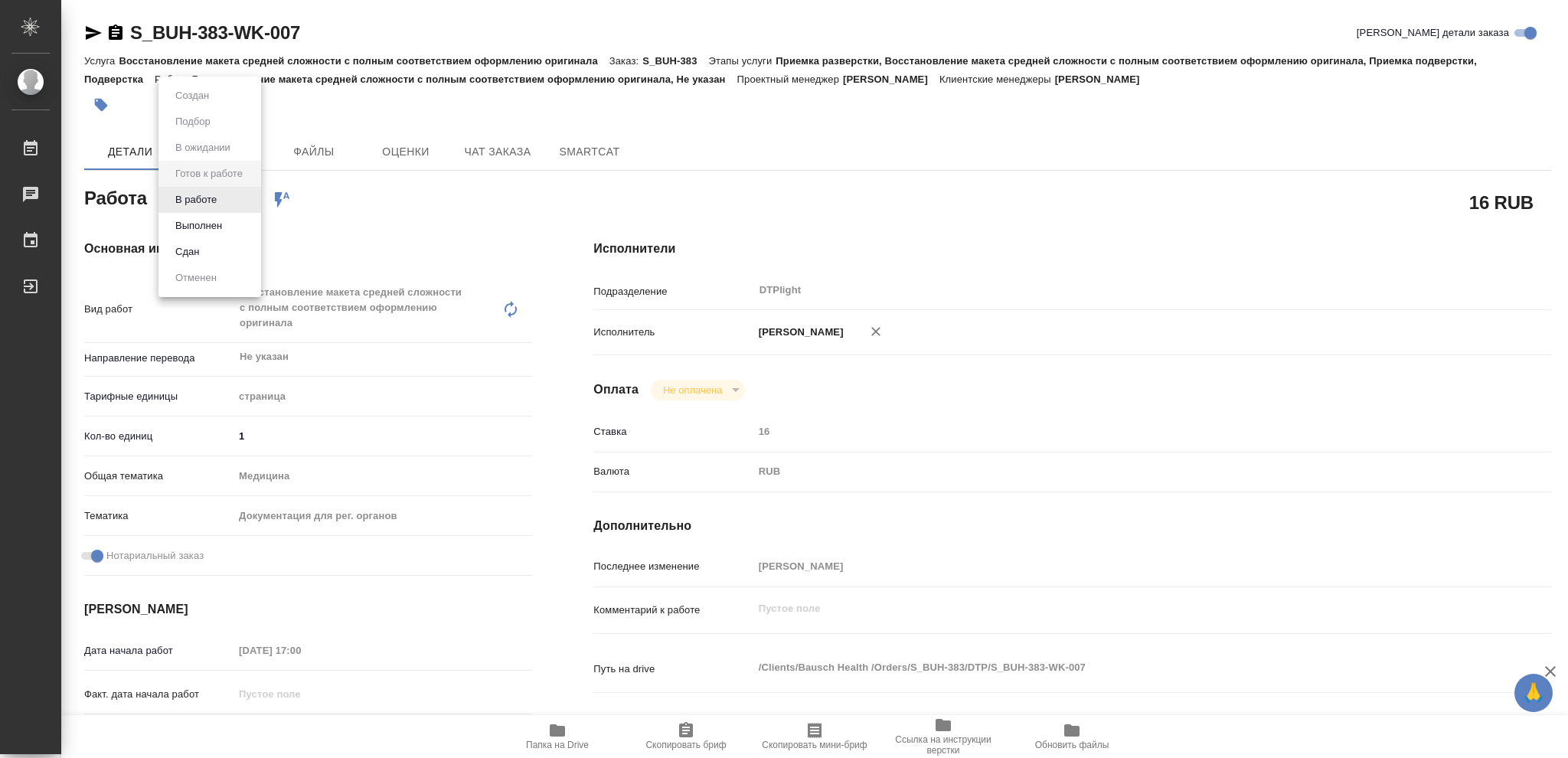
click at [251, 195] on body "🙏 .cls-1 fill:#fff; AWATERA [PERSON_NAME] Чаты График Выйти S_BUH-383-WK-007 Кр…" at bounding box center [784, 379] width 1568 height 758
type textarea "x"
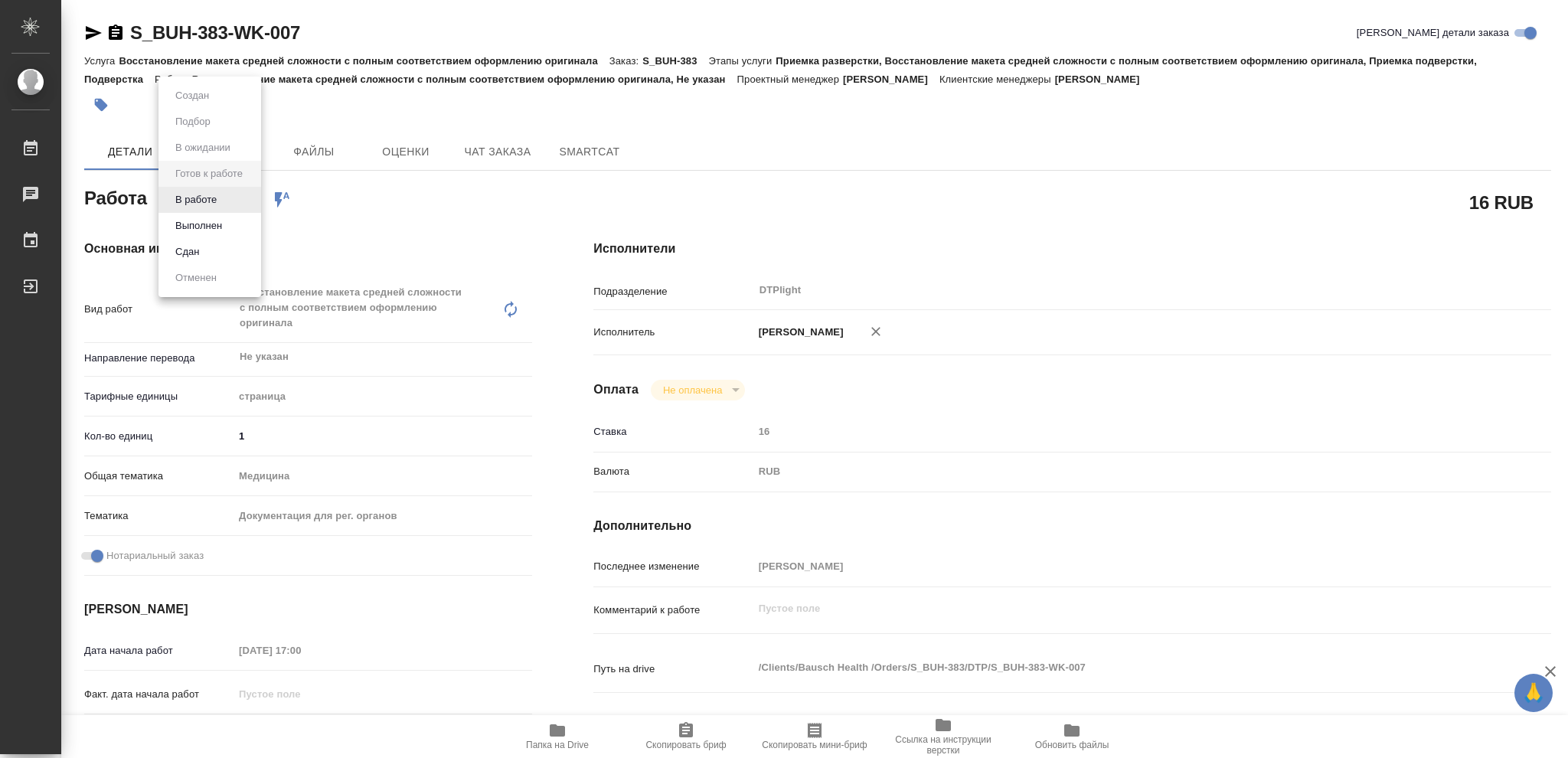
type textarea "x"
click at [213, 199] on button "В работе" at bounding box center [196, 199] width 50 height 17
type textarea "x"
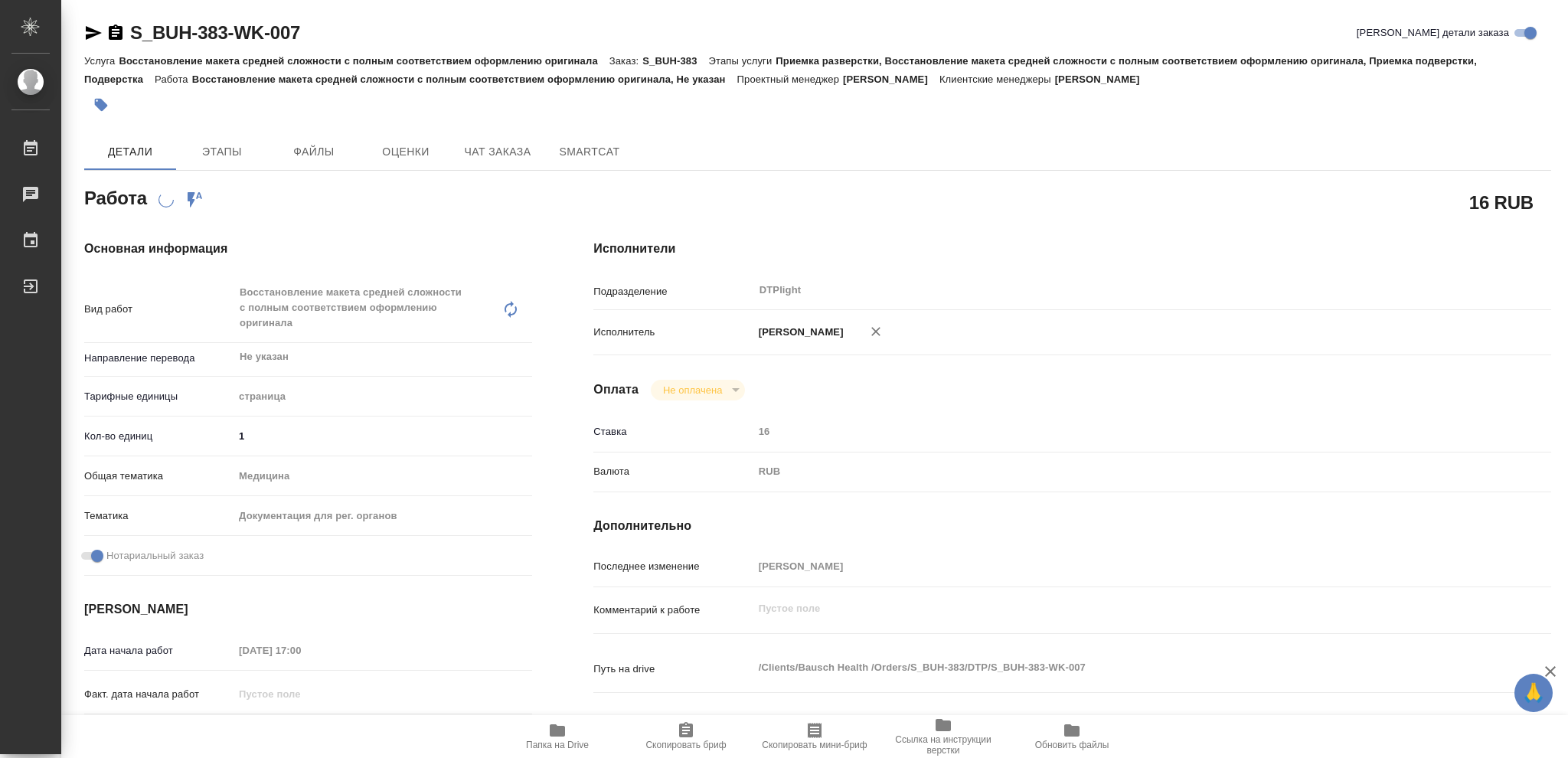
type textarea "x"
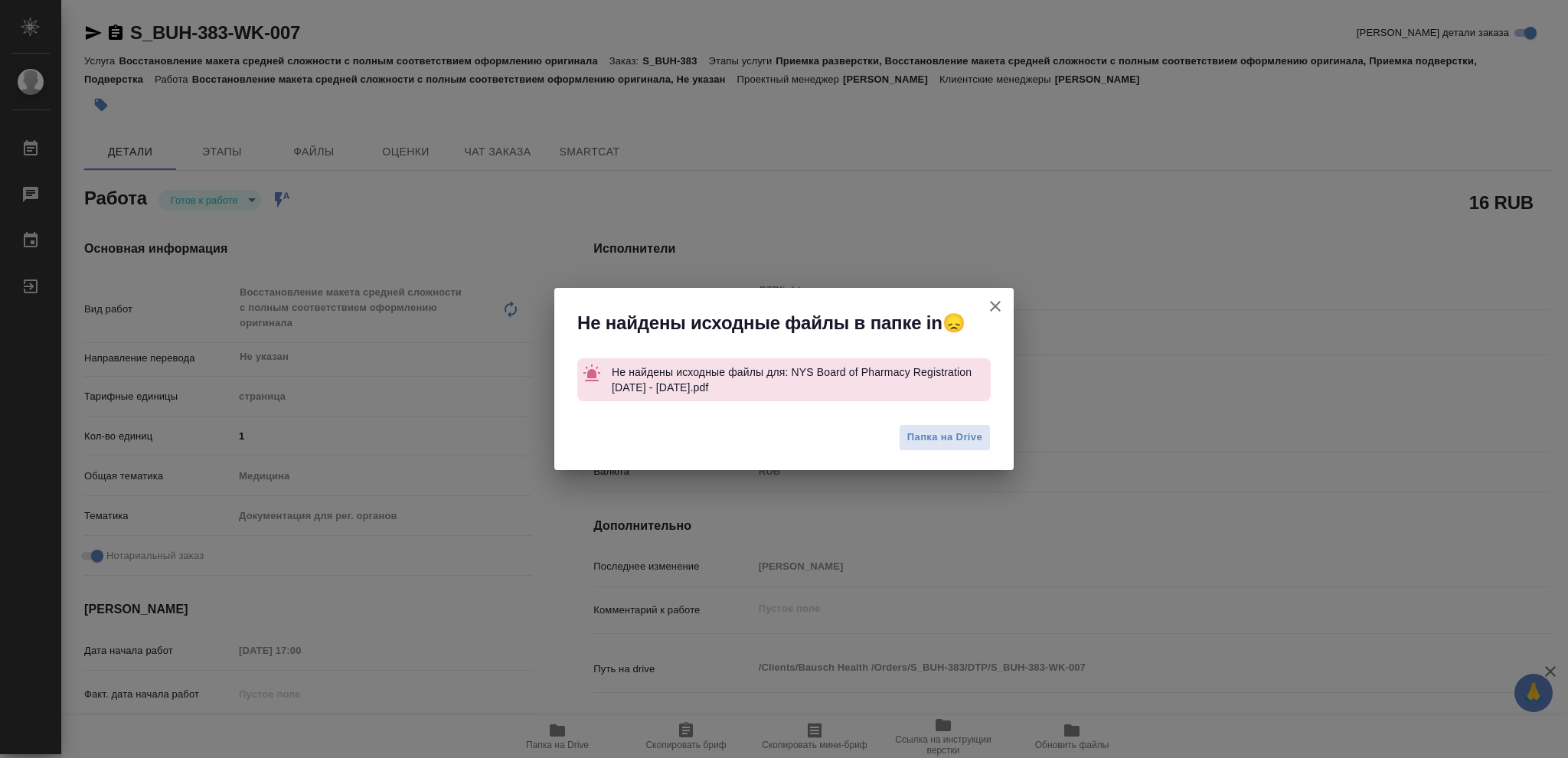
type textarea "x"
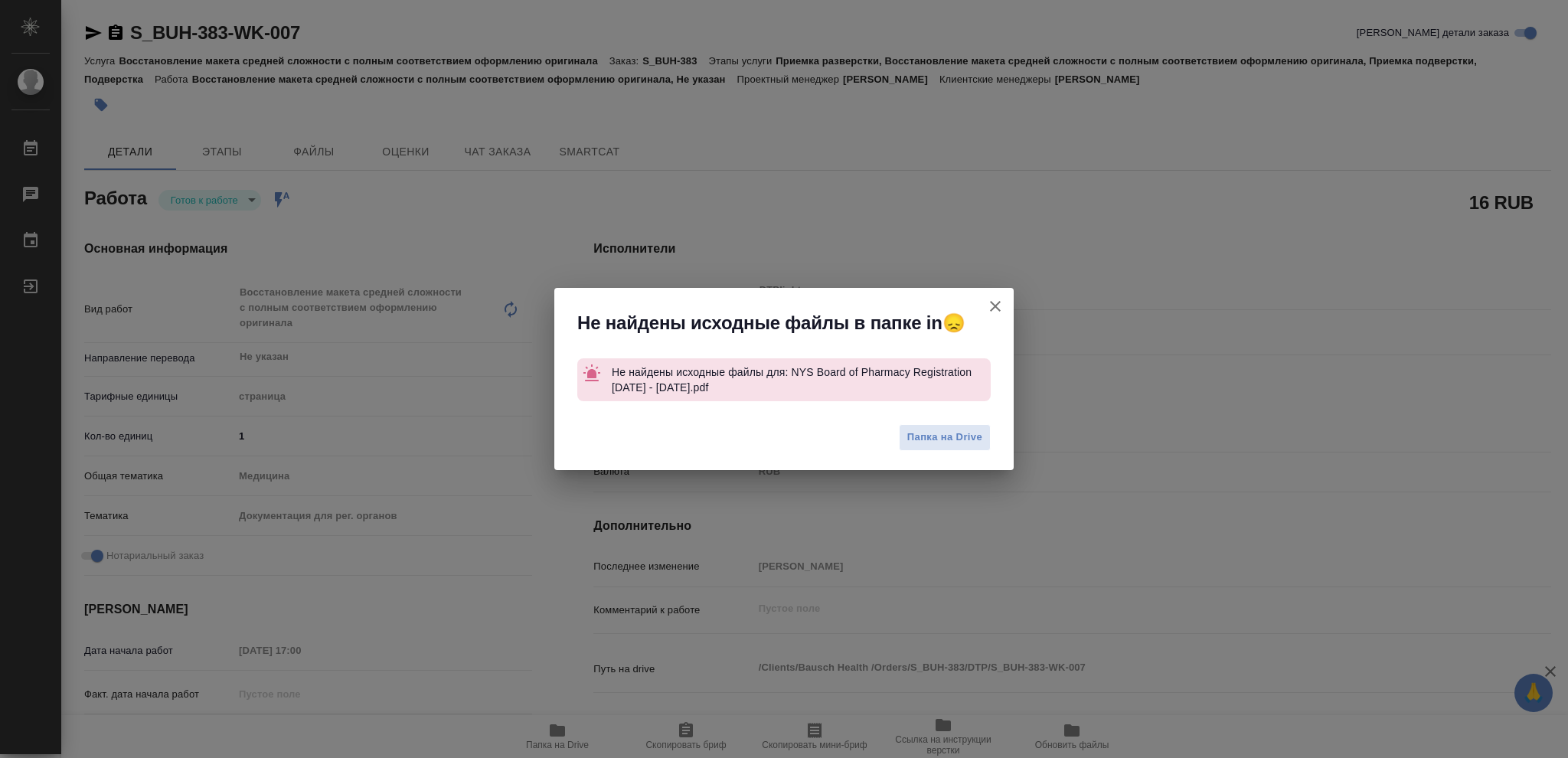
type textarea "x"
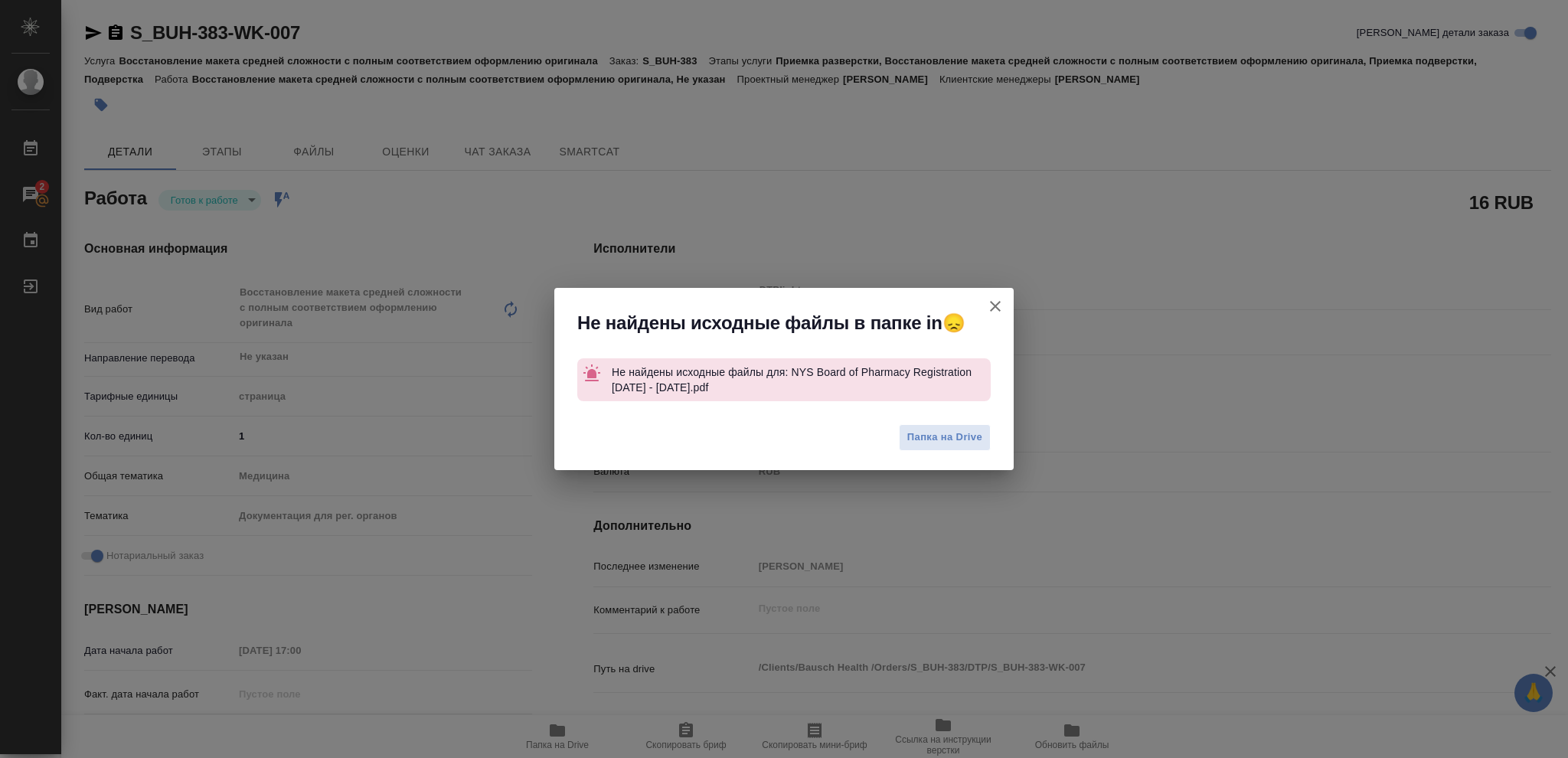
type textarea "x"
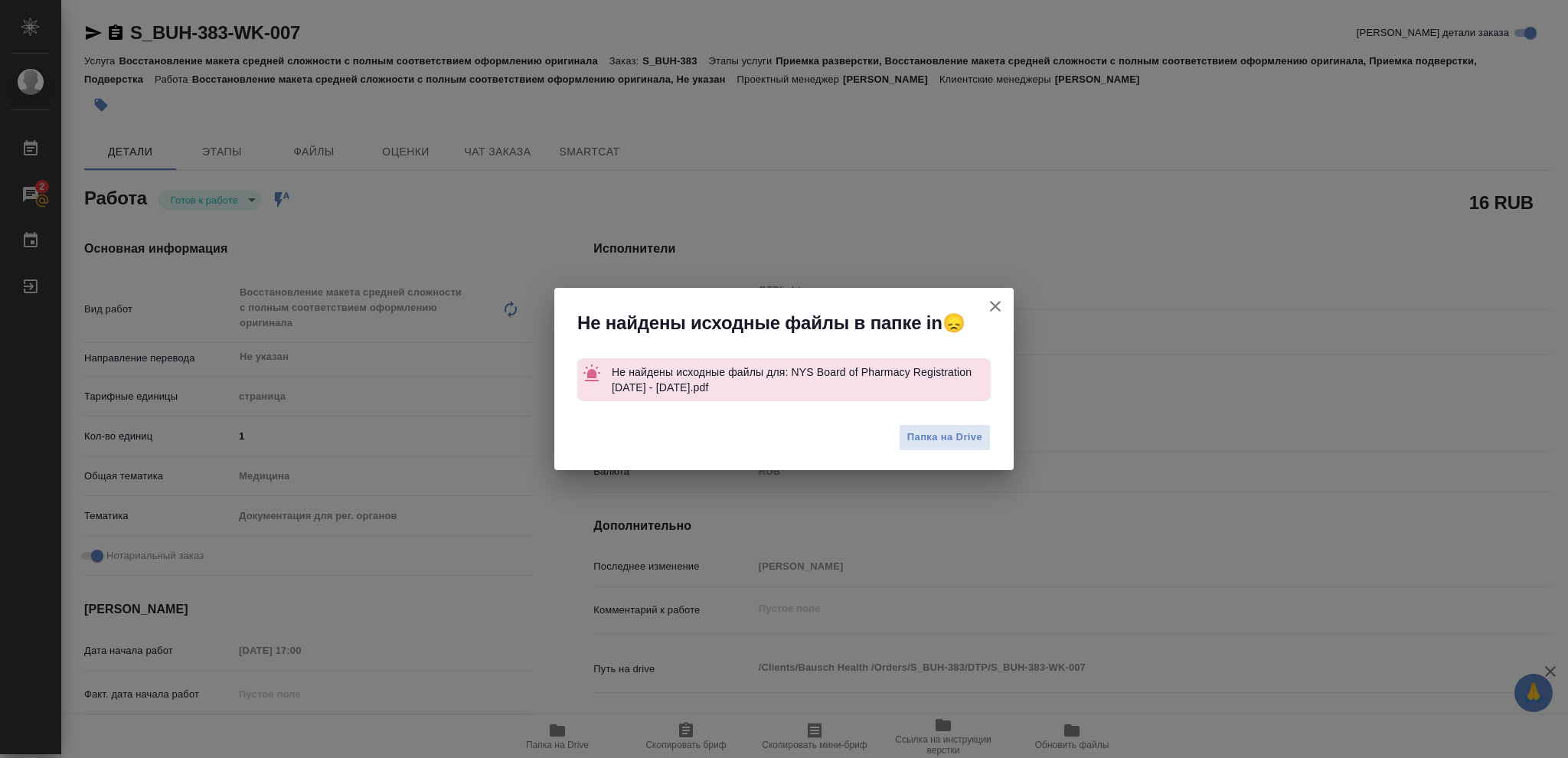
click at [999, 305] on icon "button" at bounding box center [996, 306] width 19 height 19
type textarea "x"
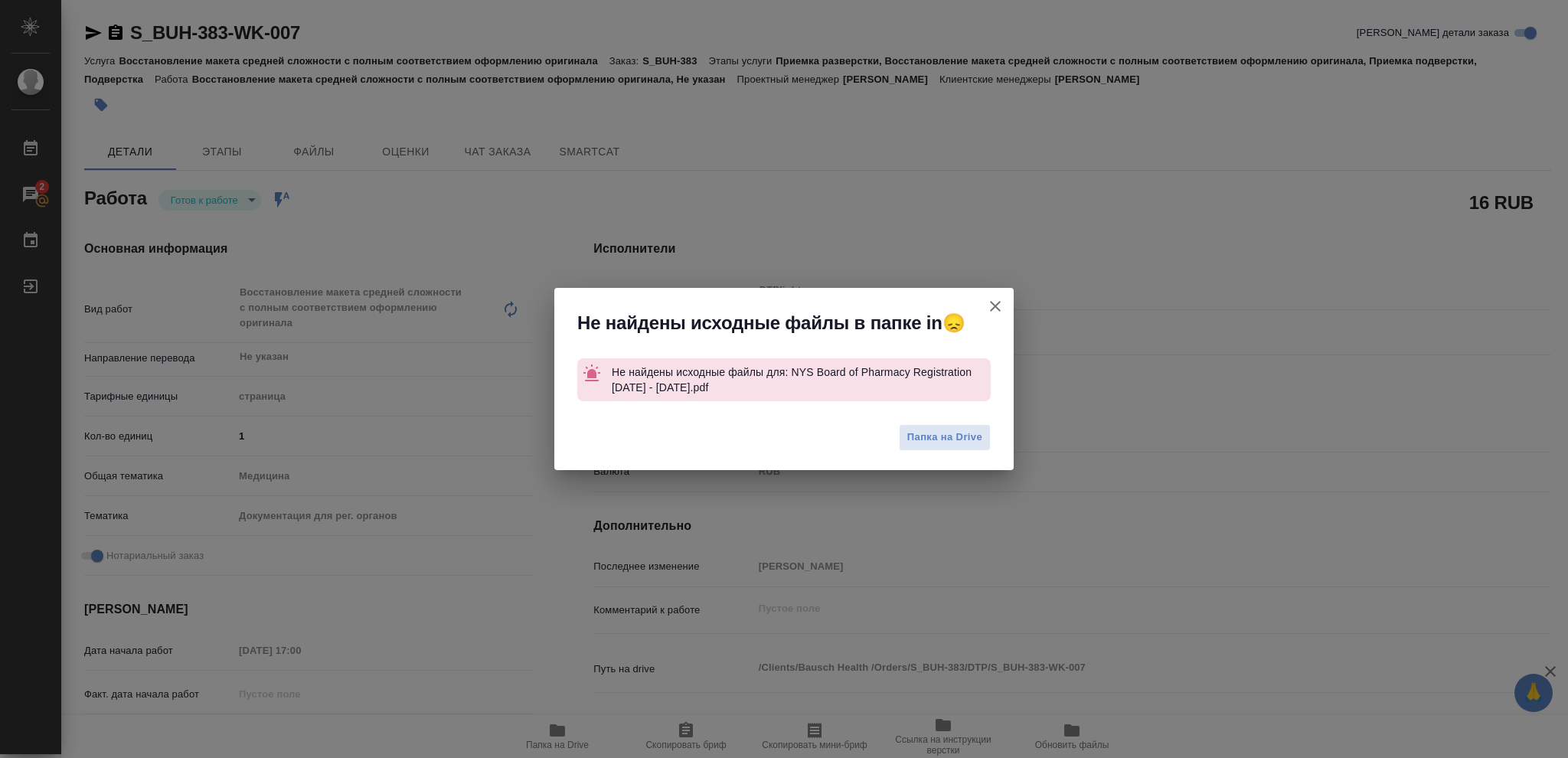
type textarea "x"
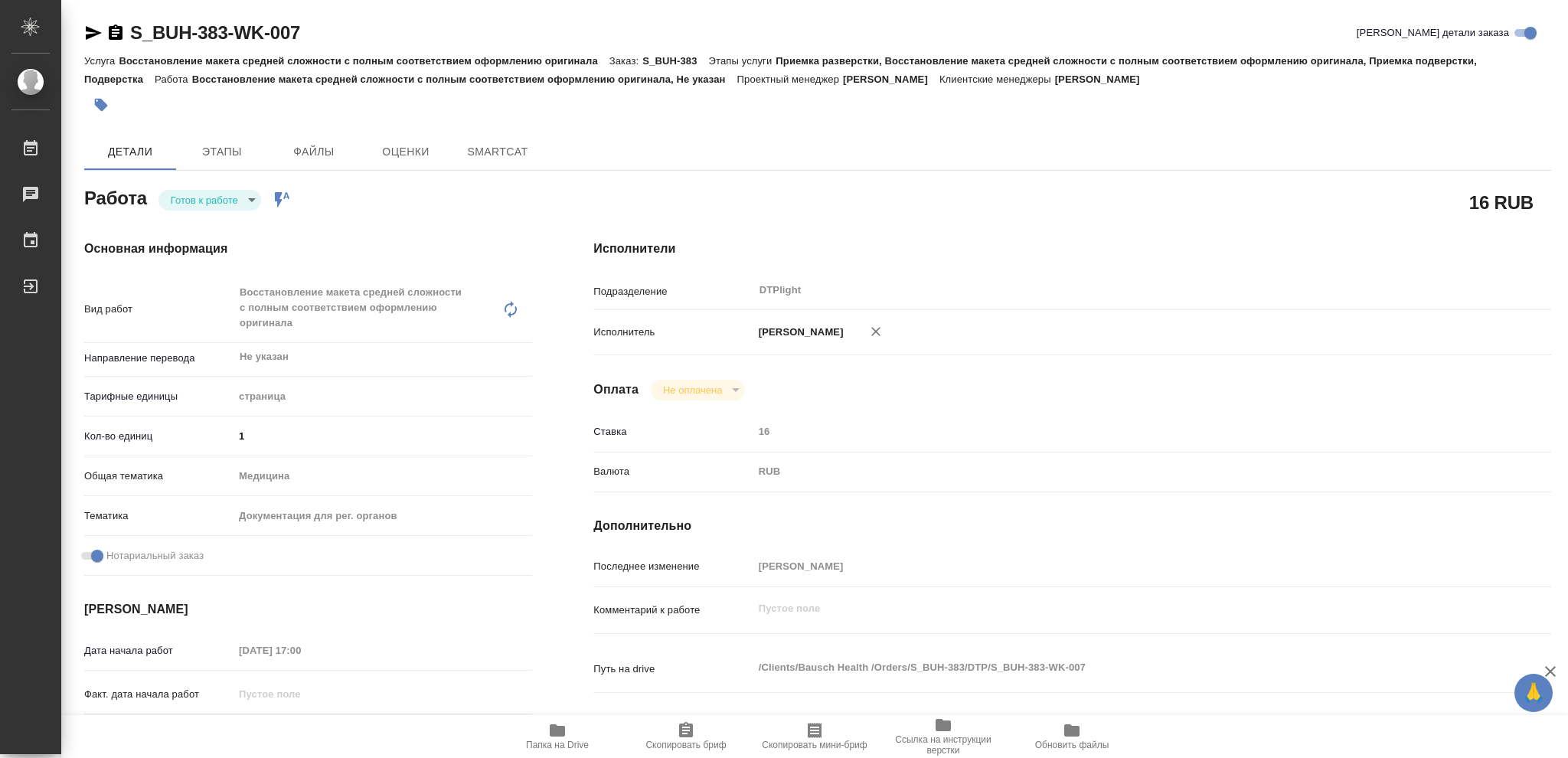
type textarea "x"
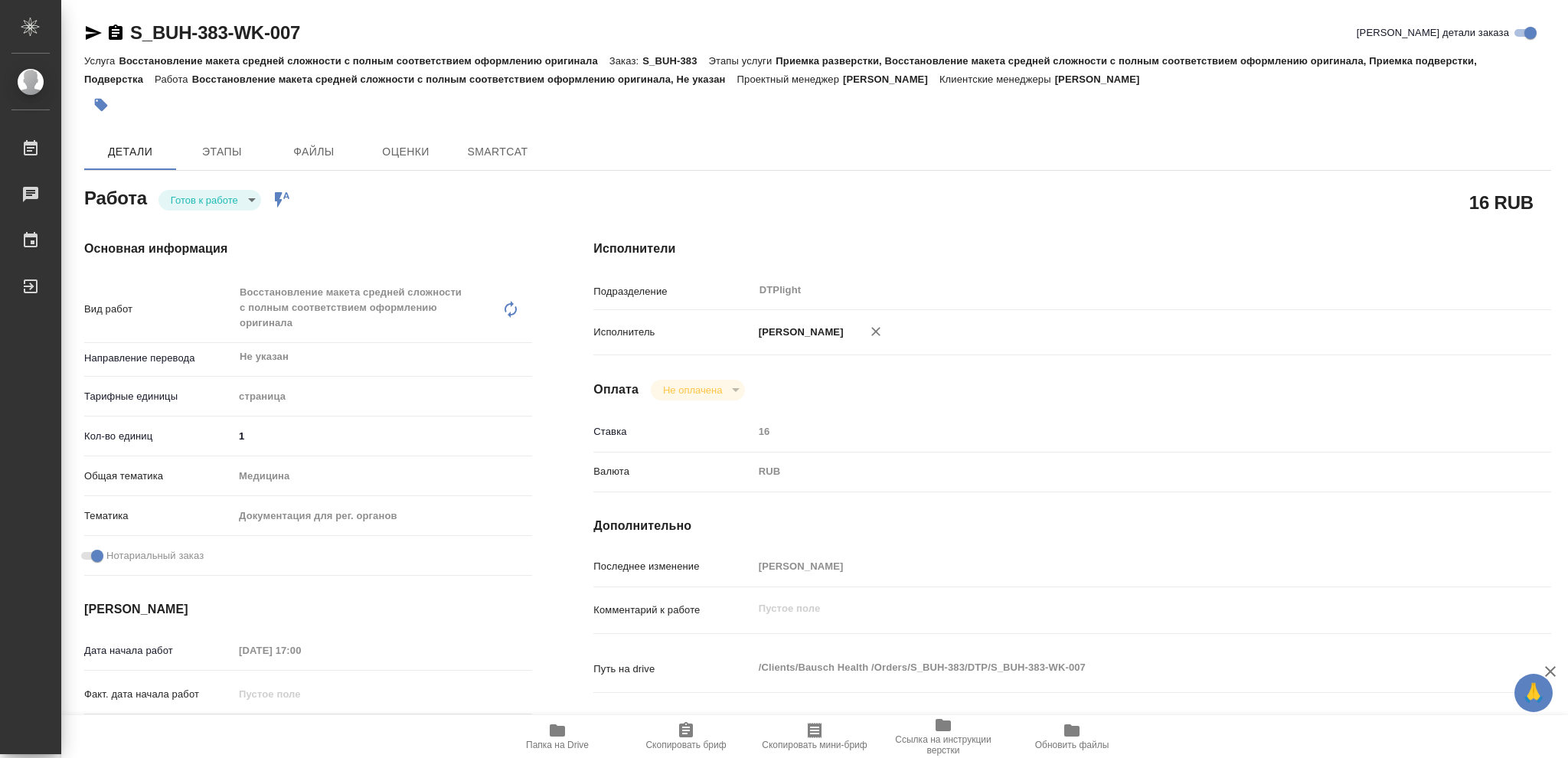
type textarea "x"
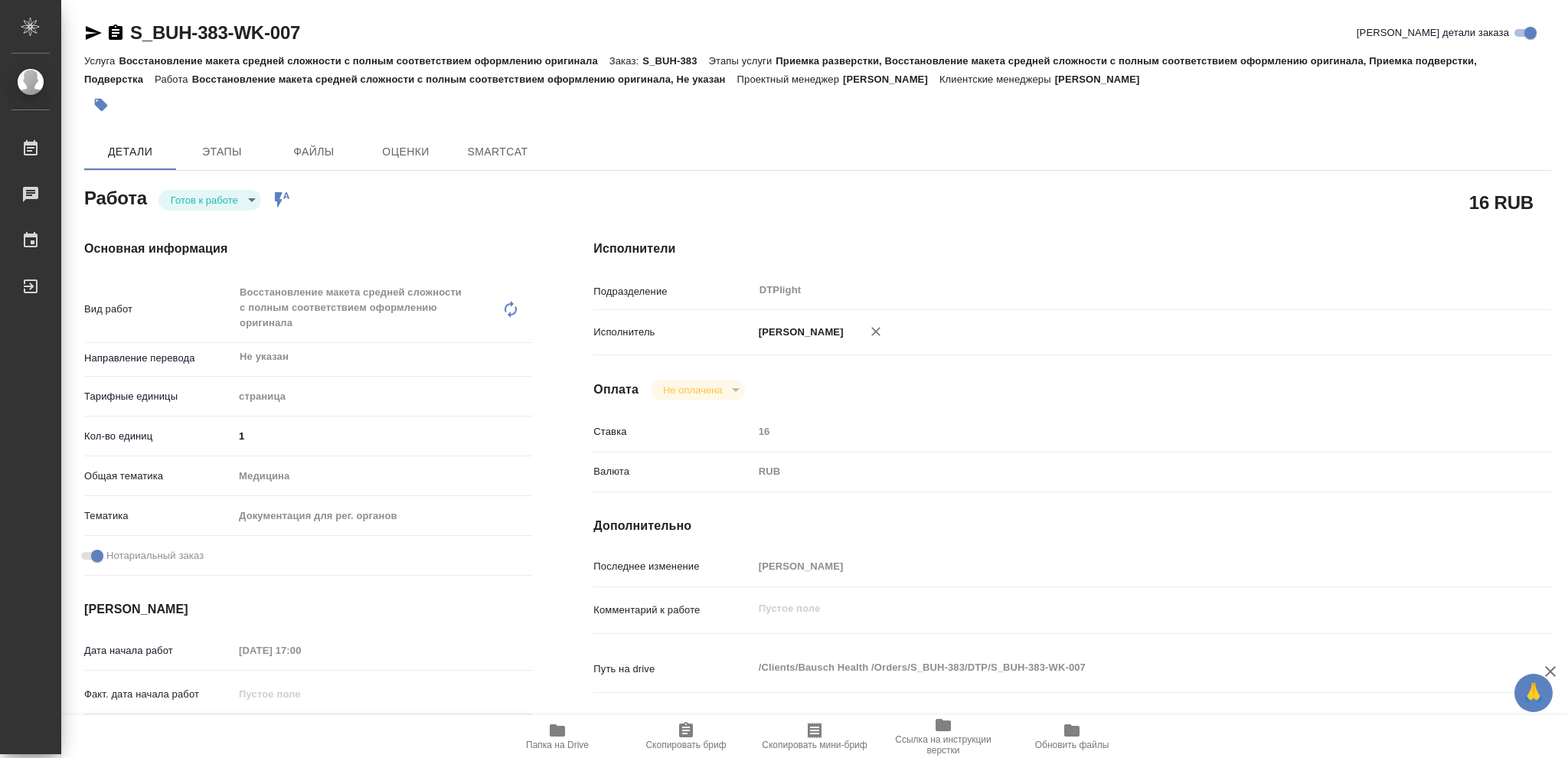
type textarea "x"
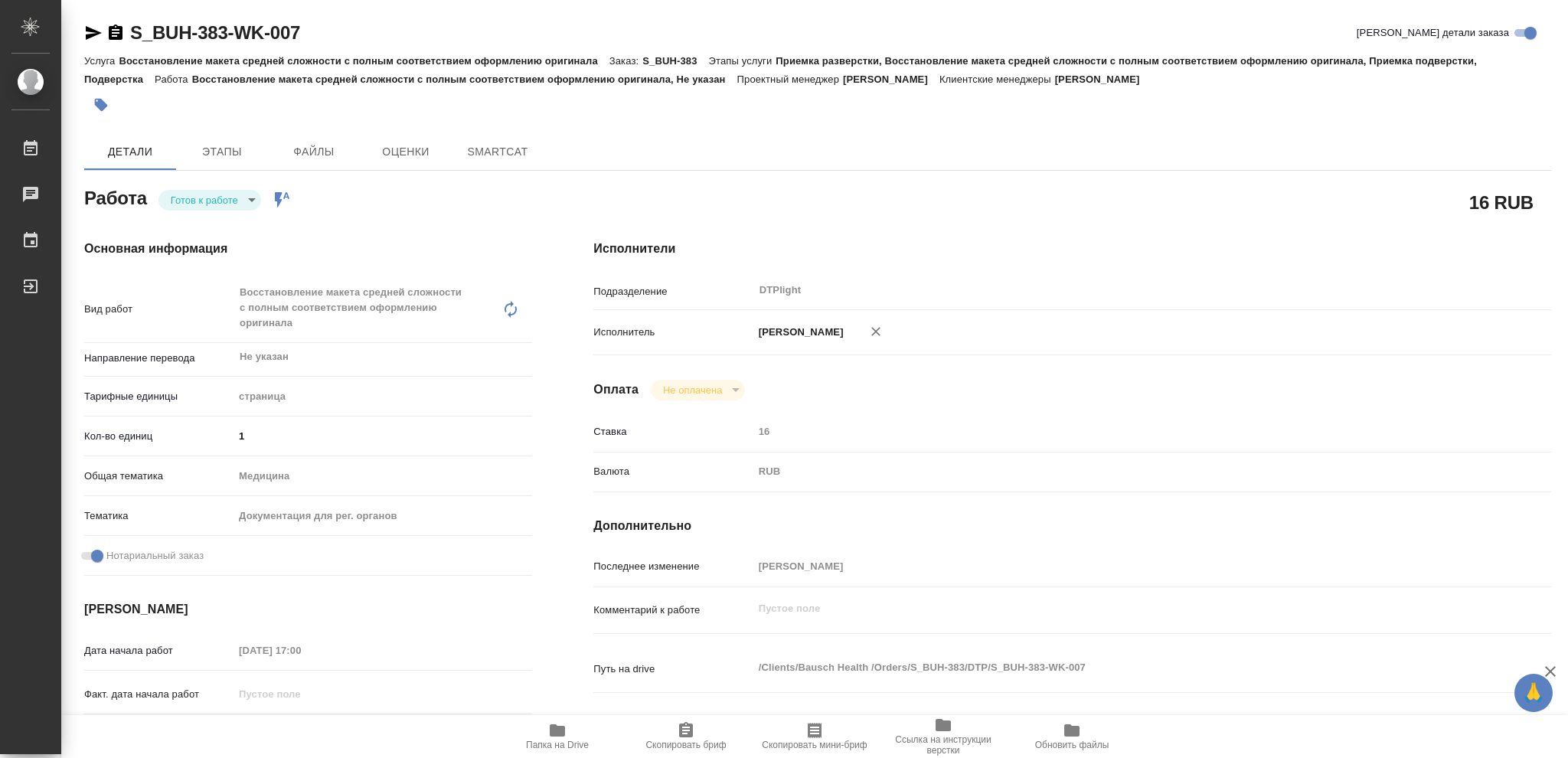
type textarea "x"
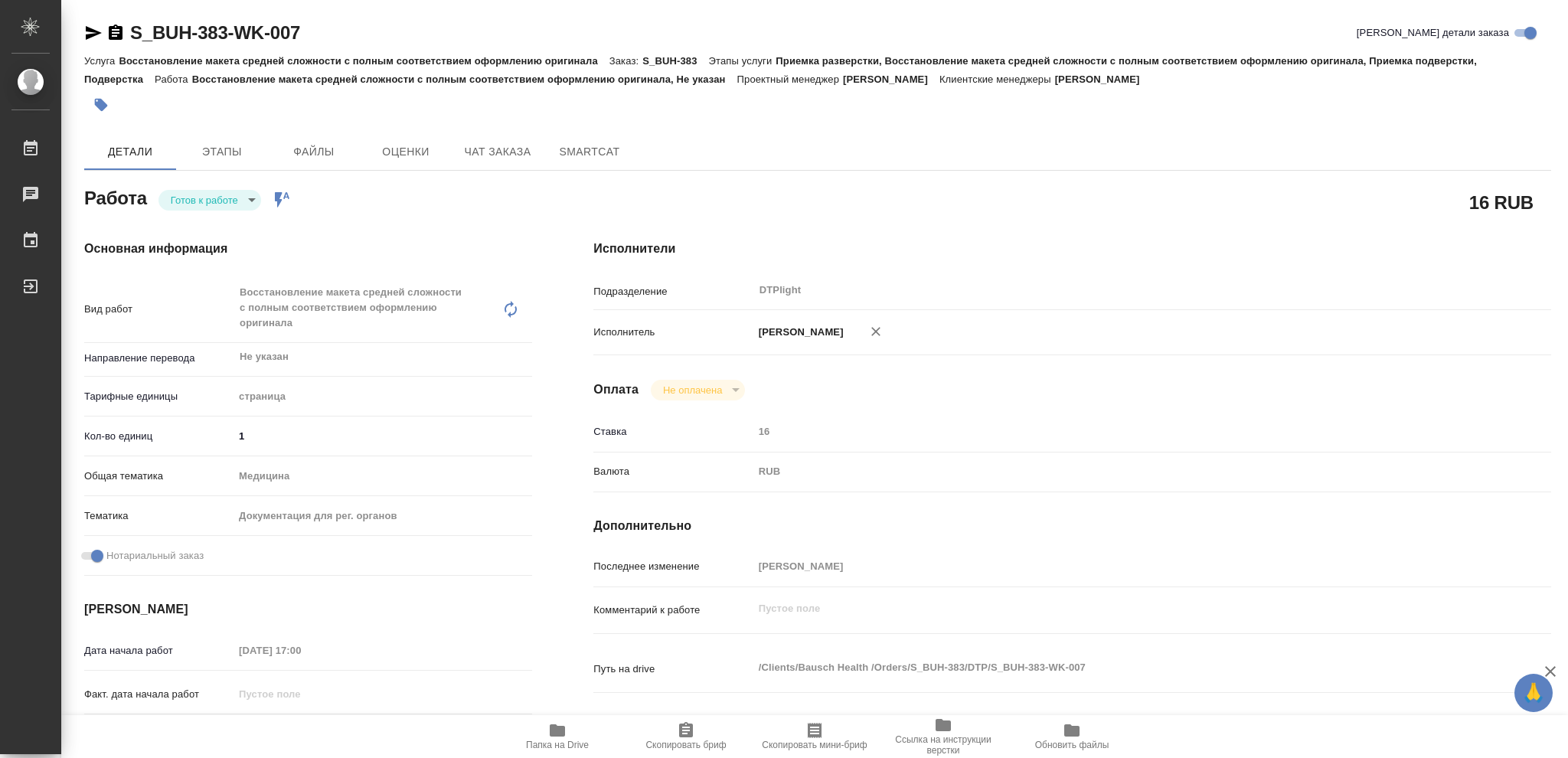
click at [252, 197] on body "🙏 .cls-1 fill:#fff; AWATERA Vasileva Olga Работы Чаты График Выйти S_BUH-383-WK…" at bounding box center [784, 379] width 1568 height 758
type textarea "x"
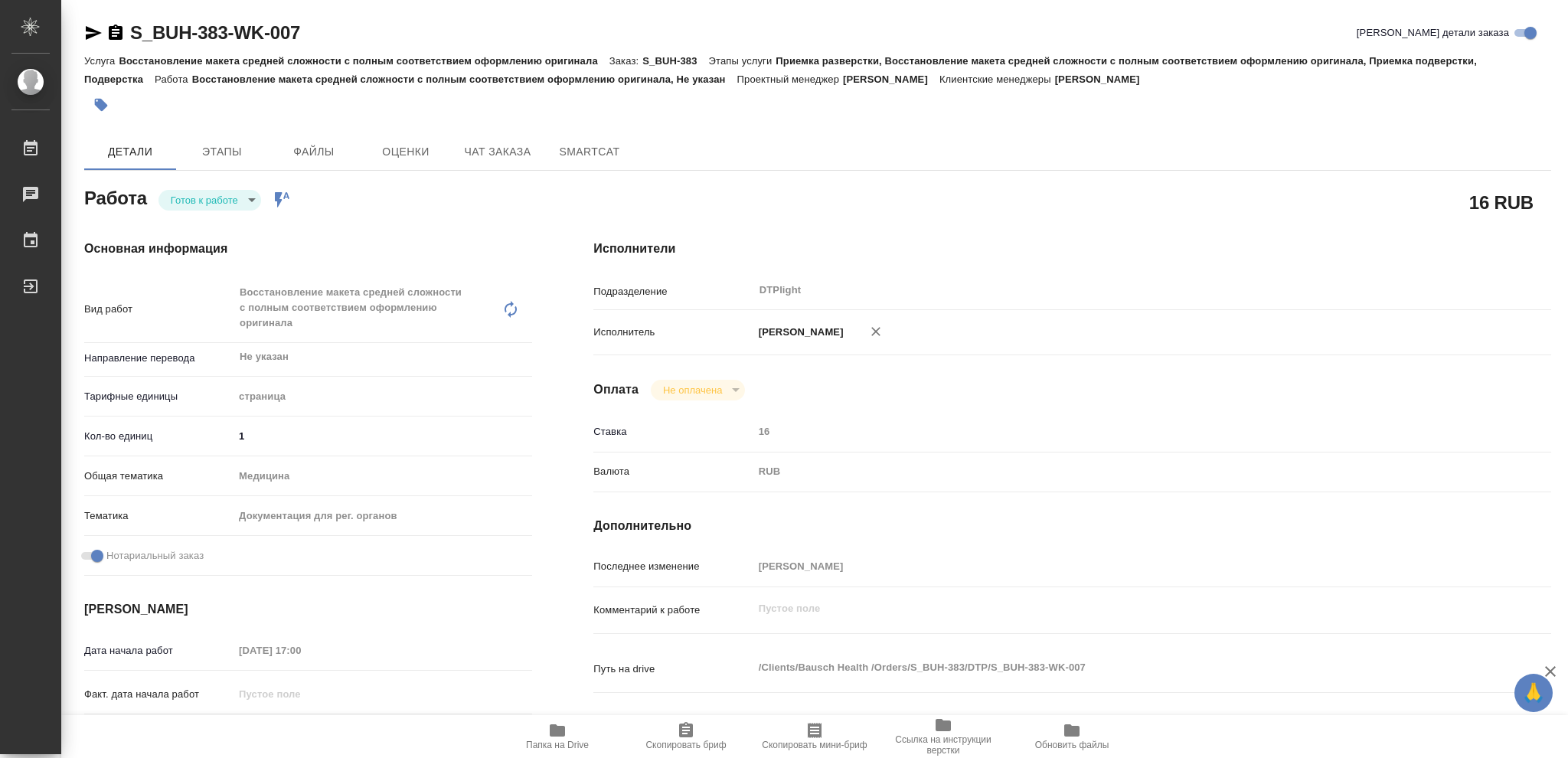
type textarea "x"
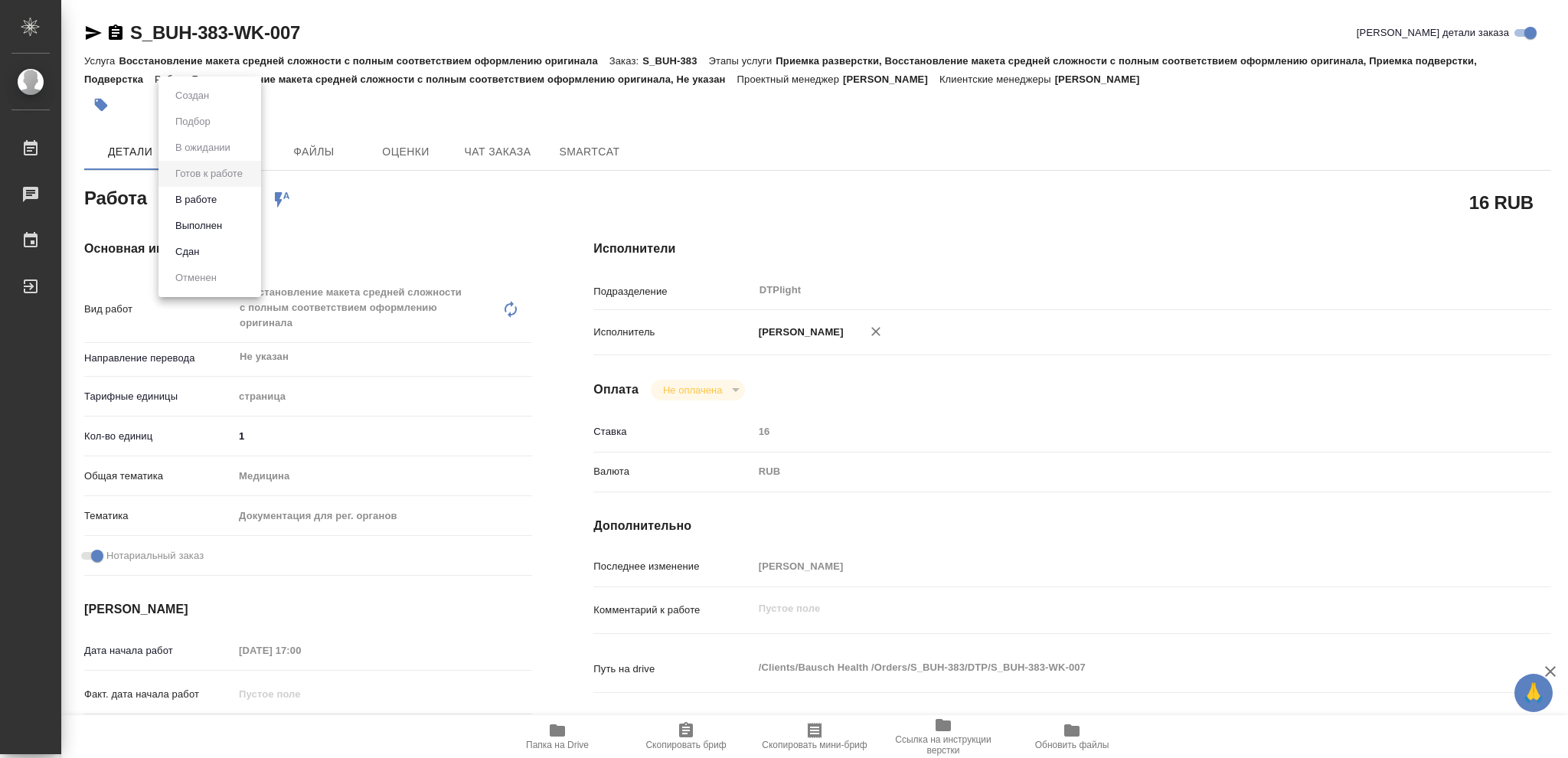
type textarea "x"
click at [204, 205] on button "В работе" at bounding box center [196, 199] width 50 height 17
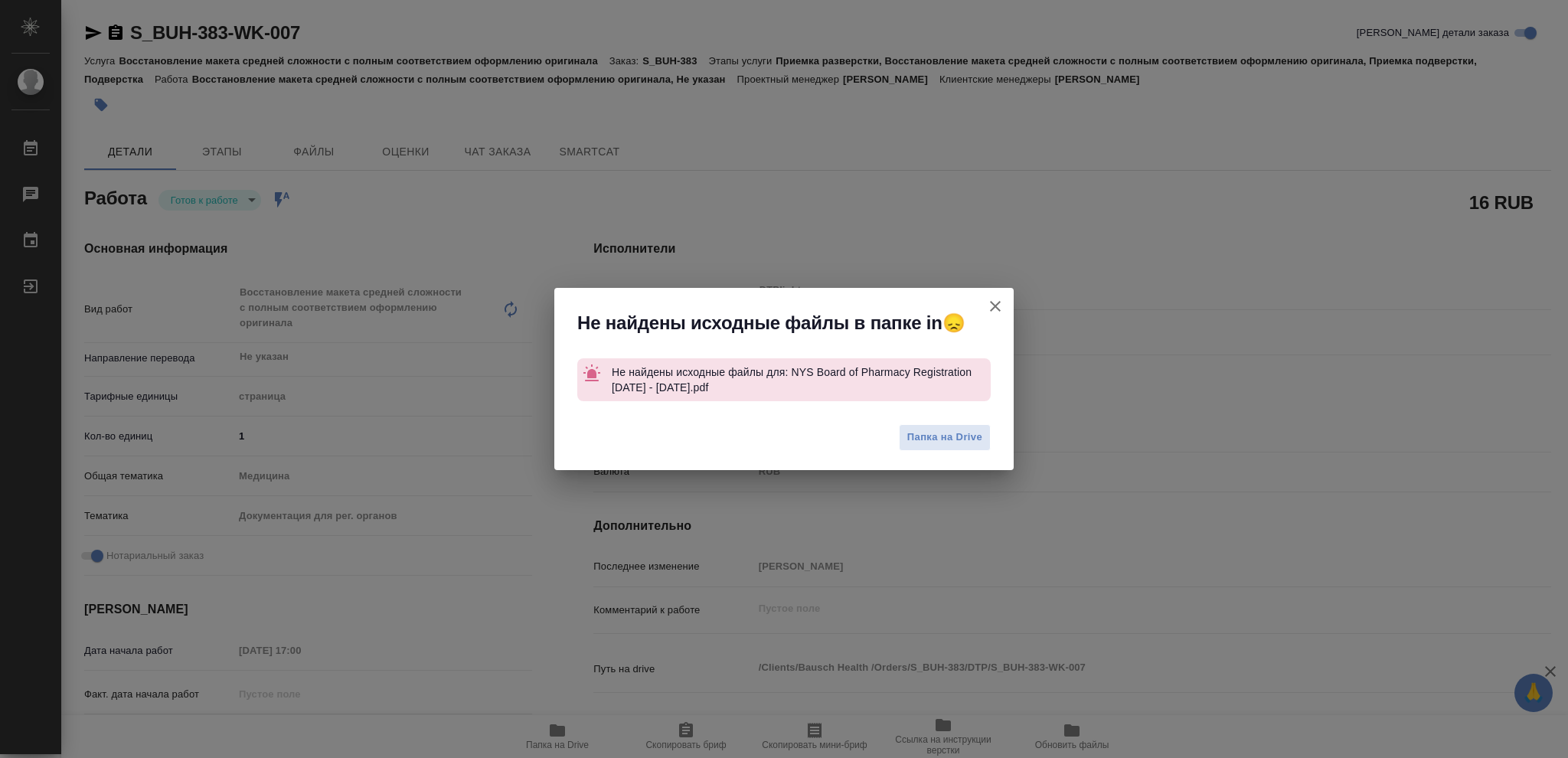
type textarea "x"
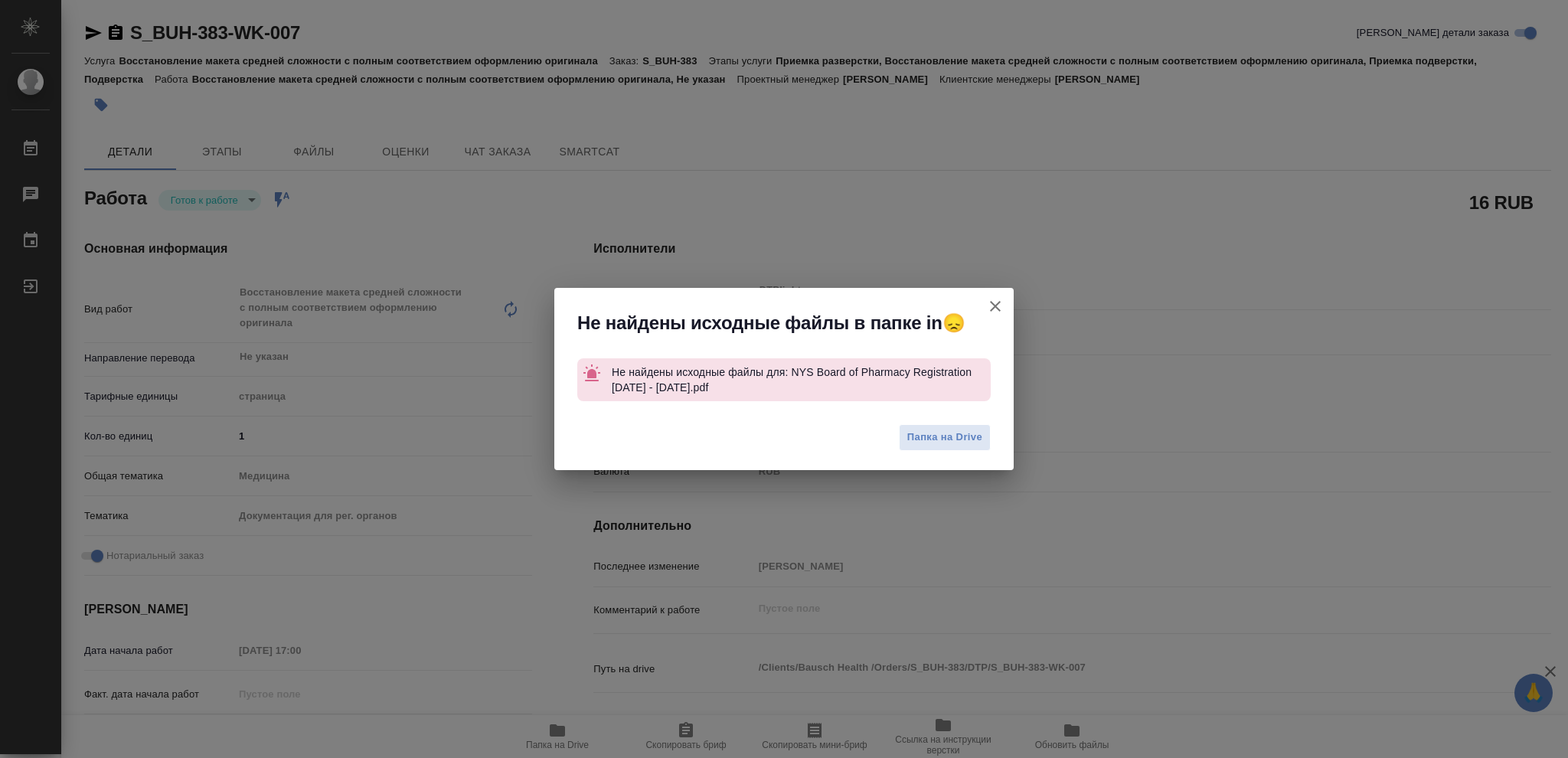
type textarea "x"
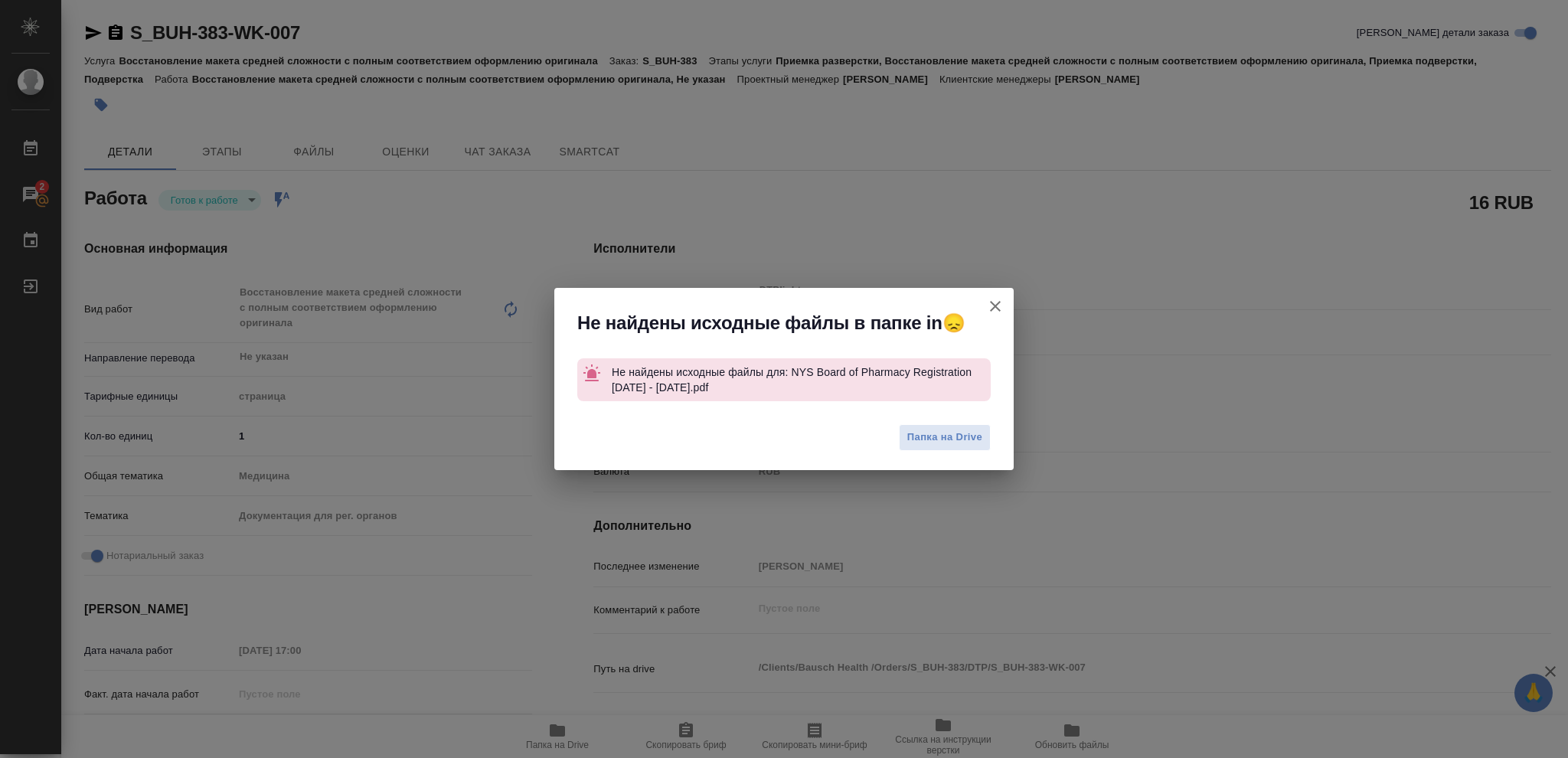
type textarea "x"
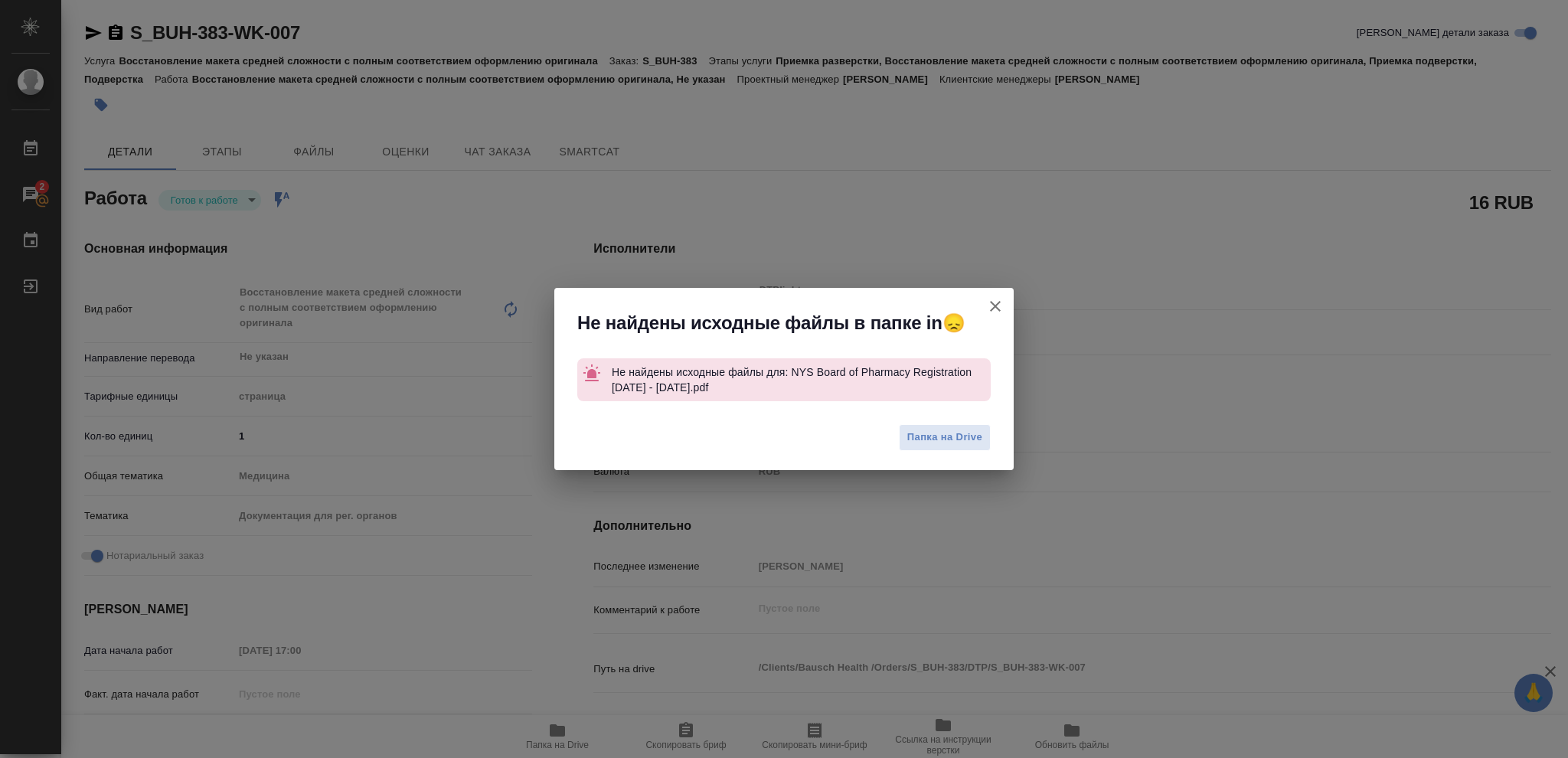
click at [997, 304] on icon "button" at bounding box center [996, 306] width 11 height 11
type textarea "x"
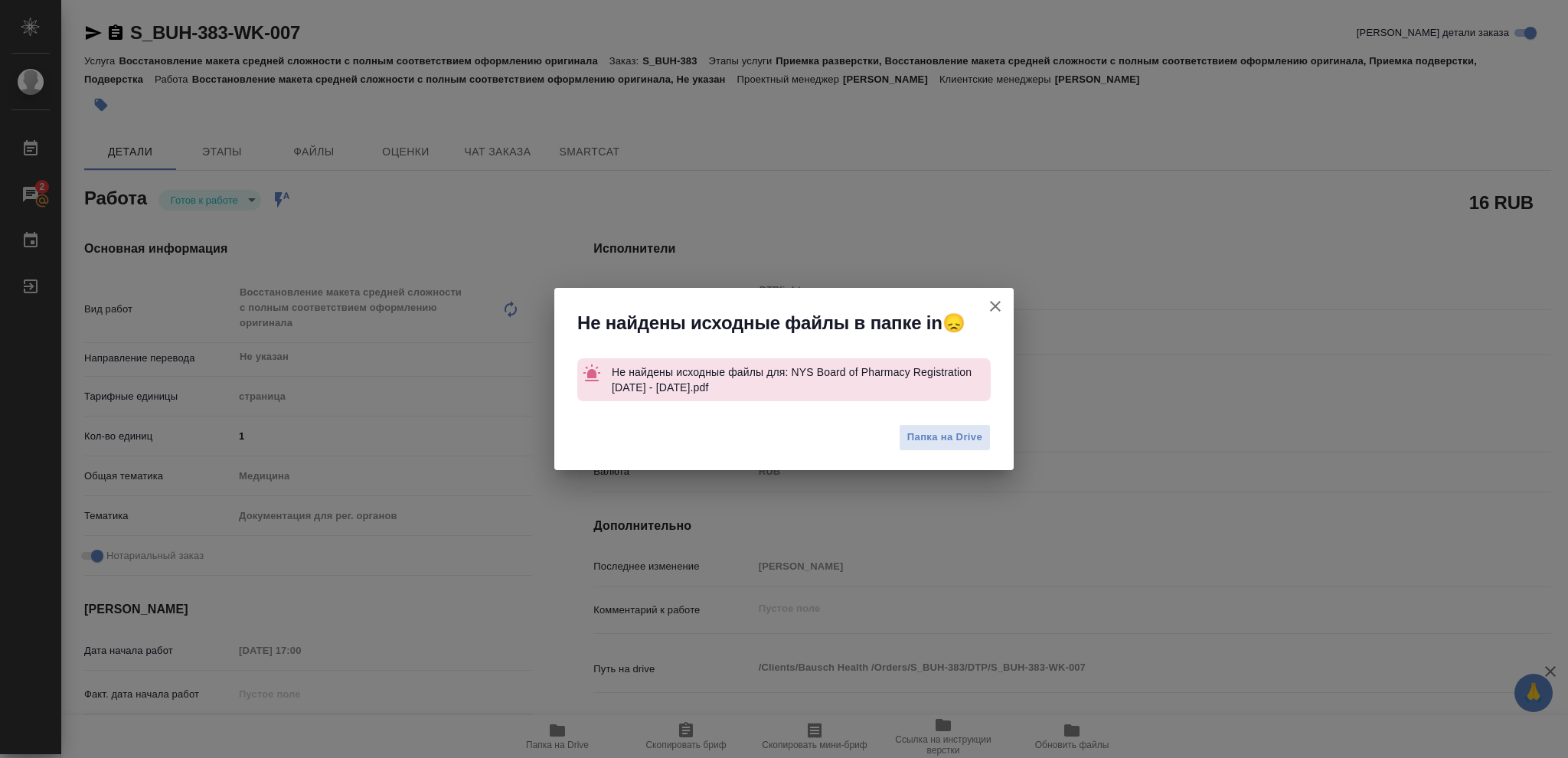
type textarea "x"
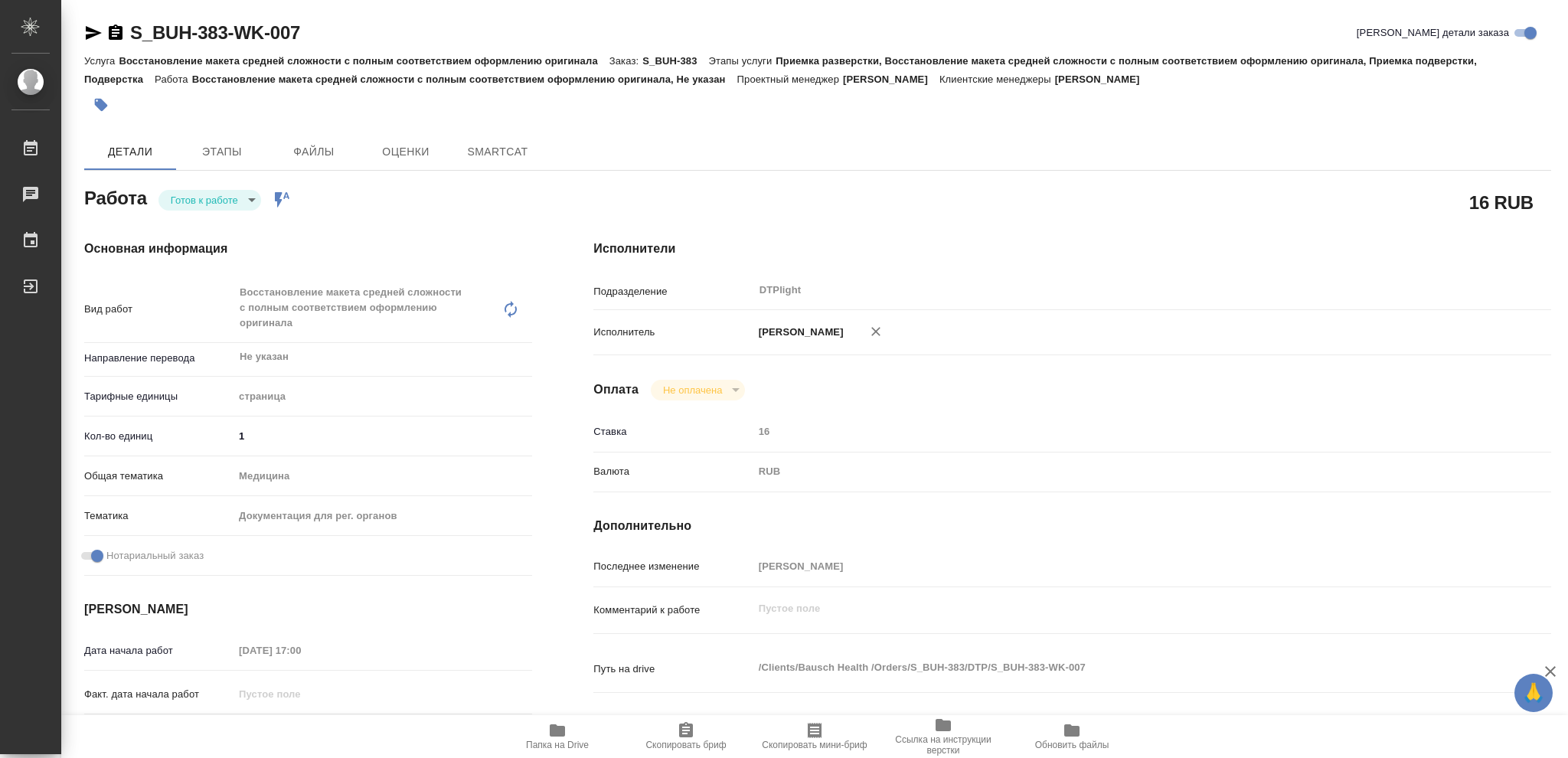
type textarea "x"
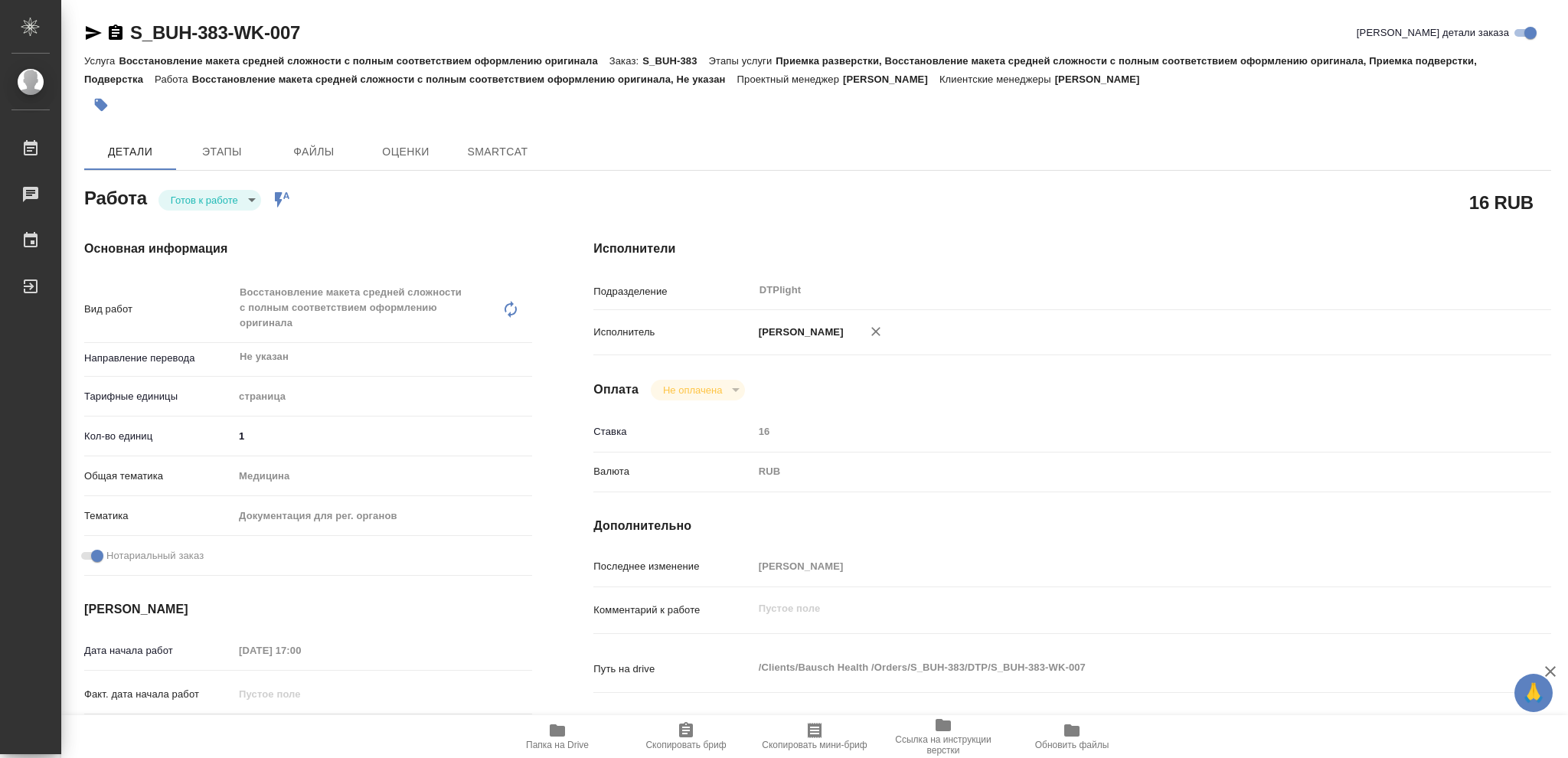
type textarea "x"
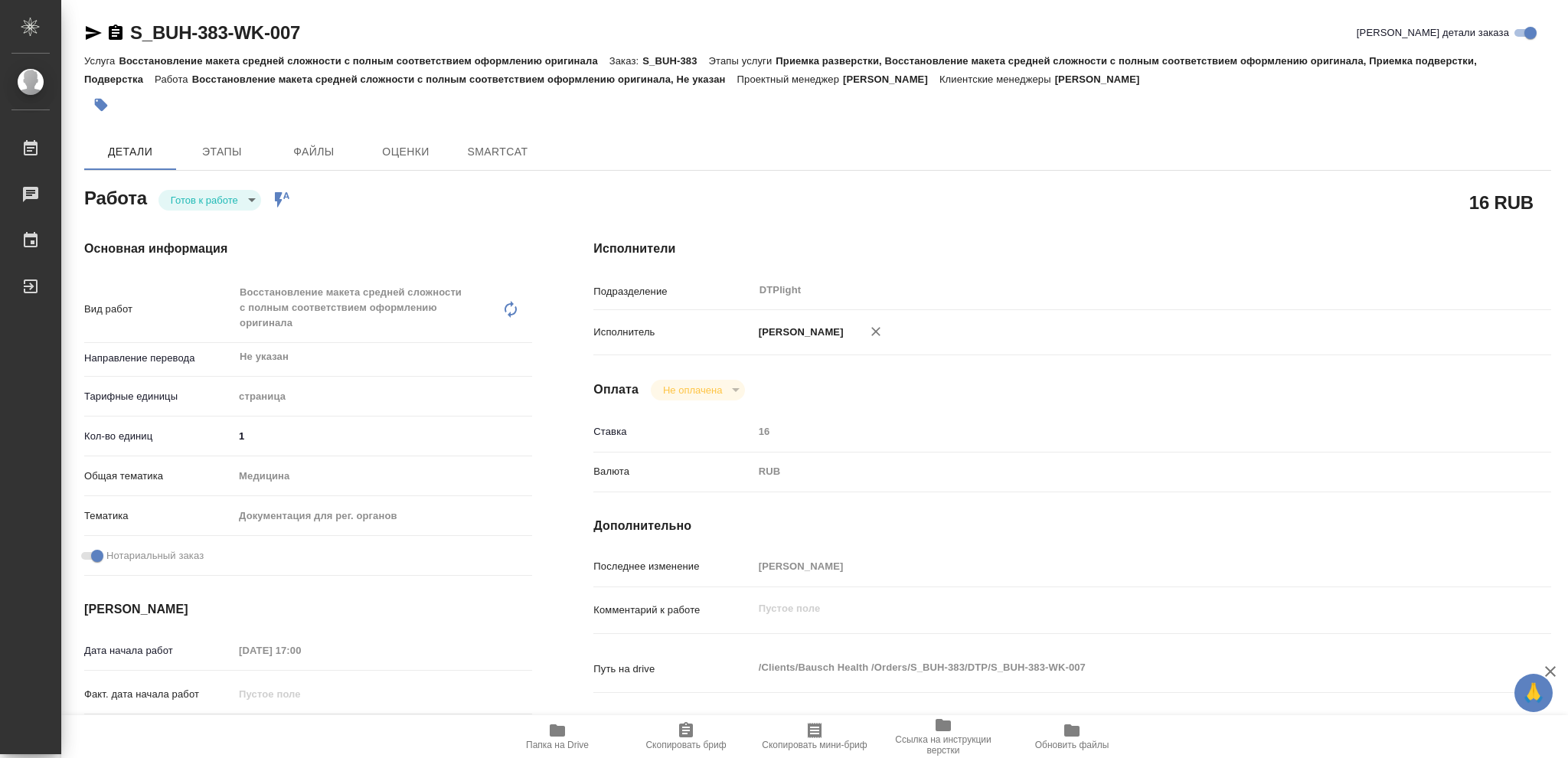
type textarea "x"
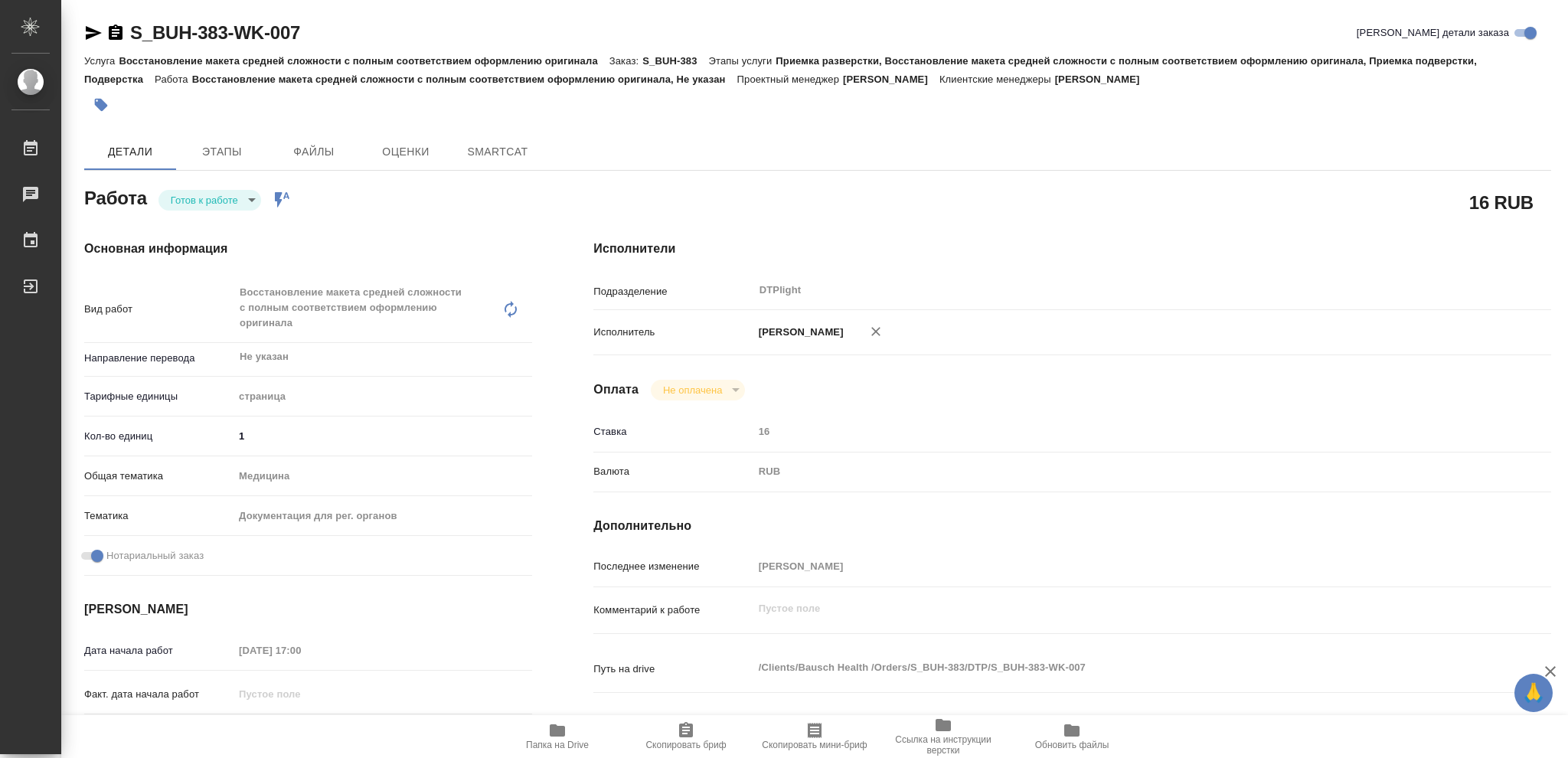
type textarea "x"
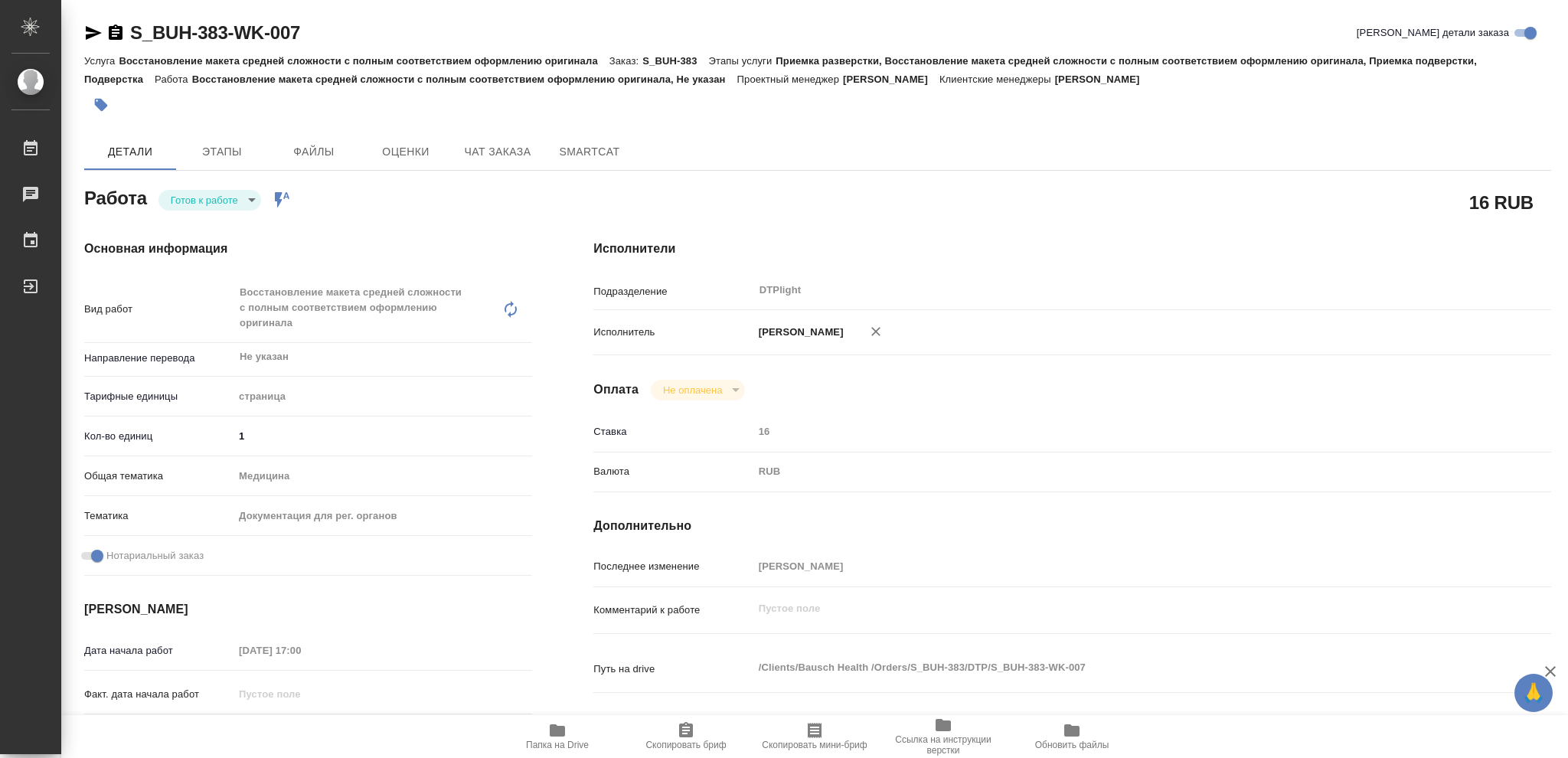
type textarea "x"
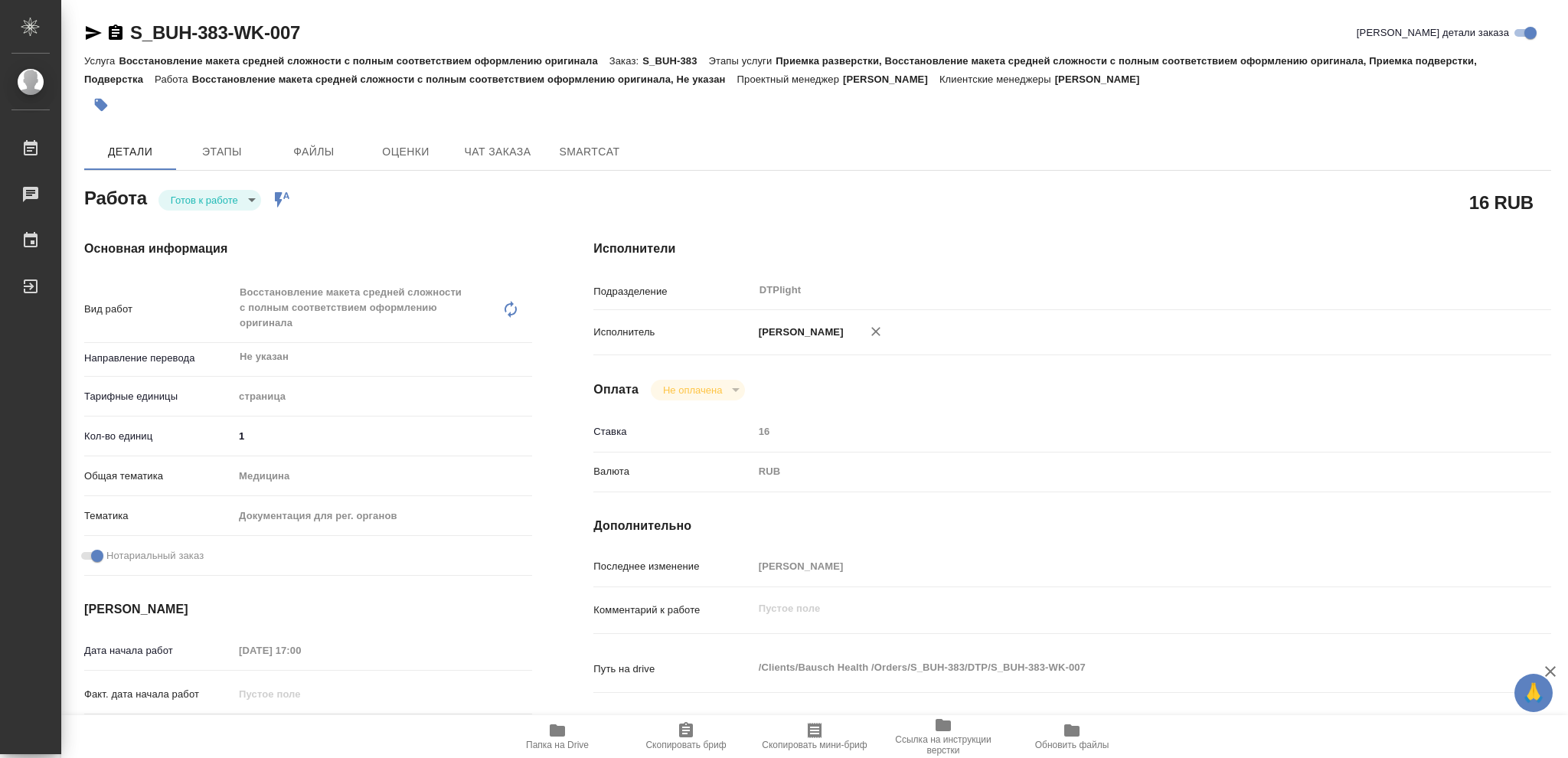
type textarea "x"
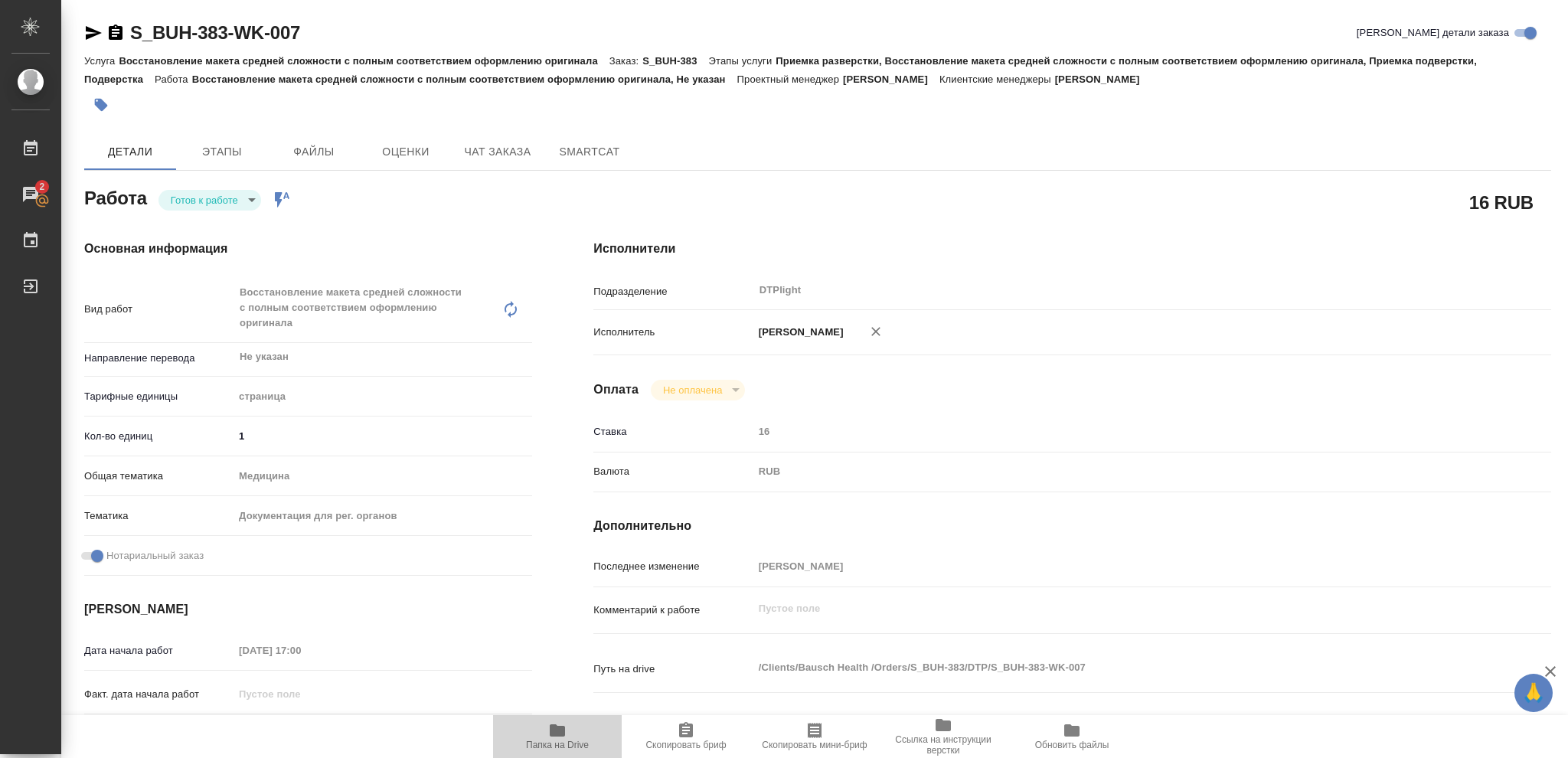
click at [556, 734] on icon "button" at bounding box center [558, 730] width 16 height 12
click at [557, 730] on icon "button" at bounding box center [558, 730] width 16 height 12
click at [250, 198] on body "🙏 .cls-1 fill:#fff; AWATERA Vasileva Olga Работы 2 Чаты График Выйти S_BUH-383-…" at bounding box center [784, 379] width 1568 height 758
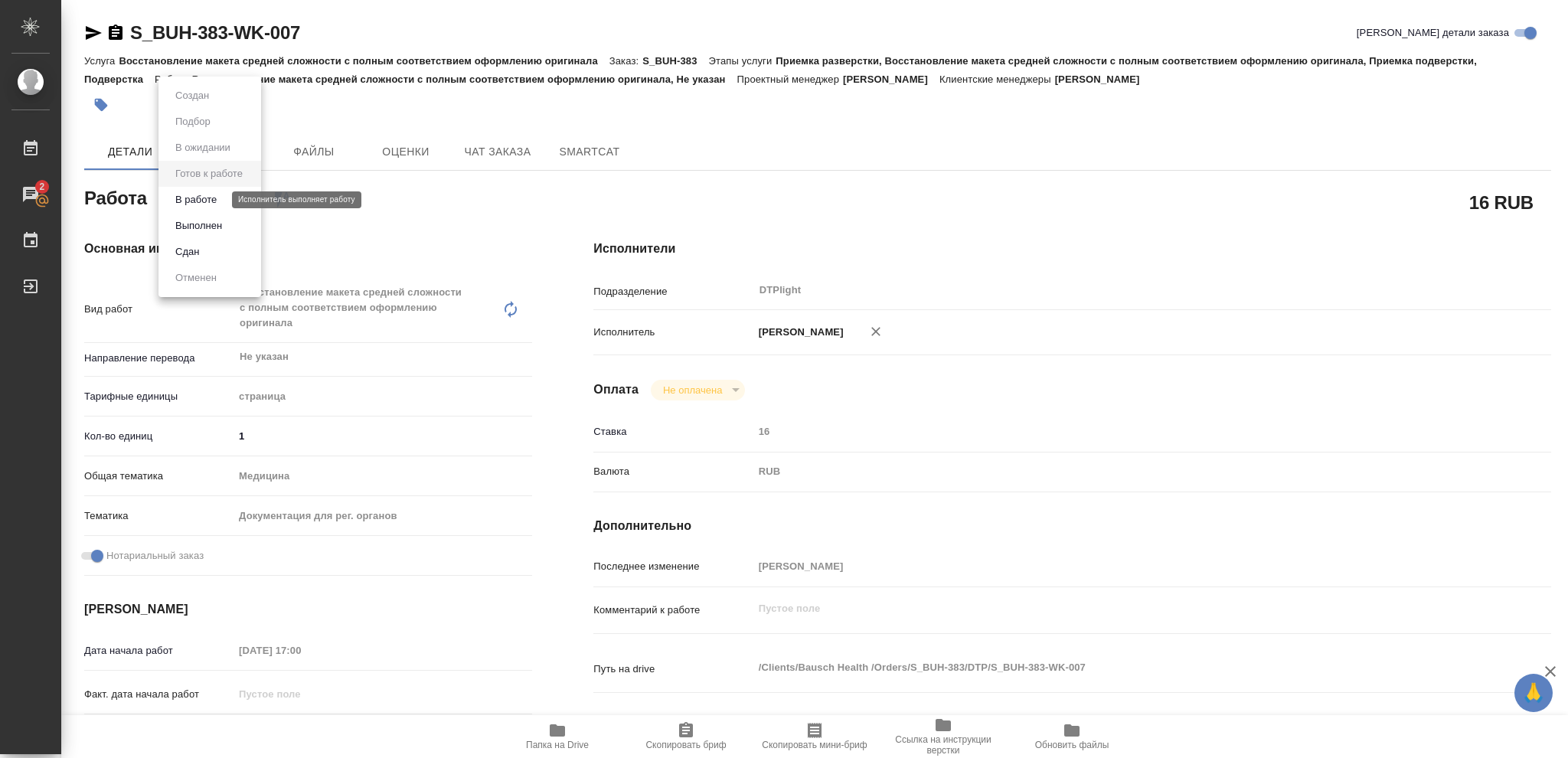
click at [212, 200] on button "В работе" at bounding box center [196, 199] width 50 height 17
type textarea "x"
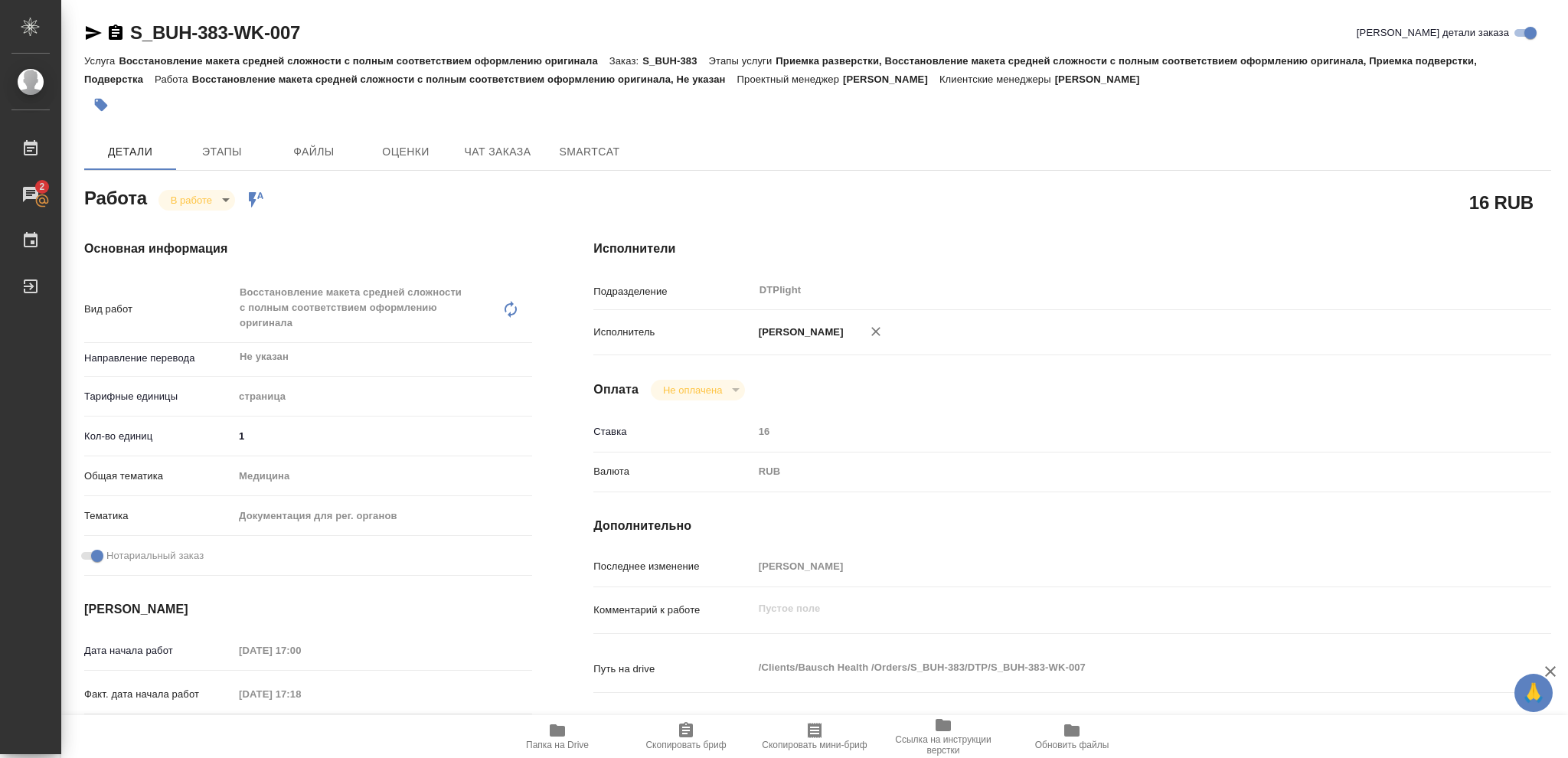
type textarea "x"
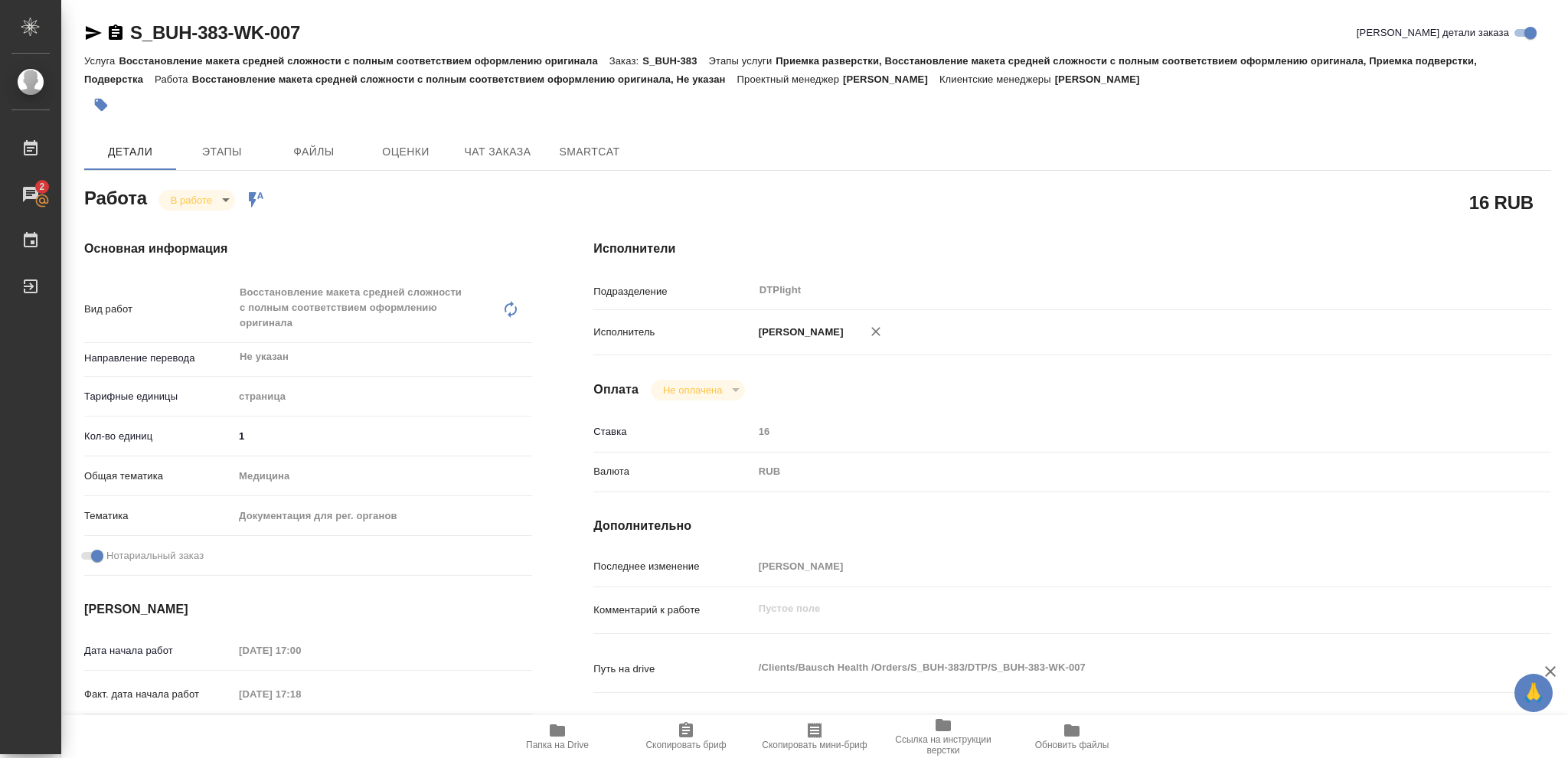
type textarea "x"
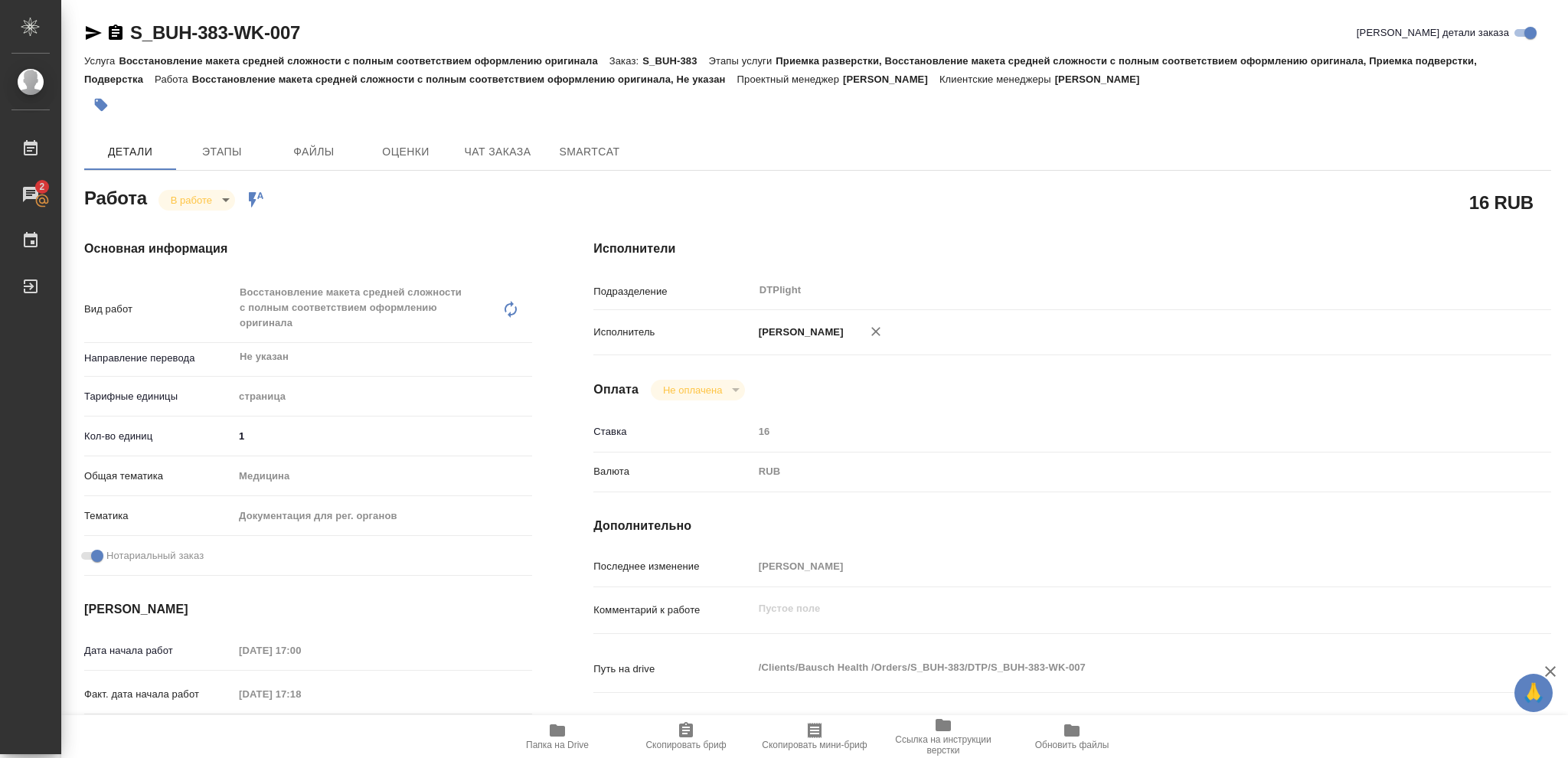
type textarea "x"
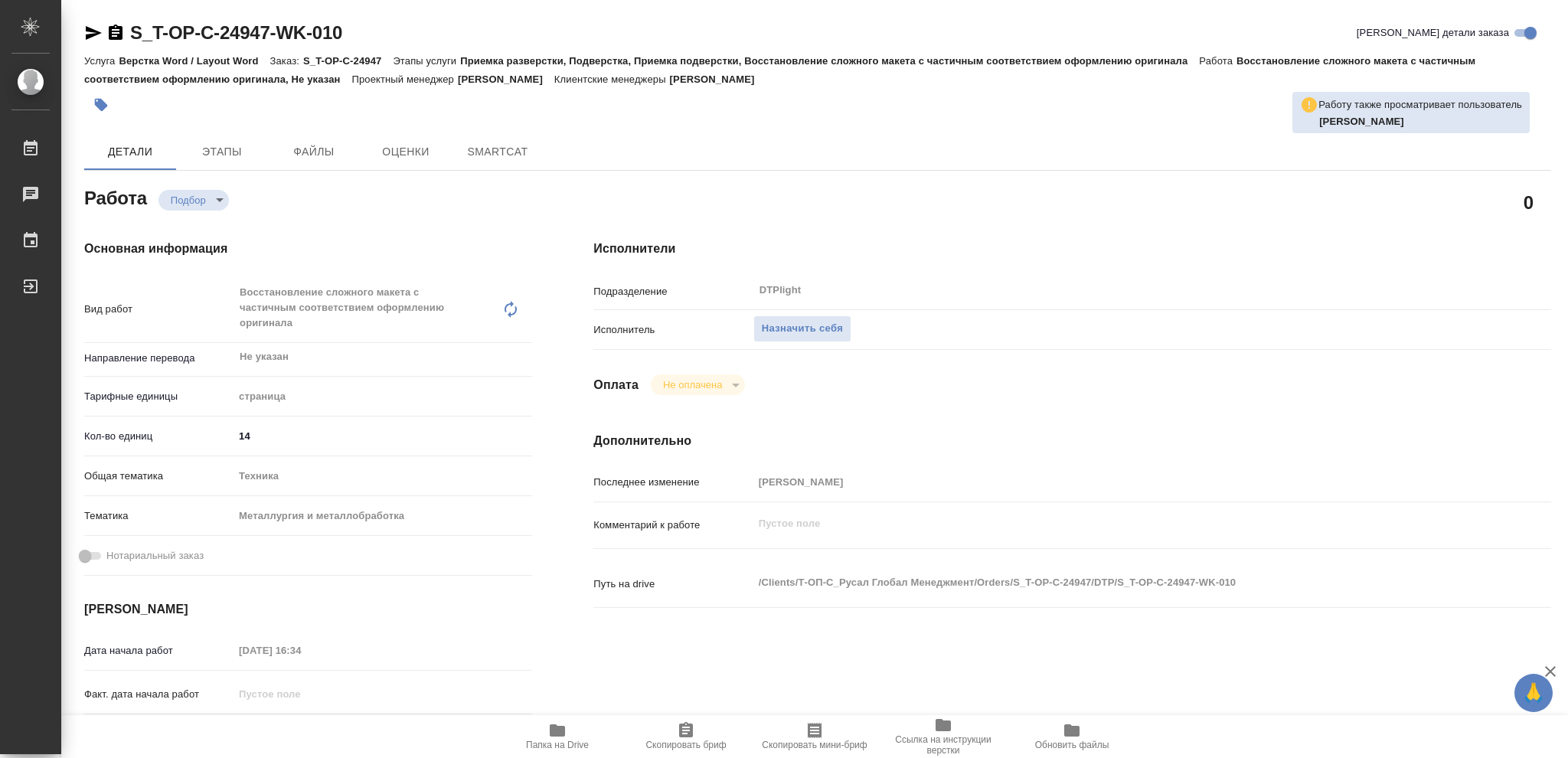
type textarea "x"
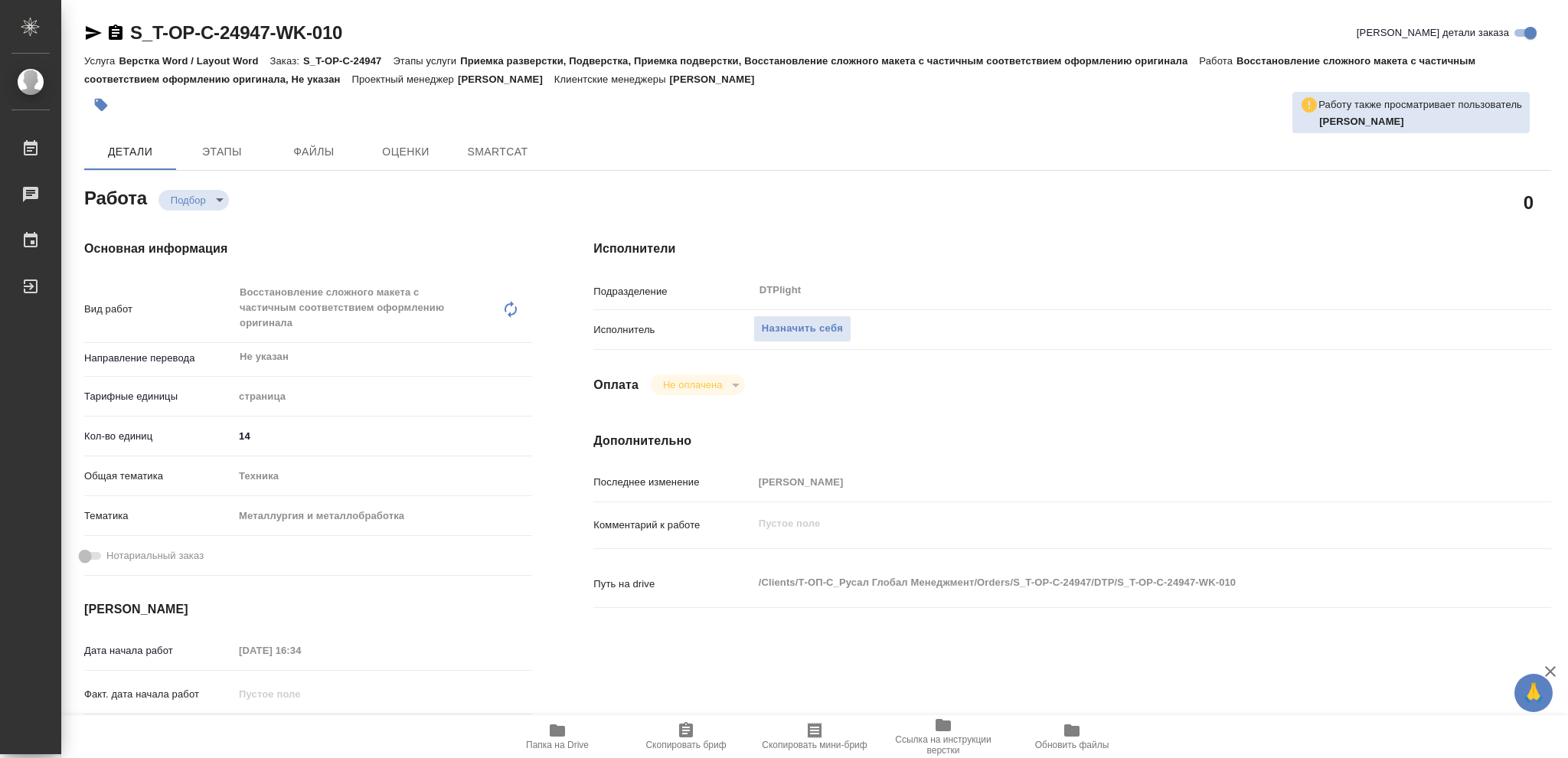
type textarea "x"
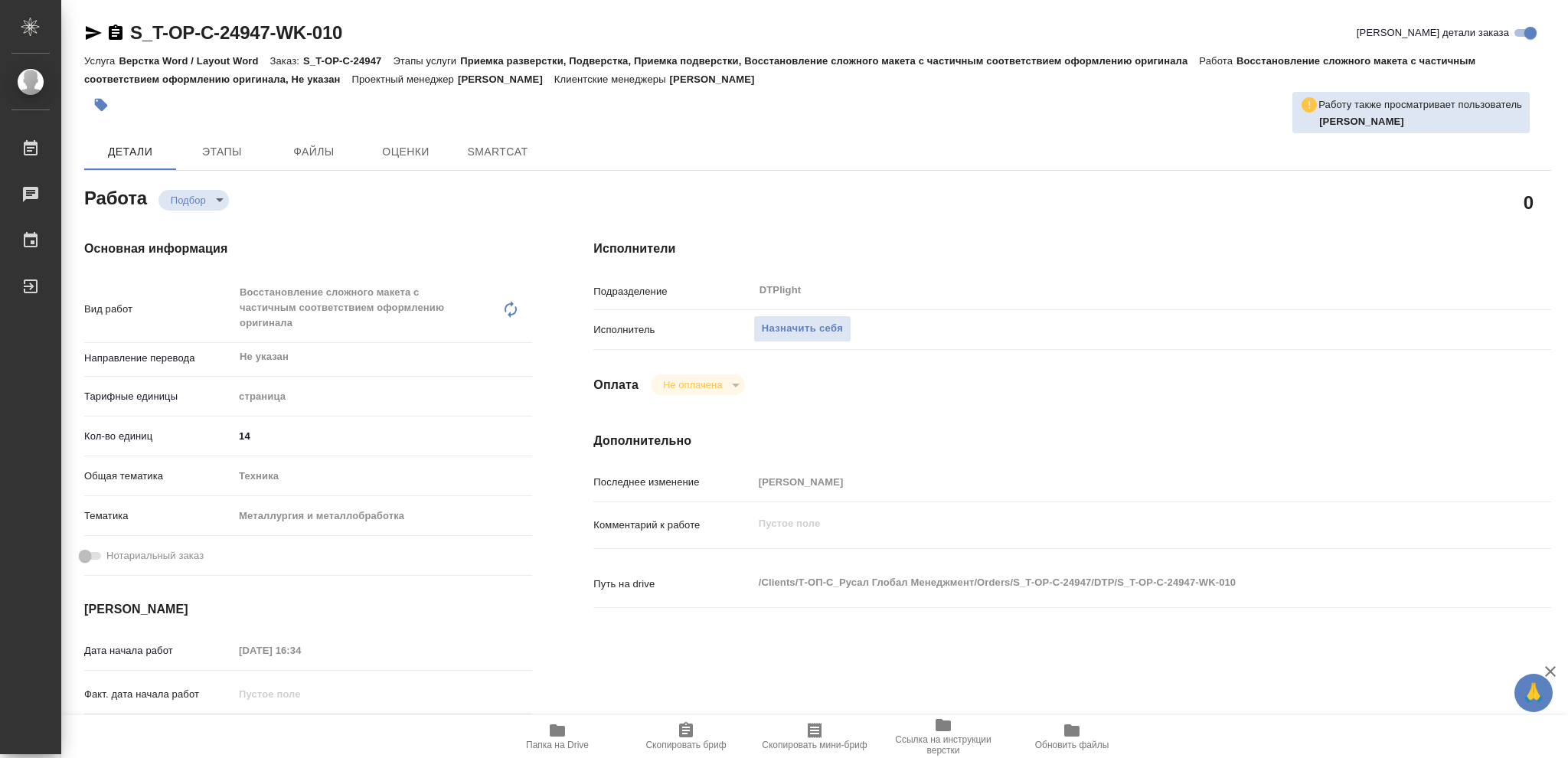
type textarea "x"
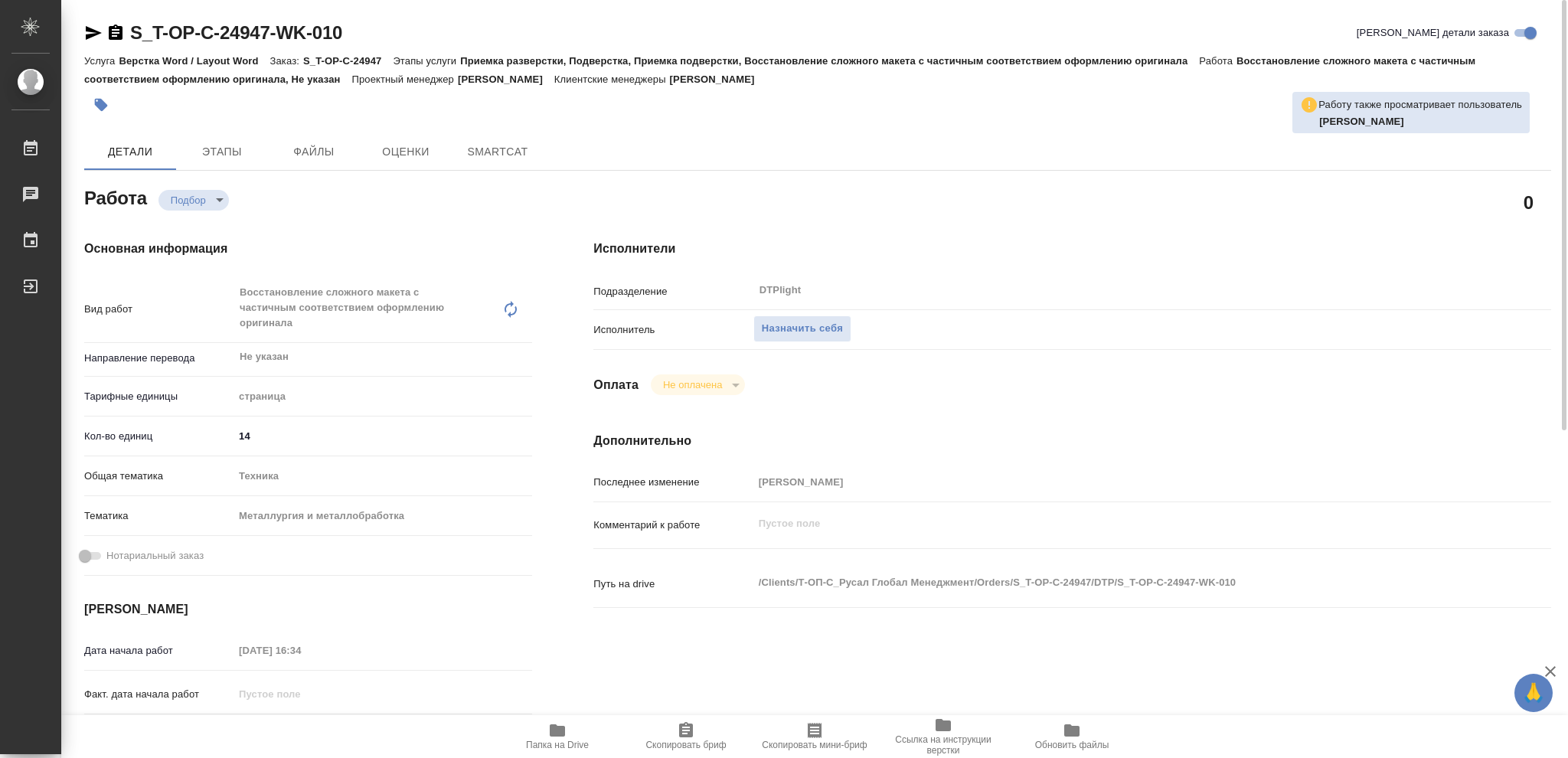
type textarea "x"
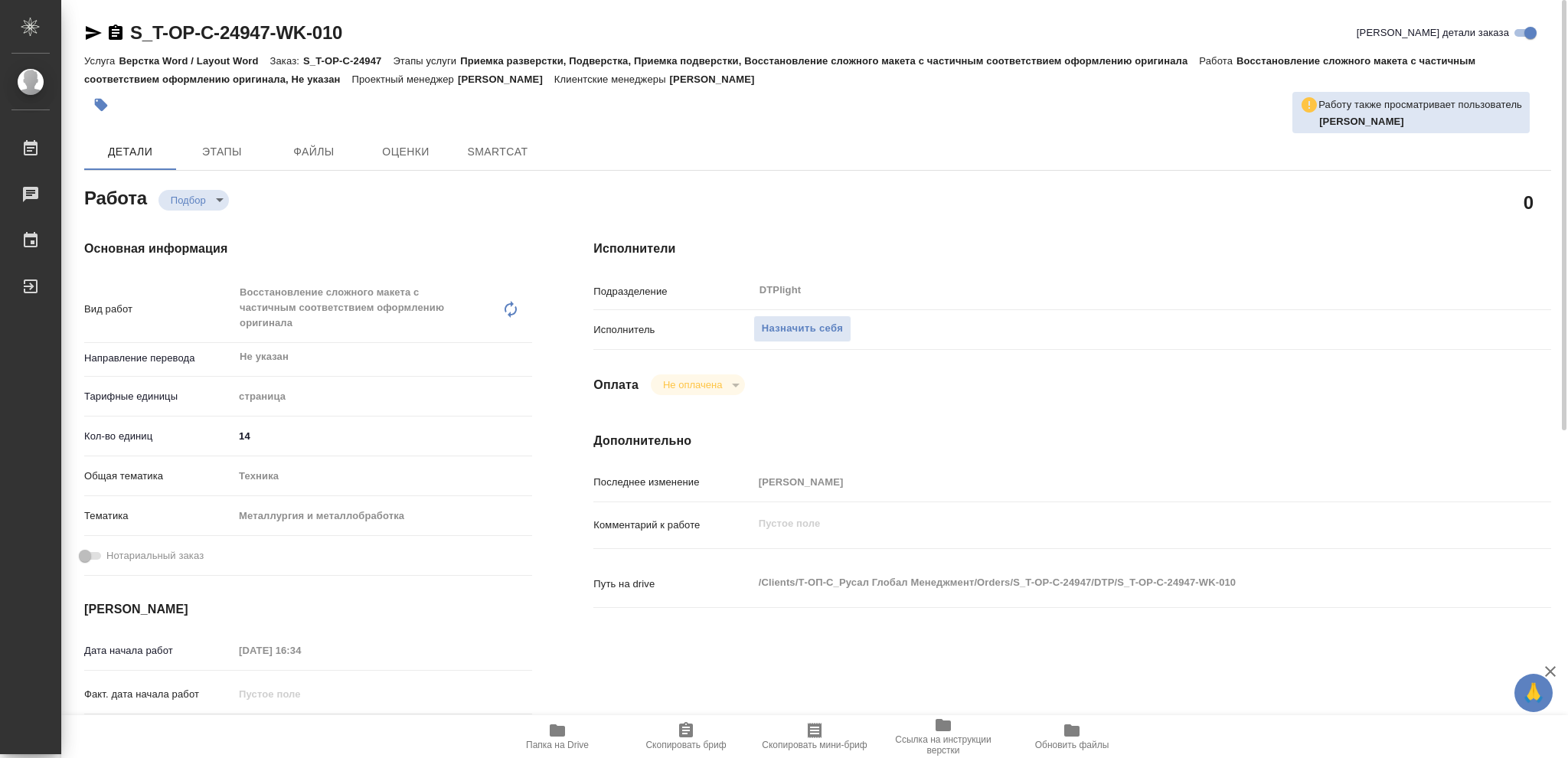
type textarea "x"
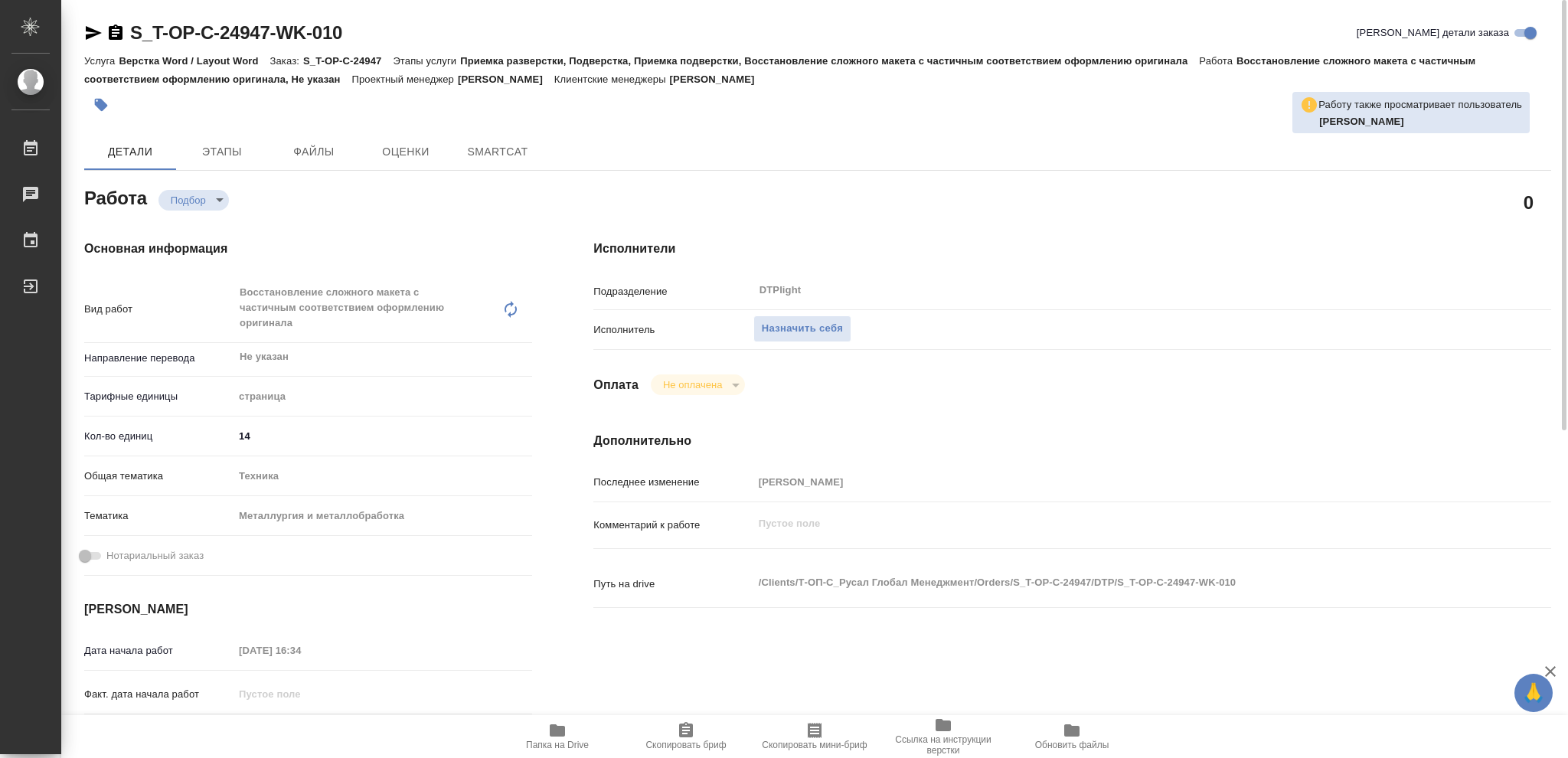
type textarea "x"
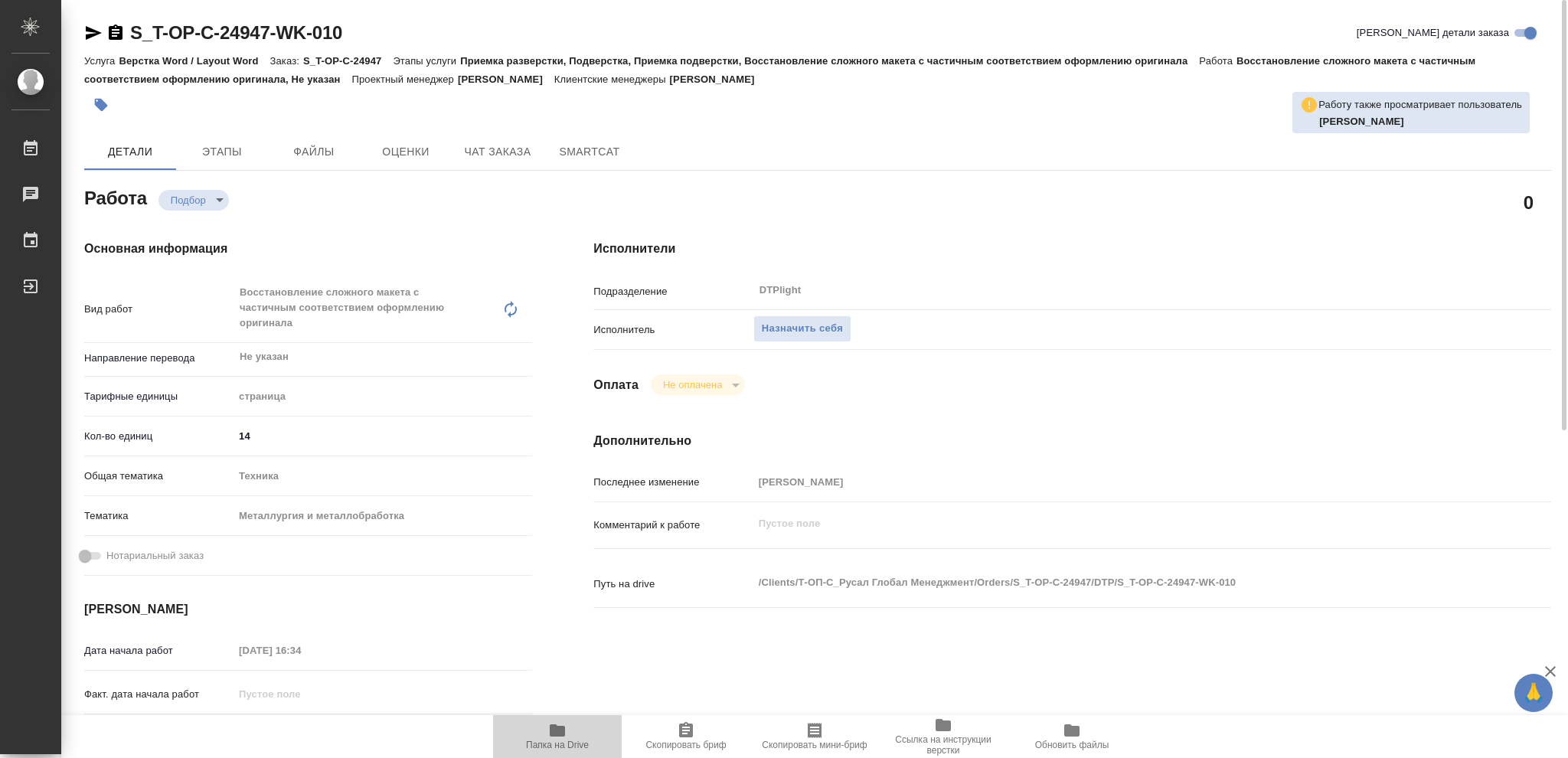
type textarea "x"
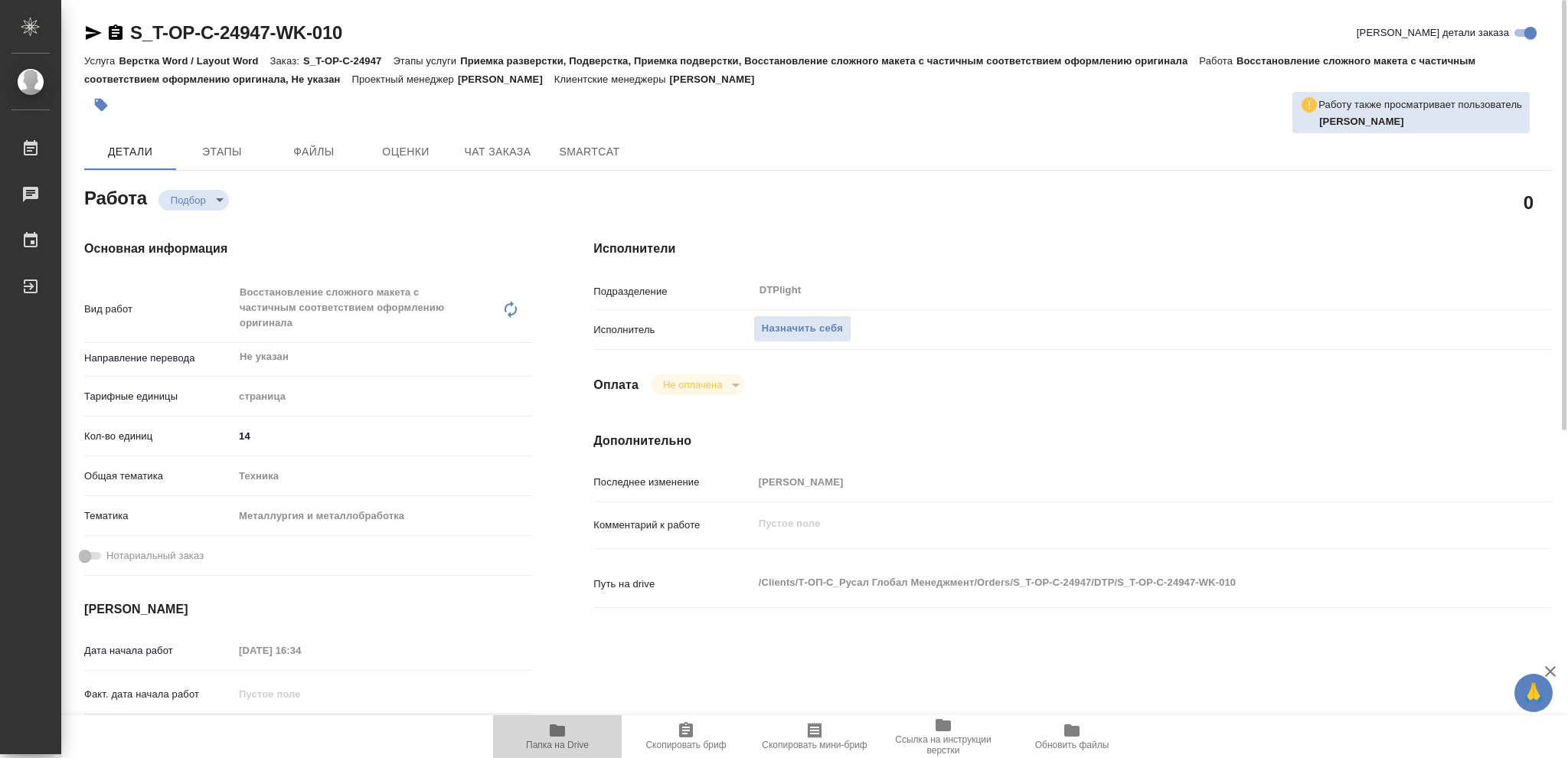
click at [555, 728] on icon "button" at bounding box center [558, 730] width 16 height 12
type textarea "x"
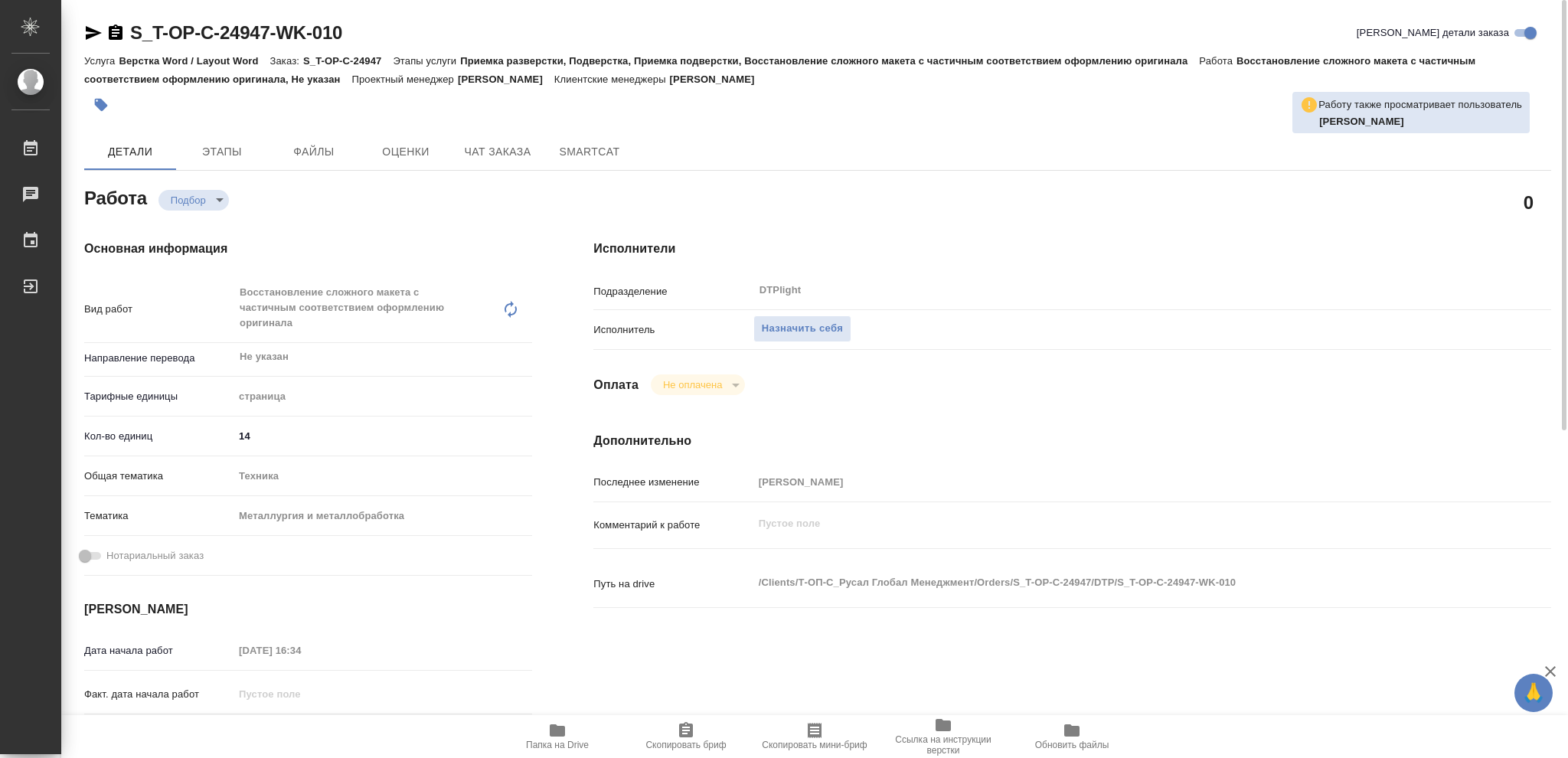
type textarea "x"
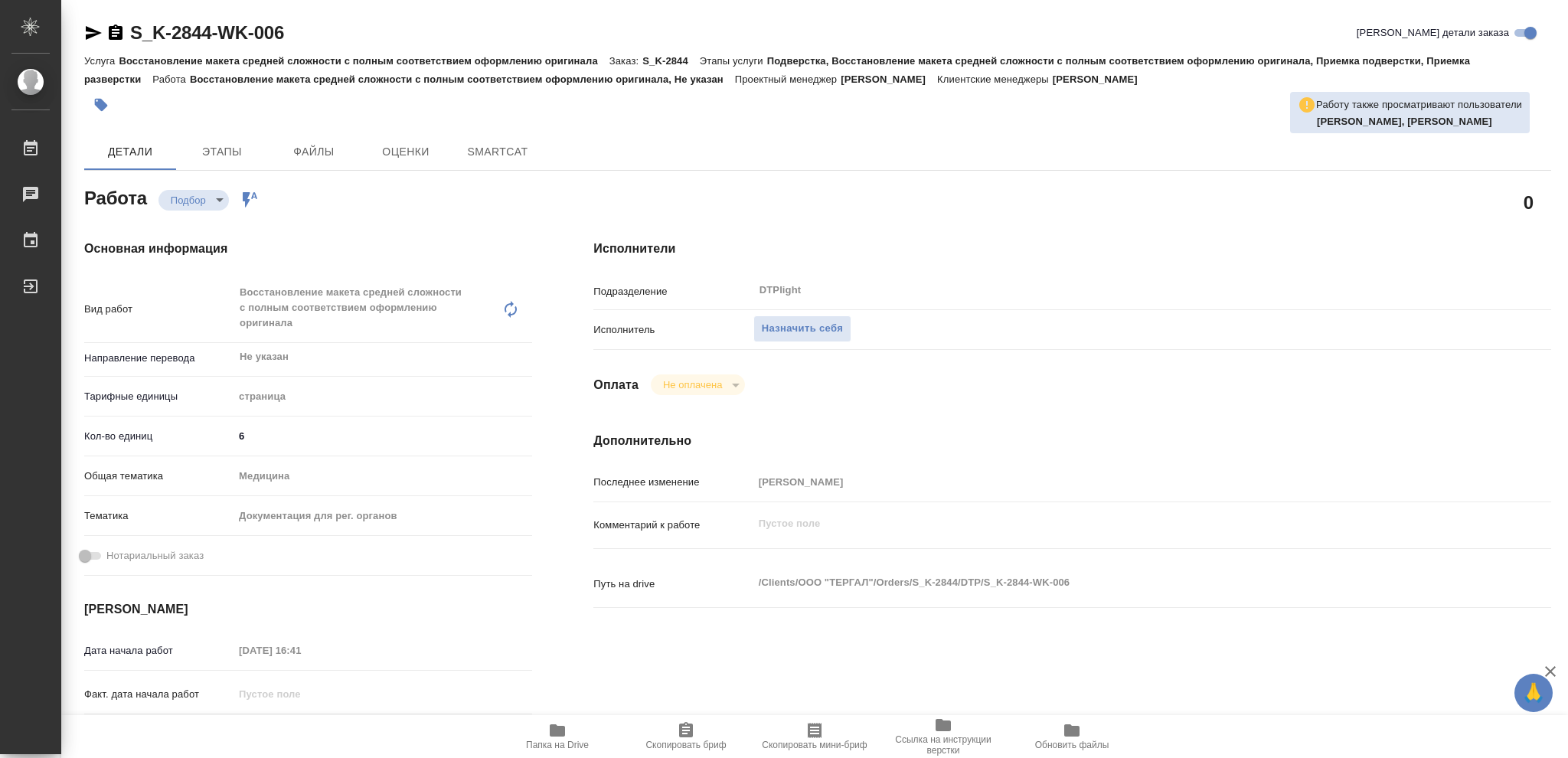
type textarea "x"
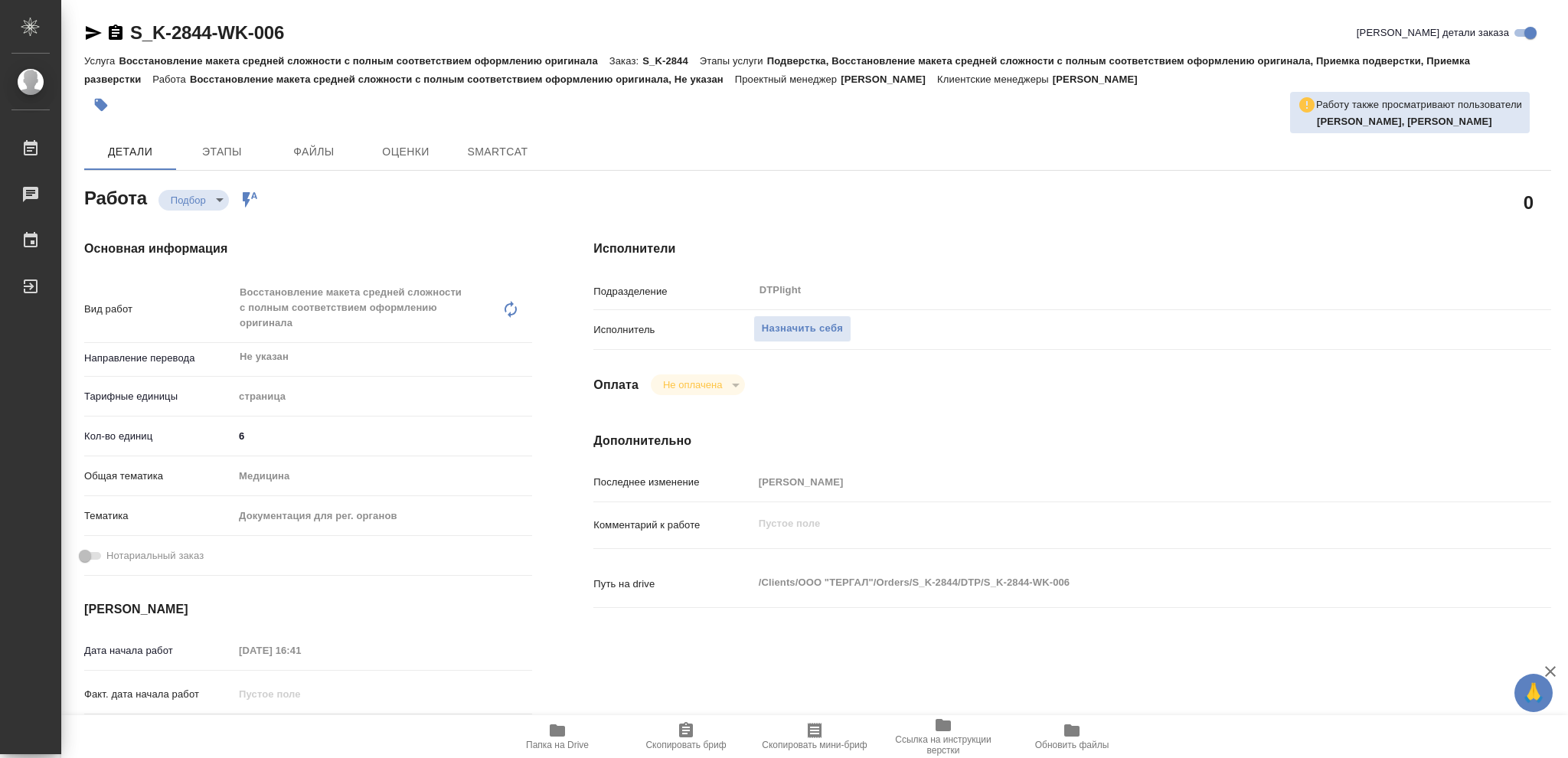
type textarea "x"
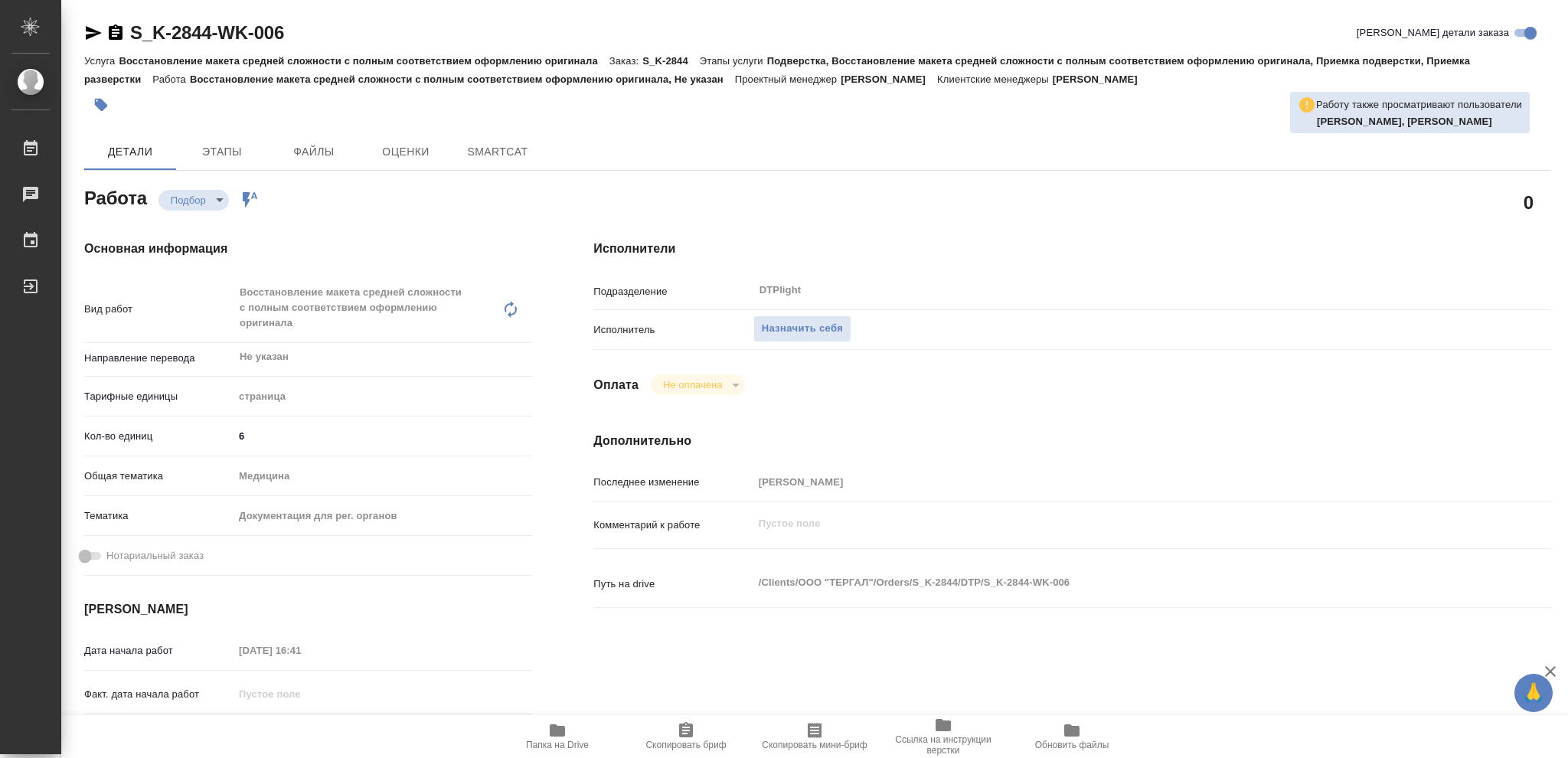
click at [559, 729] on icon "button" at bounding box center [558, 730] width 16 height 12
type textarea "x"
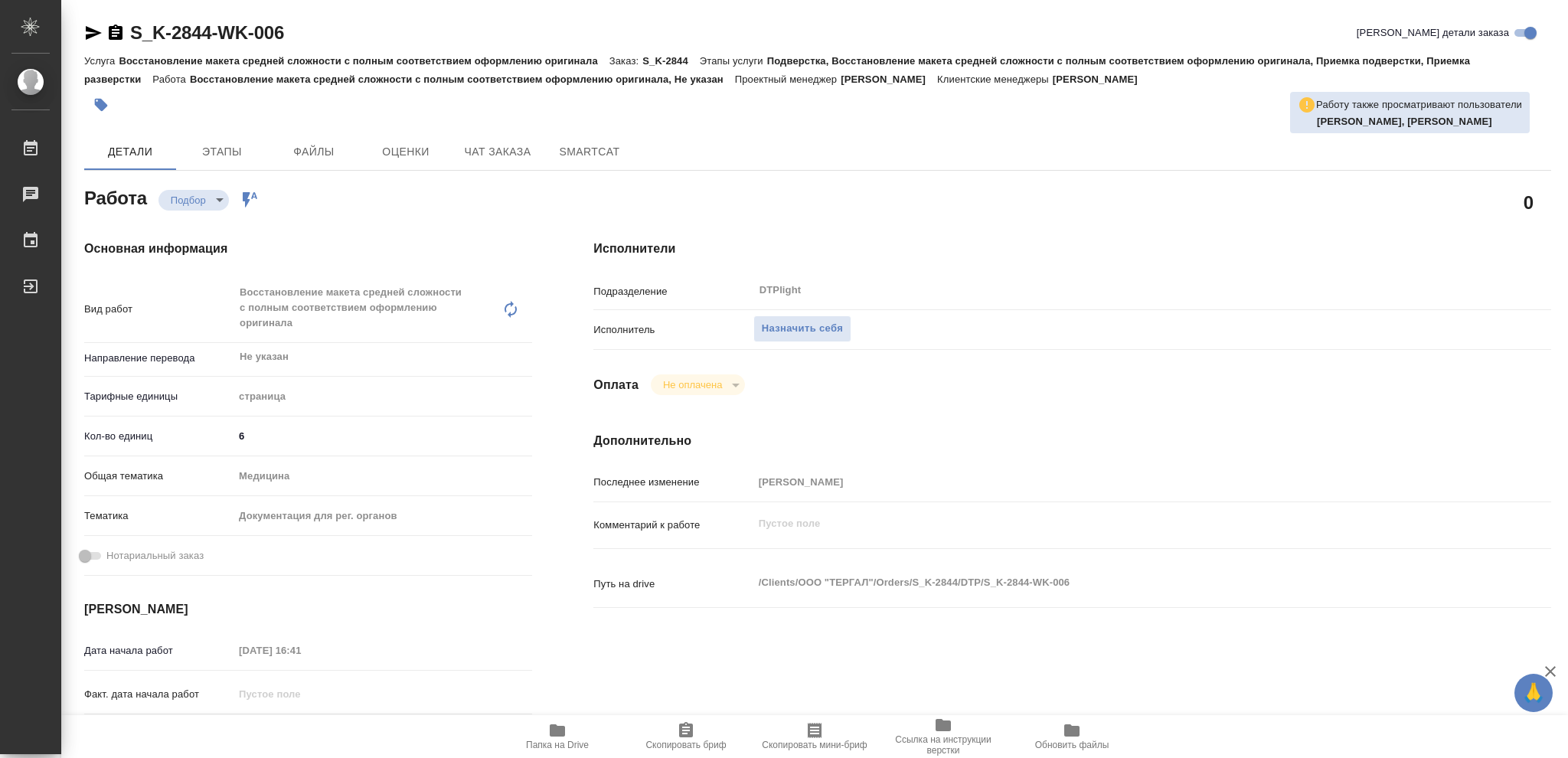
type textarea "x"
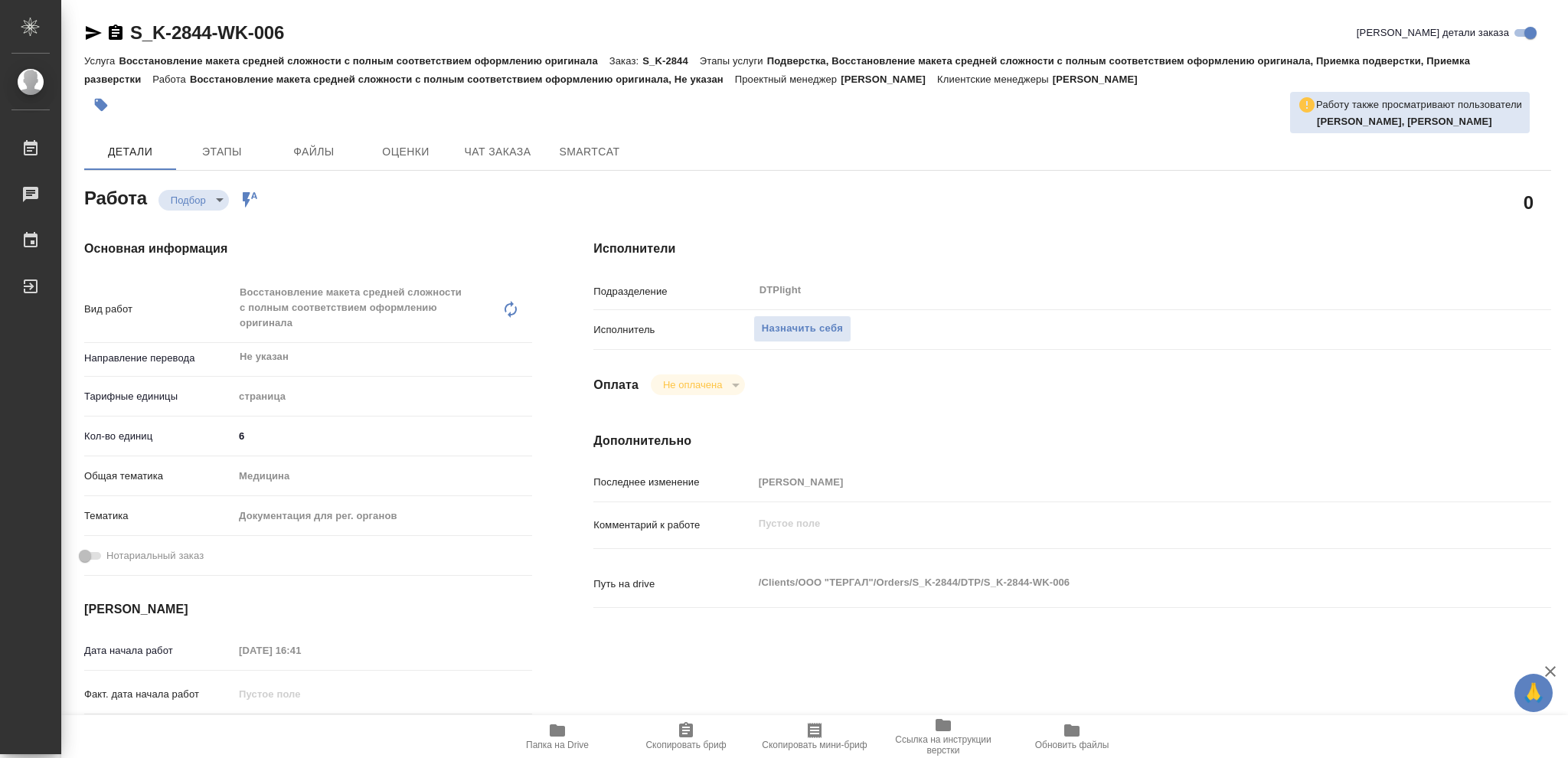
type textarea "x"
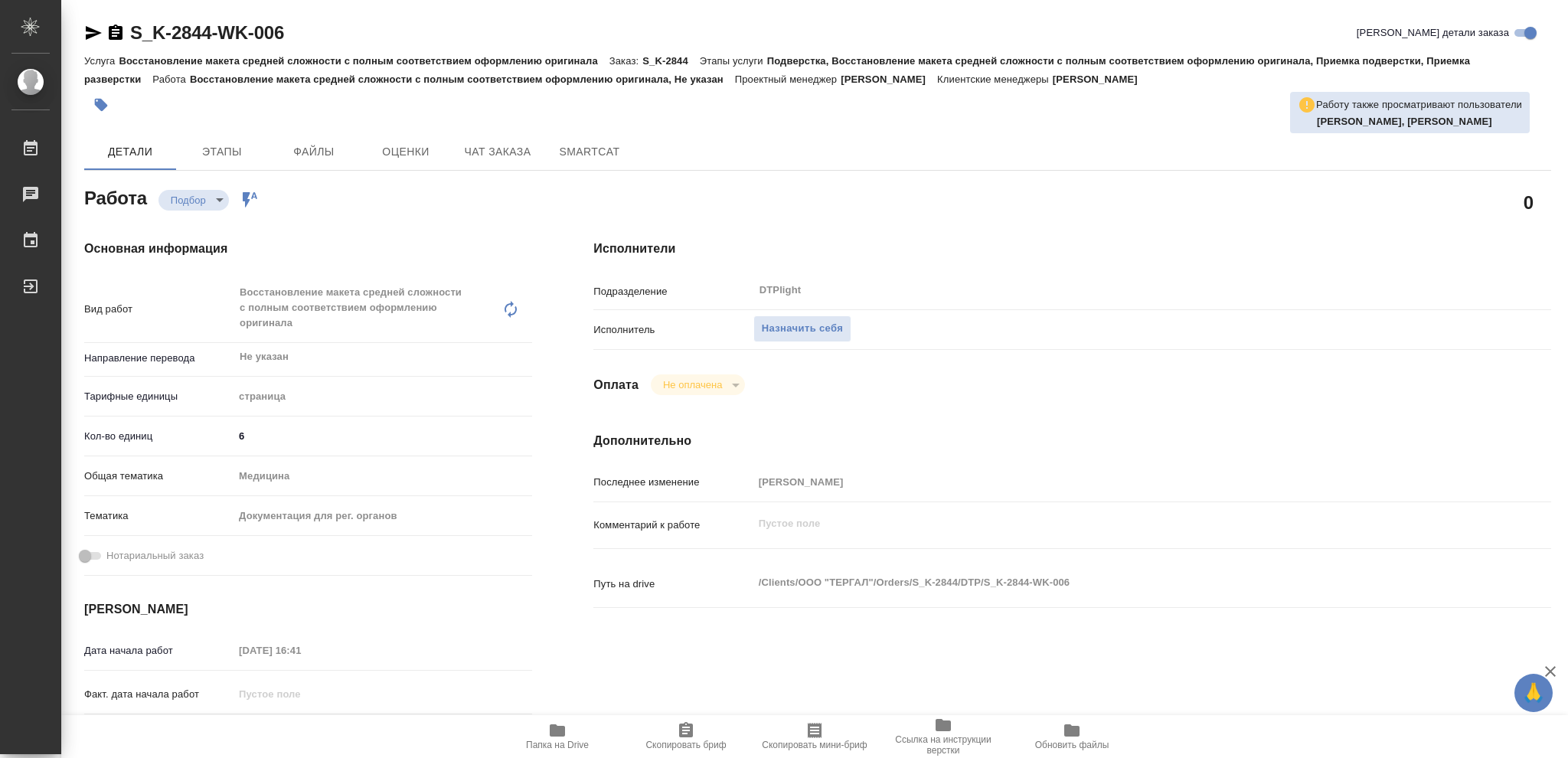
type textarea "x"
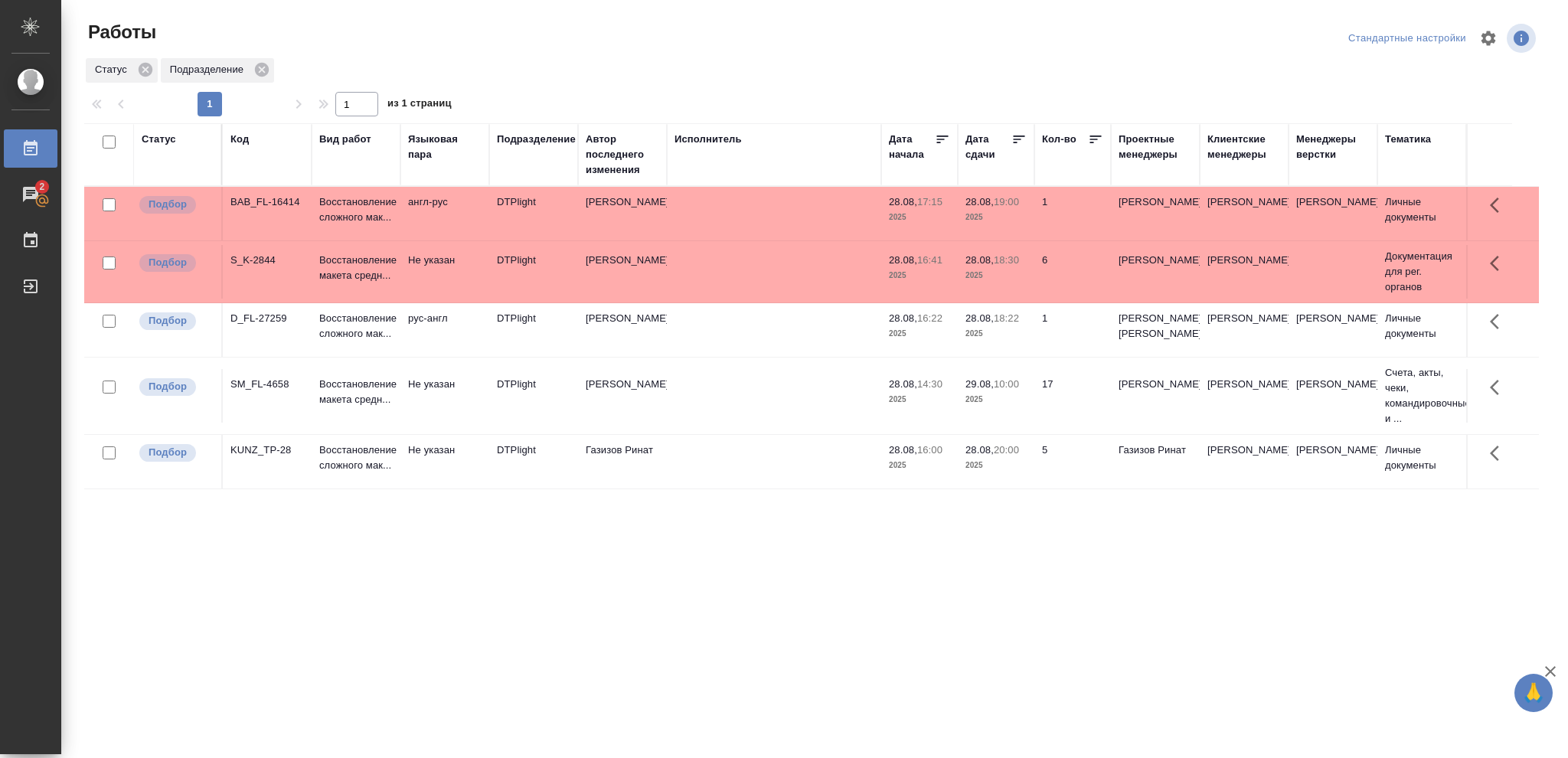
click at [150, 138] on div "Статус" at bounding box center [159, 139] width 34 height 16
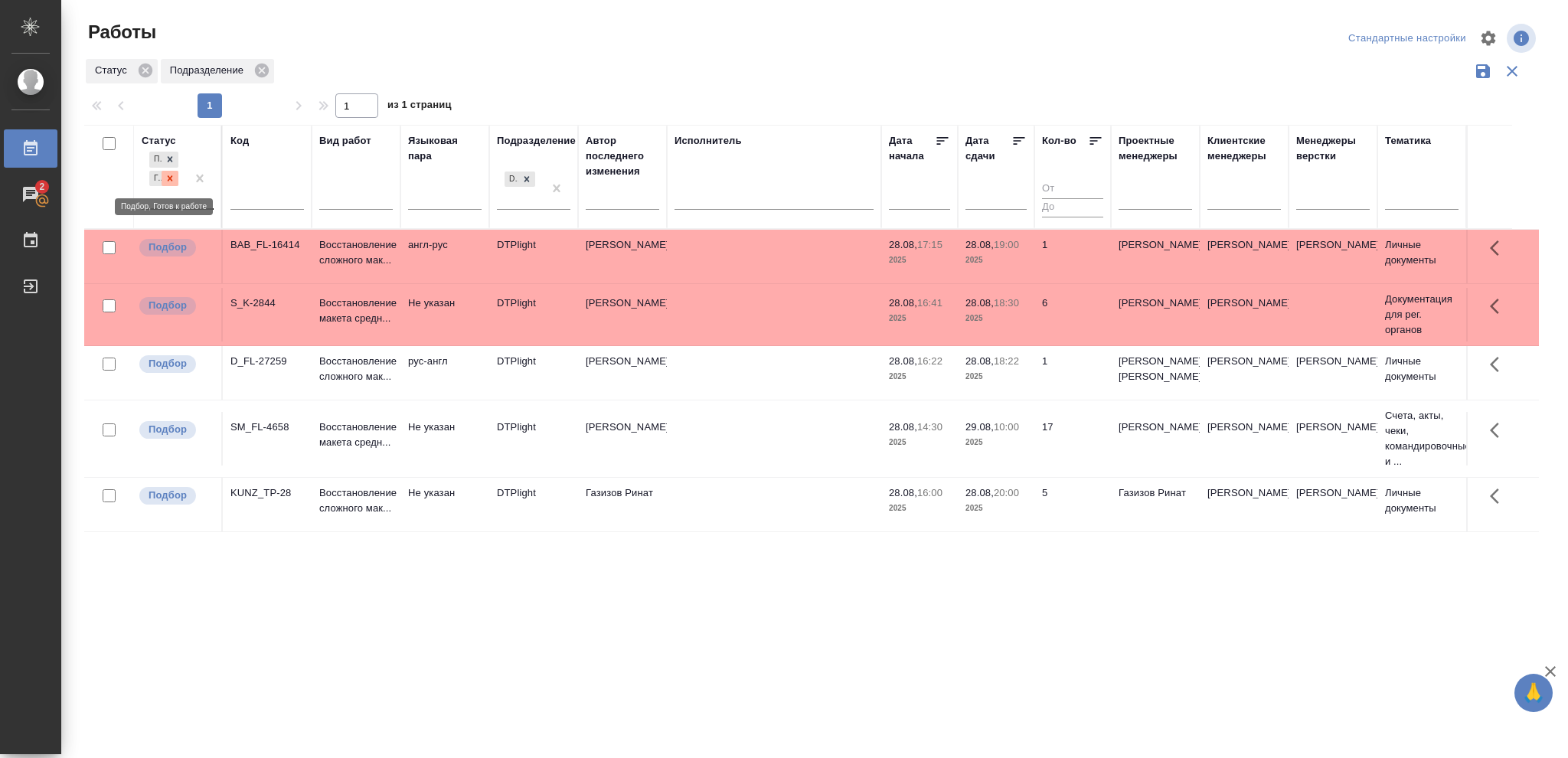
click at [169, 178] on icon at bounding box center [170, 179] width 11 height 11
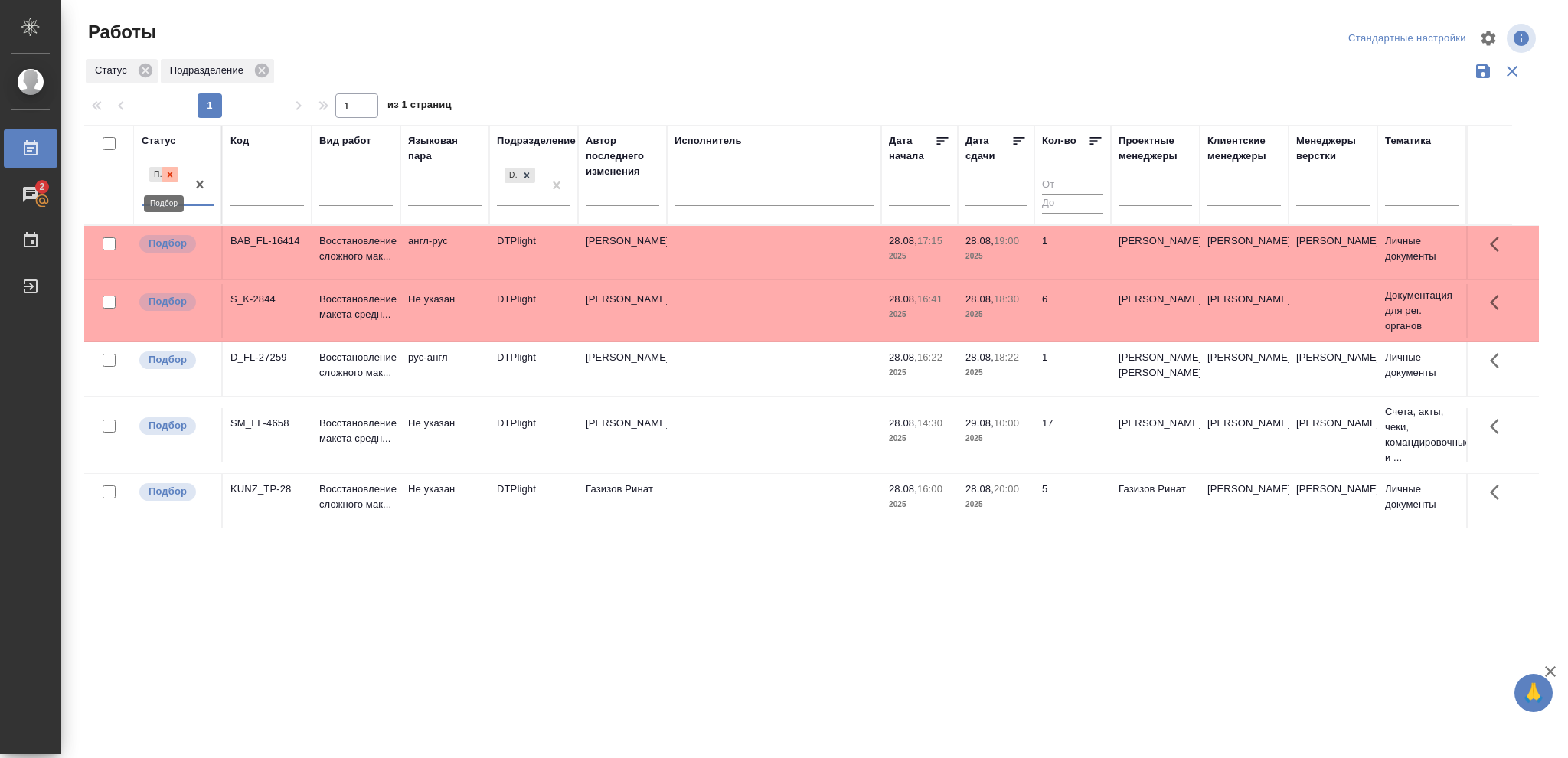
click at [169, 175] on icon at bounding box center [171, 174] width 6 height 6
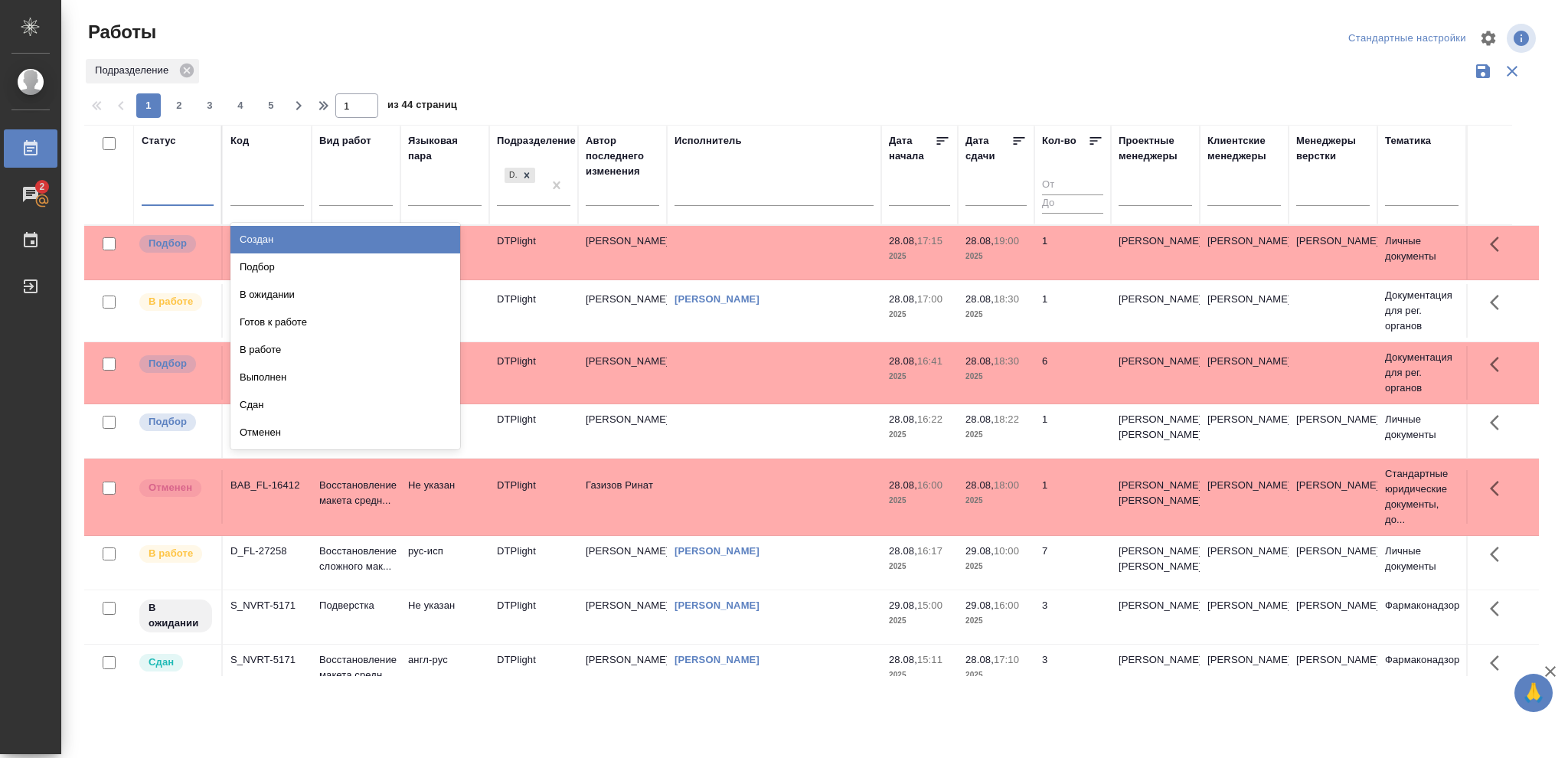
click at [172, 191] on div at bounding box center [178, 191] width 72 height 22
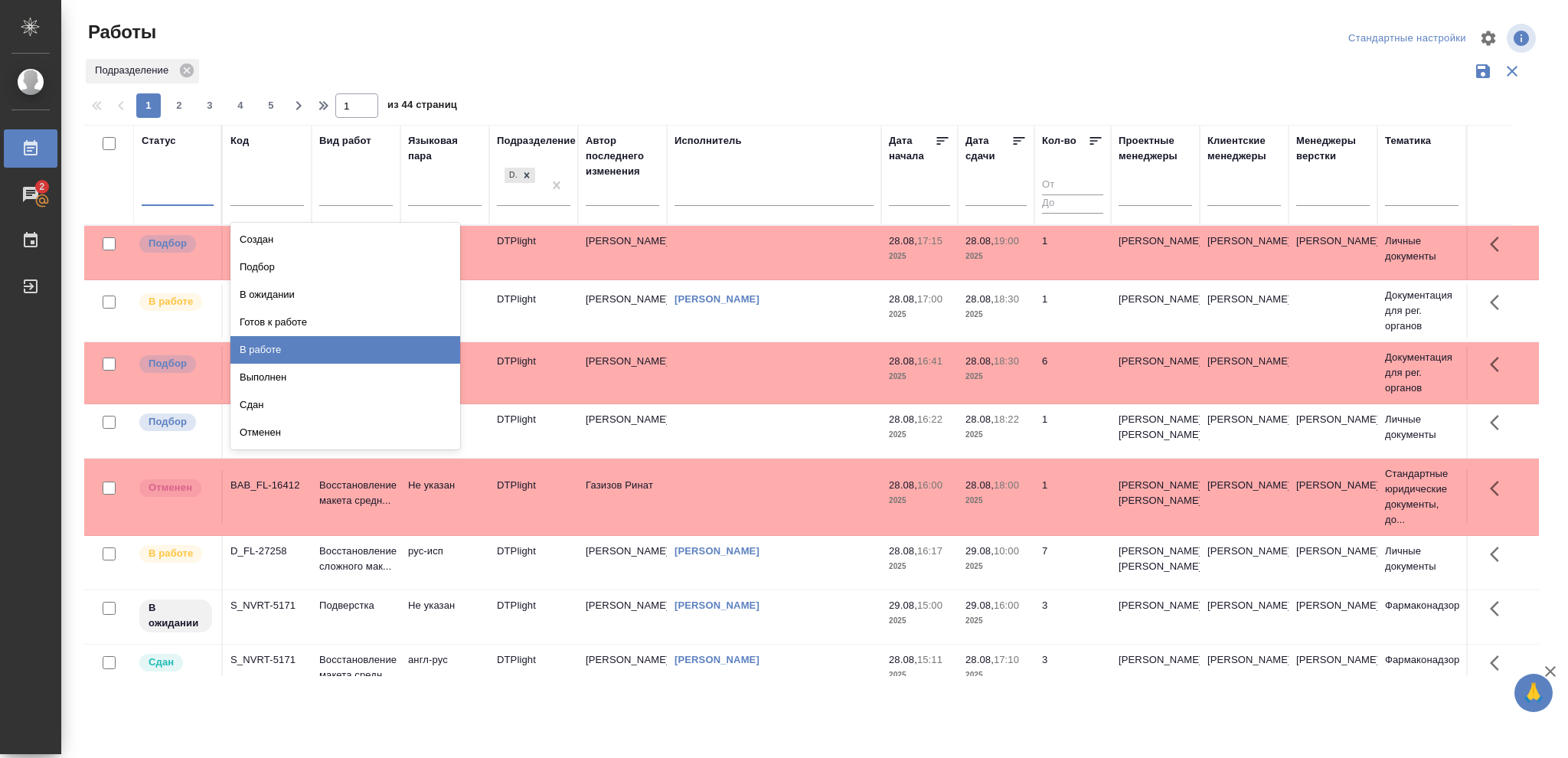
click at [256, 351] on div "В работе" at bounding box center [345, 350] width 230 height 28
